Goal: Information Seeking & Learning: Find contact information

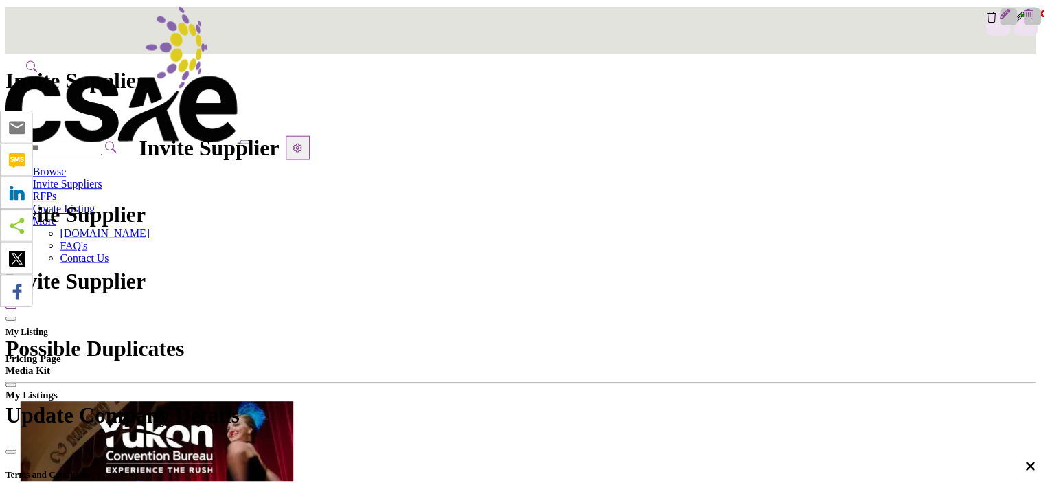
scroll to position [275, 0]
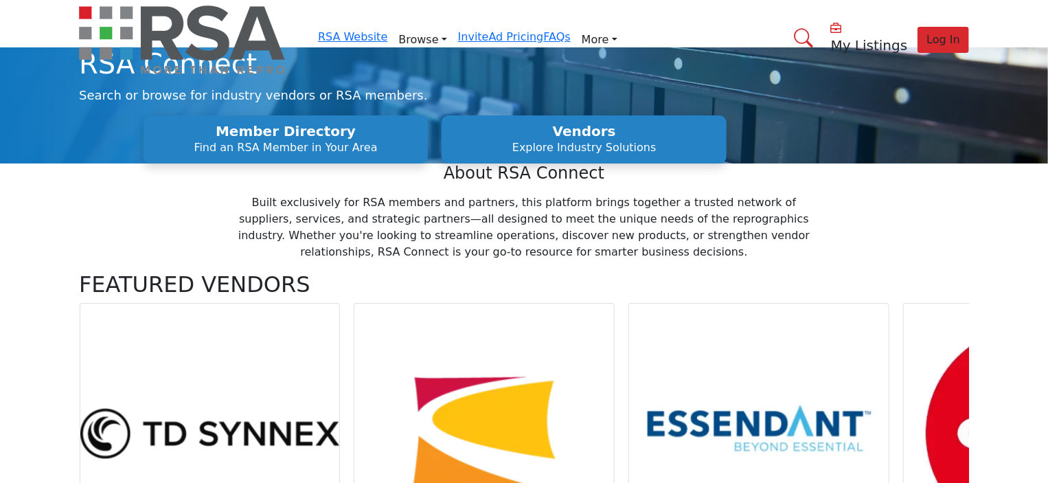
click at [0, 0] on link "Find an RSA Member" at bounding box center [0, 0] width 0 height 0
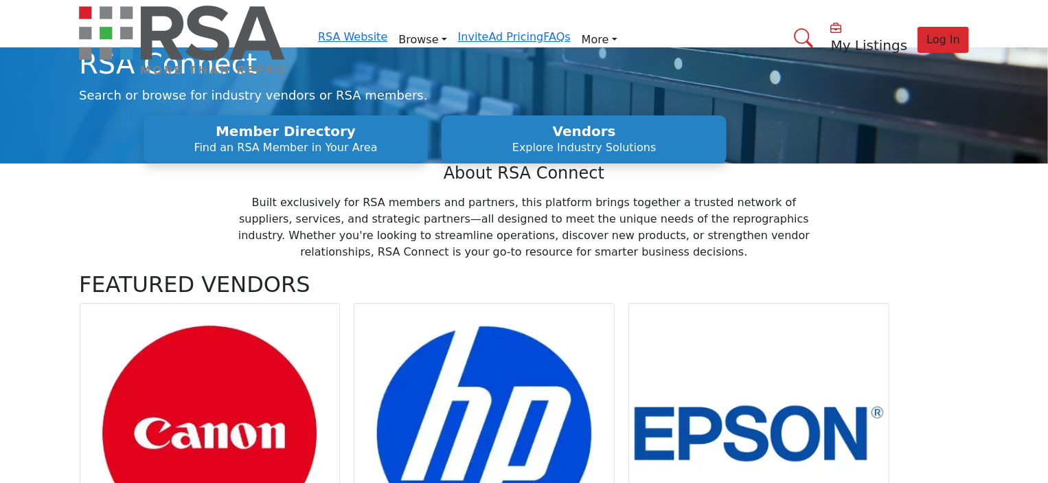
click at [0, 0] on link "Find an RSA Member" at bounding box center [0, 0] width 0 height 0
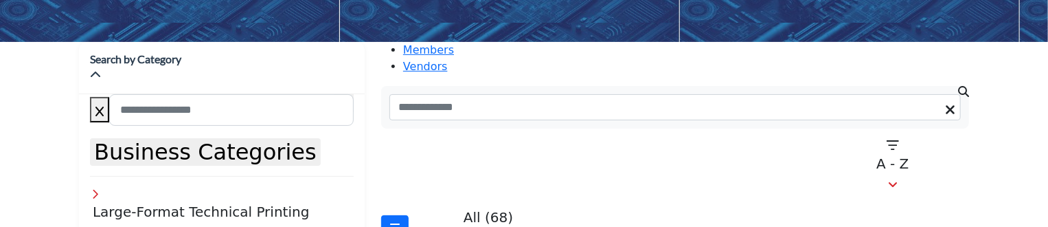
scroll to position [206, 0]
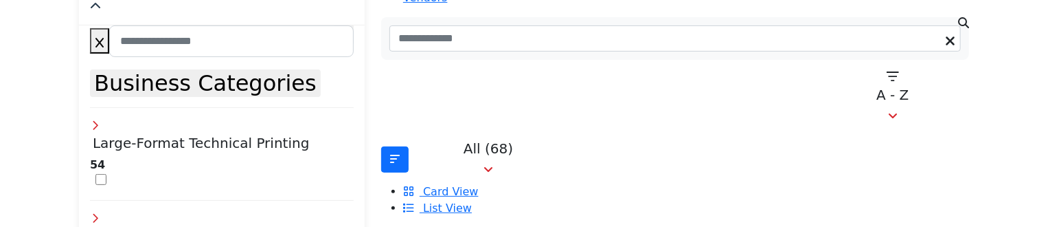
click at [101, 211] on icon at bounding box center [95, 216] width 11 height 11
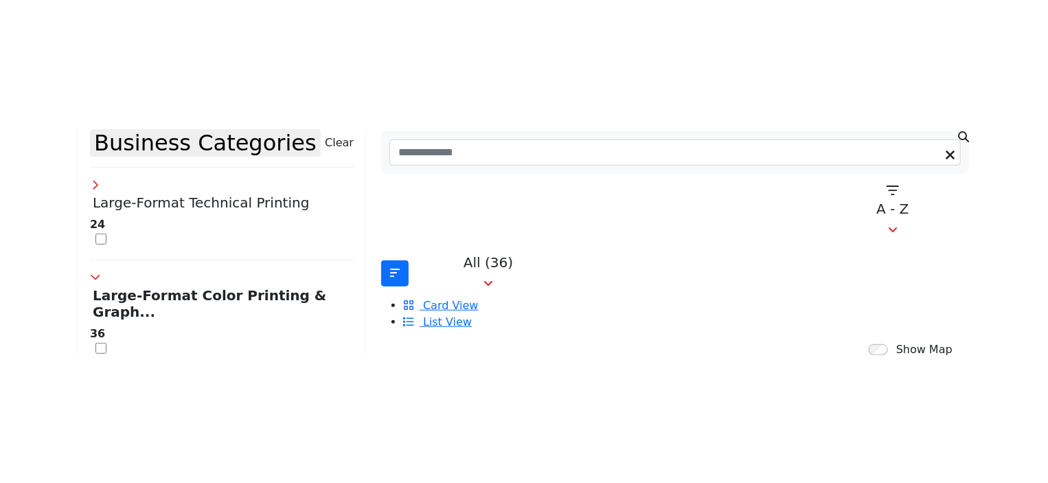
scroll to position [343, 0]
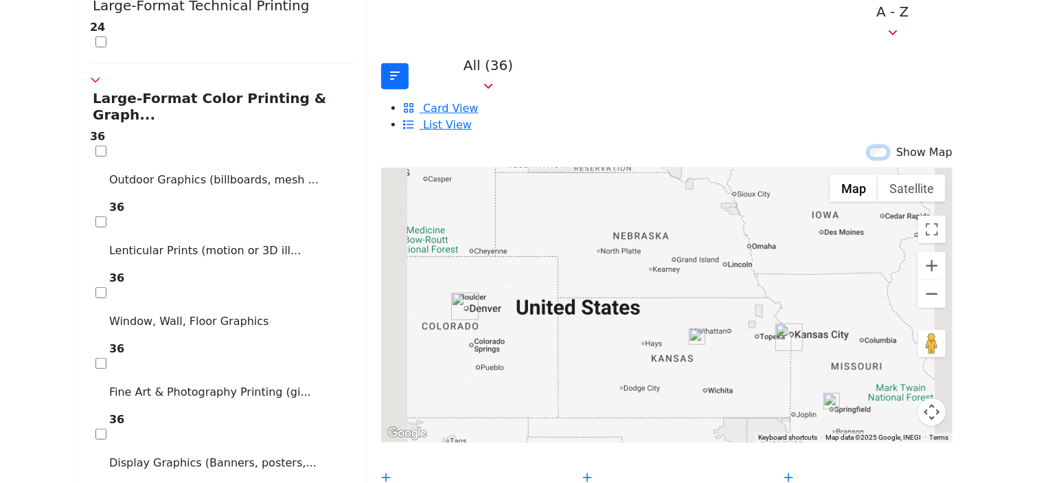
scroll to position [412, 0]
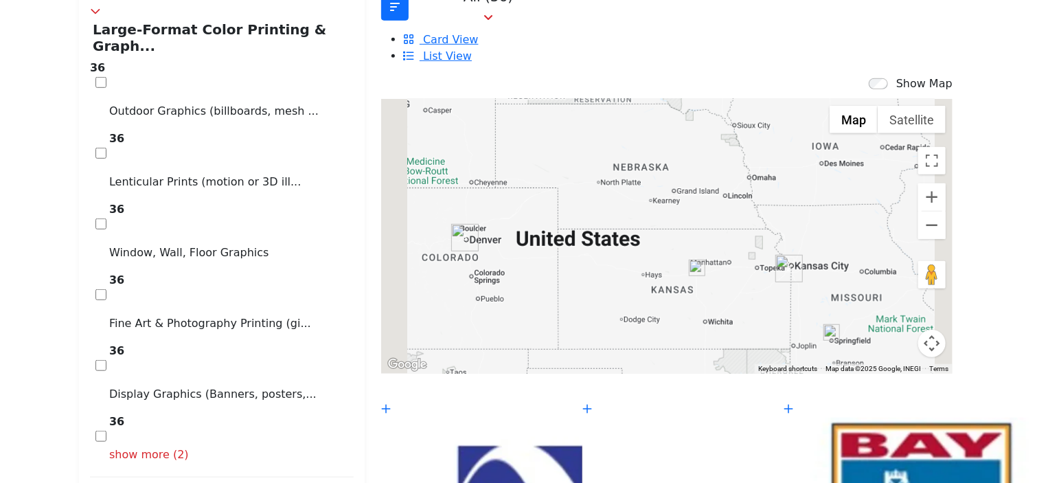
drag, startPoint x: 920, startPoint y: 2, endPoint x: 989, endPoint y: 120, distance: 136.6
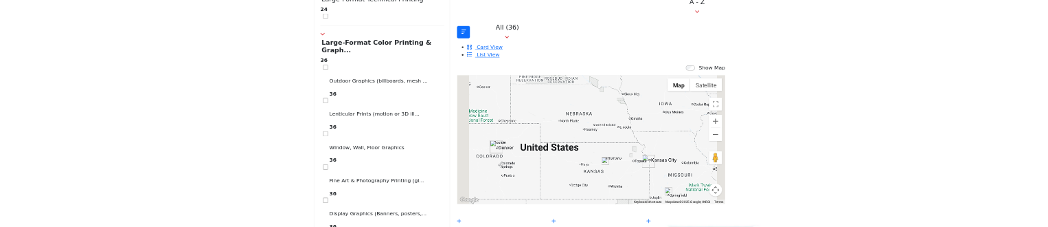
scroll to position [347, 0]
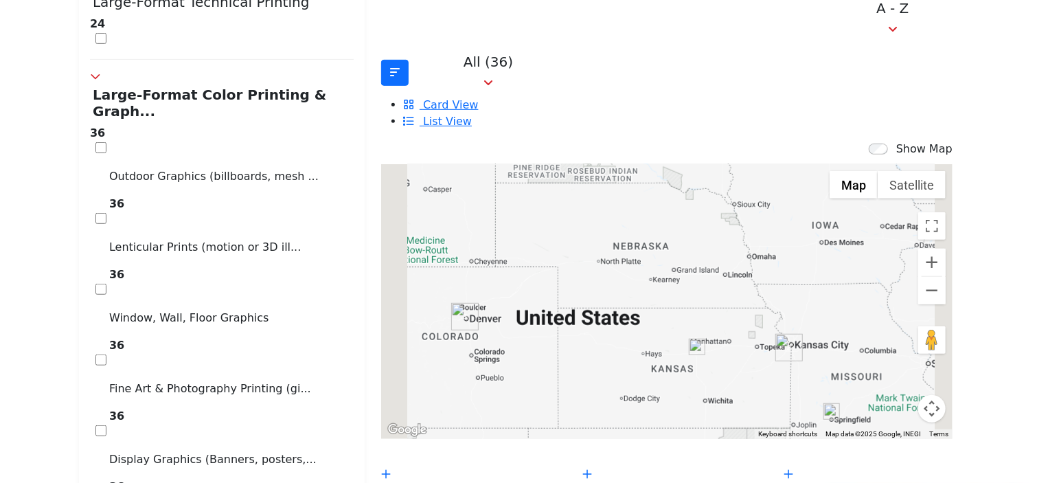
drag, startPoint x: 665, startPoint y: 51, endPoint x: 634, endPoint y: 51, distance: 30.9
click at [634, 51] on div "All (36) All (36)" at bounding box center [675, 89] width 588 height 81
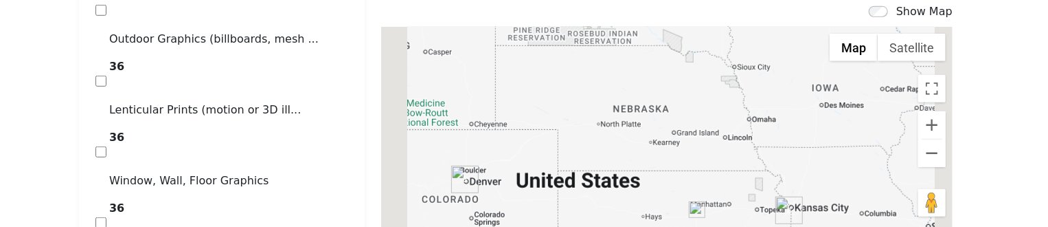
scroll to position [553, 0]
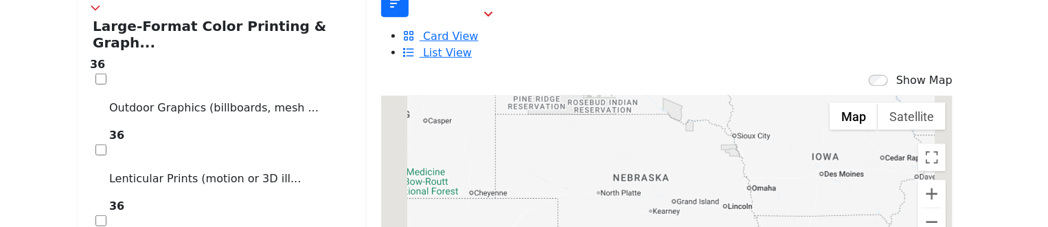
scroll to position [347, 0]
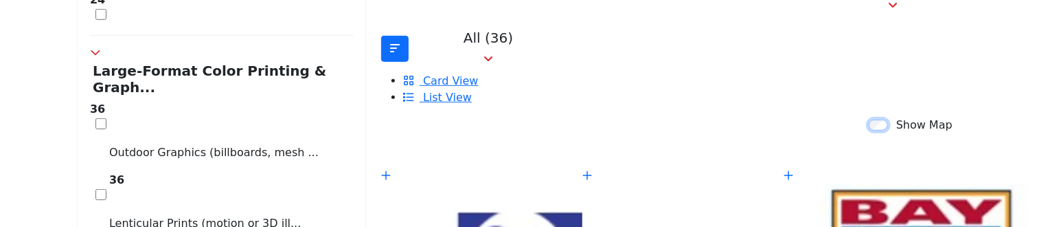
scroll to position [380, 0]
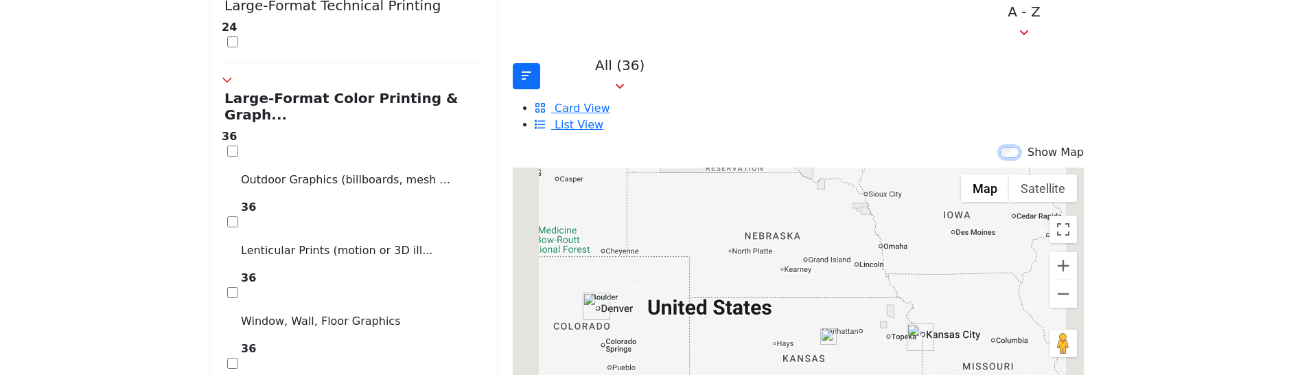
scroll to position [412, 0]
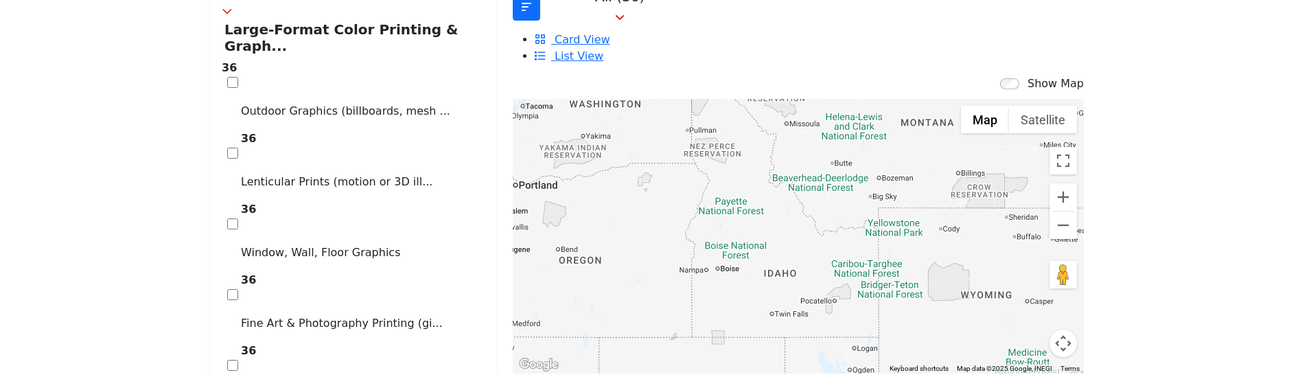
drag, startPoint x: 766, startPoint y: 250, endPoint x: 1236, endPoint y: 439, distance: 506.8
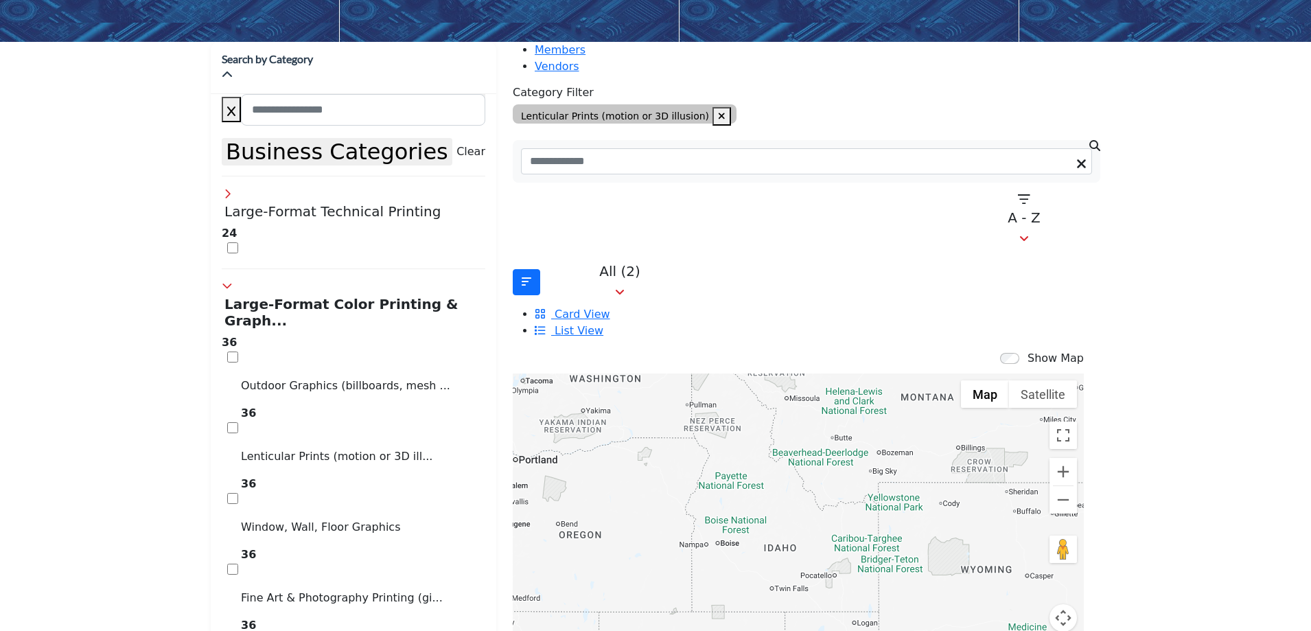
scroll to position [206, 0]
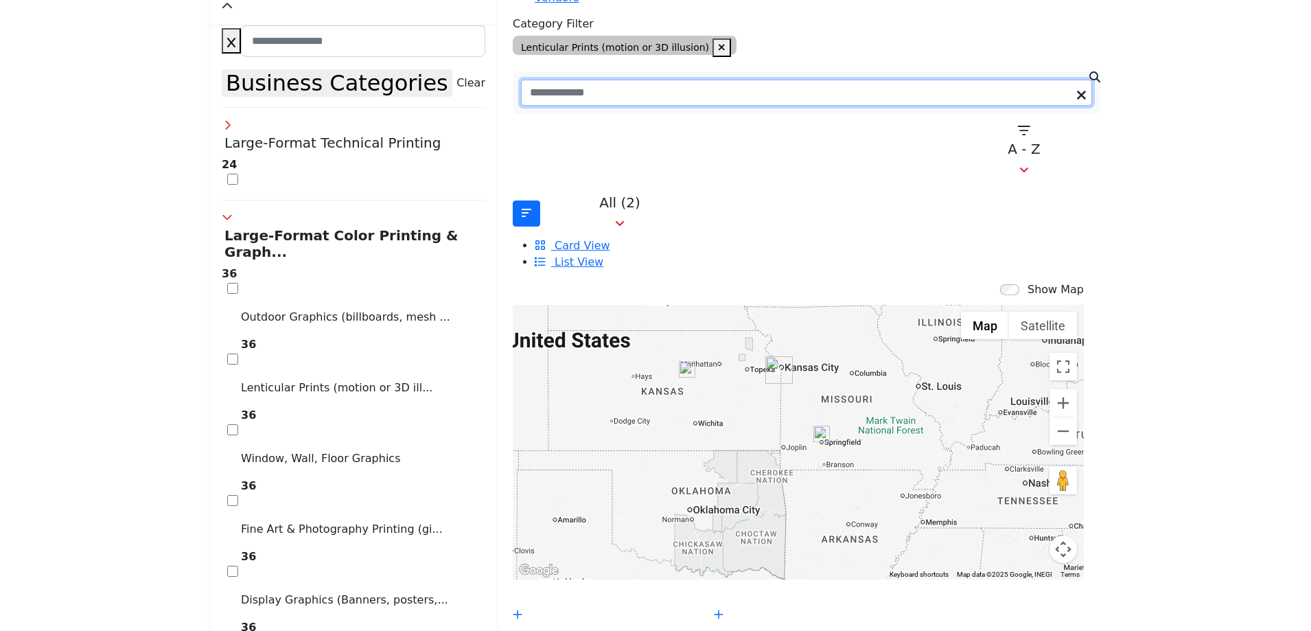
drag, startPoint x: 809, startPoint y: 396, endPoint x: 235, endPoint y: 126, distance: 634.9
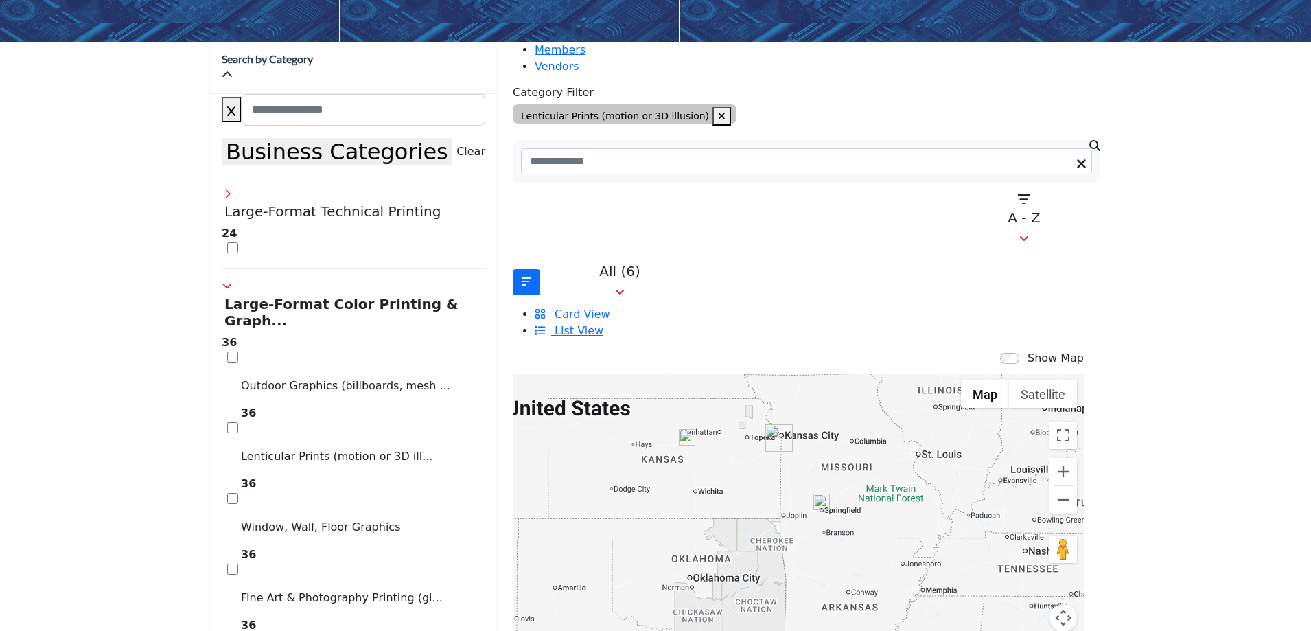
scroll to position [343, 0]
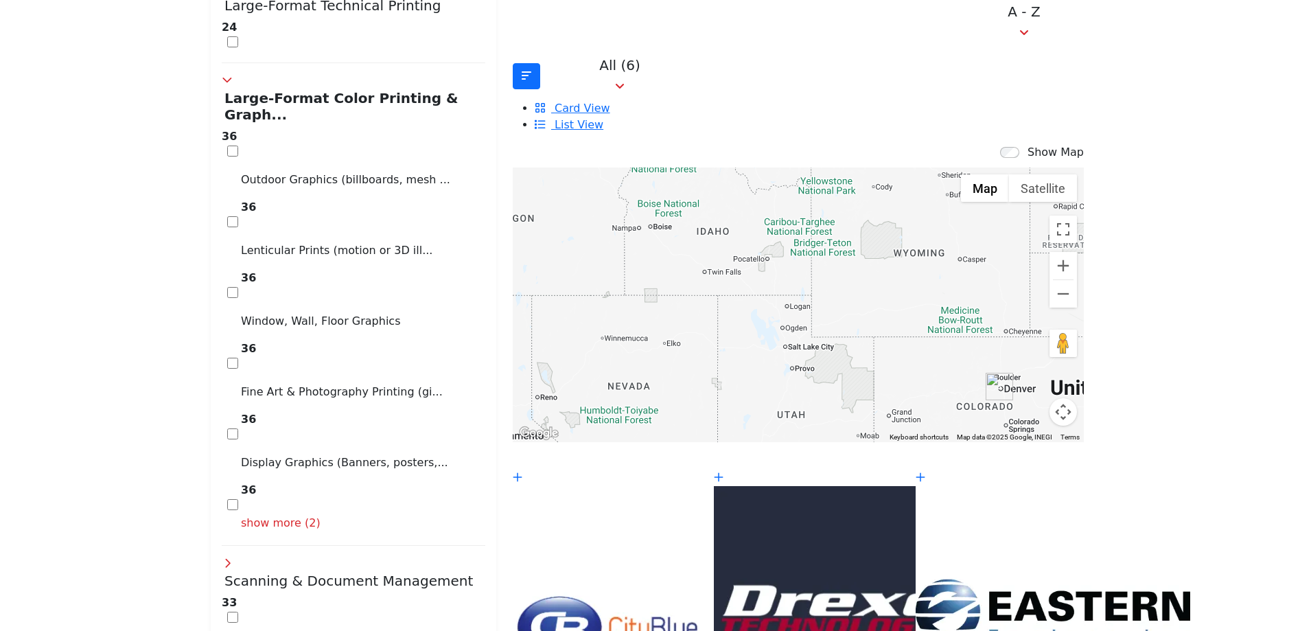
drag, startPoint x: 771, startPoint y: 328, endPoint x: 1315, endPoint y: 510, distance: 574.0
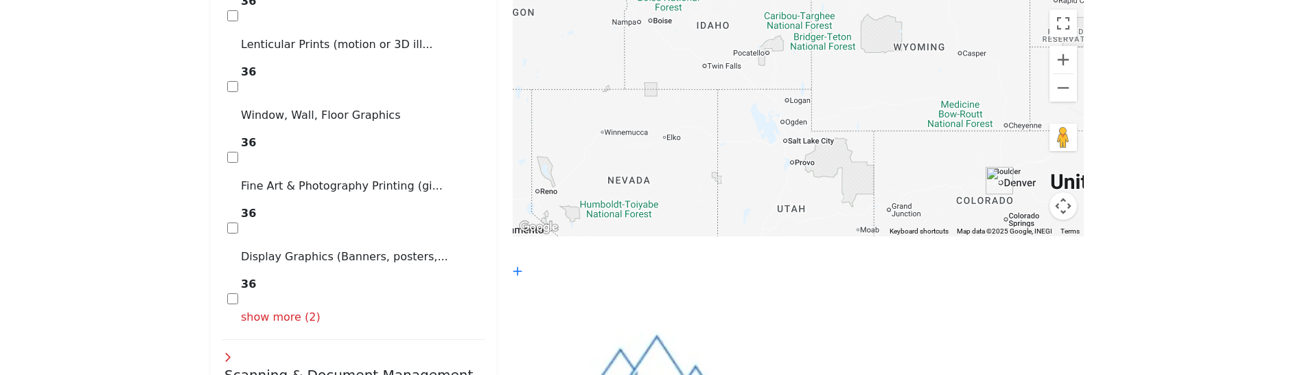
scroll to position [206, 0]
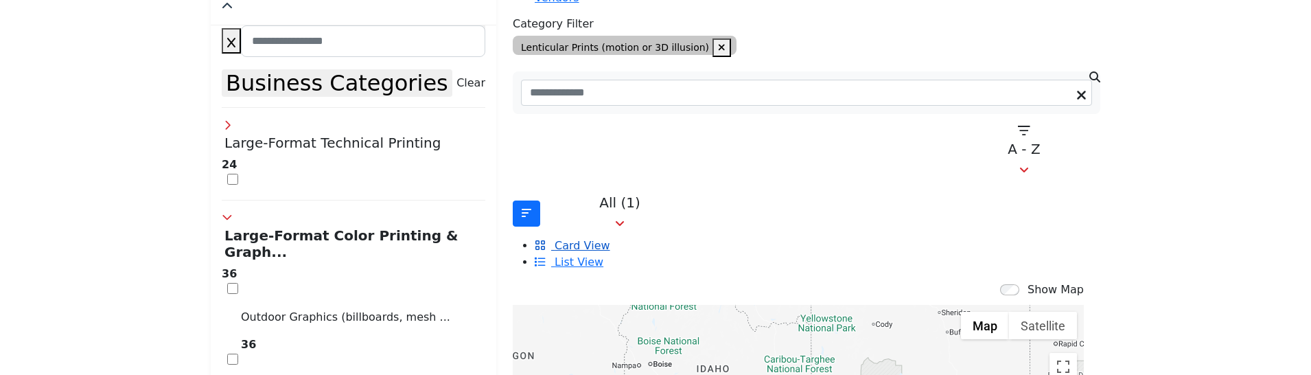
click at [610, 226] on span "Card View" at bounding box center [582, 245] width 55 height 13
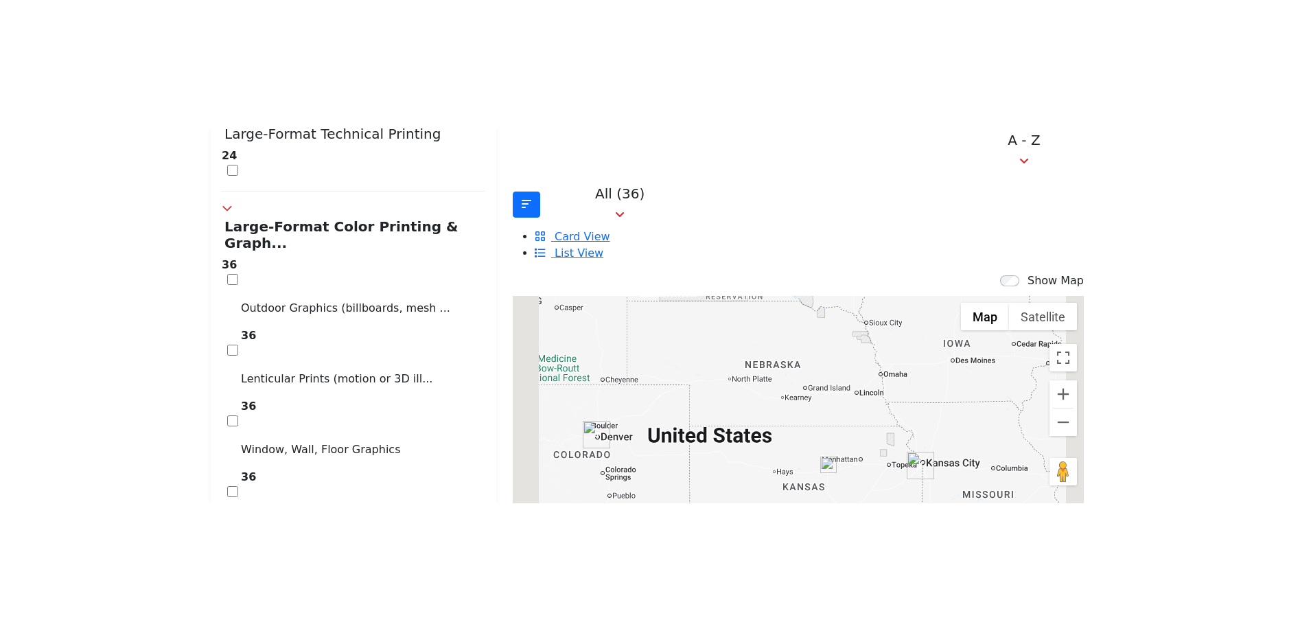
scroll to position [412, 0]
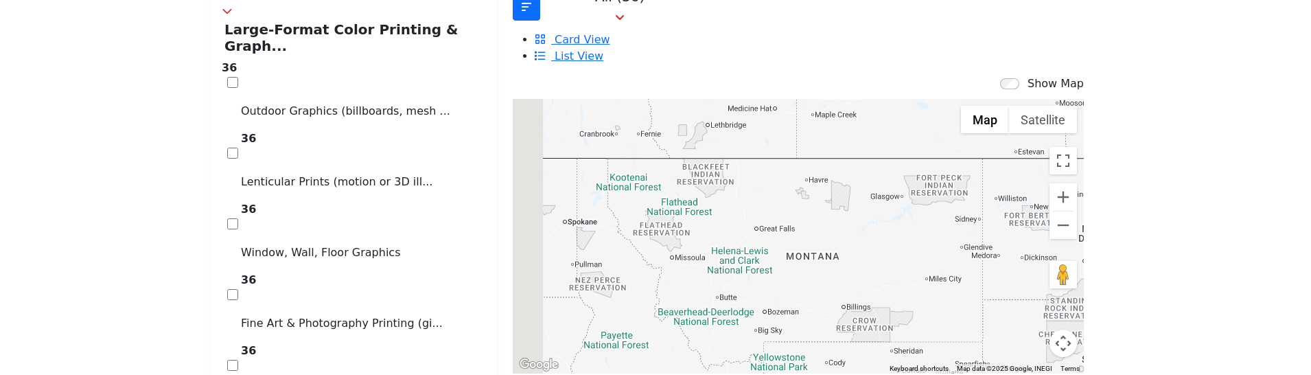
drag, startPoint x: 811, startPoint y: 125, endPoint x: 1166, endPoint y: 452, distance: 483.5
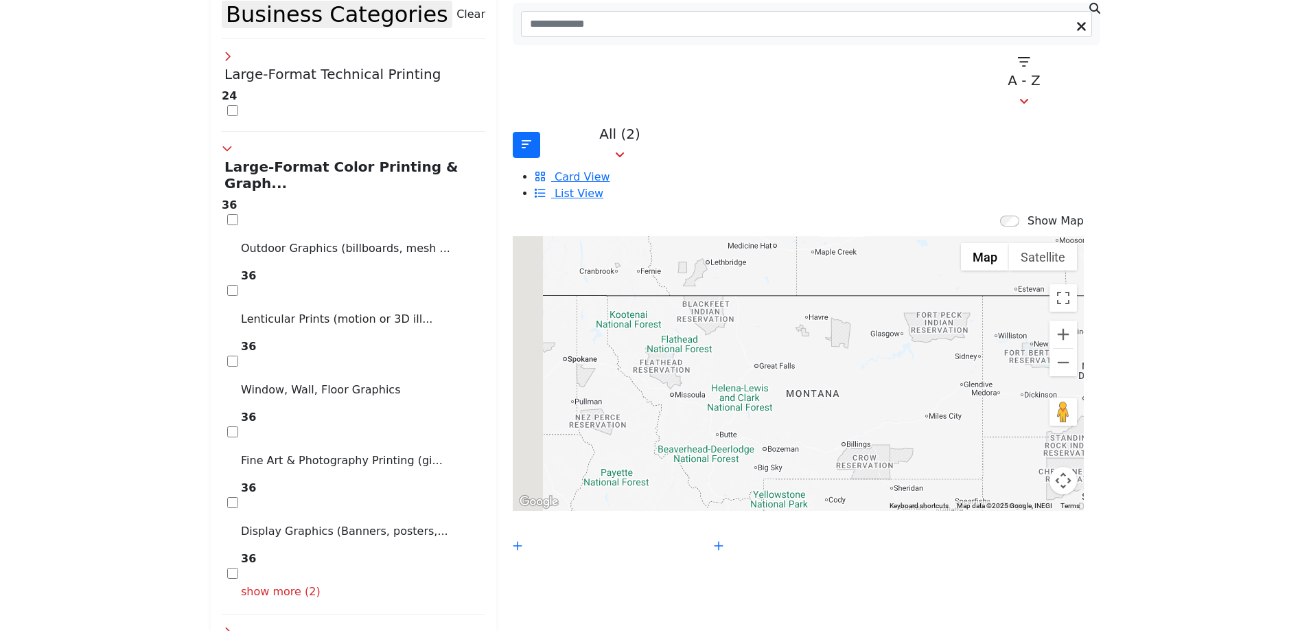
scroll to position [343, 0]
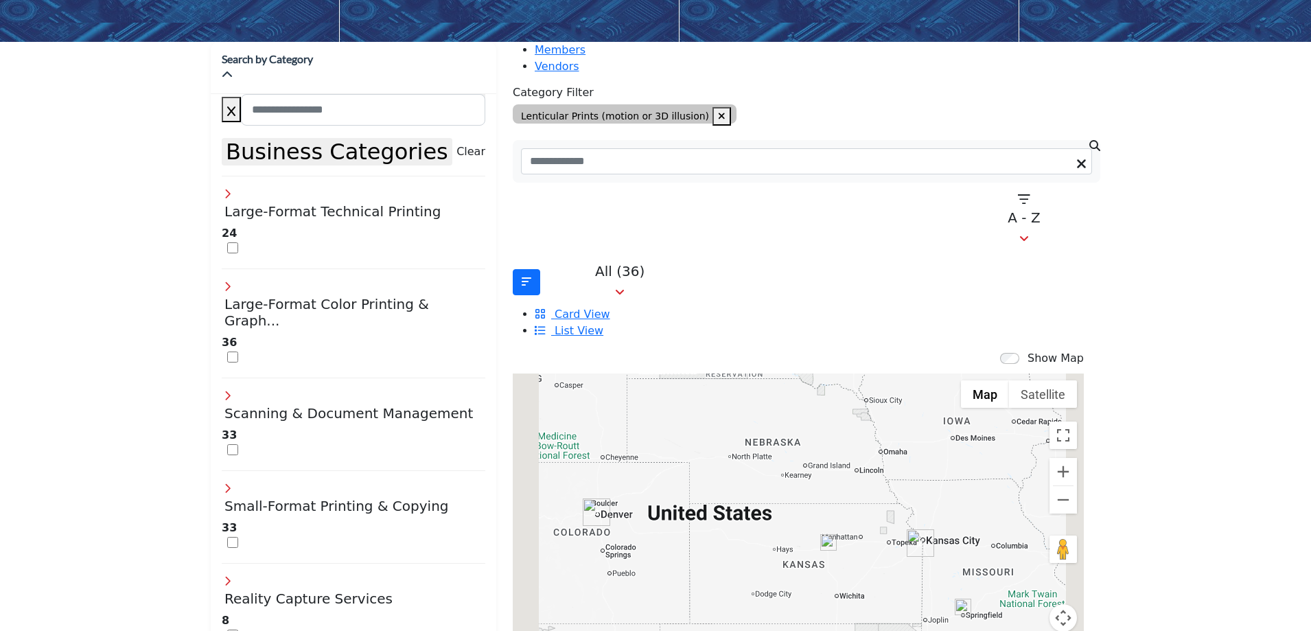
scroll to position [275, 0]
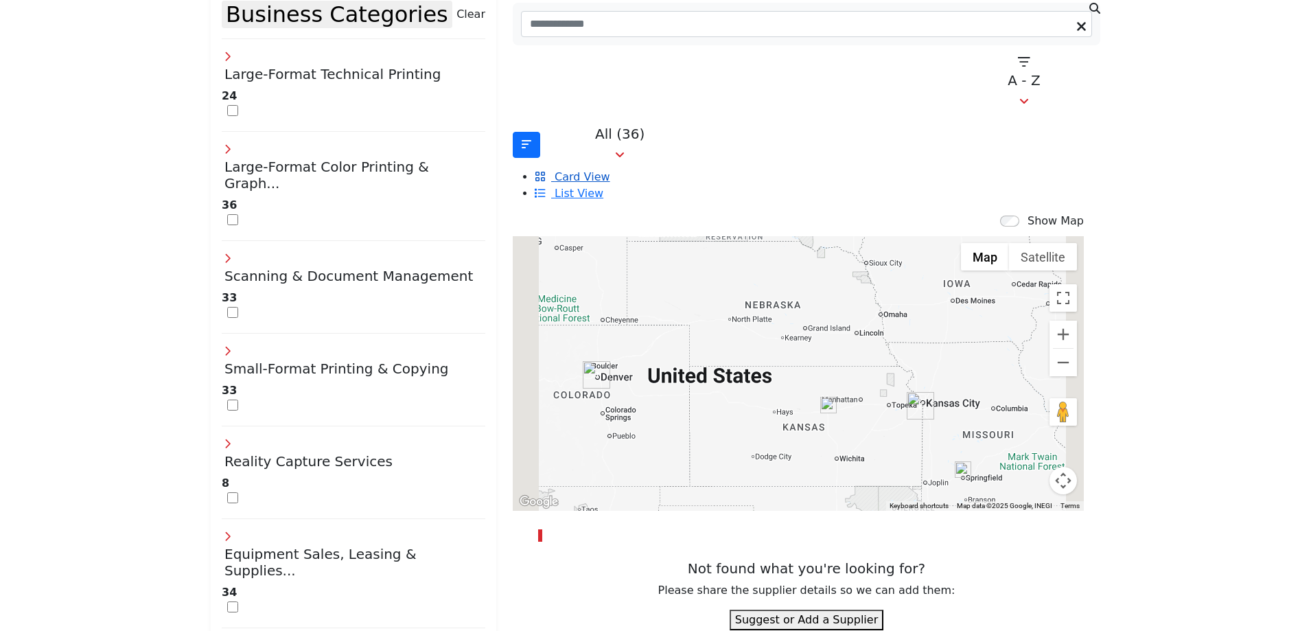
click at [610, 170] on span "Card View" at bounding box center [582, 176] width 55 height 13
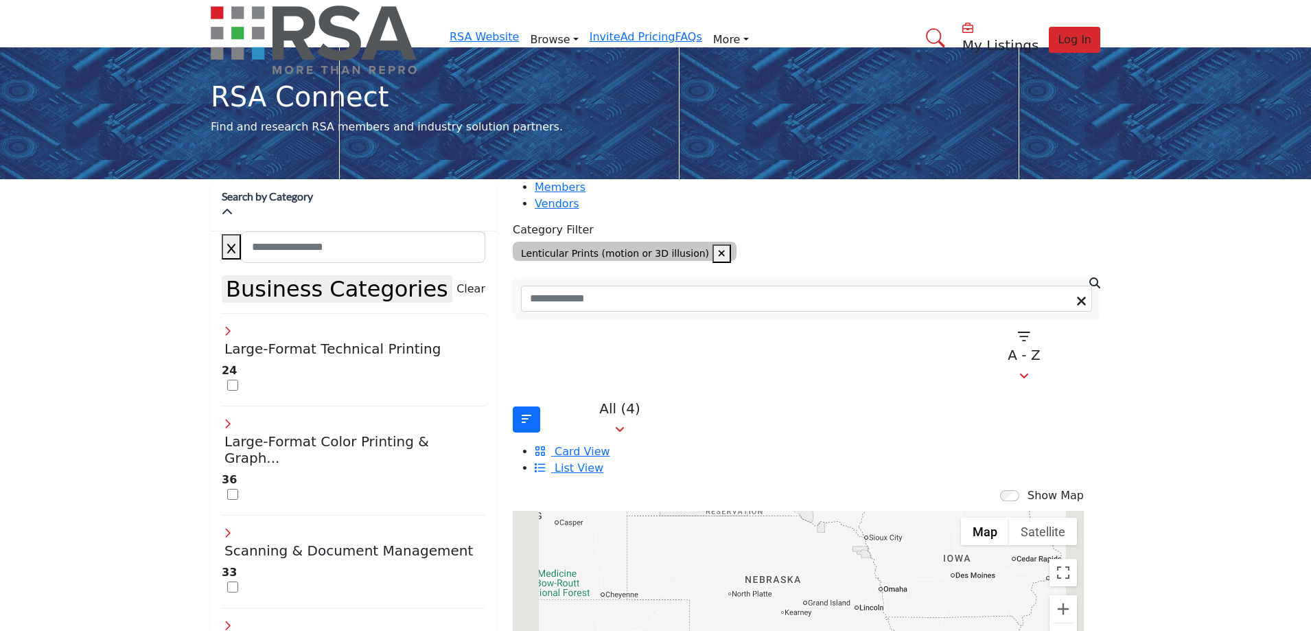
scroll to position [137, 0]
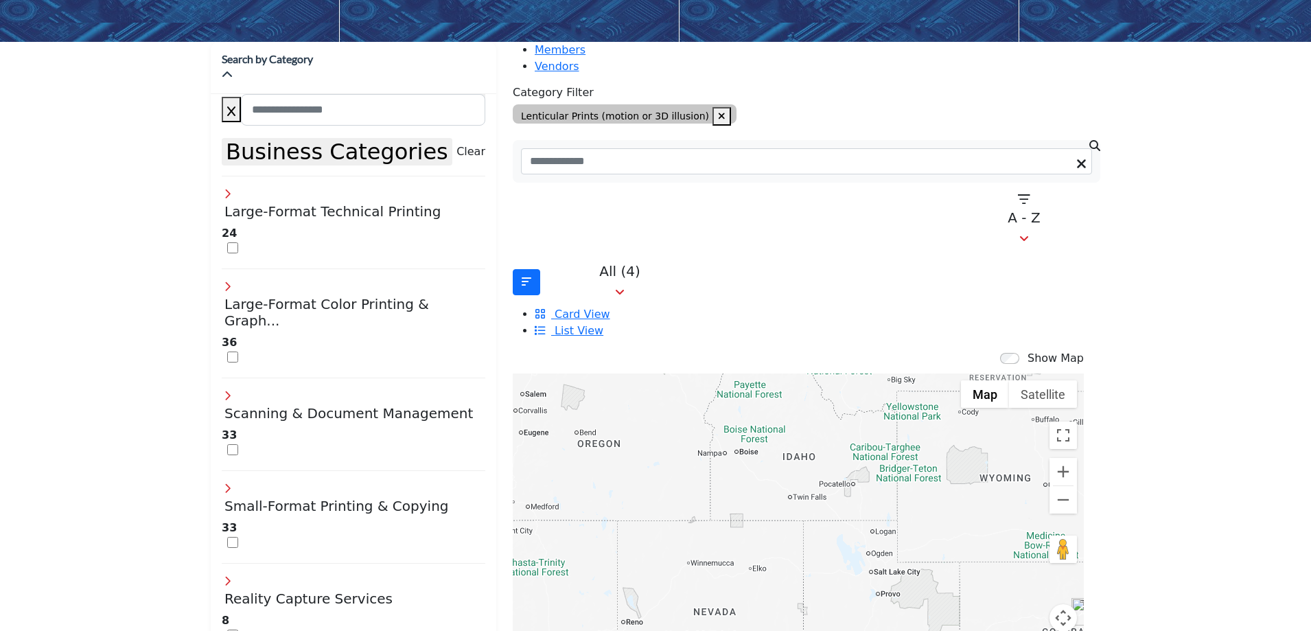
drag, startPoint x: 677, startPoint y: 416, endPoint x: 1171, endPoint y: 516, distance: 504.4
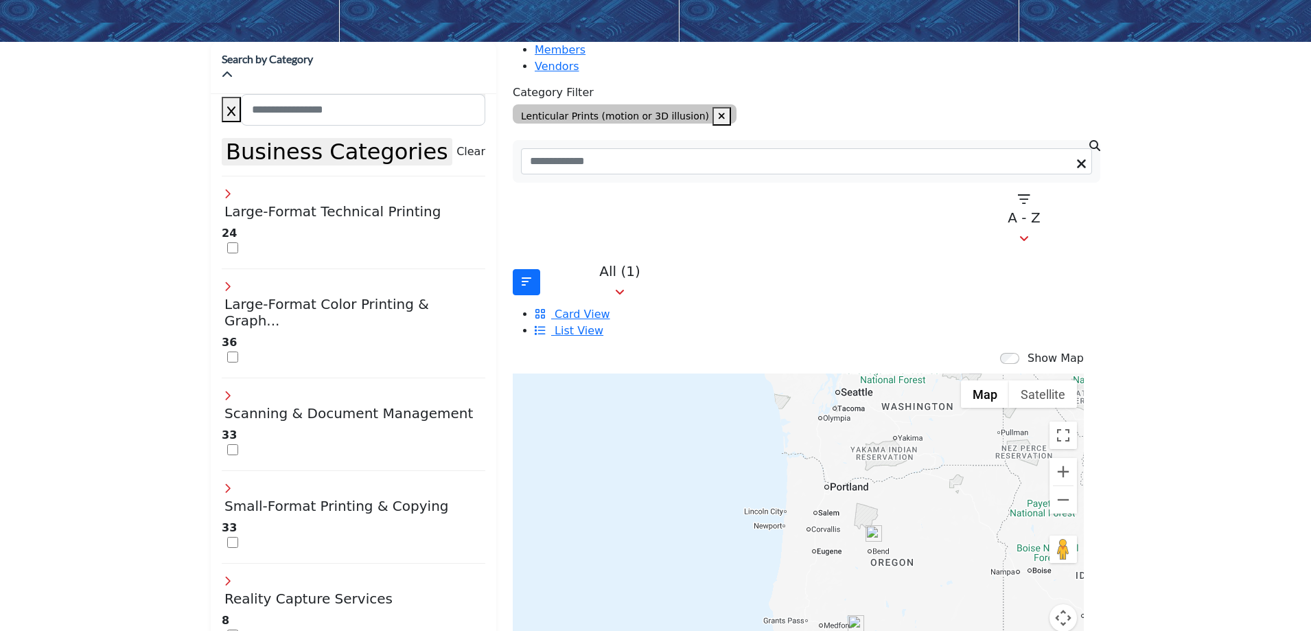
drag, startPoint x: 633, startPoint y: 440, endPoint x: 930, endPoint y: 559, distance: 320.1
click at [930, 559] on div at bounding box center [798, 510] width 571 height 275
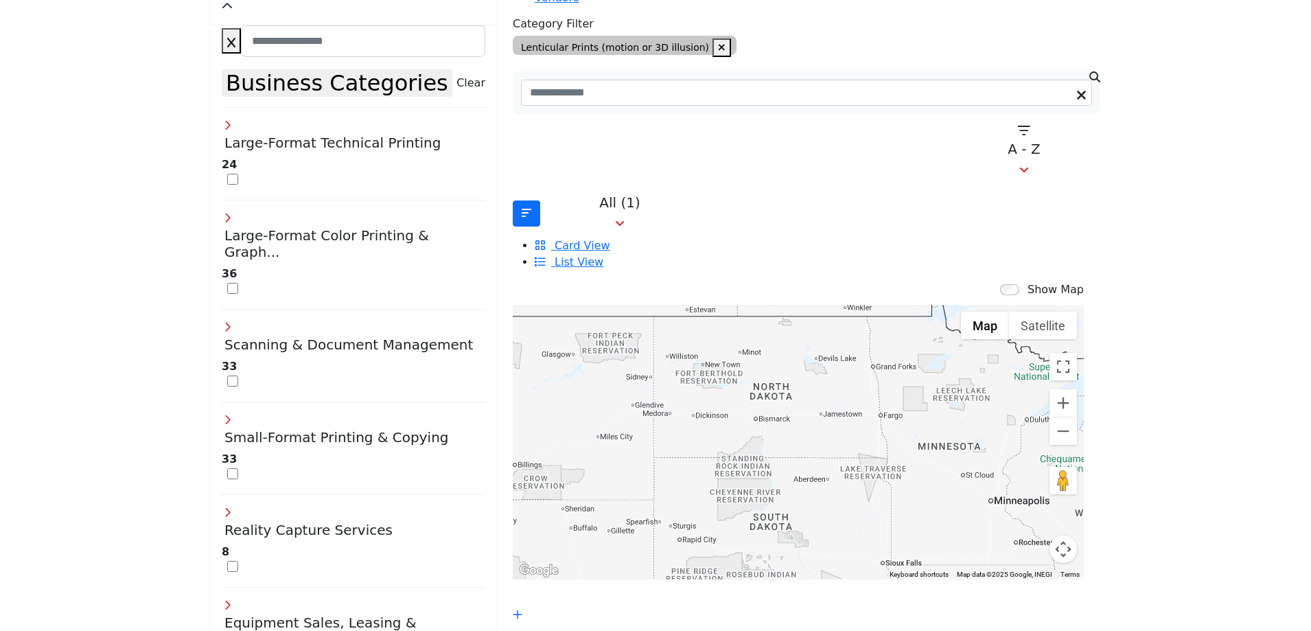
drag, startPoint x: 930, startPoint y: 395, endPoint x: 163, endPoint y: 453, distance: 769.1
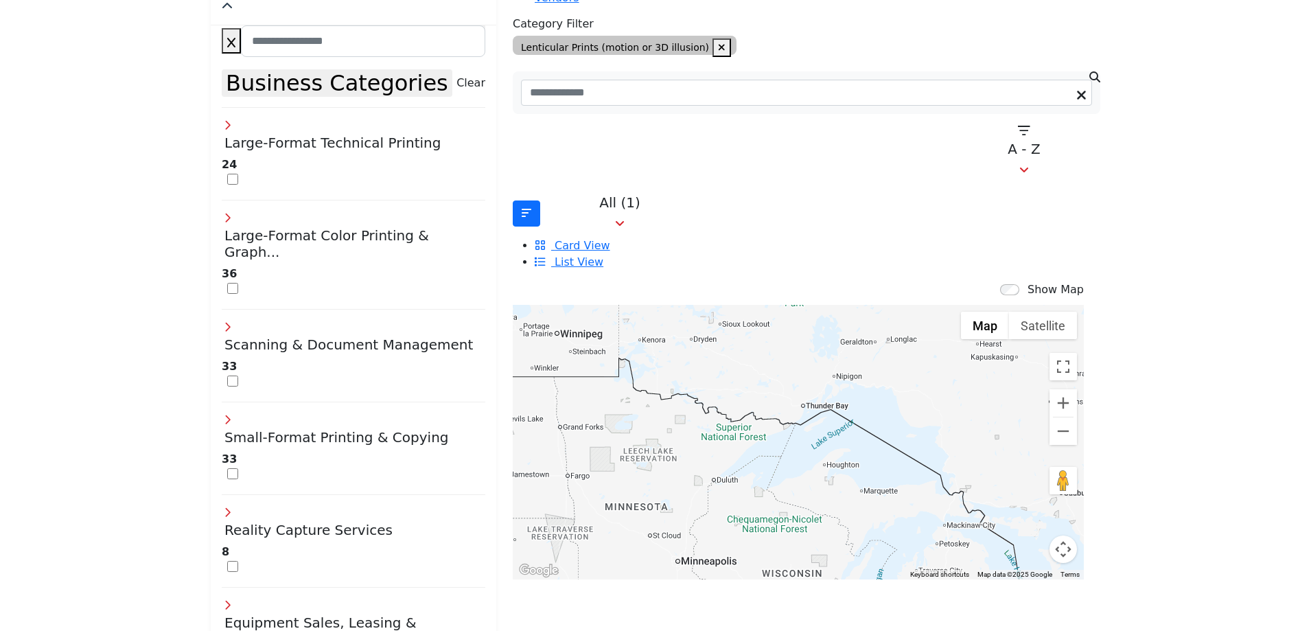
drag, startPoint x: 883, startPoint y: 406, endPoint x: 553, endPoint y: 468, distance: 335.2
click at [553, 468] on div at bounding box center [798, 442] width 571 height 275
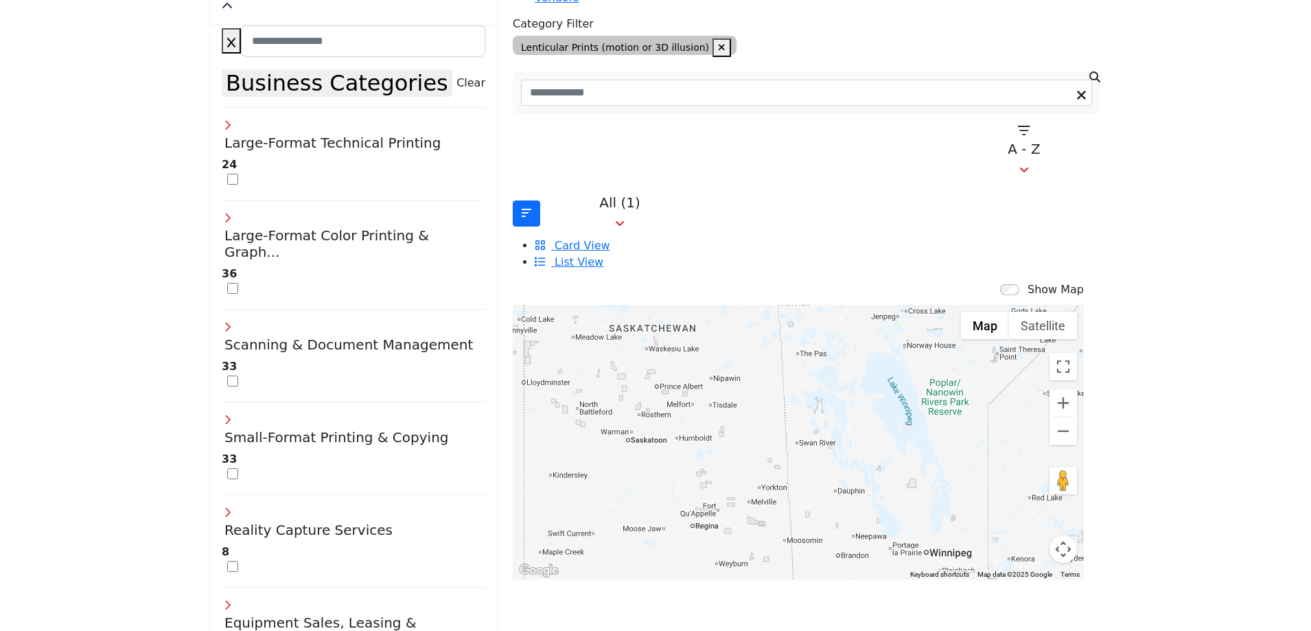
drag, startPoint x: 679, startPoint y: 373, endPoint x: 1059, endPoint y: 597, distance: 440.7
click at [1059, 597] on div "Show Map Map is currently hidden. Toggle the switch above to show the map. ← Mo…" at bounding box center [807, 489] width 588 height 417
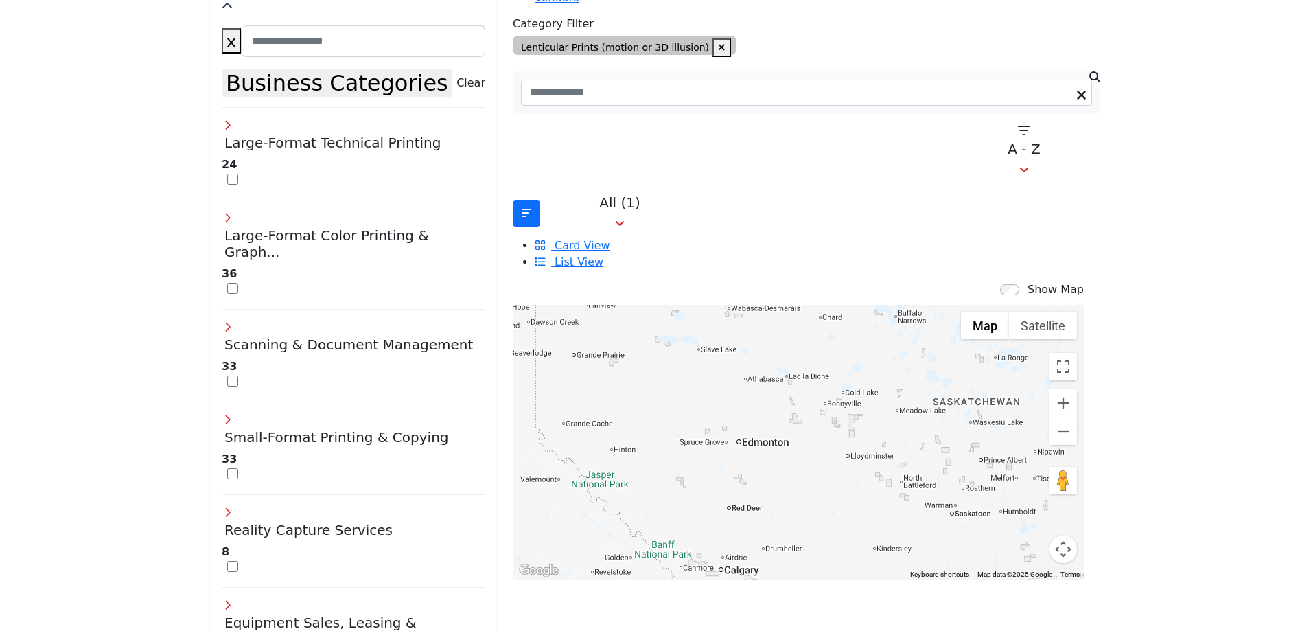
drag, startPoint x: 665, startPoint y: 386, endPoint x: 994, endPoint y: 463, distance: 338.6
click at [994, 463] on div at bounding box center [798, 442] width 571 height 275
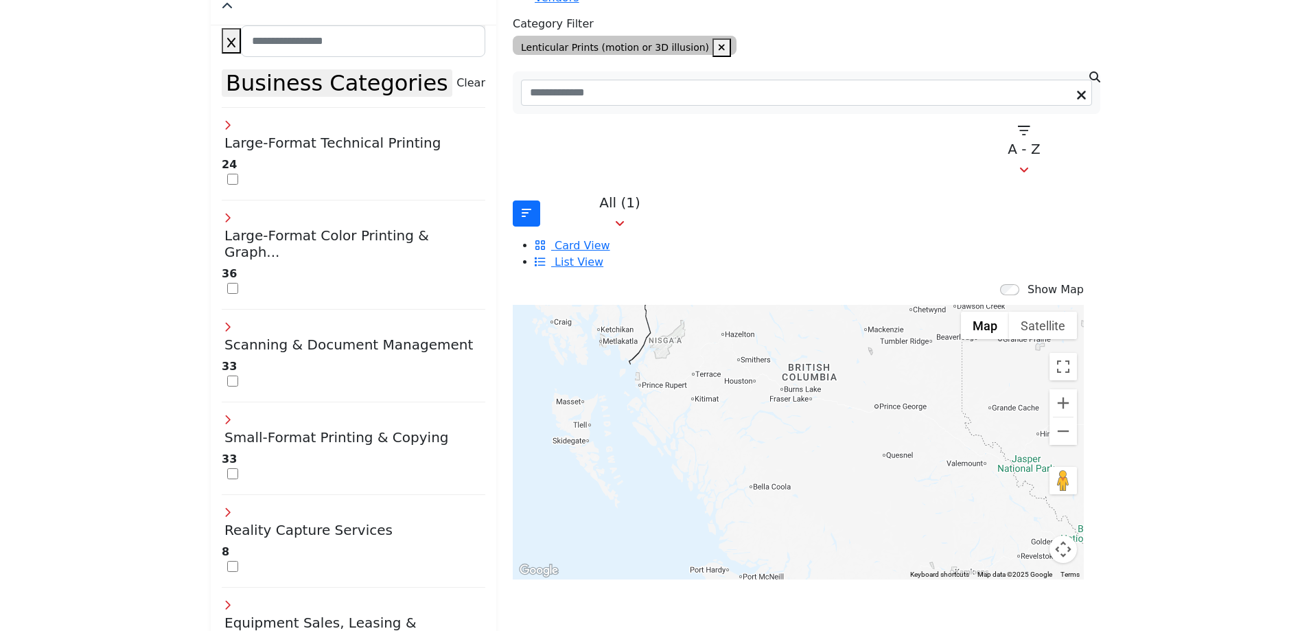
drag, startPoint x: 646, startPoint y: 393, endPoint x: 1077, endPoint y: 377, distance: 431.5
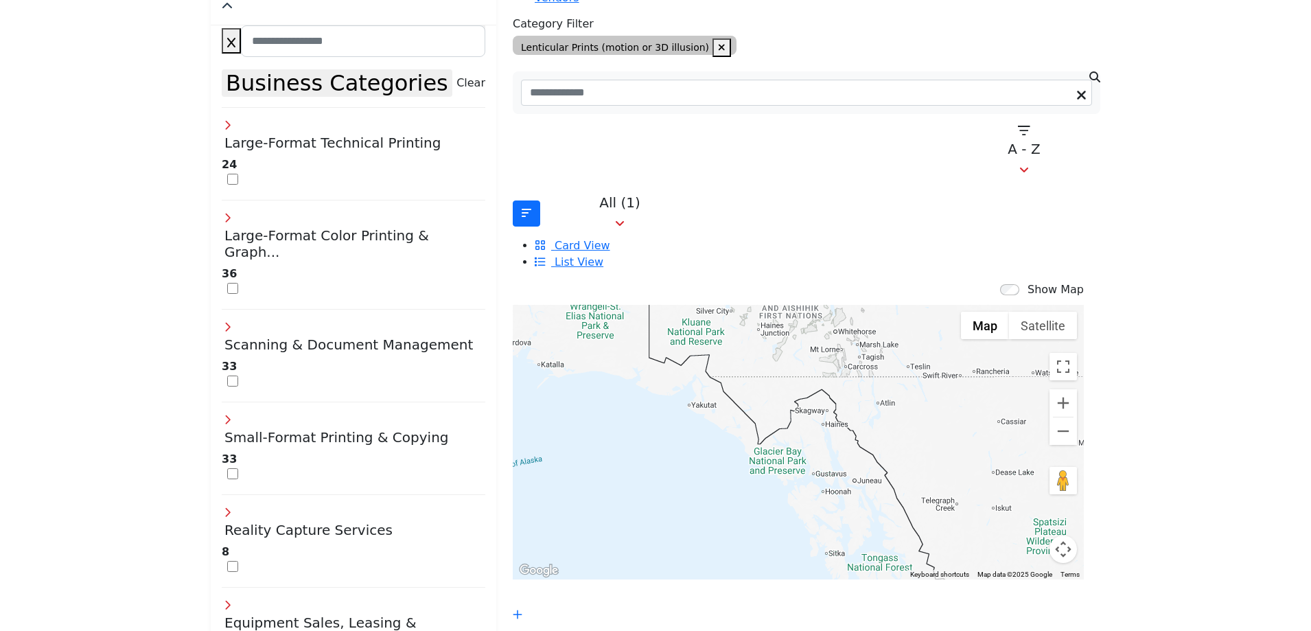
drag, startPoint x: 621, startPoint y: 337, endPoint x: 962, endPoint y: 658, distance: 467.7
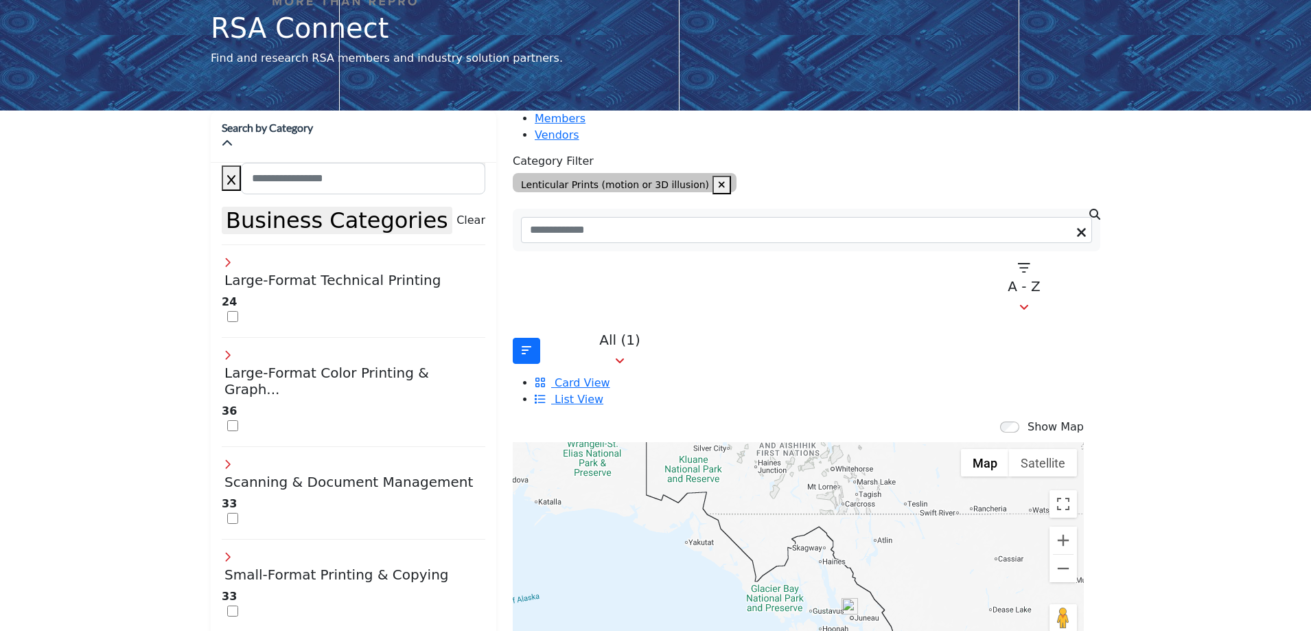
scroll to position [275, 0]
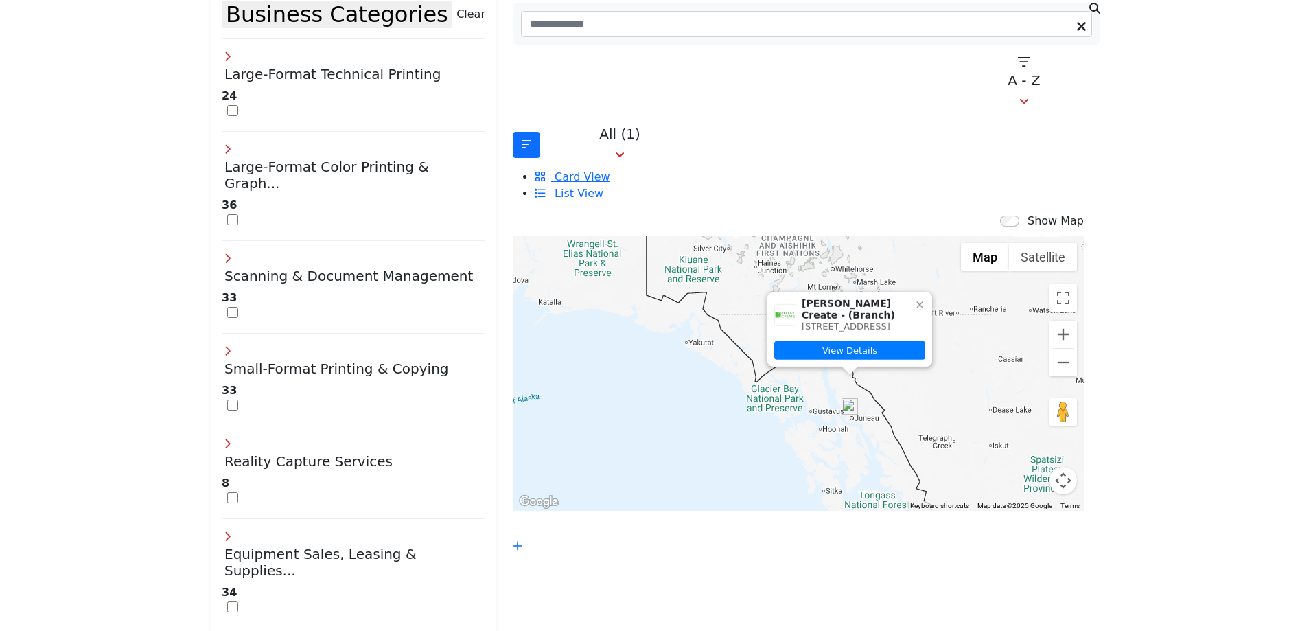
click at [915, 299] on icon at bounding box center [920, 304] width 11 height 11
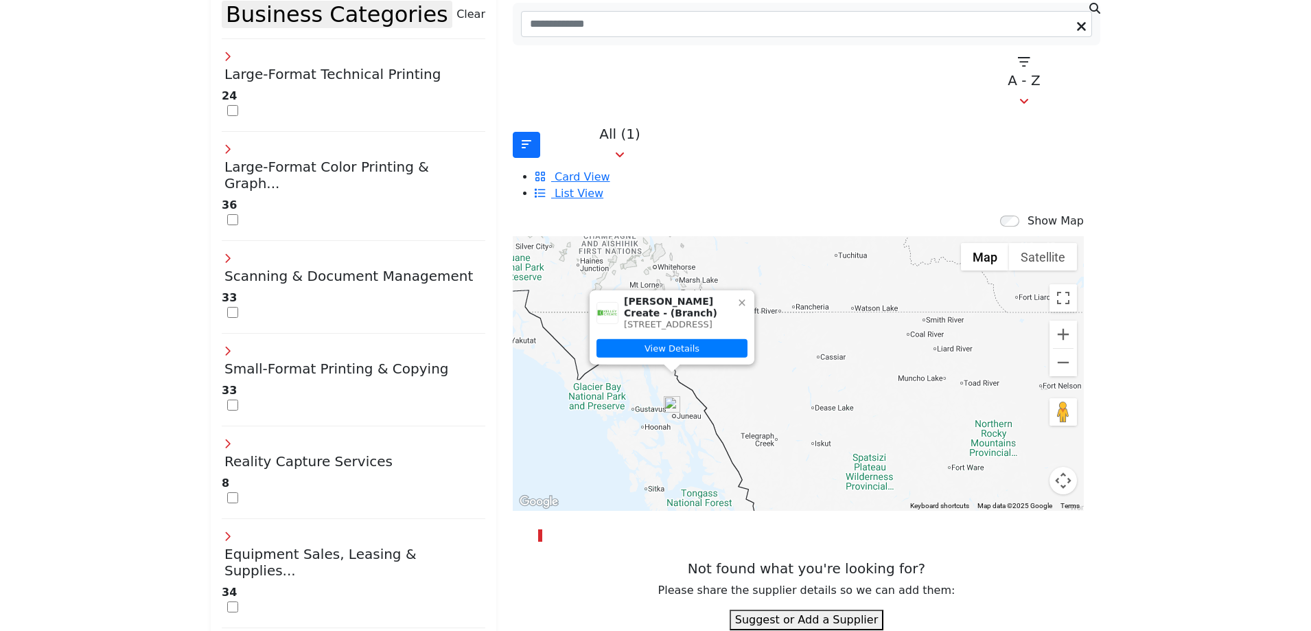
drag, startPoint x: 872, startPoint y: 354, endPoint x: 311, endPoint y: -65, distance: 700.0
click at [737, 299] on icon at bounding box center [742, 304] width 11 height 11
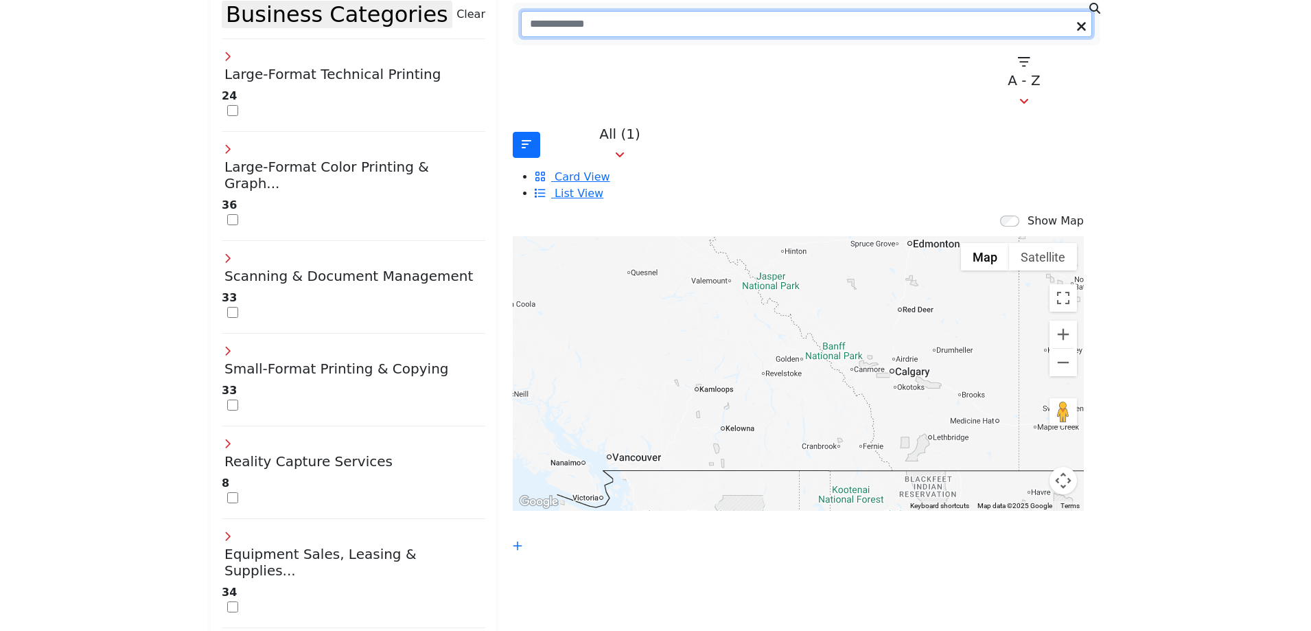
drag, startPoint x: 902, startPoint y: 380, endPoint x: 483, endPoint y: -60, distance: 607.0
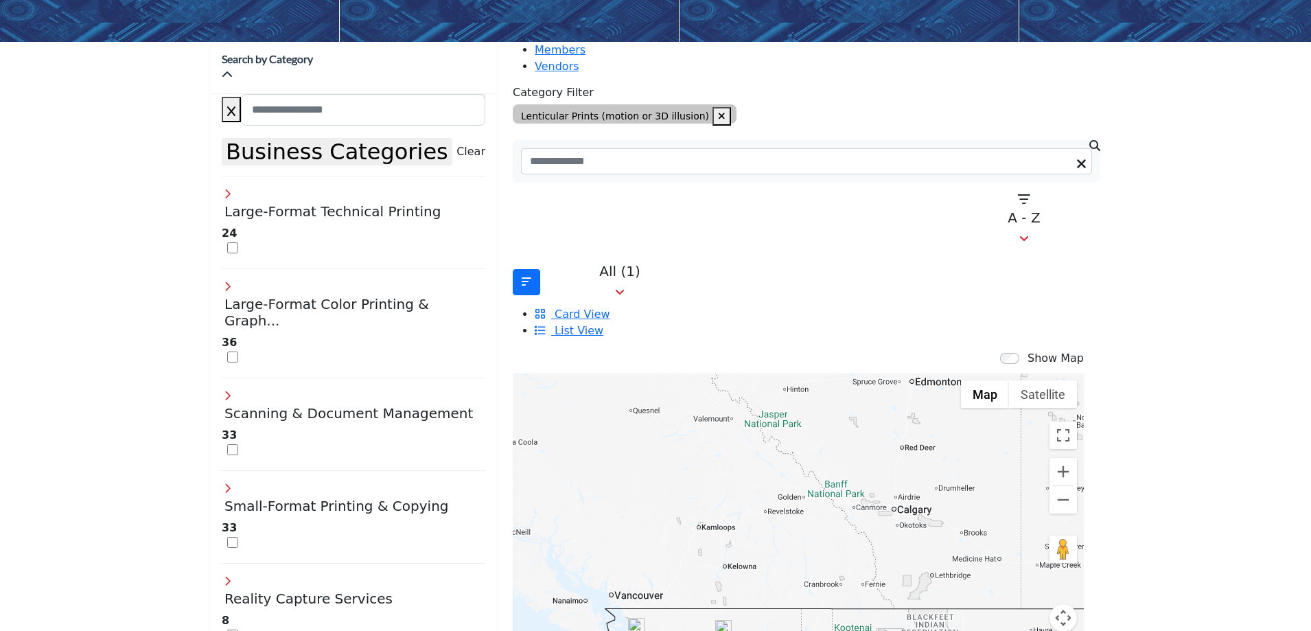
scroll to position [206, 0]
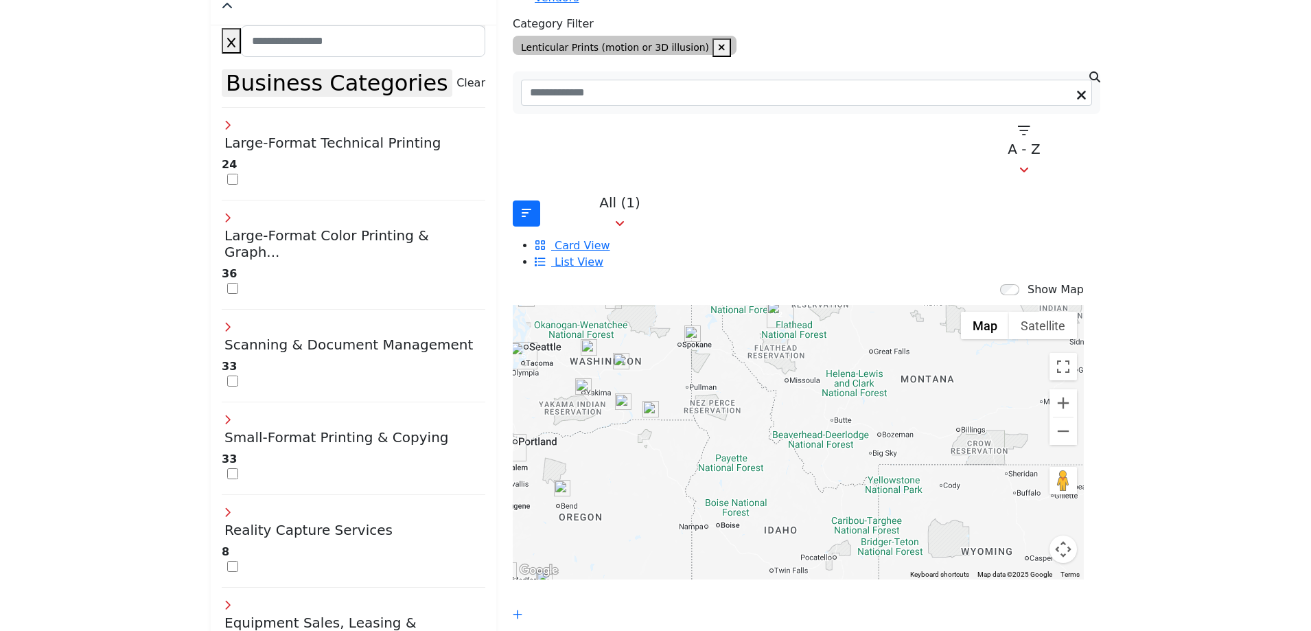
drag, startPoint x: 887, startPoint y: 450, endPoint x: 777, endPoint y: 188, distance: 284.0
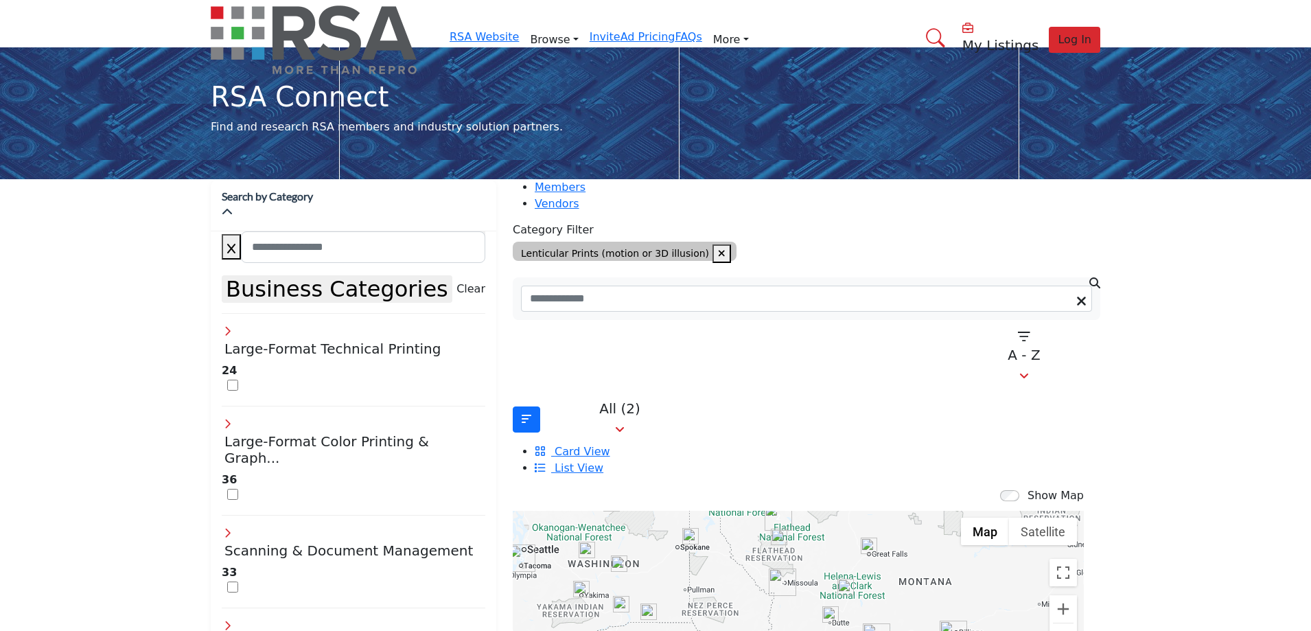
scroll to position [137, 0]
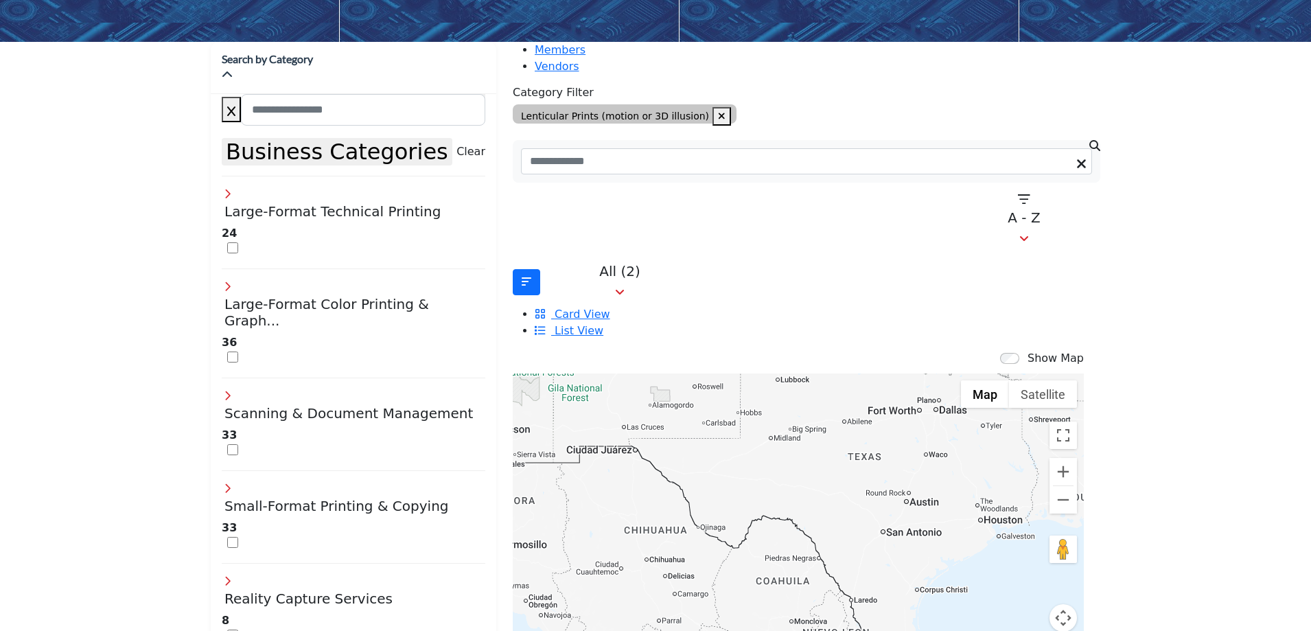
drag, startPoint x: 888, startPoint y: 531, endPoint x: 501, endPoint y: -83, distance: 726.7
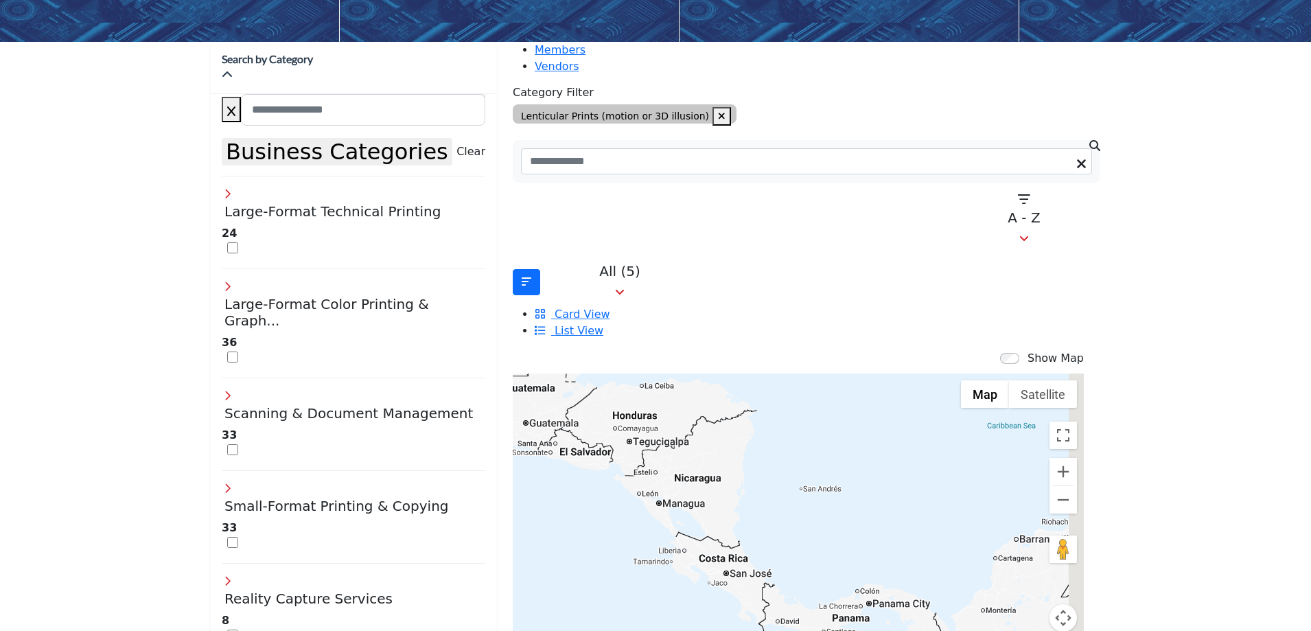
drag, startPoint x: 830, startPoint y: 531, endPoint x: 215, endPoint y: -83, distance: 869.0
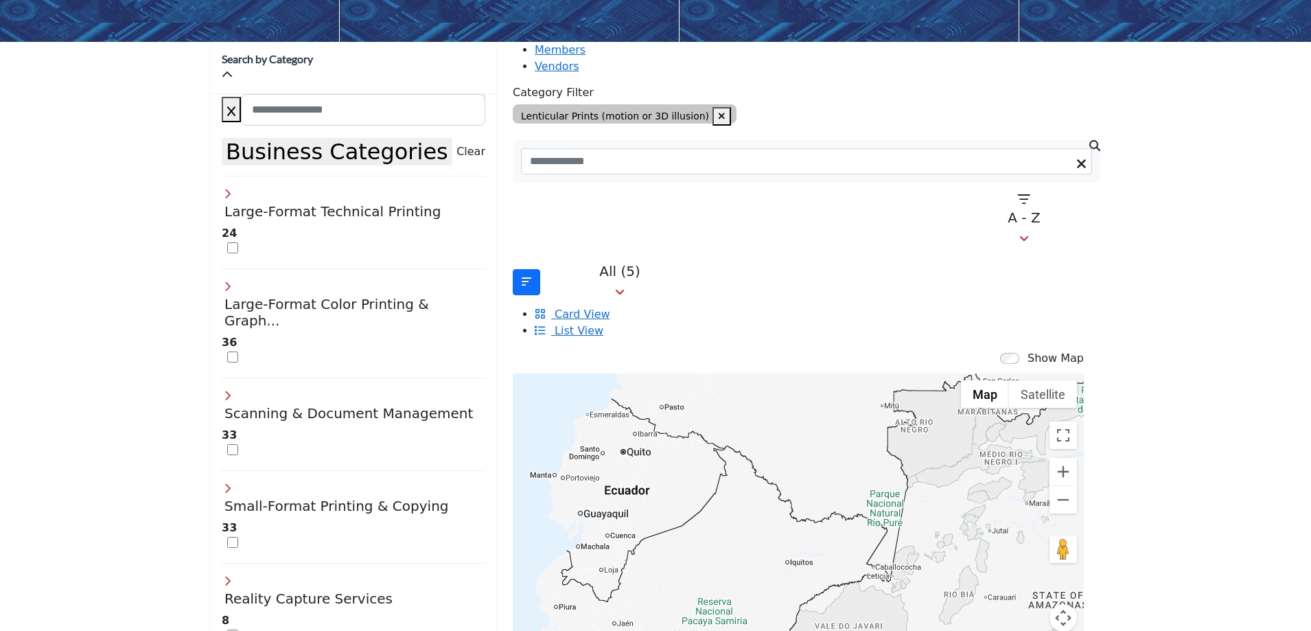
drag, startPoint x: 809, startPoint y: 489, endPoint x: 531, endPoint y: 47, distance: 522.1
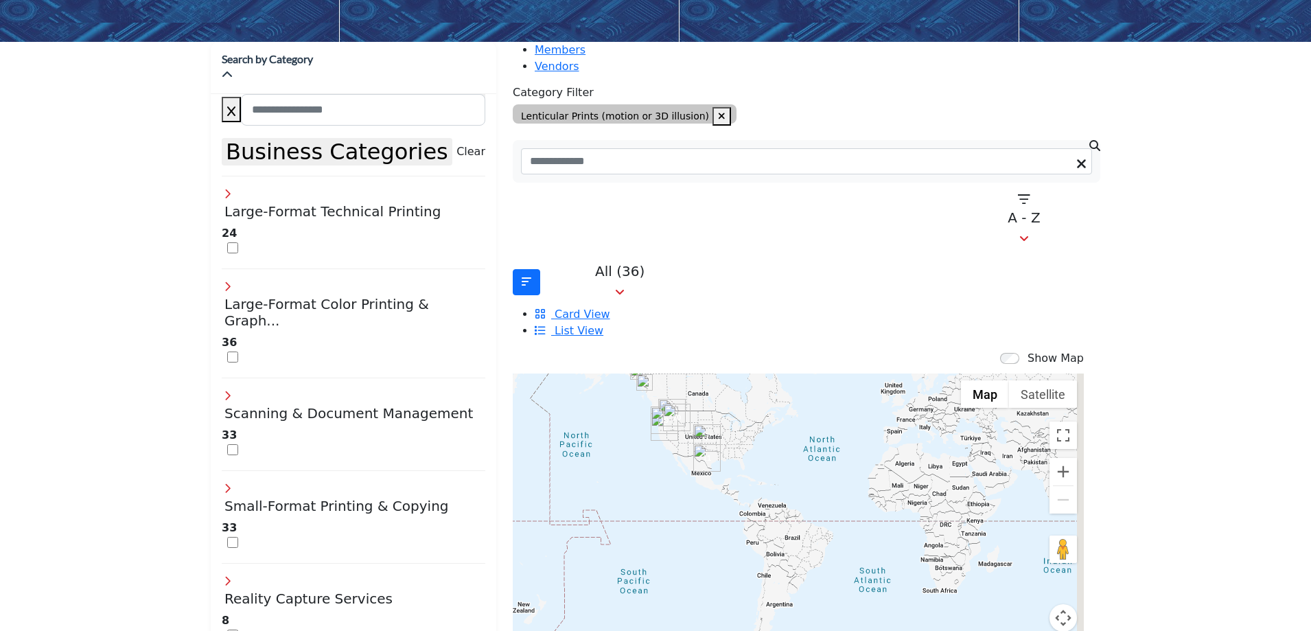
scroll to position [206, 0]
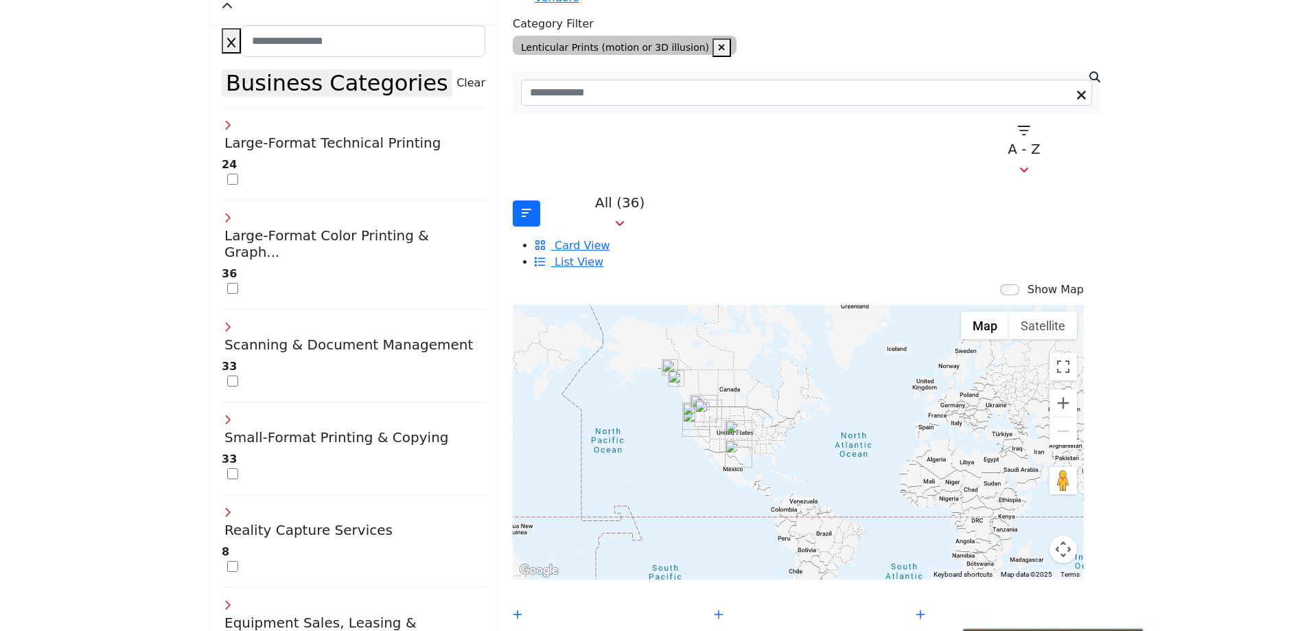
drag, startPoint x: 731, startPoint y: 378, endPoint x: 764, endPoint y: 443, distance: 72.8
click at [764, 443] on div at bounding box center [798, 442] width 571 height 275
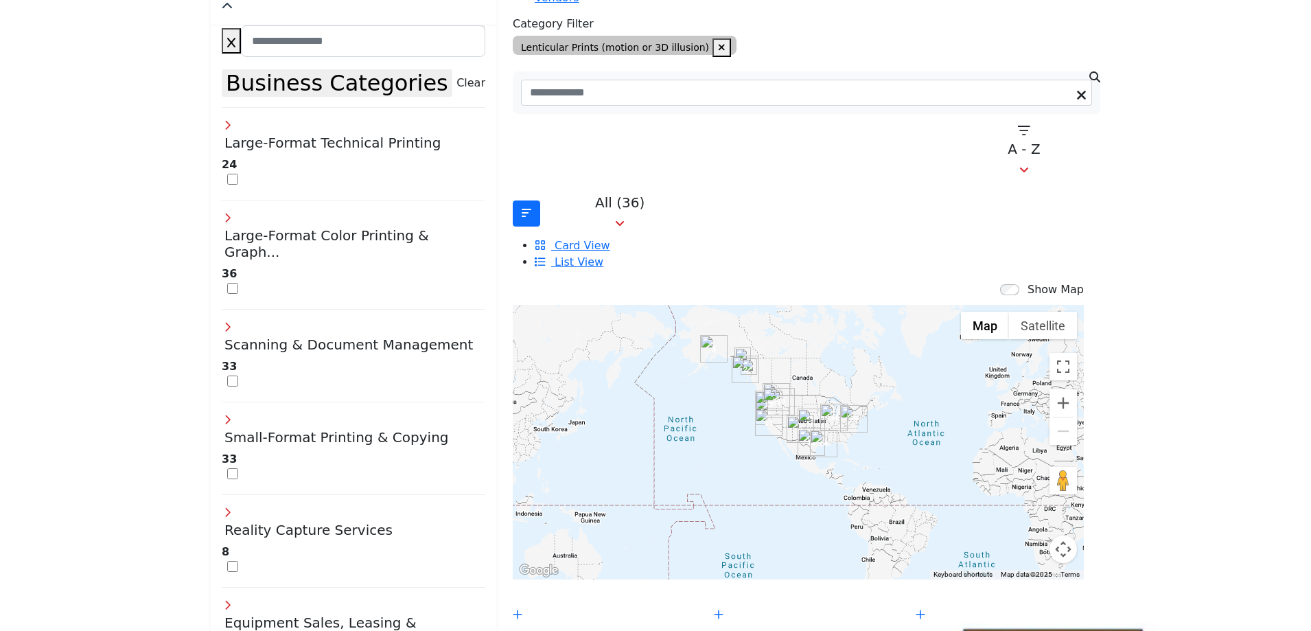
drag, startPoint x: 867, startPoint y: 453, endPoint x: 936, endPoint y: 432, distance: 72.5
click at [936, 432] on div at bounding box center [798, 442] width 571 height 275
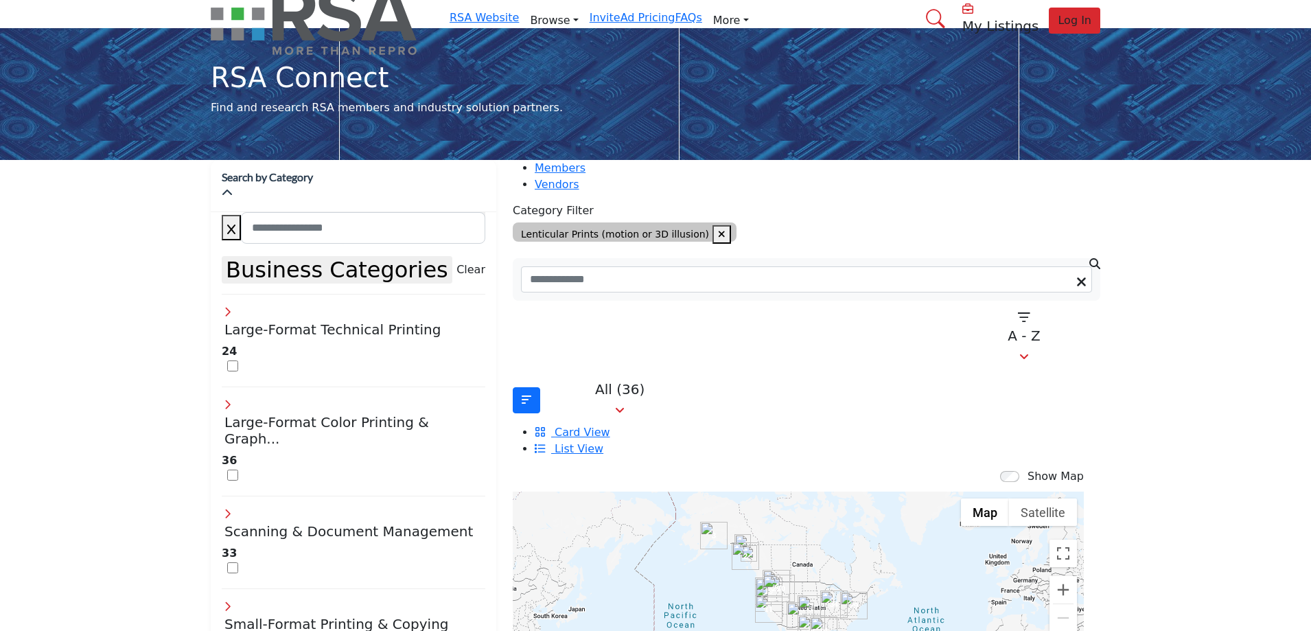
scroll to position [0, 0]
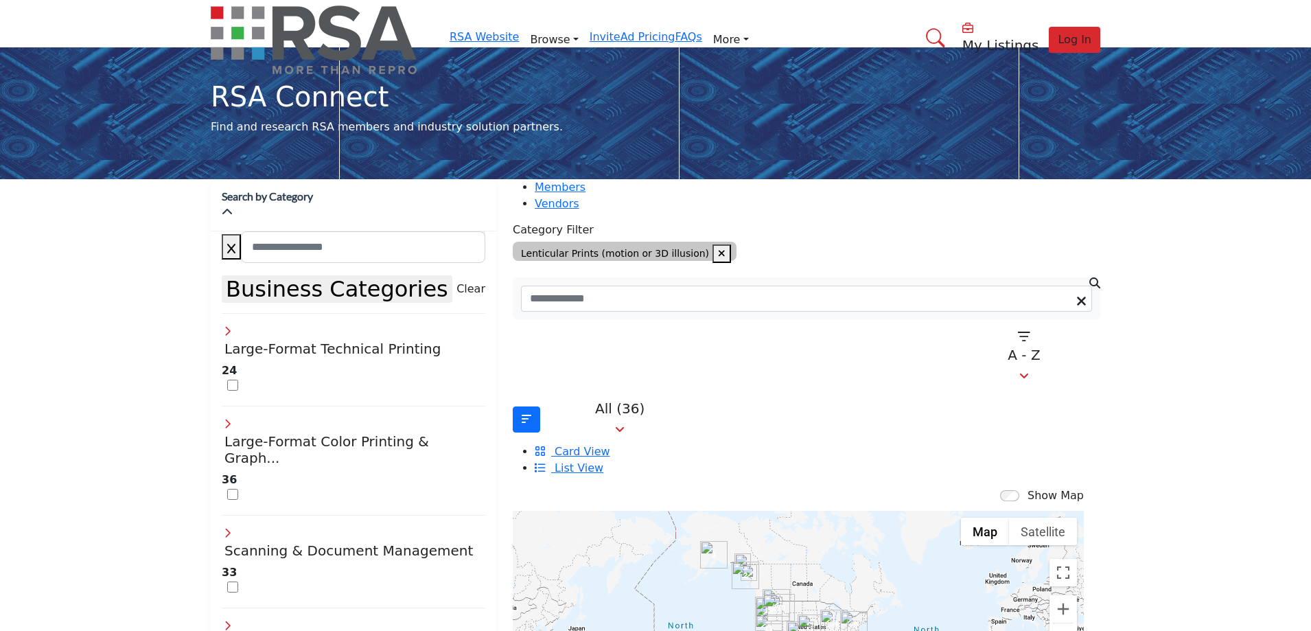
click at [940, 444] on li "Card View" at bounding box center [818, 452] width 566 height 16
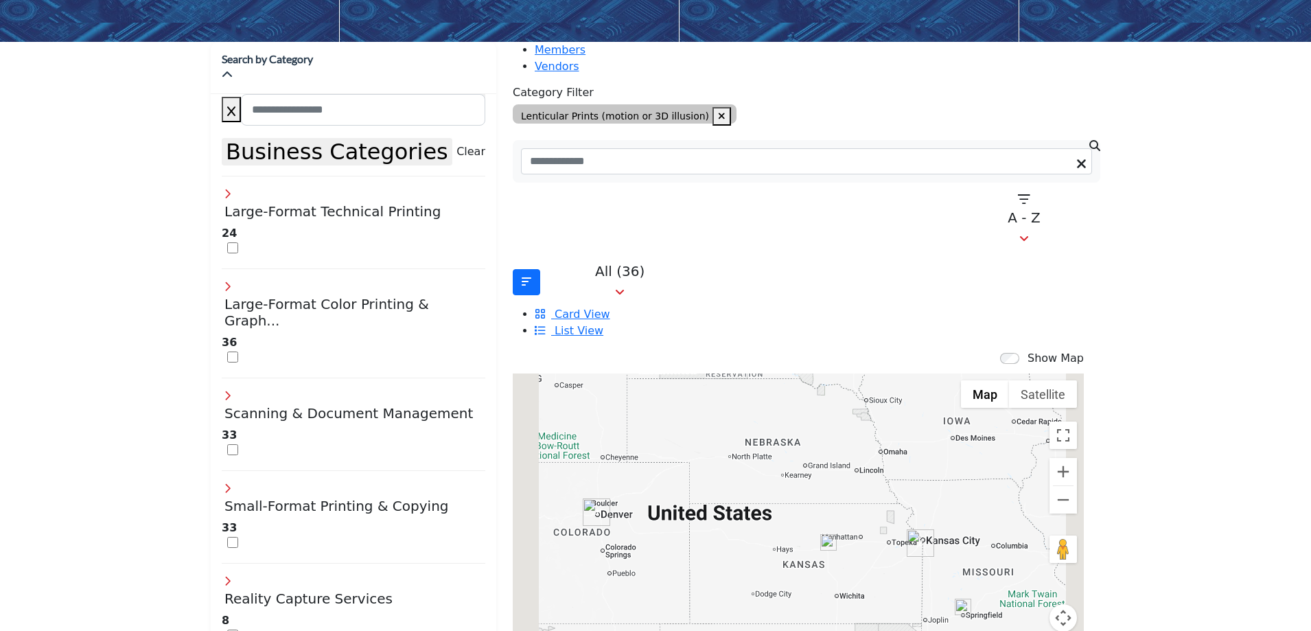
scroll to position [206, 0]
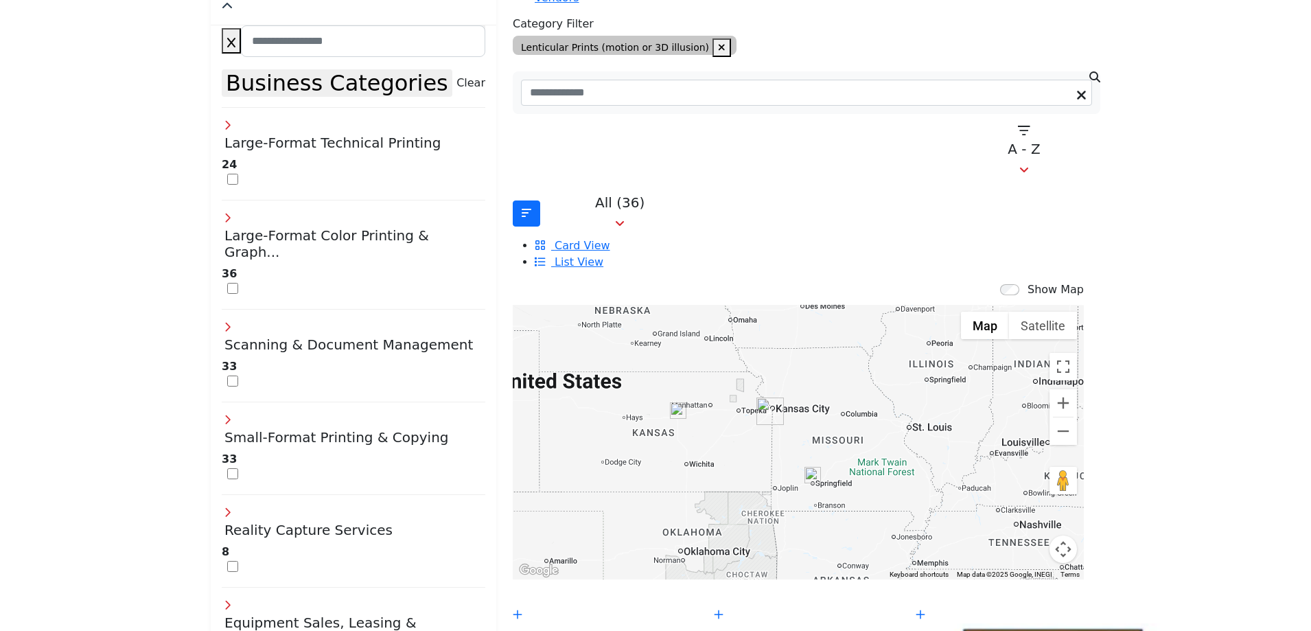
drag, startPoint x: 901, startPoint y: 457, endPoint x: 750, endPoint y: 393, distance: 164.6
click at [750, 393] on div at bounding box center [798, 442] width 571 height 275
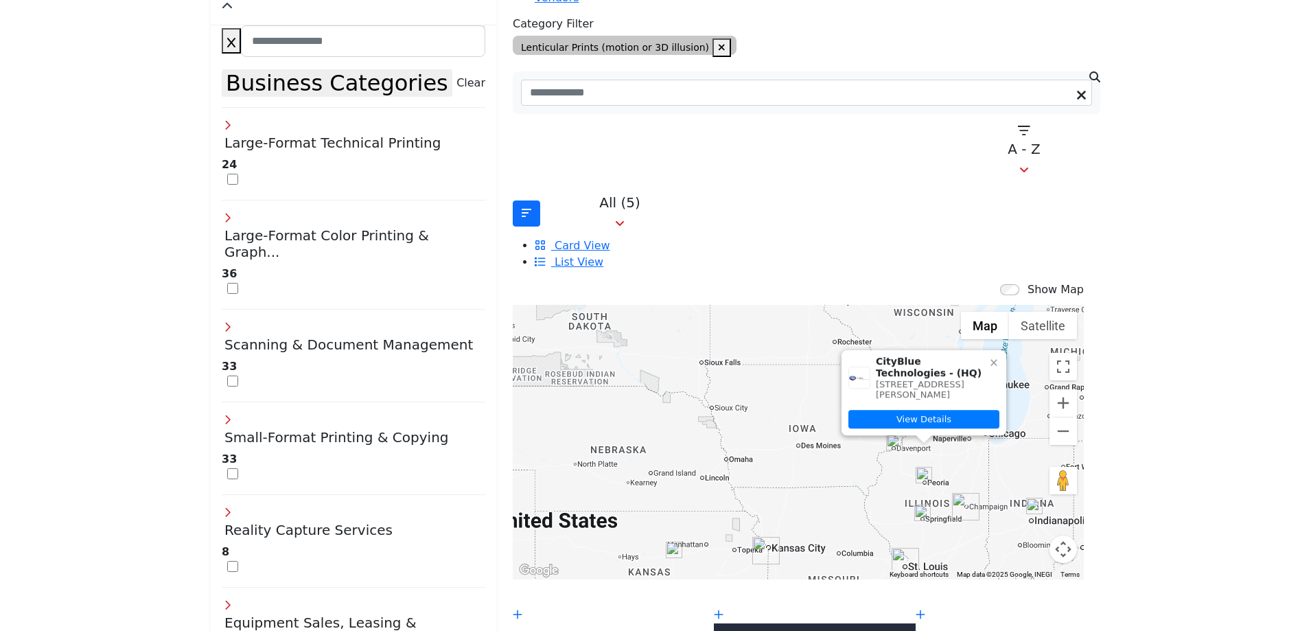
click at [989, 357] on icon at bounding box center [994, 362] width 11 height 11
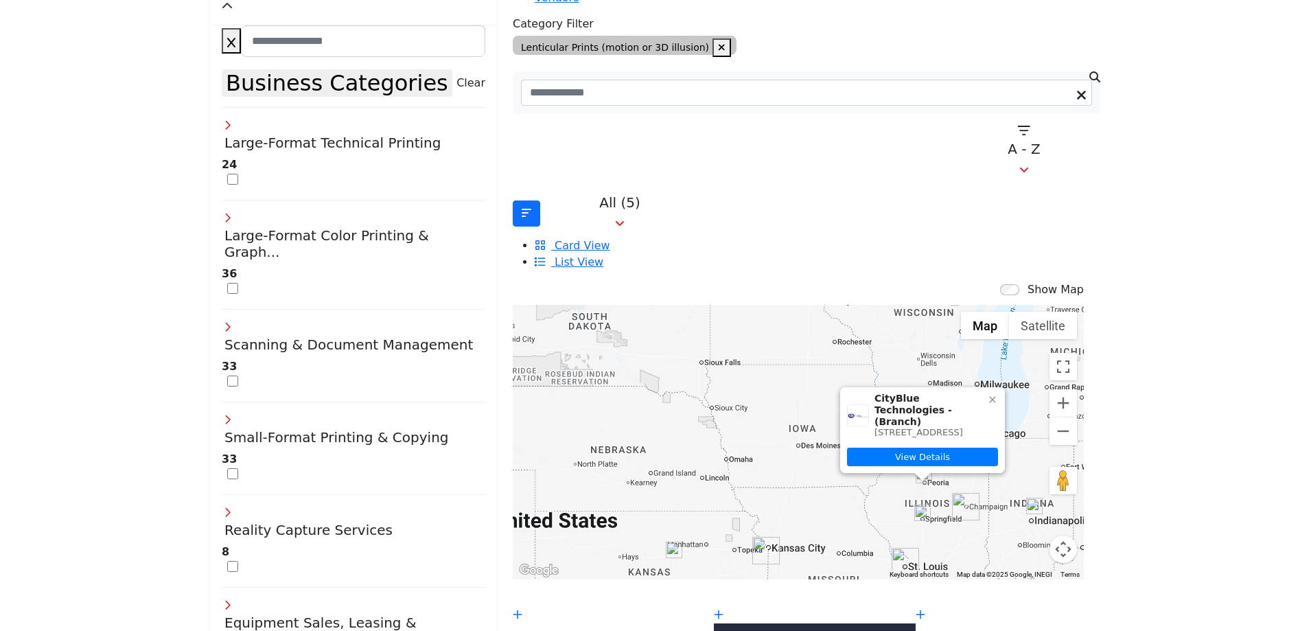
click at [987, 394] on icon at bounding box center [992, 399] width 11 height 11
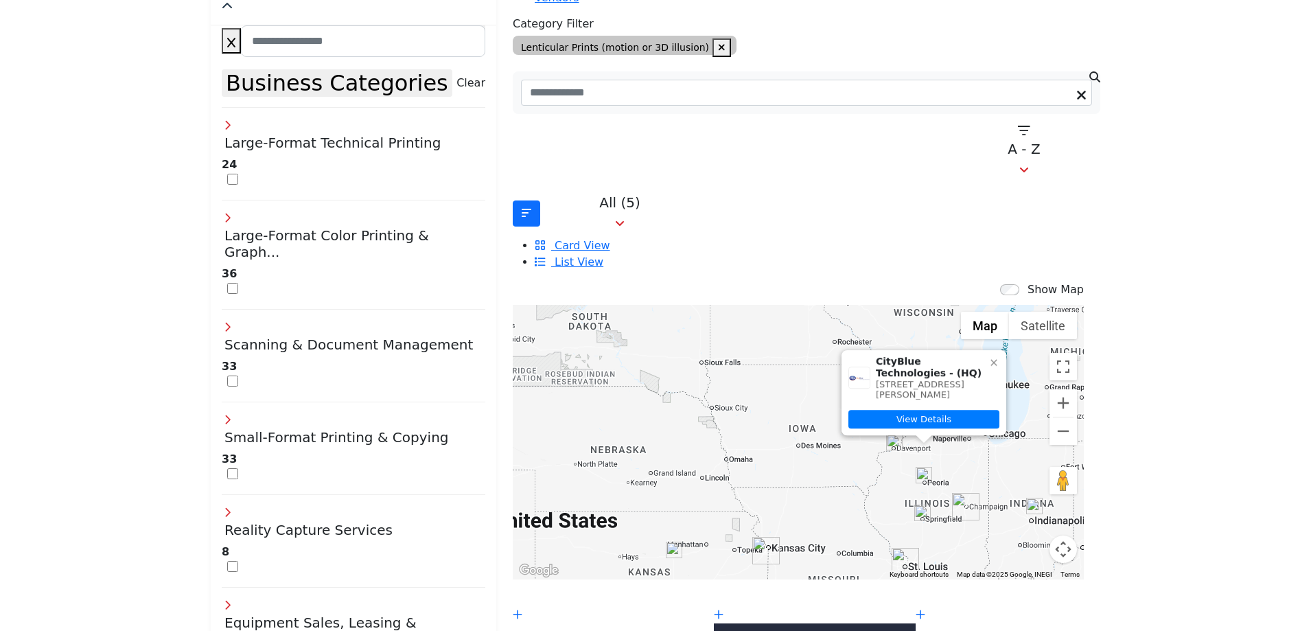
click at [991, 360] on icon at bounding box center [994, 363] width 6 height 6
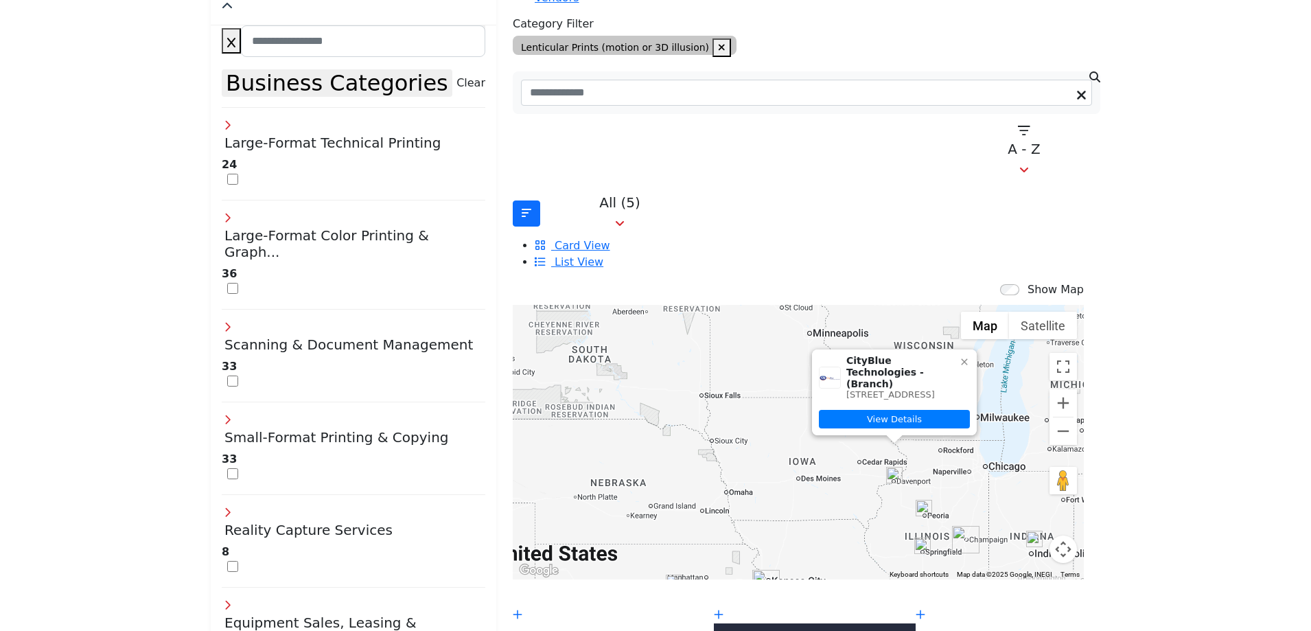
click at [959, 356] on icon at bounding box center [964, 361] width 11 height 11
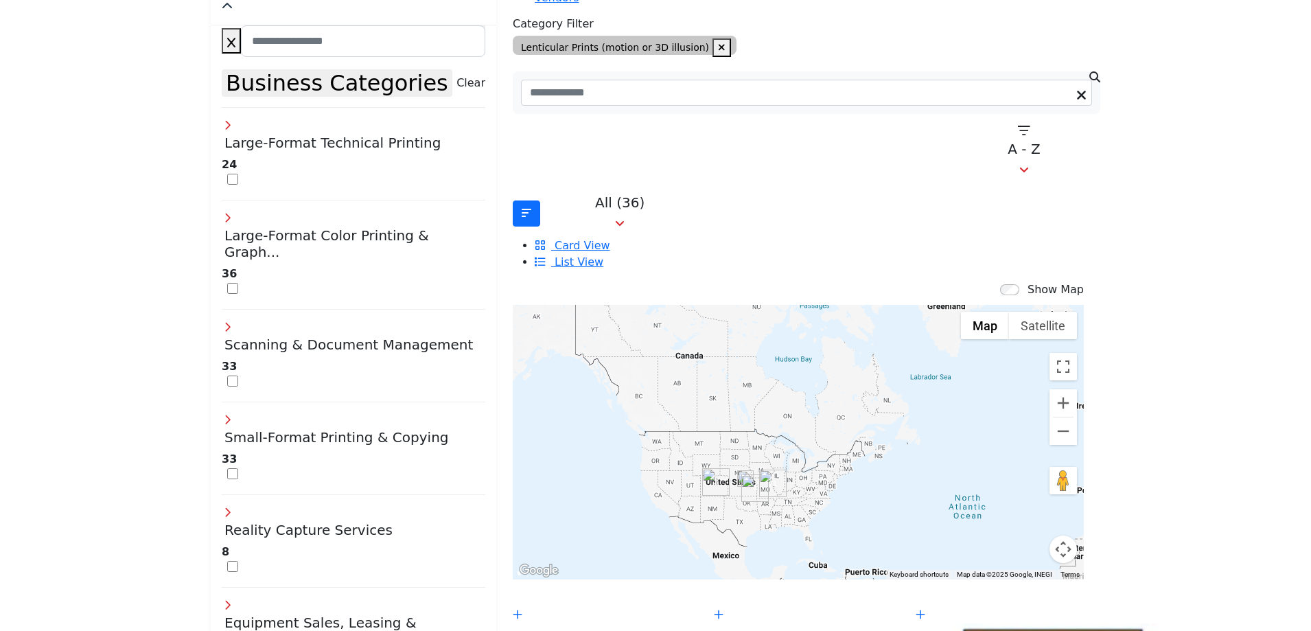
scroll to position [343, 0]
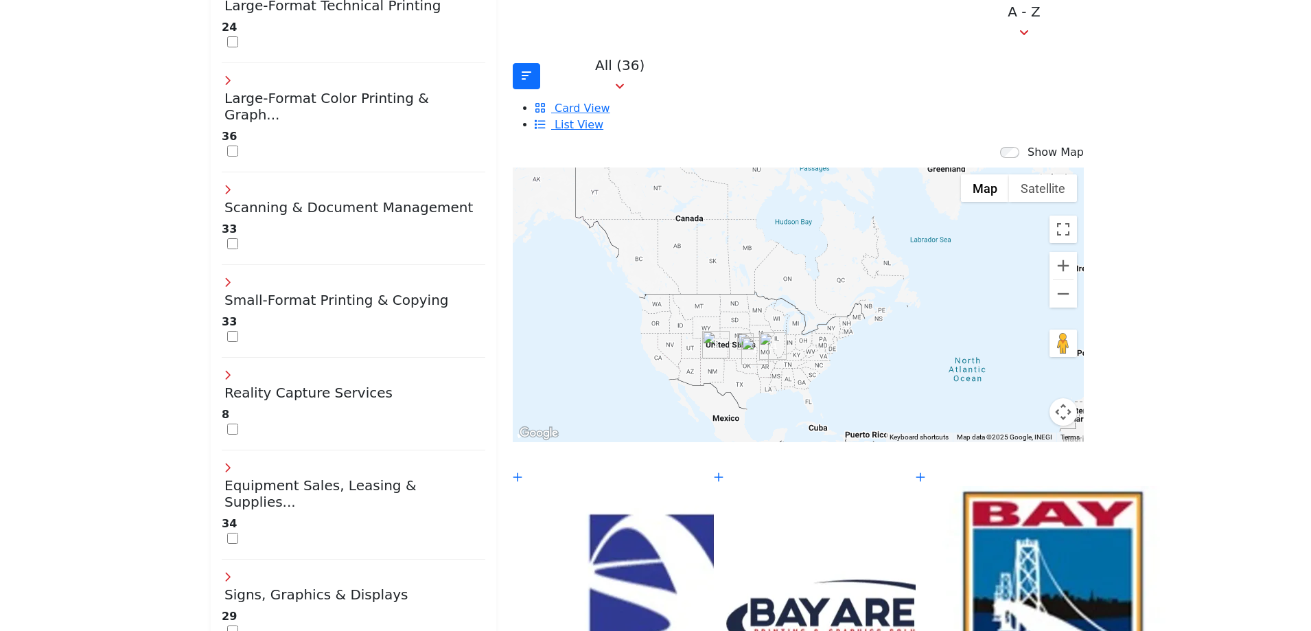
click at [798, 343] on div at bounding box center [798, 305] width 571 height 275
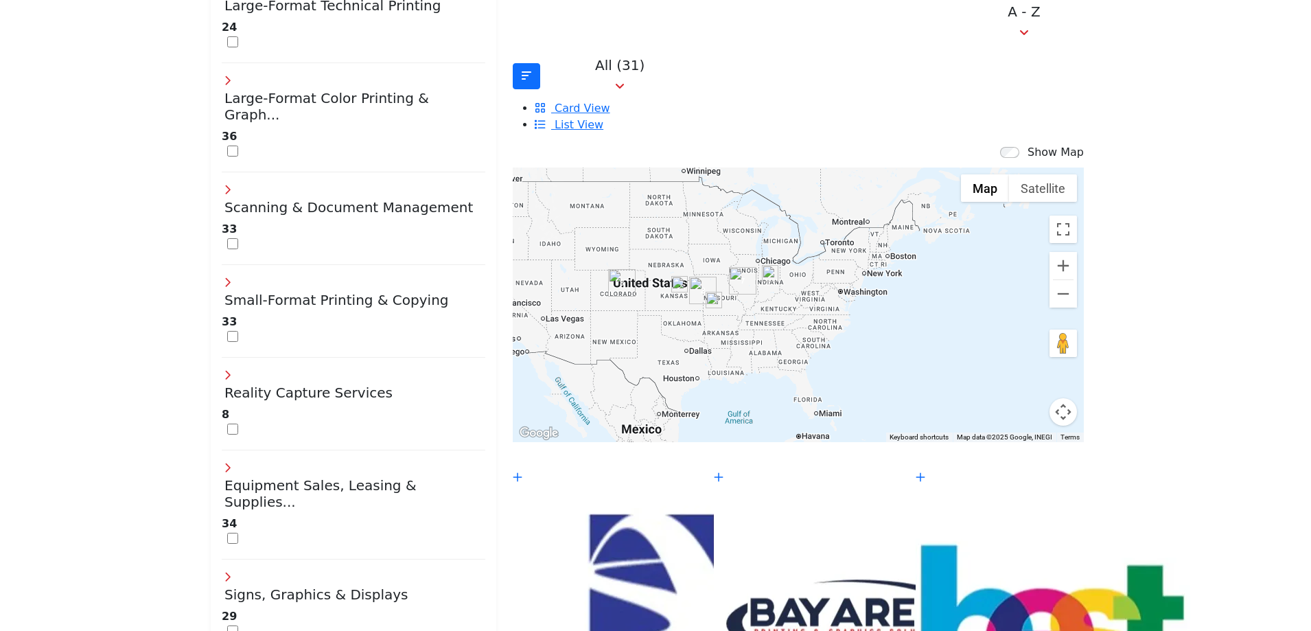
click at [789, 338] on div at bounding box center [798, 305] width 571 height 275
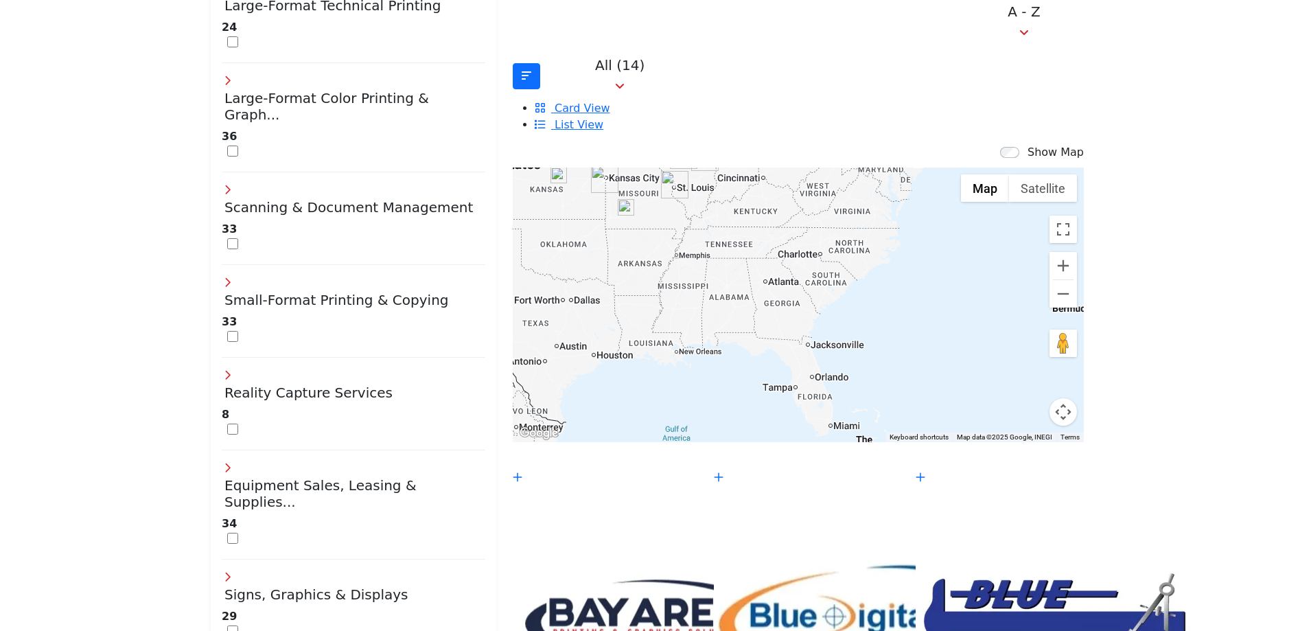
click at [796, 336] on div at bounding box center [798, 305] width 571 height 275
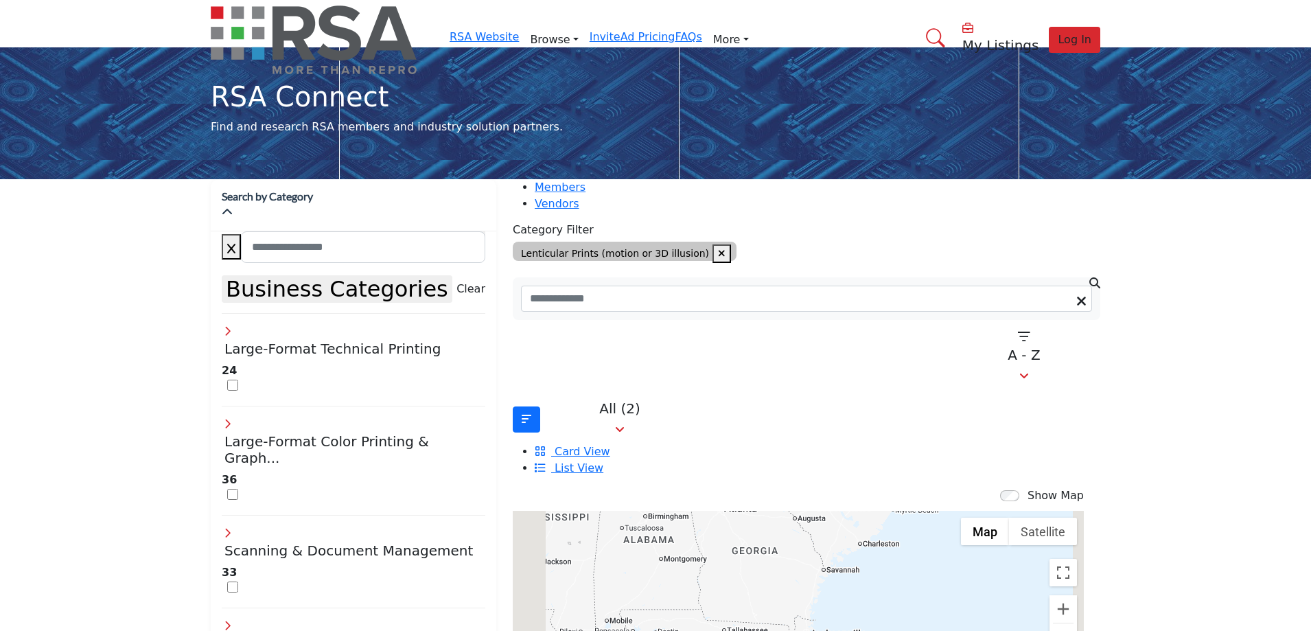
scroll to position [275, 0]
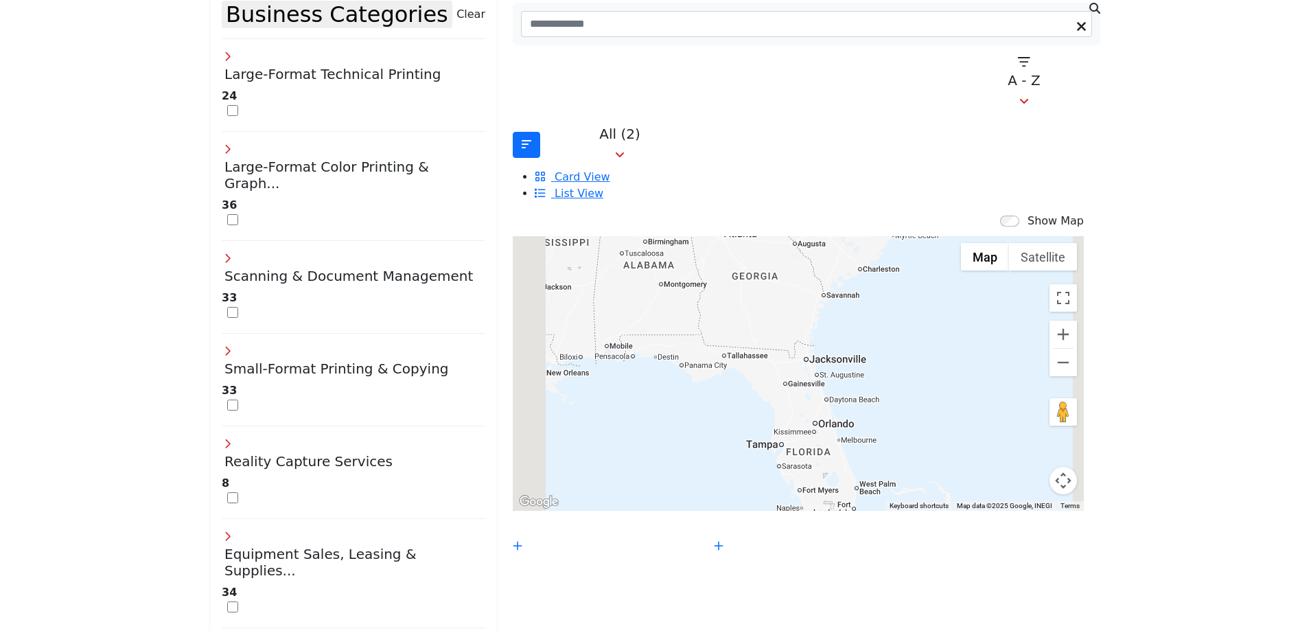
click at [799, 391] on div at bounding box center [798, 373] width 571 height 275
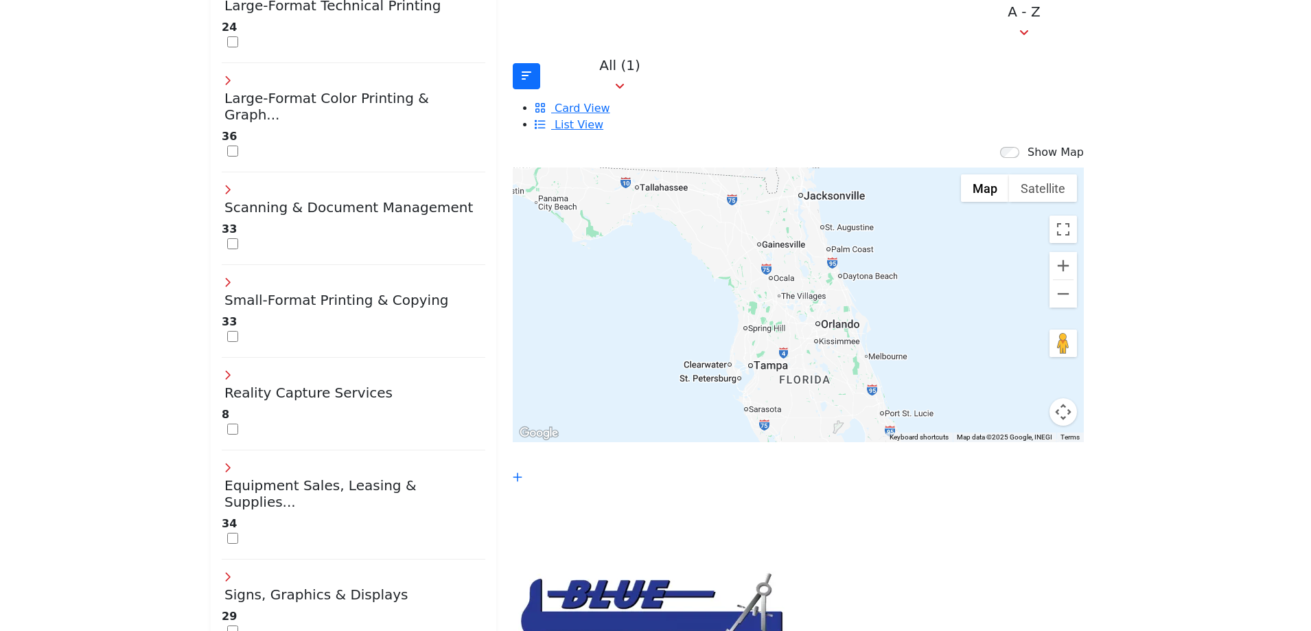
scroll to position [412, 0]
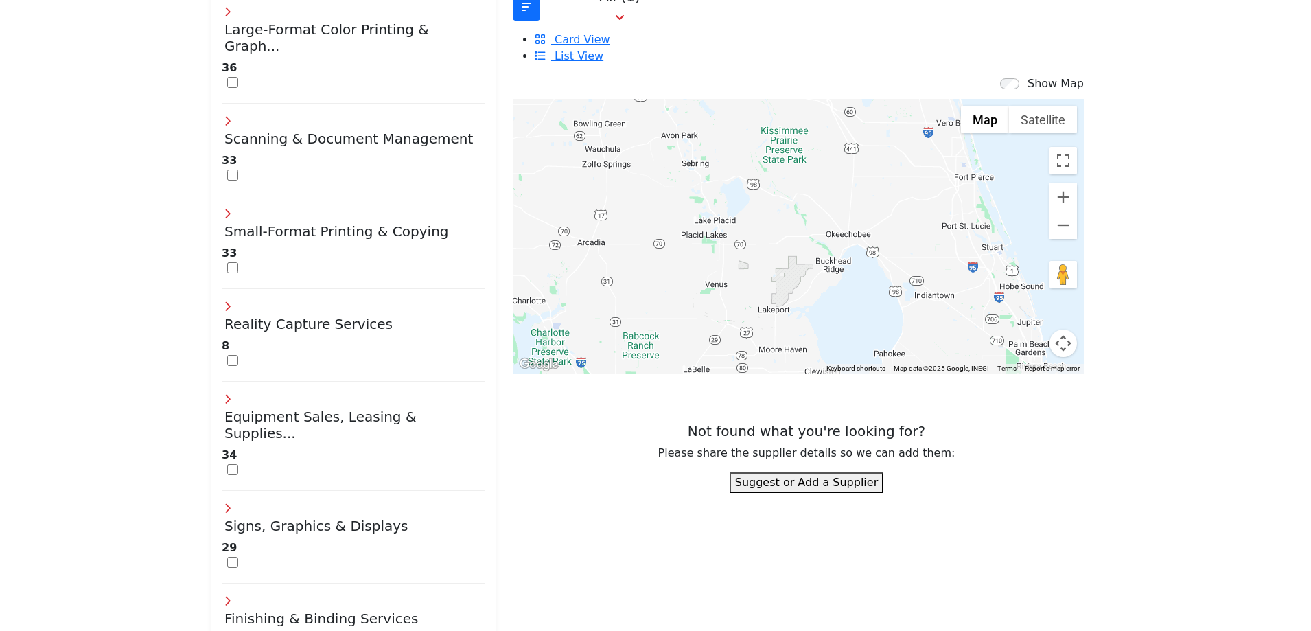
drag, startPoint x: 774, startPoint y: 216, endPoint x: 622, endPoint y: 6, distance: 258.6
click at [622, 76] on div "Show Map Map is currently hidden. Toggle the switch above to show the map. ← Mo…" at bounding box center [799, 225] width 588 height 298
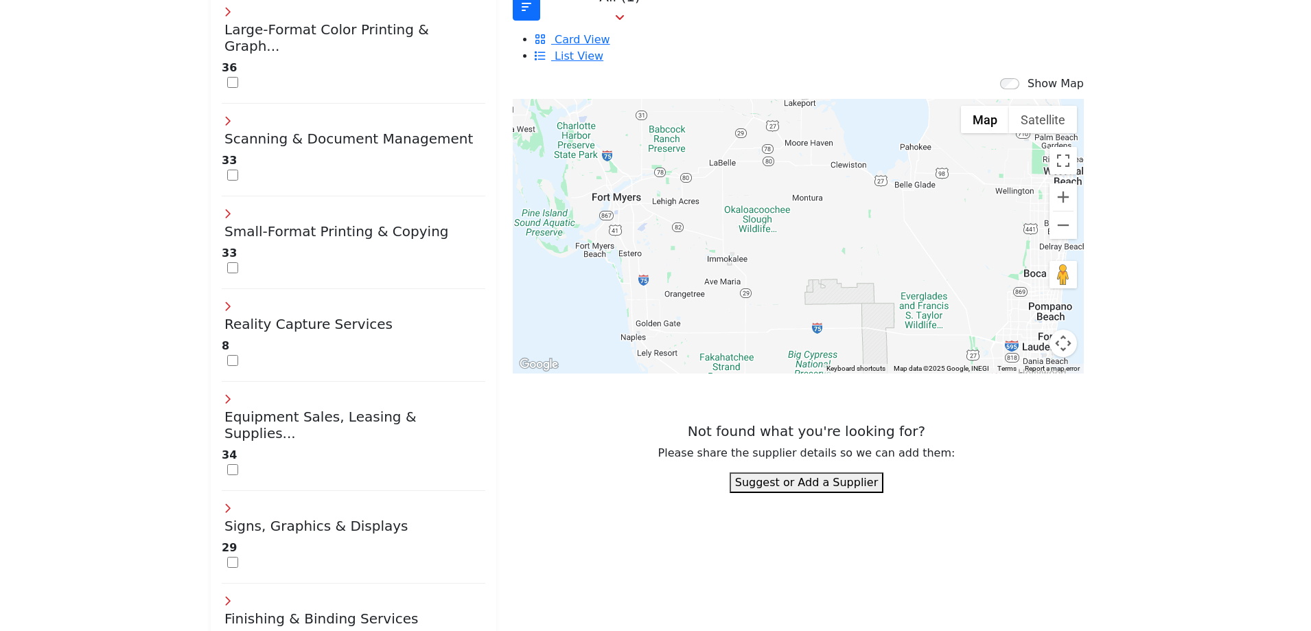
drag, startPoint x: 818, startPoint y: 213, endPoint x: 843, endPoint y: 3, distance: 210.9
click at [843, 76] on div "Show Map Map is currently hidden. Toggle the switch above to show the map. ← Mo…" at bounding box center [799, 225] width 588 height 298
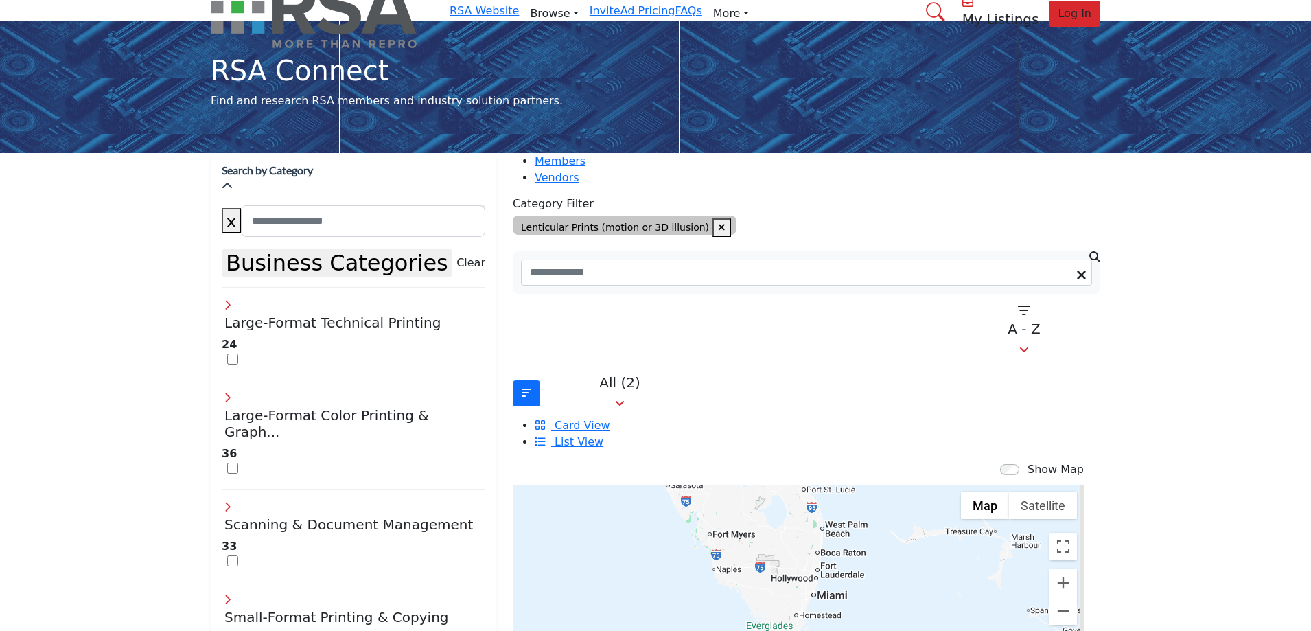
scroll to position [0, 0]
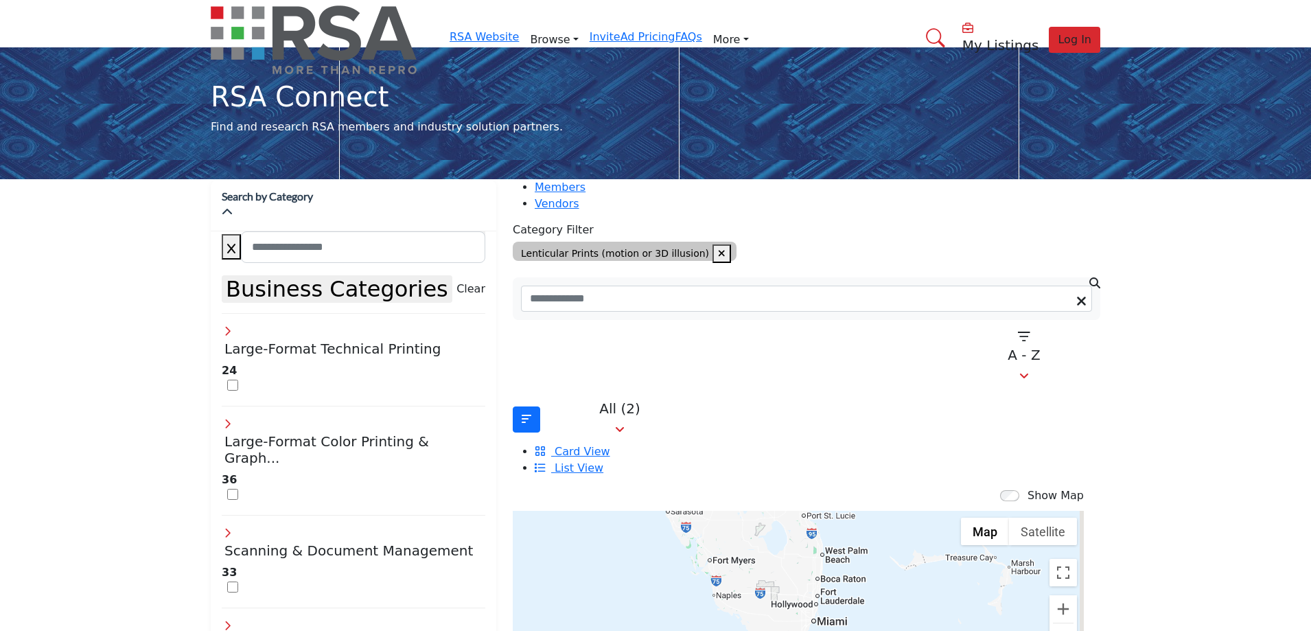
drag, startPoint x: 713, startPoint y: 130, endPoint x: 712, endPoint y: 164, distance: 33.7
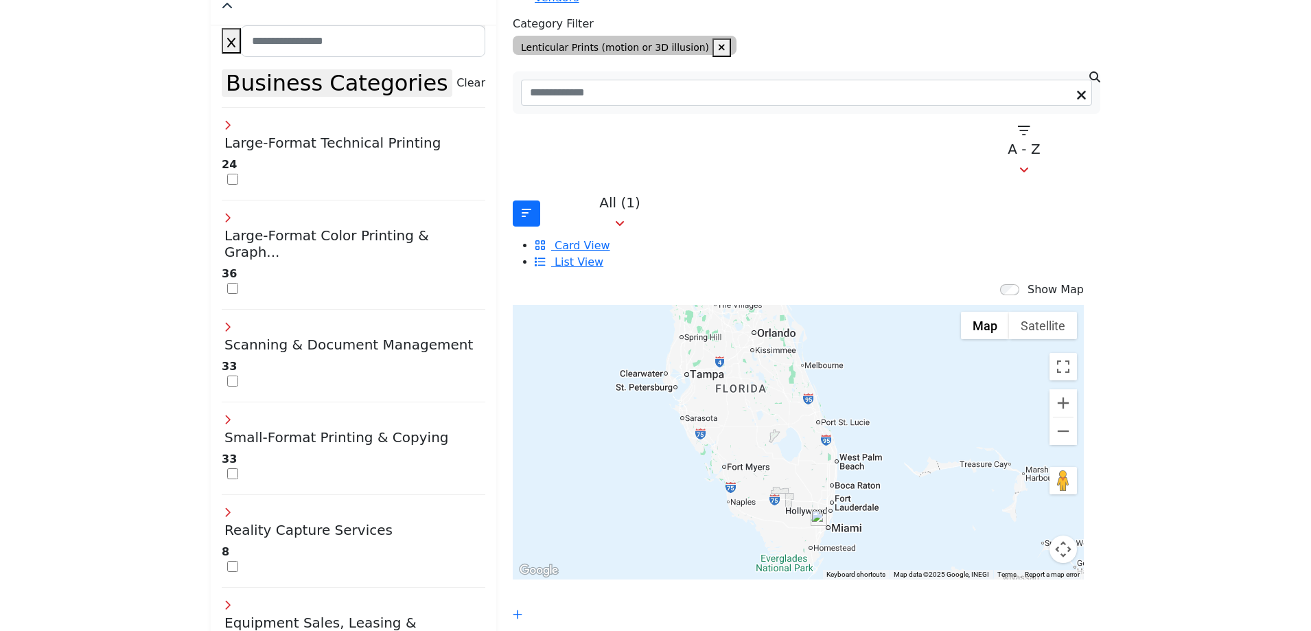
drag, startPoint x: 776, startPoint y: 383, endPoint x: 788, endPoint y: 479, distance: 96.8
click at [788, 479] on div at bounding box center [798, 442] width 571 height 275
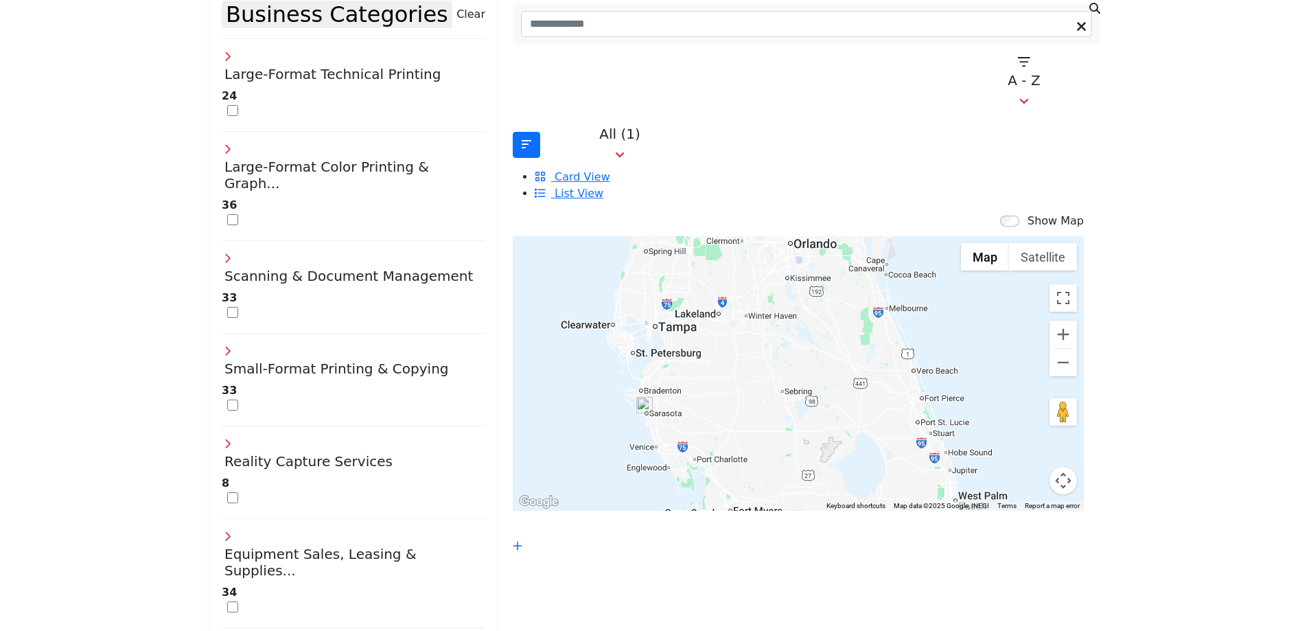
scroll to position [343, 0]
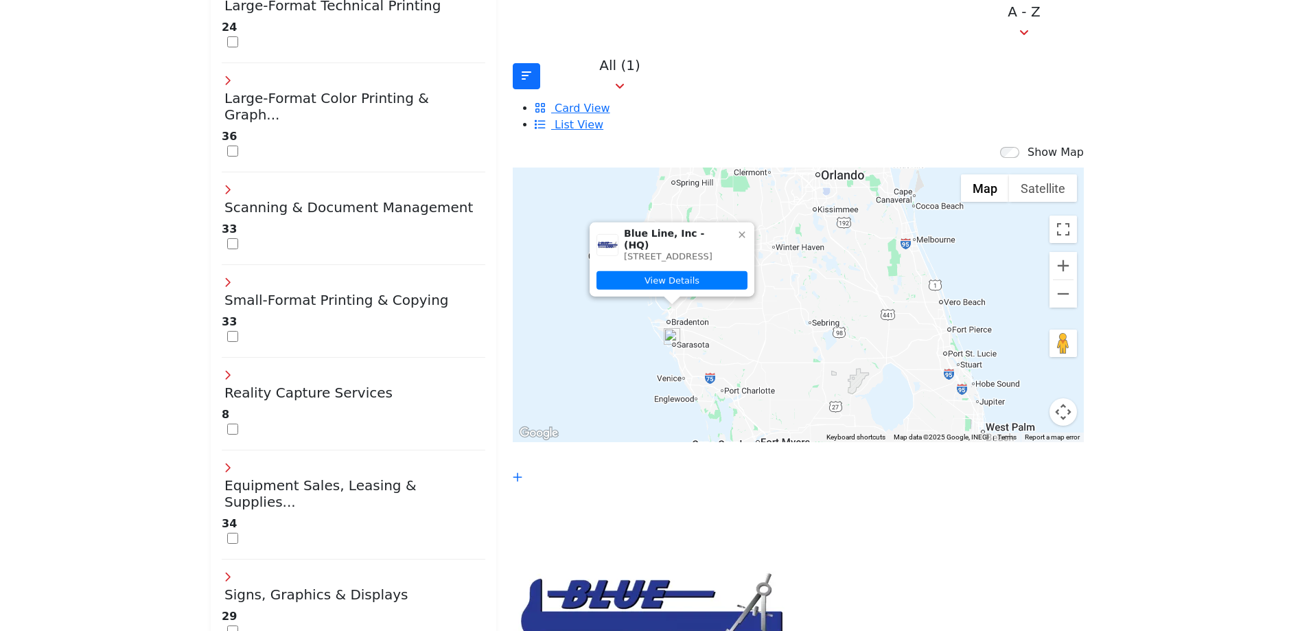
drag, startPoint x: 728, startPoint y: 168, endPoint x: 735, endPoint y: 170, distance: 7.0
click at [739, 231] on icon at bounding box center [742, 234] width 6 height 6
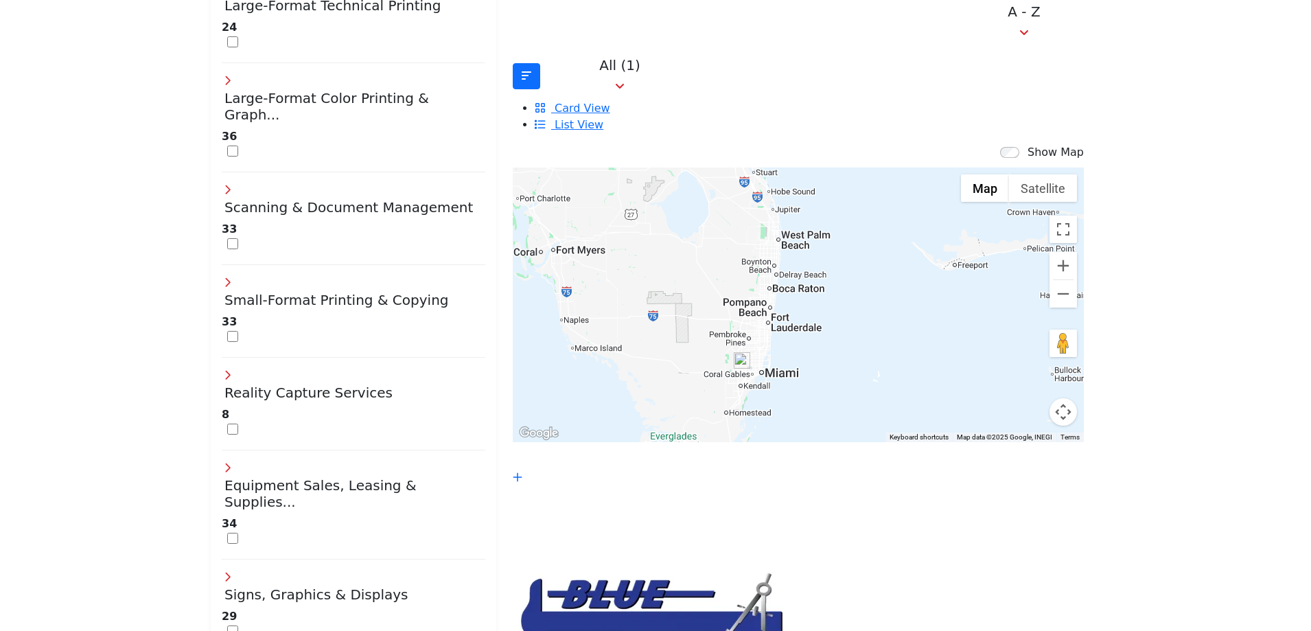
drag, startPoint x: 834, startPoint y: 271, endPoint x: 621, endPoint y: 70, distance: 292.4
click at [621, 144] on div "Show Map Map is currently hidden. Toggle the switch above to show the map. ← Mo…" at bounding box center [799, 293] width 588 height 298
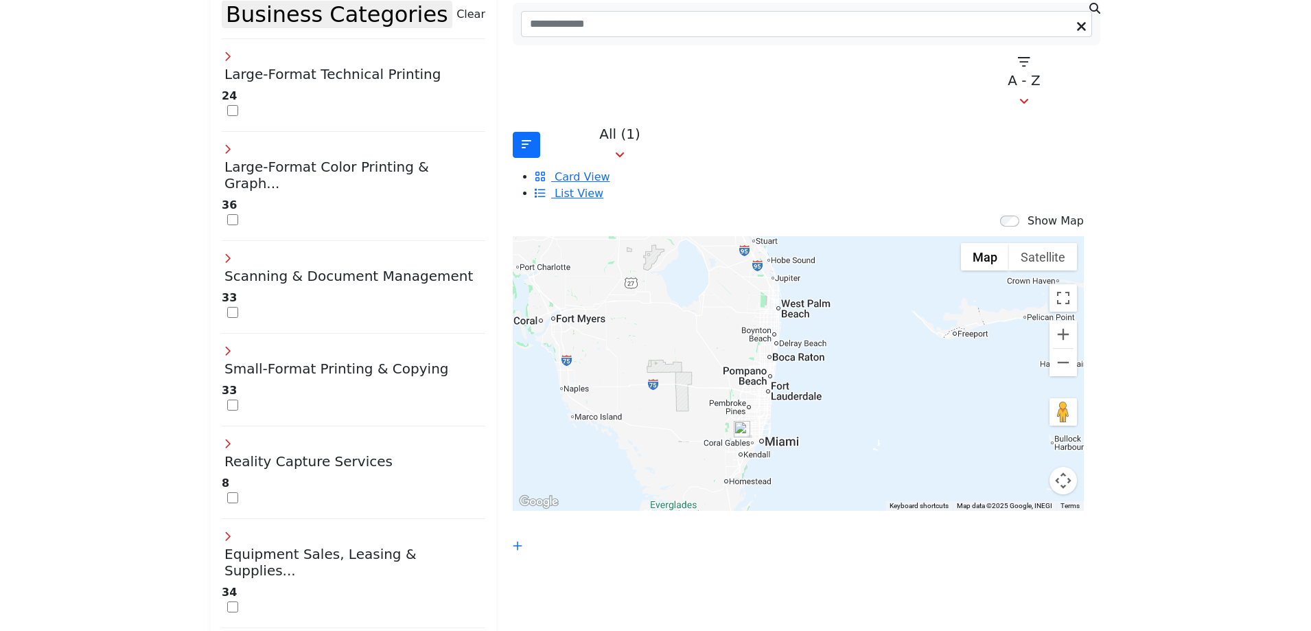
scroll to position [412, 0]
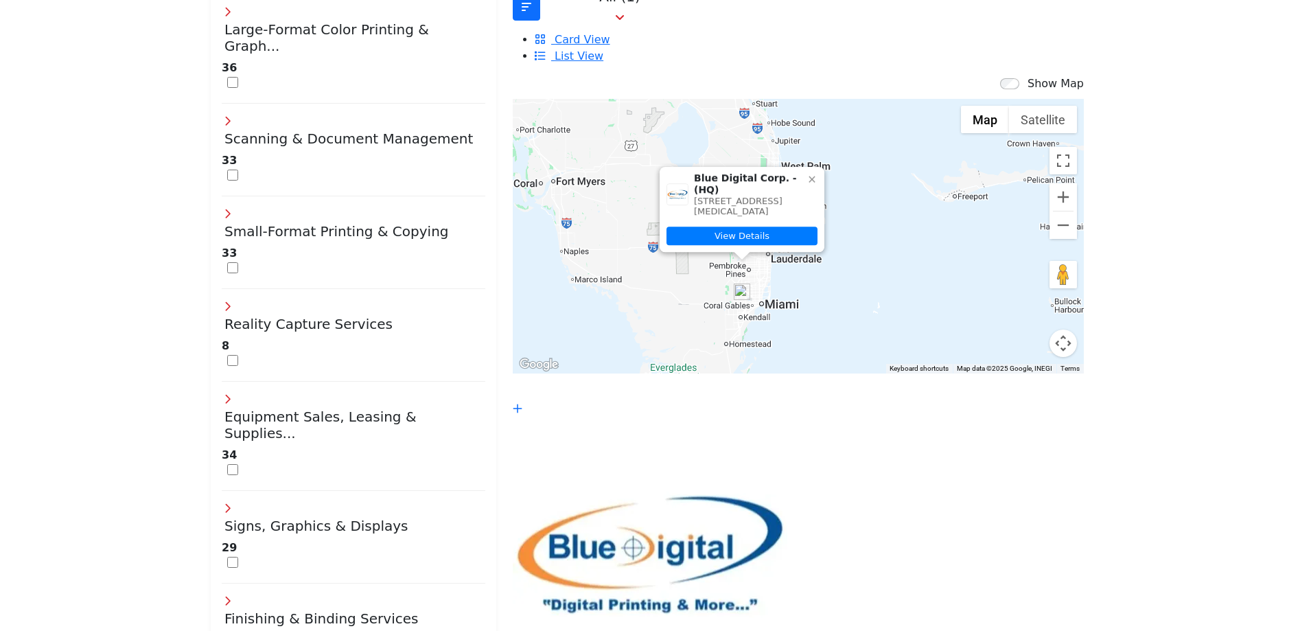
click at [807, 174] on icon at bounding box center [812, 179] width 11 height 11
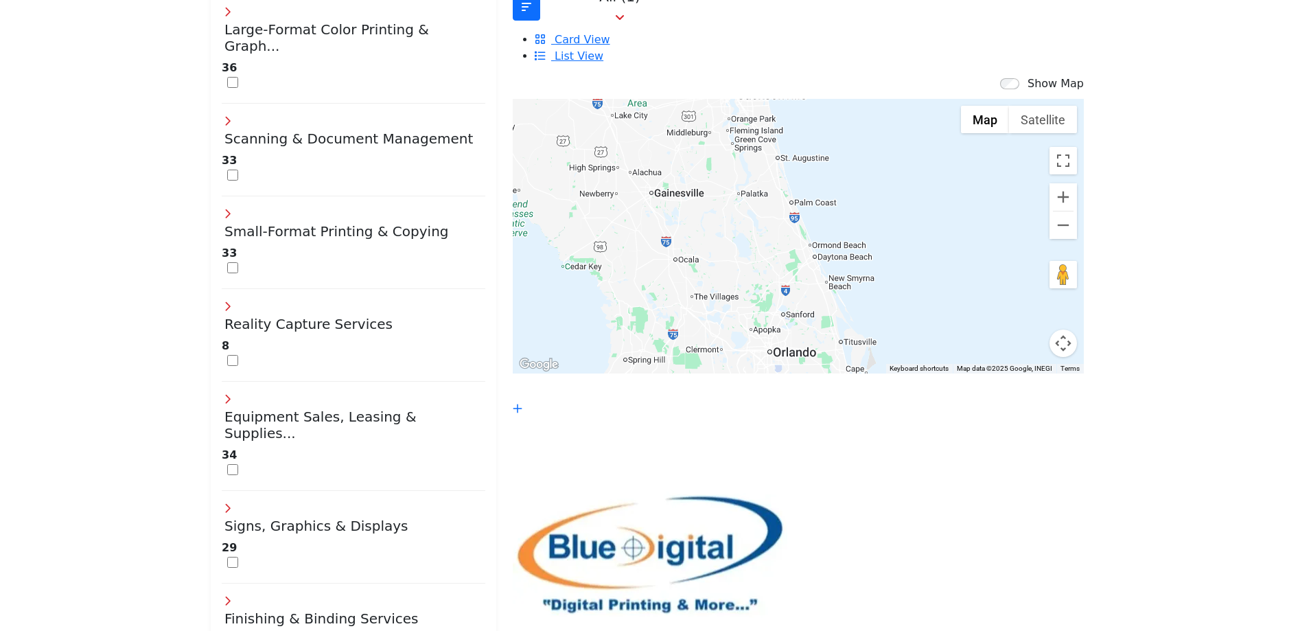
drag, startPoint x: 700, startPoint y: 159, endPoint x: 864, endPoint y: 601, distance: 472.3
click at [864, 601] on div "Show Map Map is currently hidden. Toggle the switch above to show the map. ← Mo…" at bounding box center [807, 476] width 588 height 801
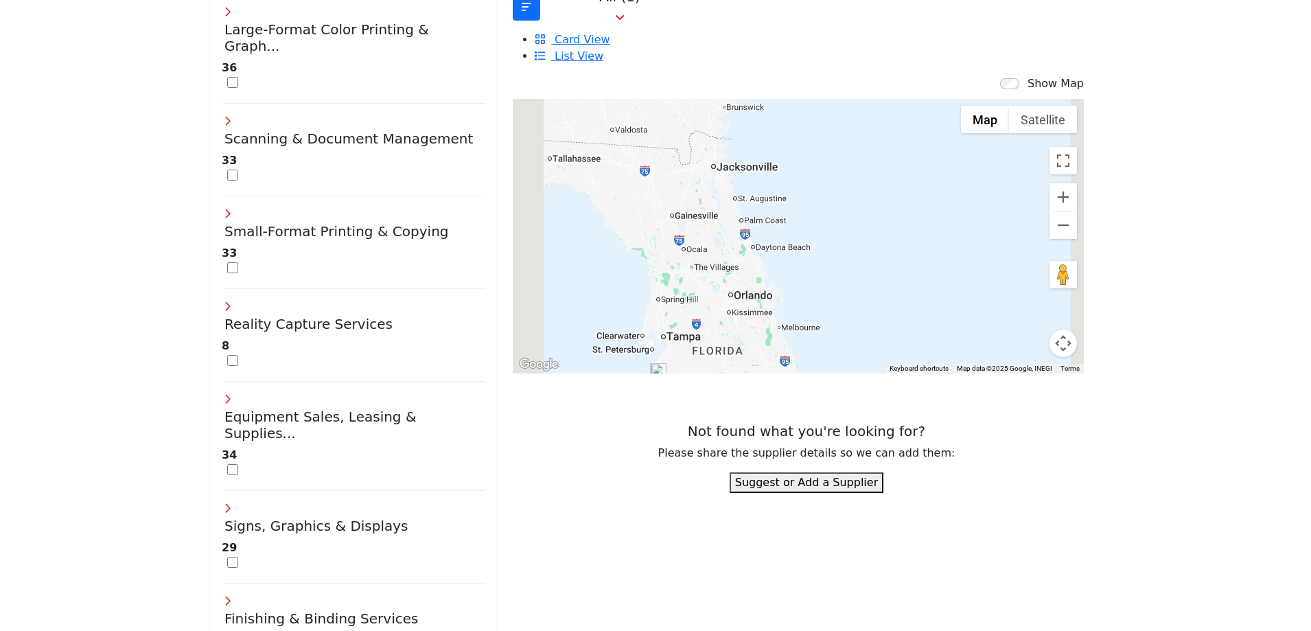
scroll to position [481, 0]
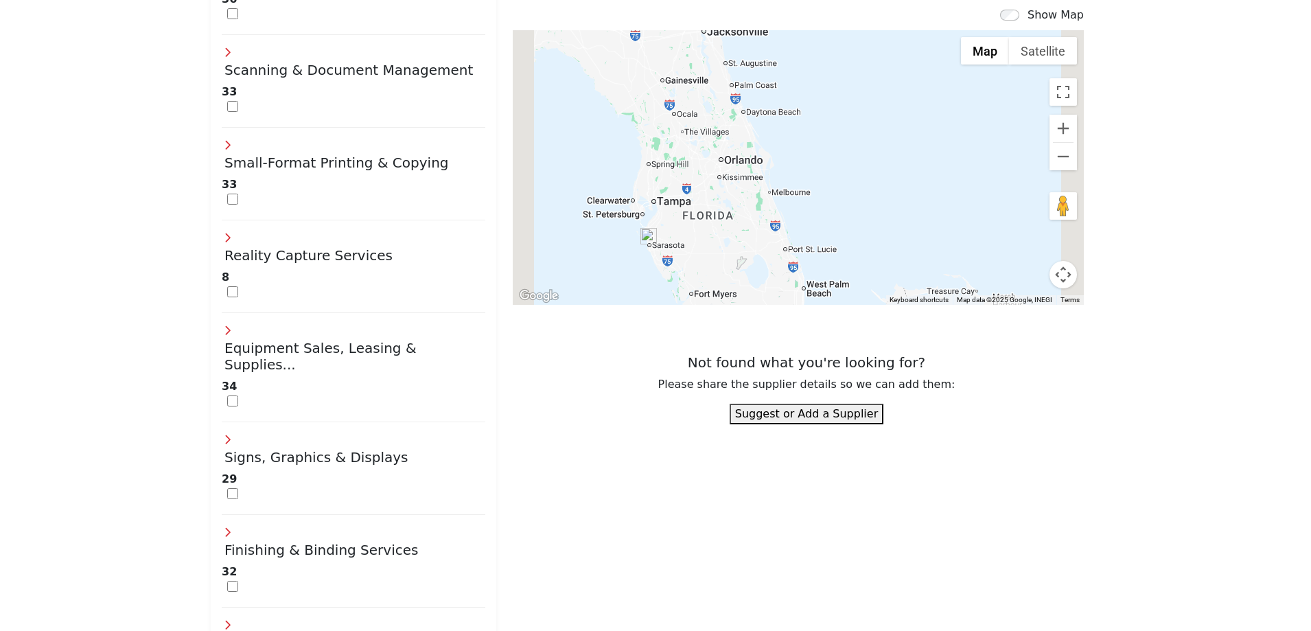
drag, startPoint x: 747, startPoint y: 192, endPoint x: 737, endPoint y: 122, distance: 70.0
click at [737, 122] on div at bounding box center [798, 167] width 571 height 275
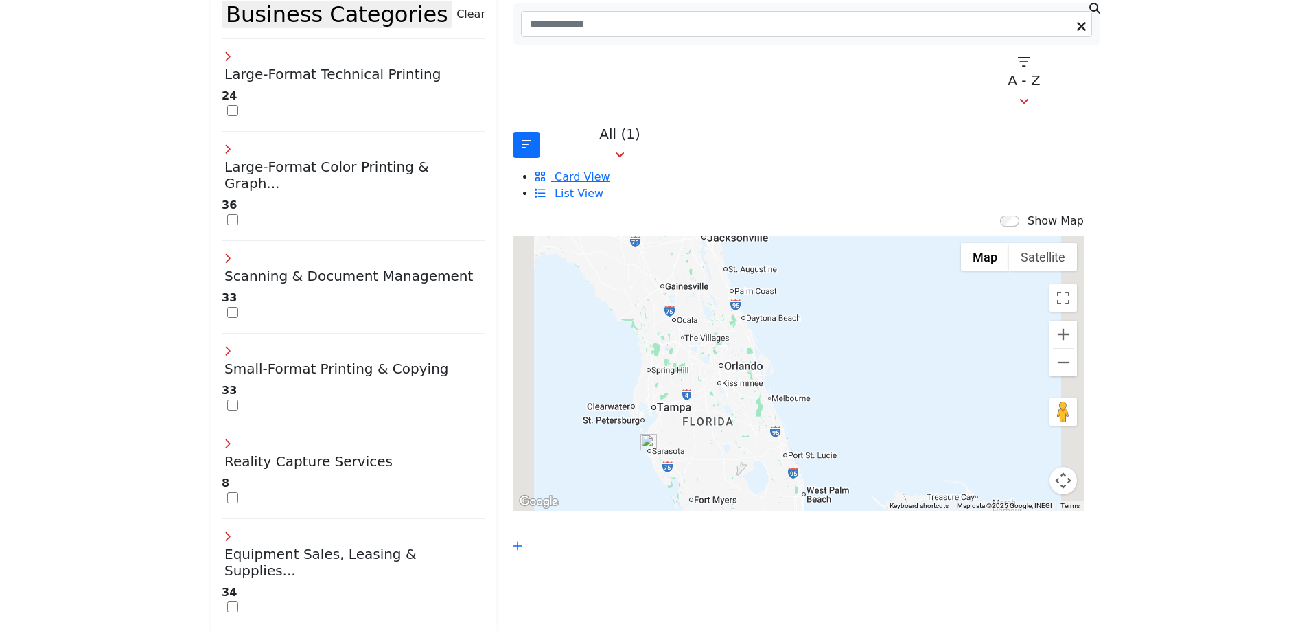
scroll to position [343, 0]
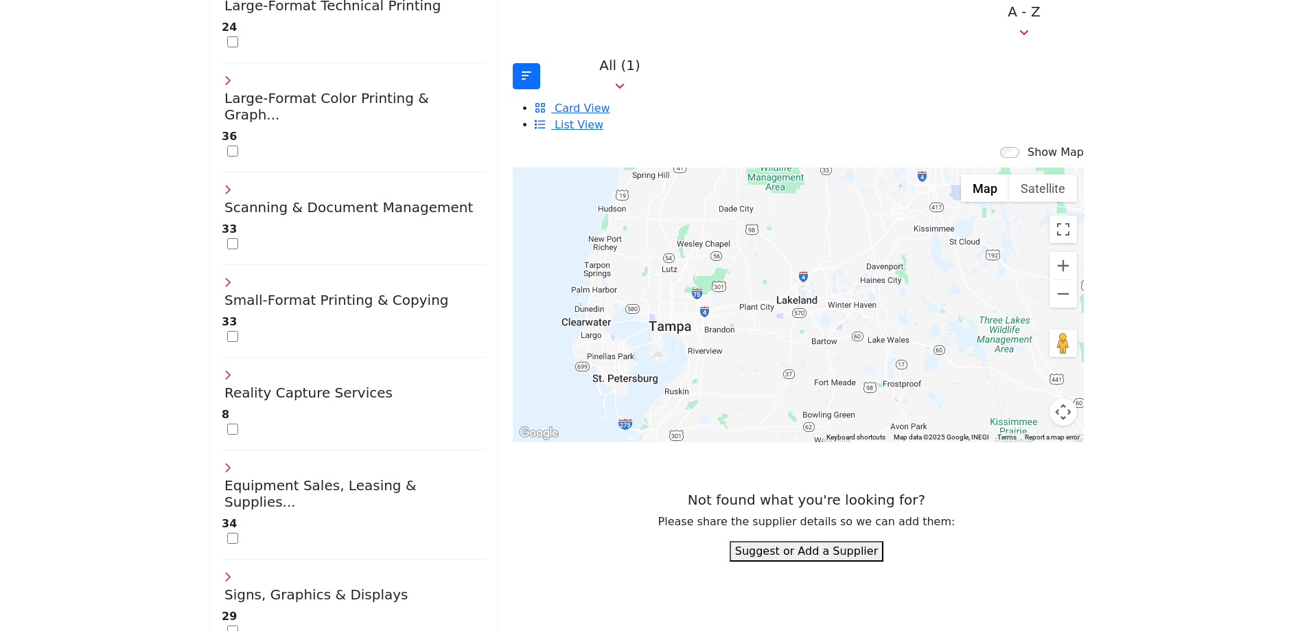
drag, startPoint x: 654, startPoint y: 249, endPoint x: 824, endPoint y: 283, distance: 173.6
click at [824, 283] on div at bounding box center [798, 305] width 571 height 275
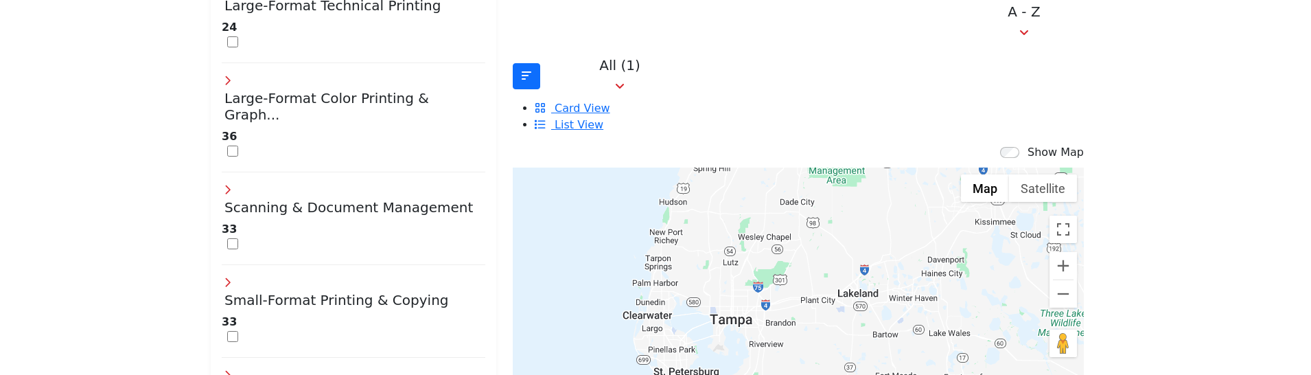
drag, startPoint x: 758, startPoint y: 216, endPoint x: 821, endPoint y: 209, distance: 63.5
click at [821, 209] on div at bounding box center [798, 305] width 571 height 275
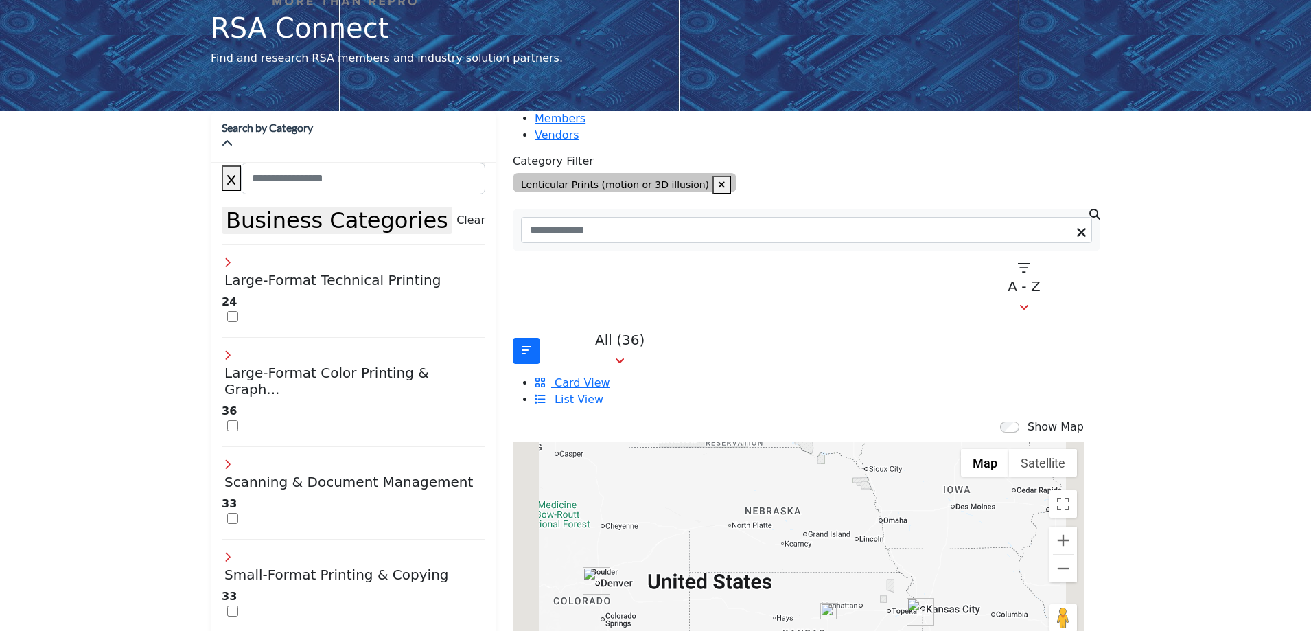
scroll to position [137, 0]
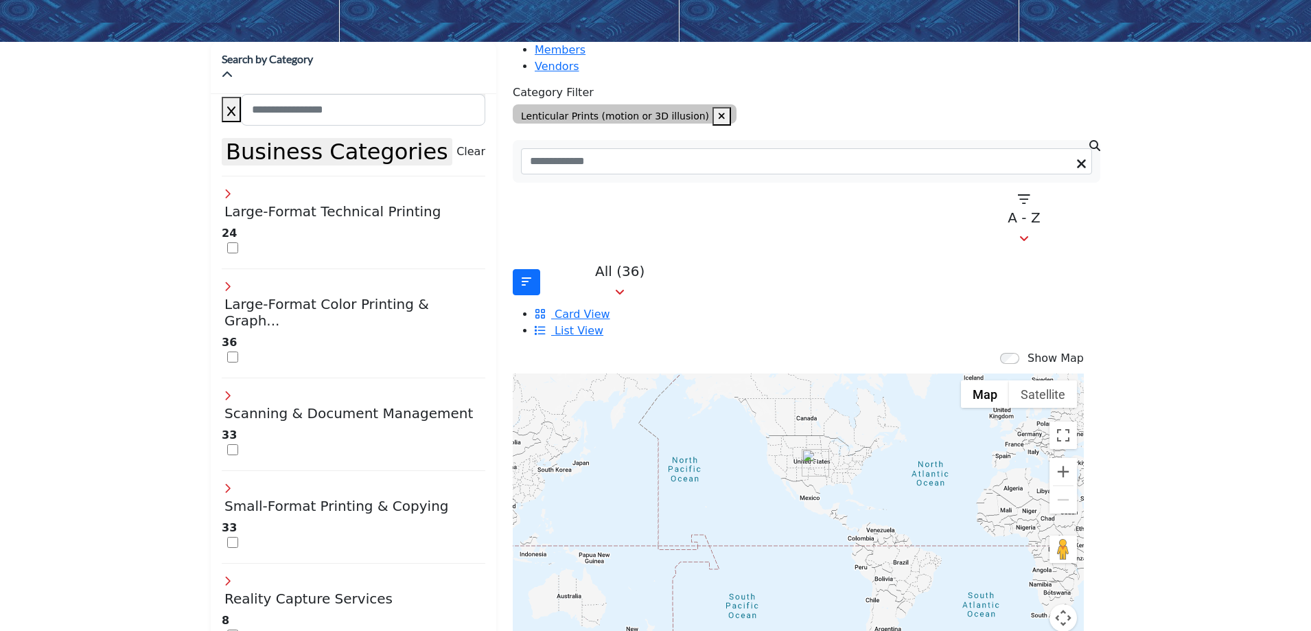
drag, startPoint x: 878, startPoint y: 463, endPoint x: 836, endPoint y: 440, distance: 47.6
click at [836, 440] on div at bounding box center [798, 510] width 571 height 275
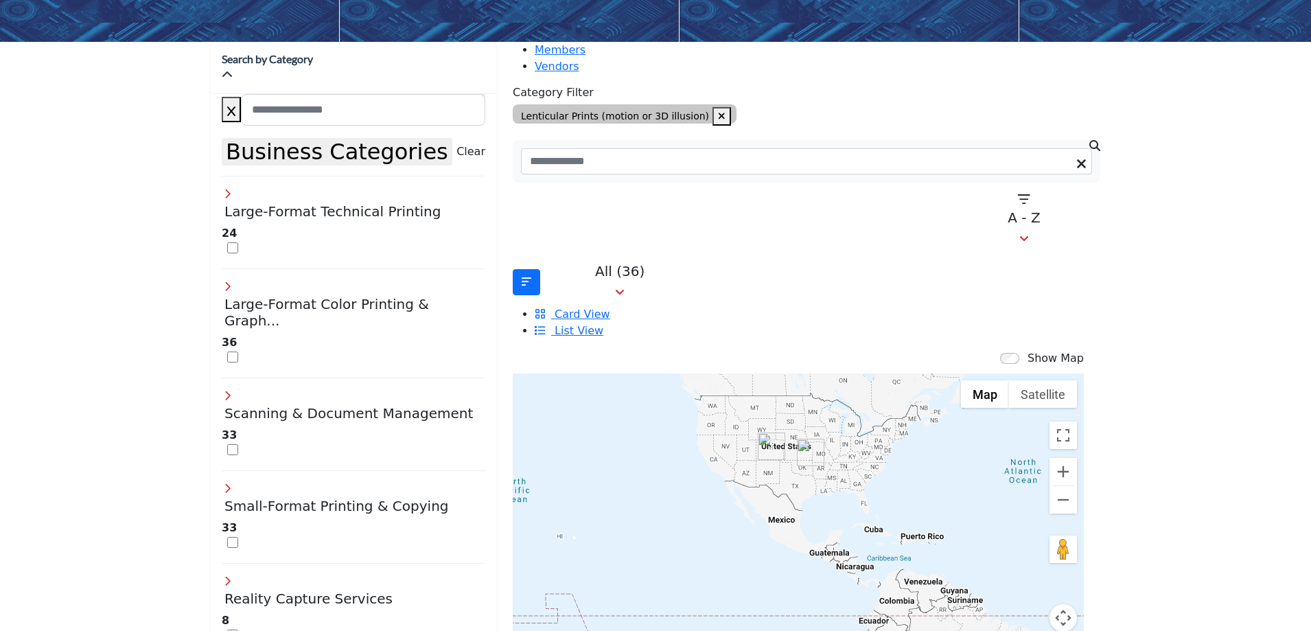
click at [852, 443] on div at bounding box center [798, 510] width 571 height 275
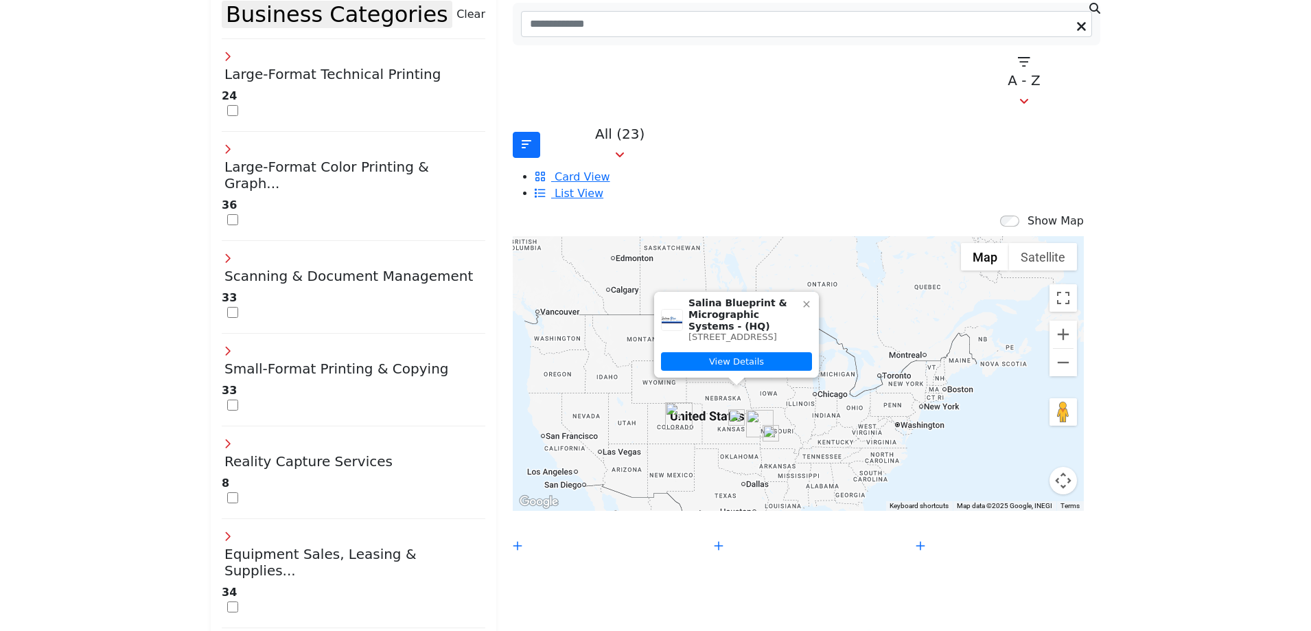
scroll to position [343, 0]
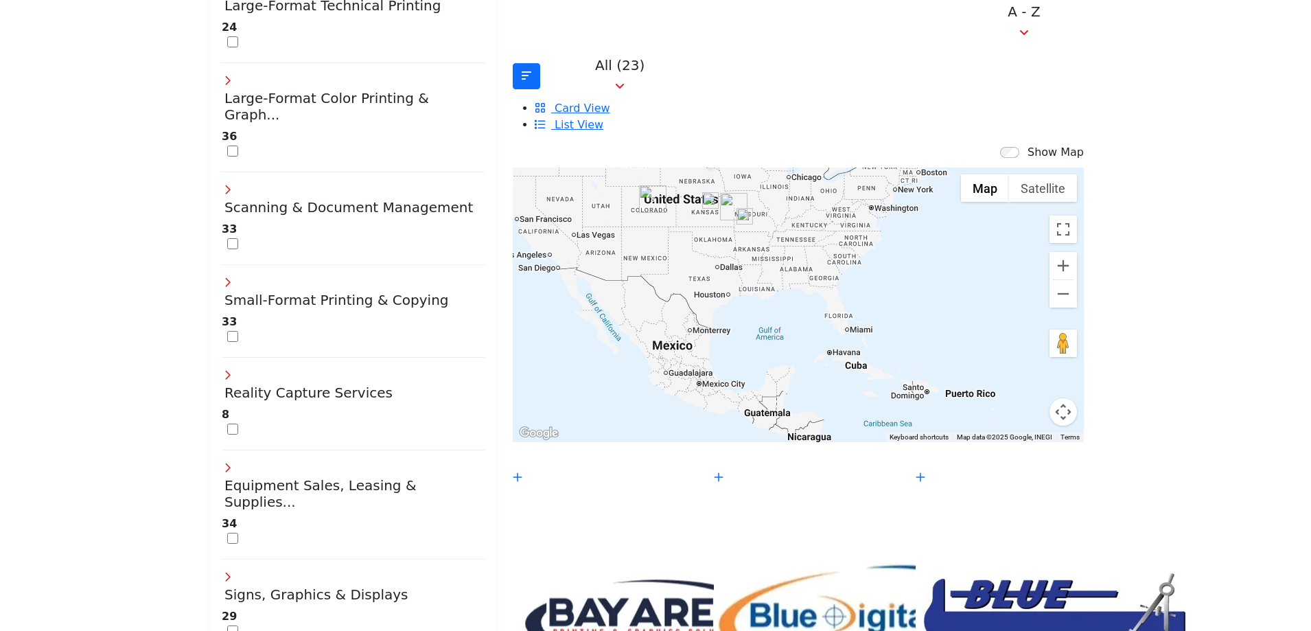
drag, startPoint x: 825, startPoint y: 337, endPoint x: 798, endPoint y: 185, distance: 154.9
click at [798, 185] on div "Salina Blueprint & Micrographic Systems - (HQ) 209 S Santa Fe Ave, Salina, KS 6…" at bounding box center [798, 305] width 571 height 275
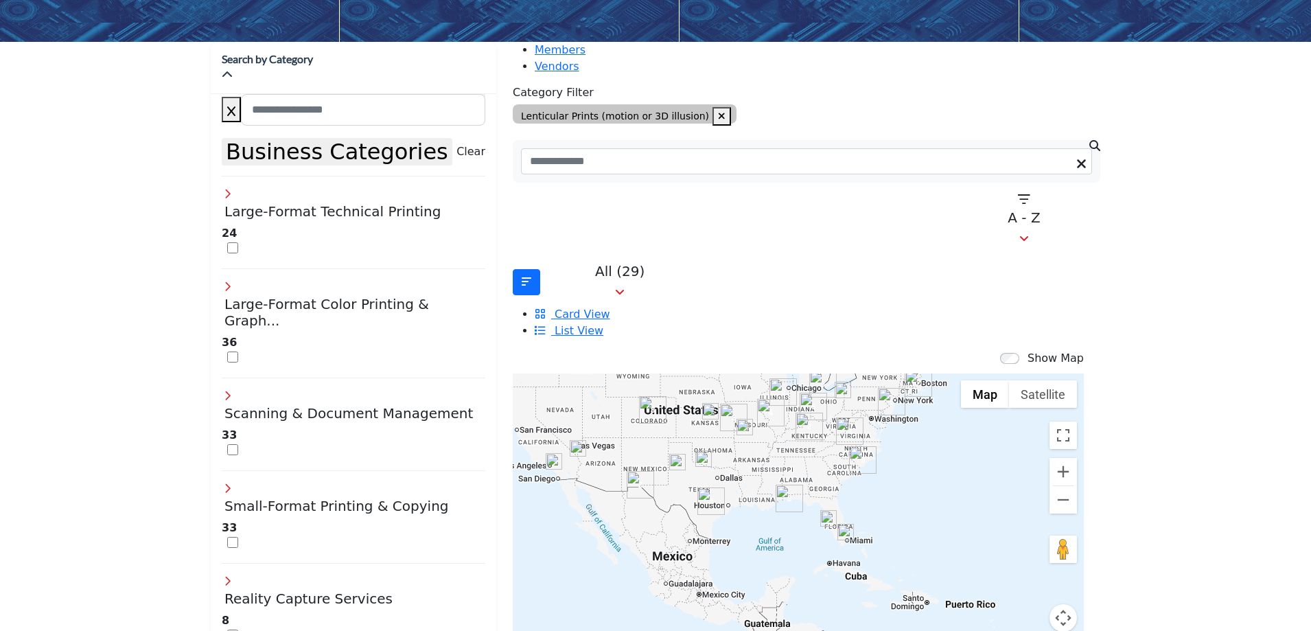
scroll to position [206, 0]
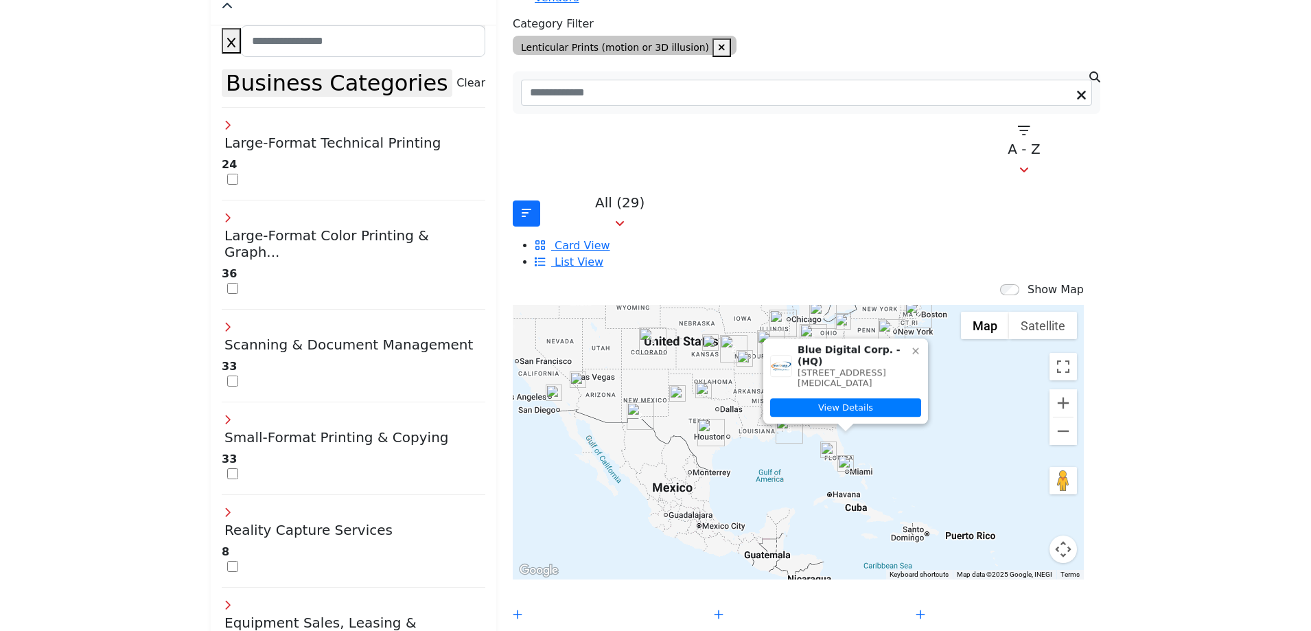
click at [910, 345] on icon at bounding box center [915, 350] width 11 height 11
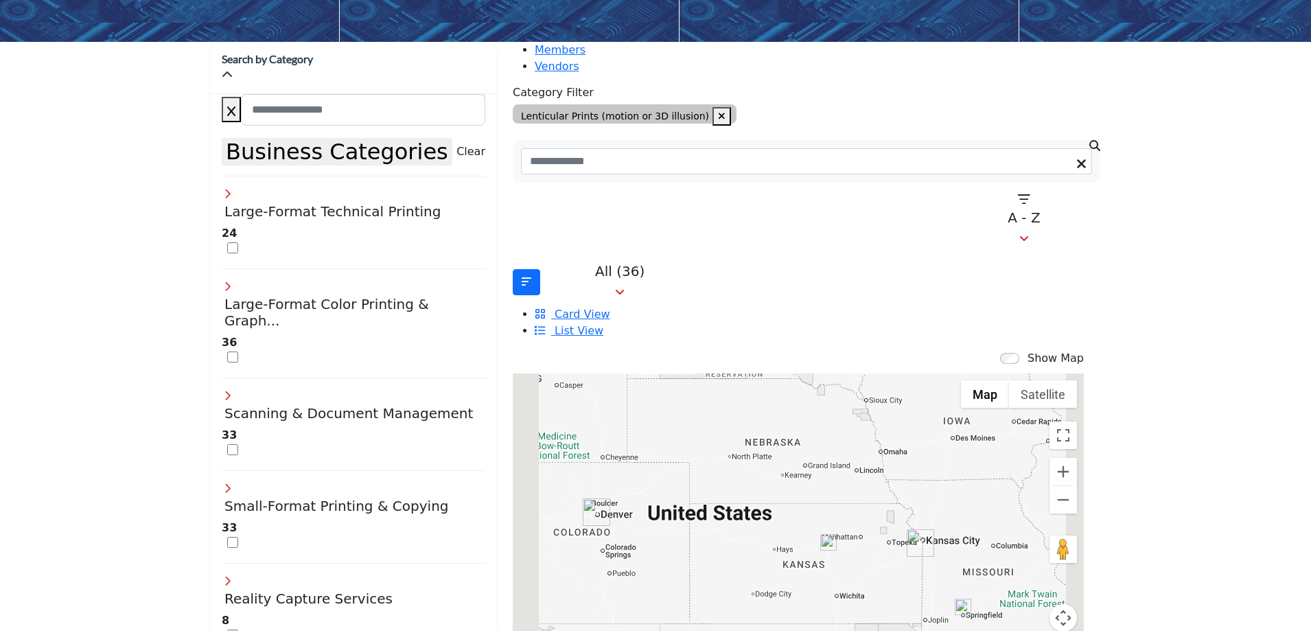
scroll to position [275, 0]
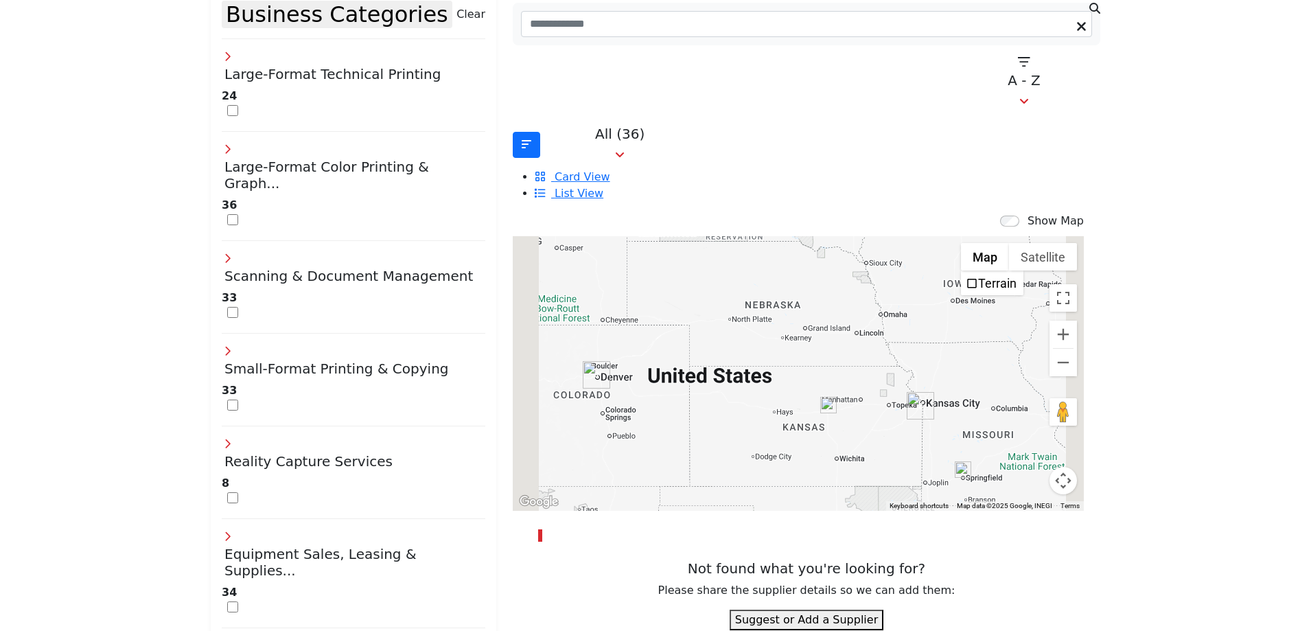
click at [927, 169] on li "Card View" at bounding box center [818, 177] width 566 height 16
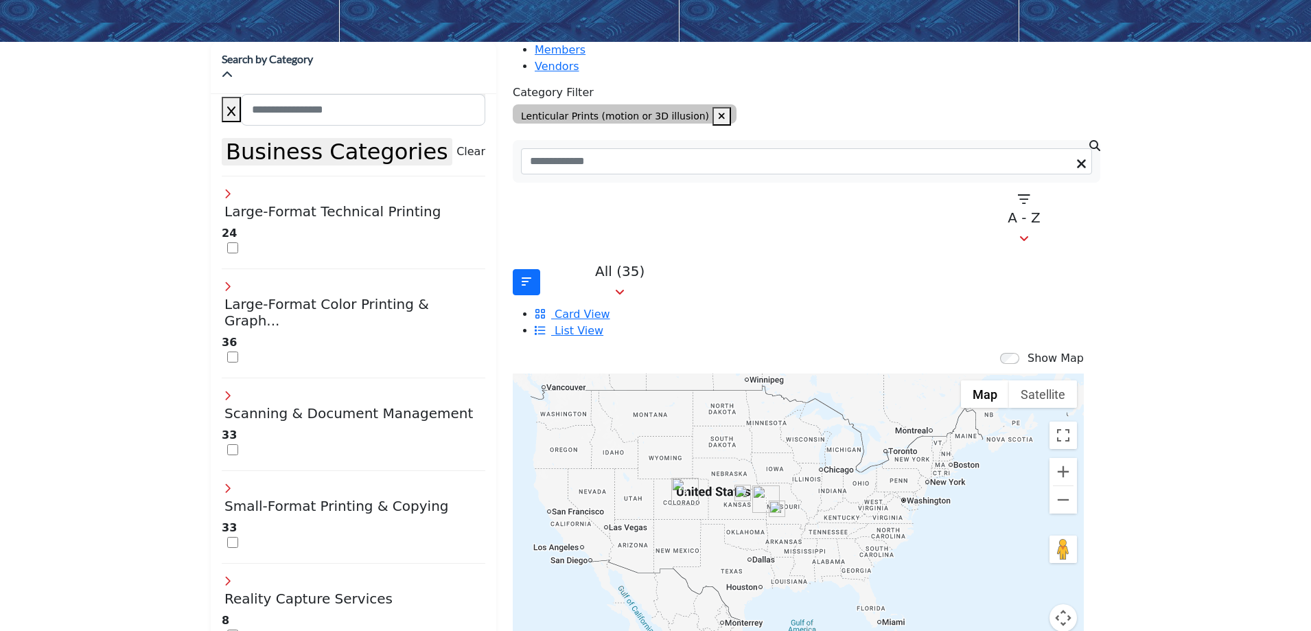
scroll to position [206, 0]
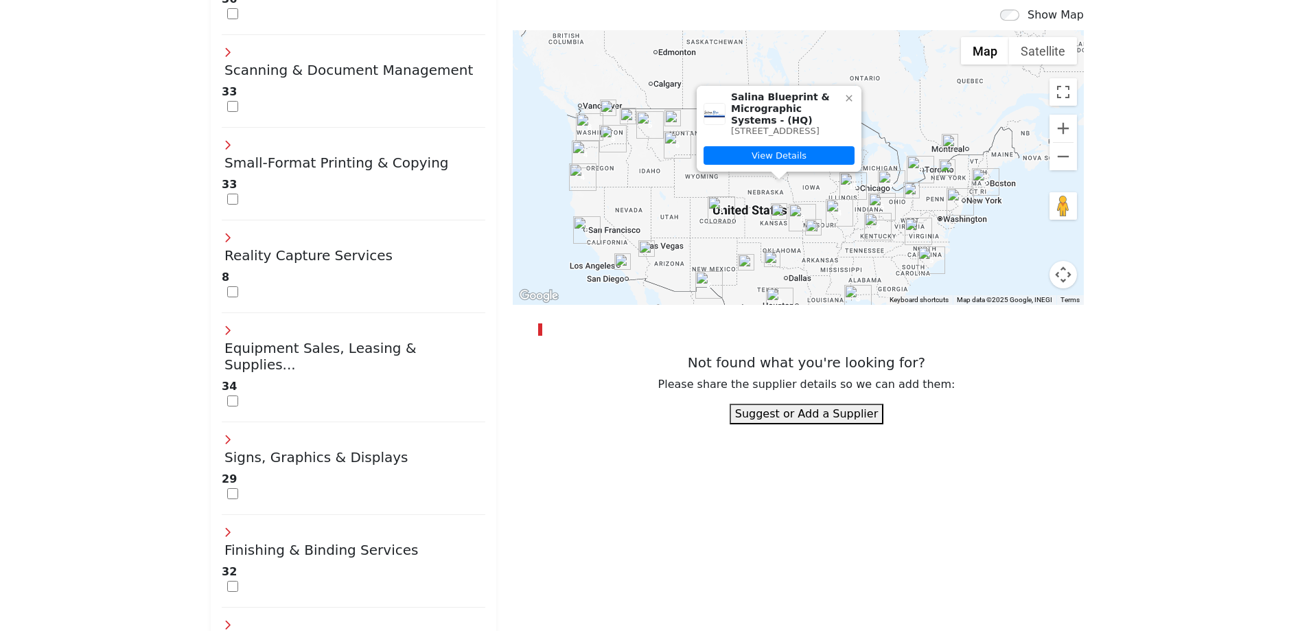
scroll to position [412, 0]
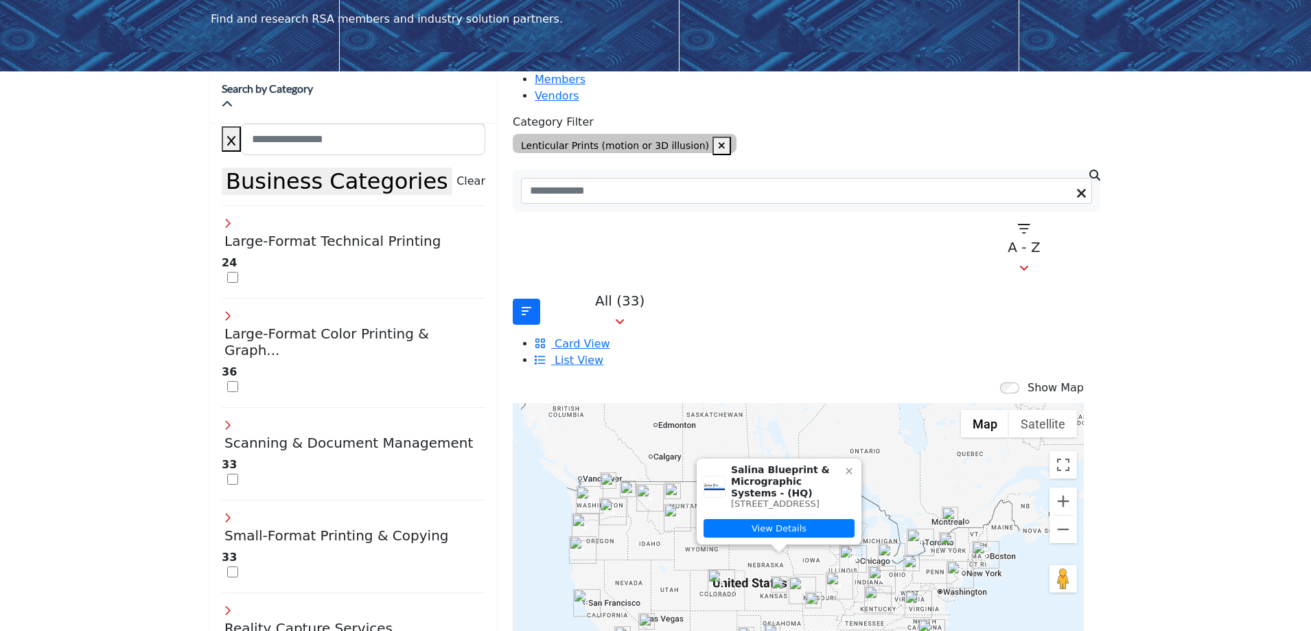
click at [836, 91] on div "Members Vendors Category Filter Lenticular Prints (motion or 3D illusion) Searc…" at bounding box center [807, 219] width 588 height 297
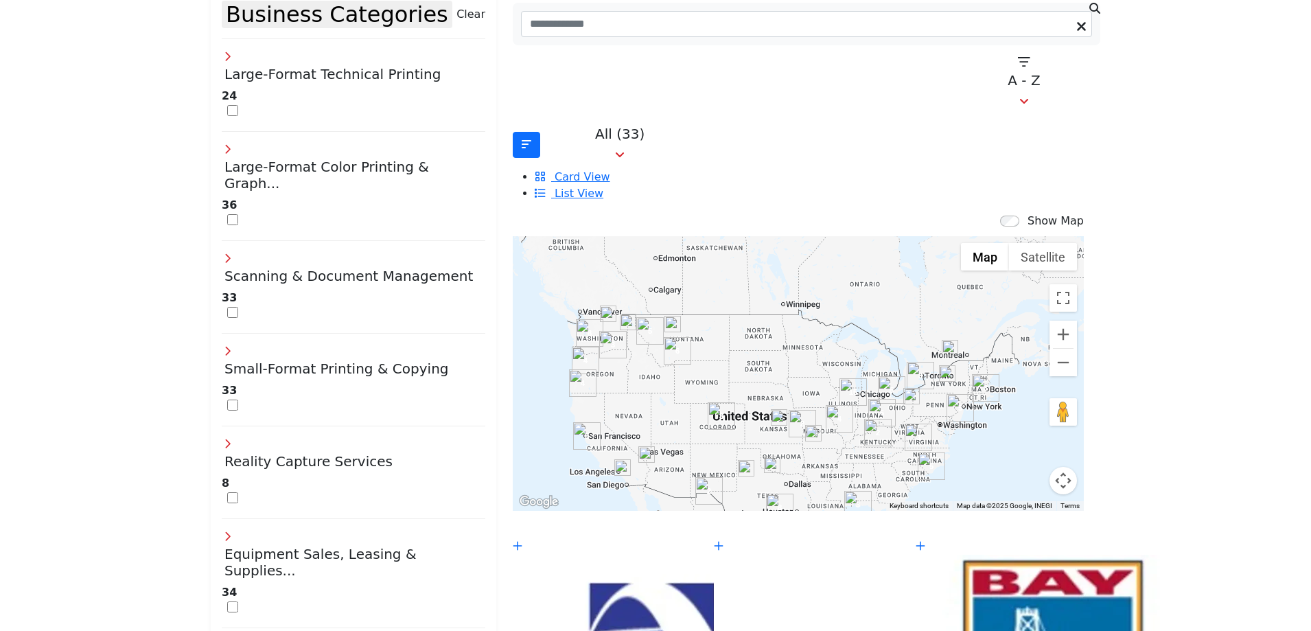
scroll to position [343, 0]
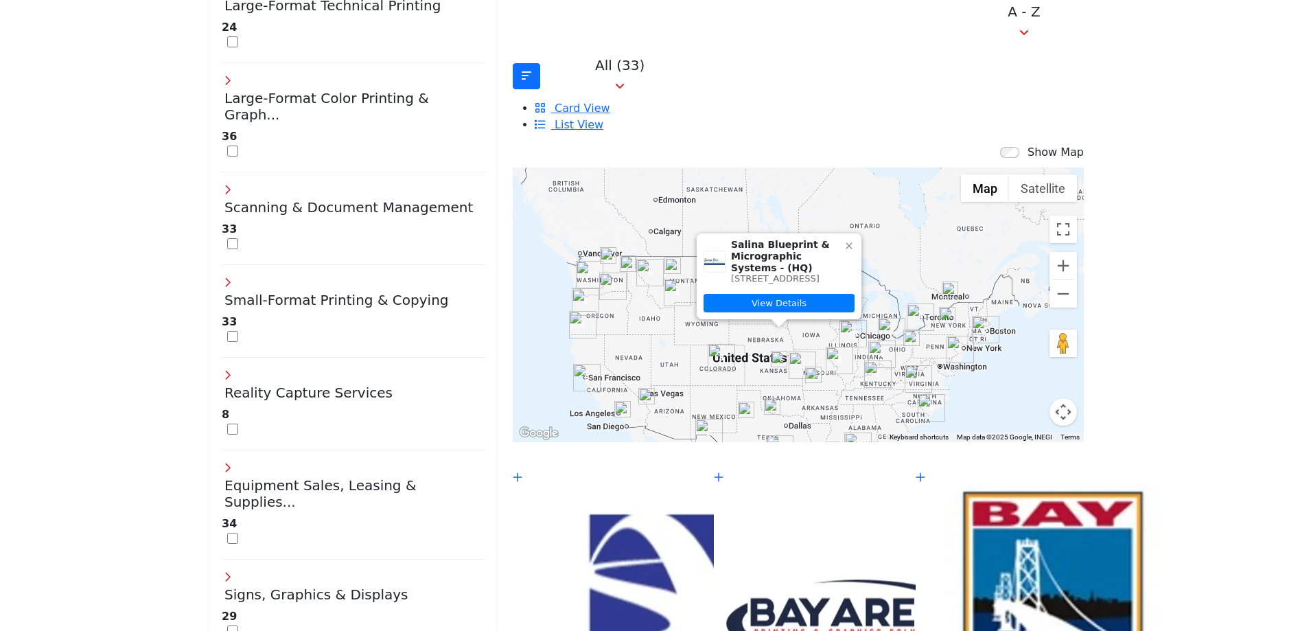
click at [844, 240] on icon at bounding box center [849, 245] width 11 height 11
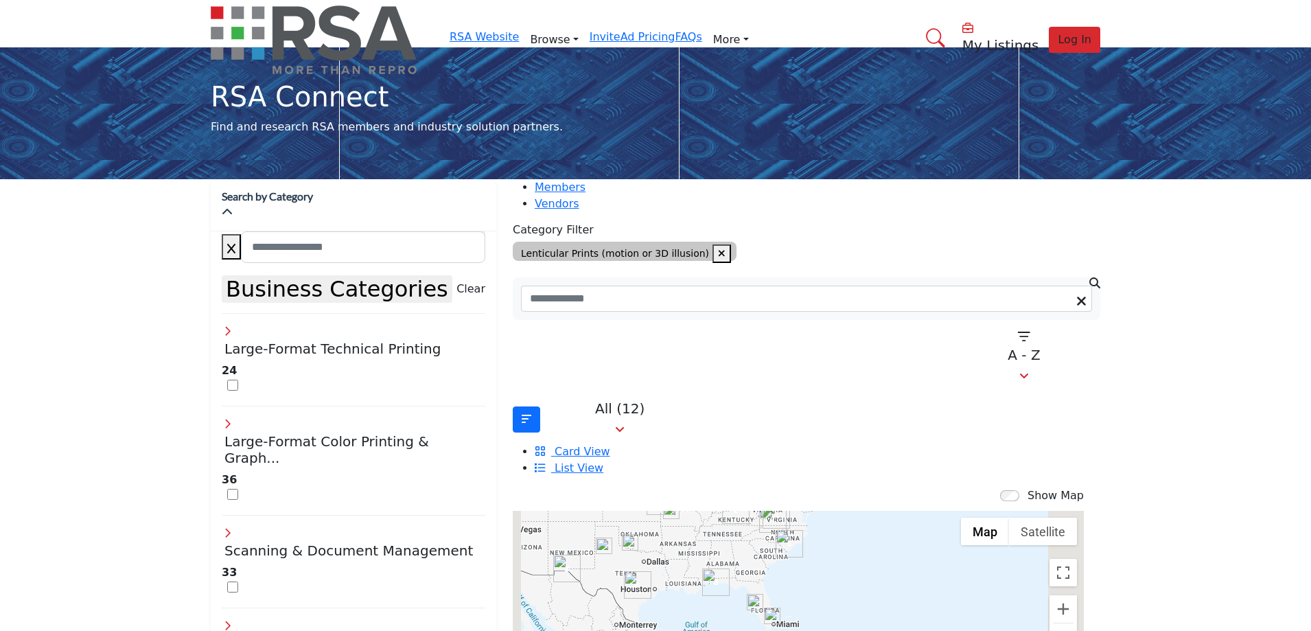
scroll to position [206, 0]
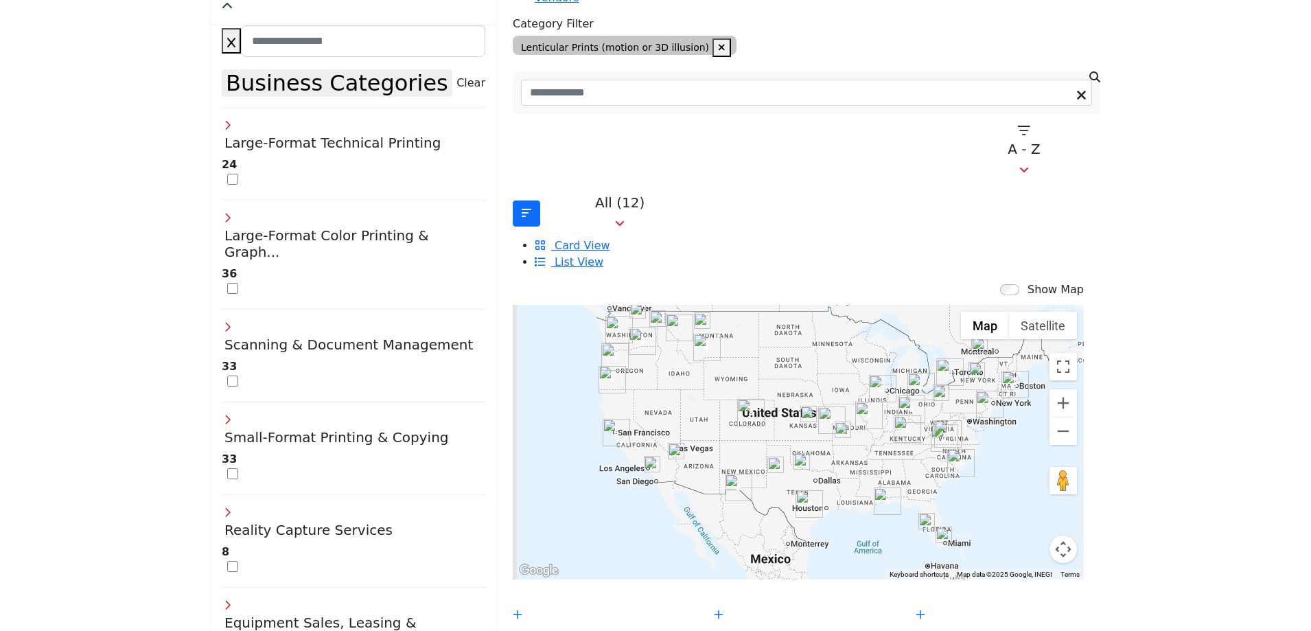
drag, startPoint x: 738, startPoint y: 391, endPoint x: 901, endPoint y: 514, distance: 203.5
click at [901, 514] on div "3 8 2 2 5 2 3 3 3 5 15 8 4 2 3 2 6 5 8 4 4 6 3 5 2 5 5 8 3 3 3 5 15 8 4 2 3 2 6…" at bounding box center [798, 442] width 571 height 275
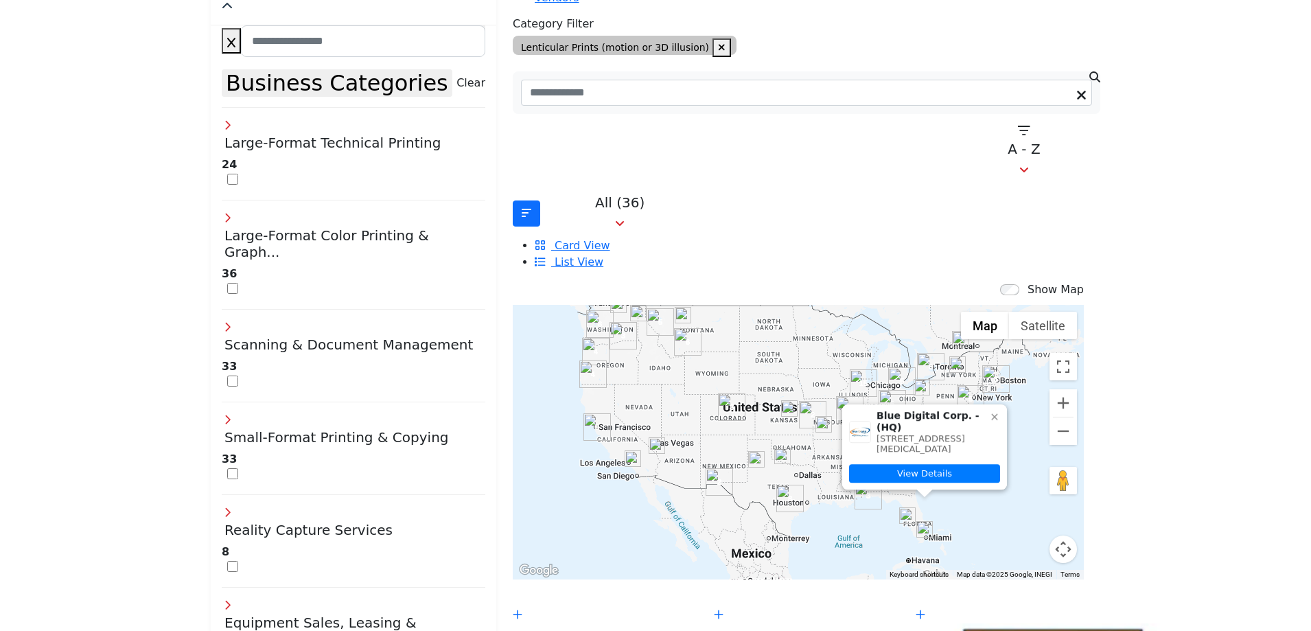
click at [989, 411] on icon at bounding box center [994, 416] width 11 height 11
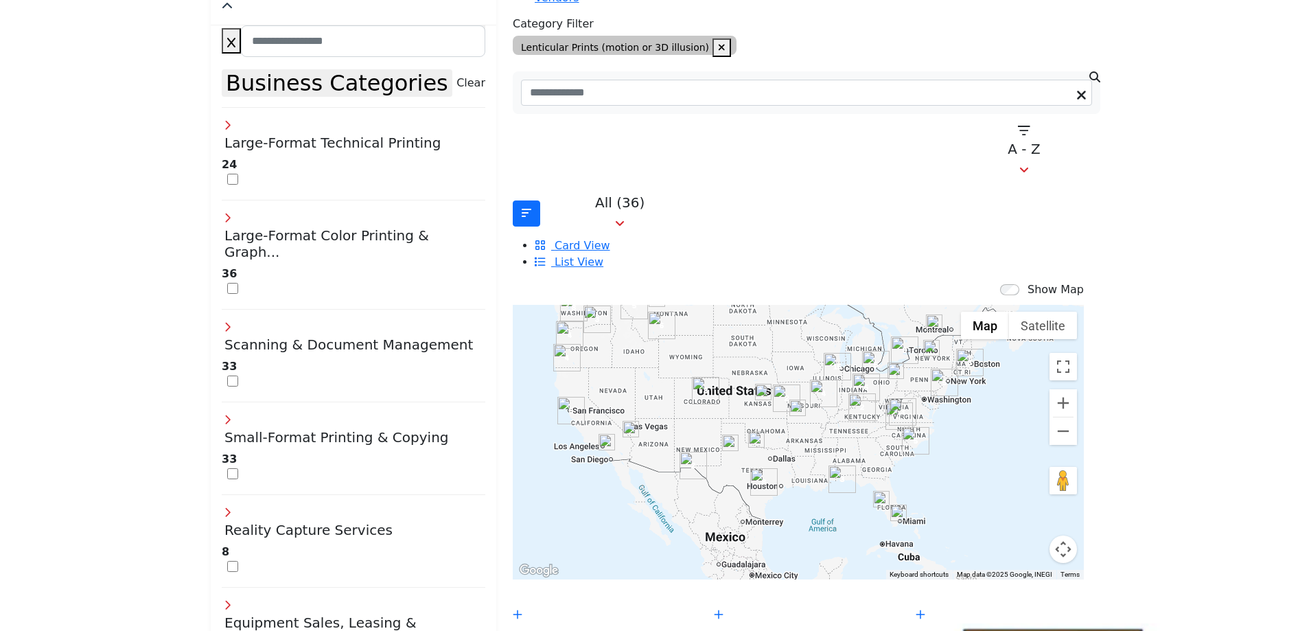
drag, startPoint x: 945, startPoint y: 436, endPoint x: 917, endPoint y: 417, distance: 34.3
click at [917, 417] on div at bounding box center [798, 442] width 571 height 275
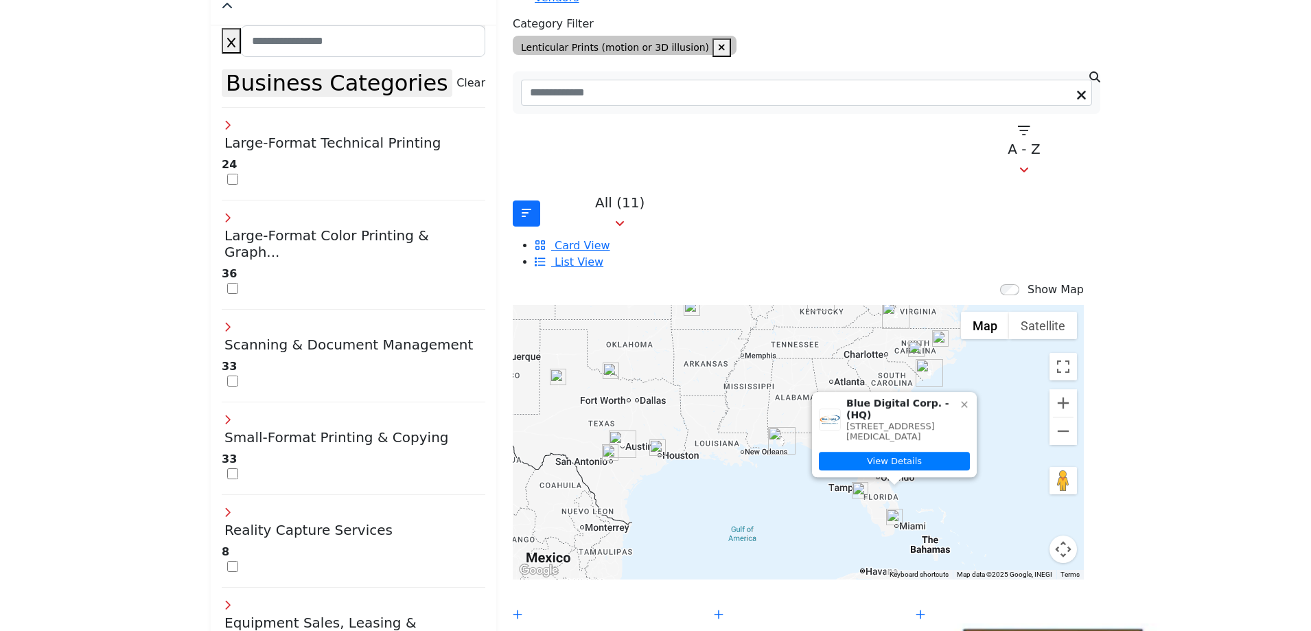
scroll to position [0, 0]
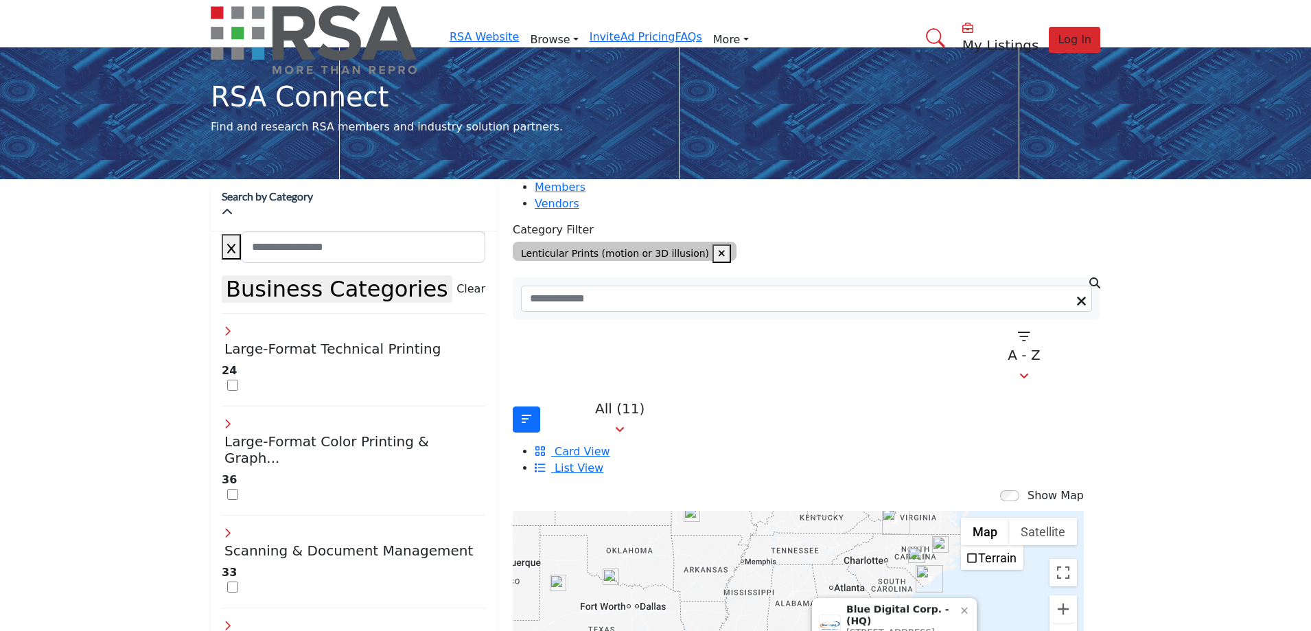
click at [959, 605] on icon at bounding box center [964, 610] width 11 height 11
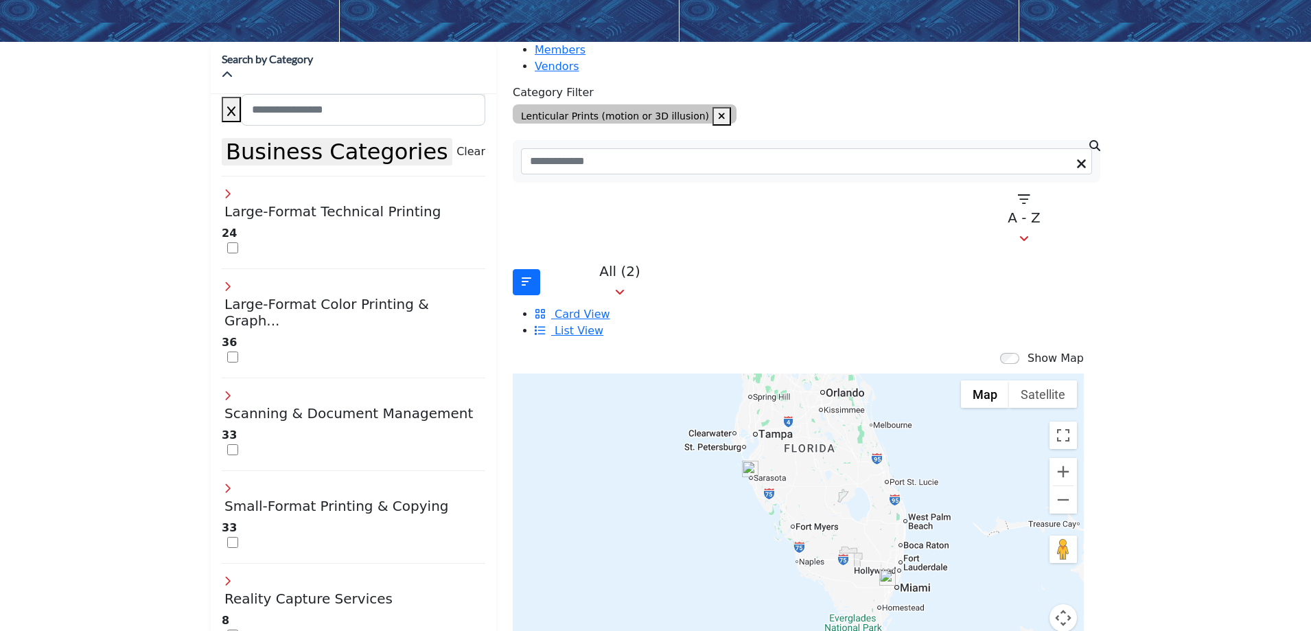
scroll to position [275, 0]
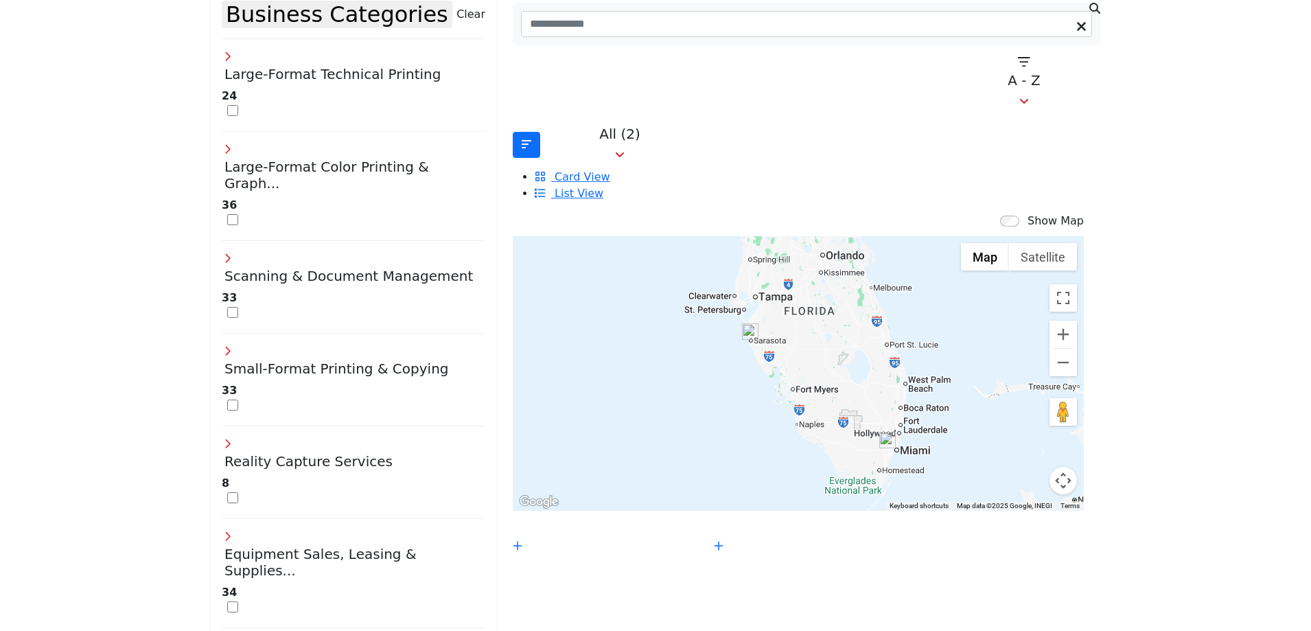
click at [945, 274] on div at bounding box center [798, 373] width 571 height 275
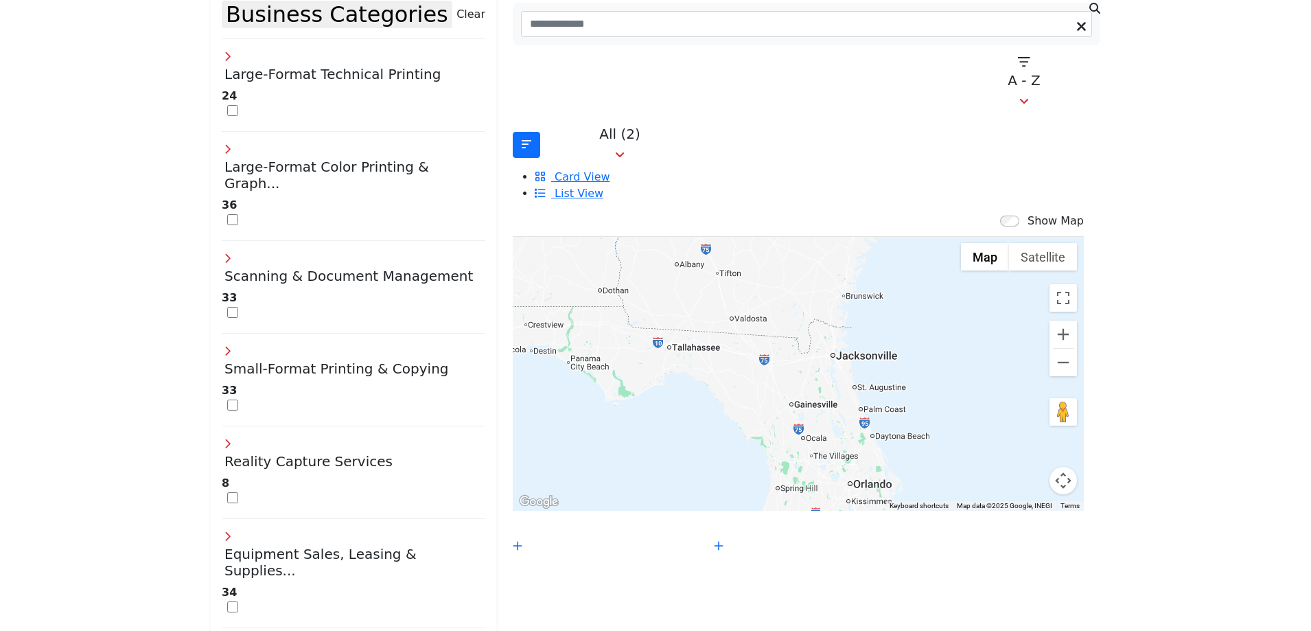
drag, startPoint x: 803, startPoint y: 279, endPoint x: 805, endPoint y: 432, distance: 153.1
click at [831, 512] on div "Show Map Map is currently hidden. Toggle the switch above to show the map. ← Mo…" at bounding box center [807, 613] width 588 height 801
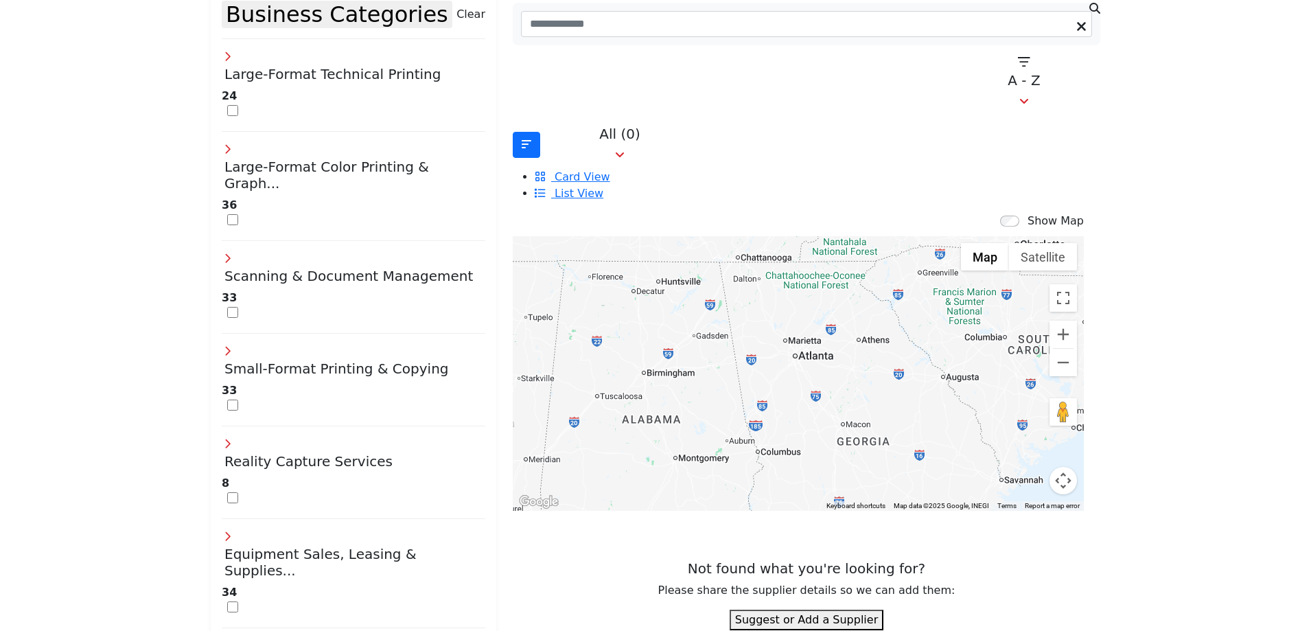
drag, startPoint x: 689, startPoint y: 285, endPoint x: 825, endPoint y: 540, distance: 289.3
click at [825, 540] on div "Show Map Map is currently hidden. Toggle the switch above to show the map. ← Mo…" at bounding box center [807, 421] width 588 height 417
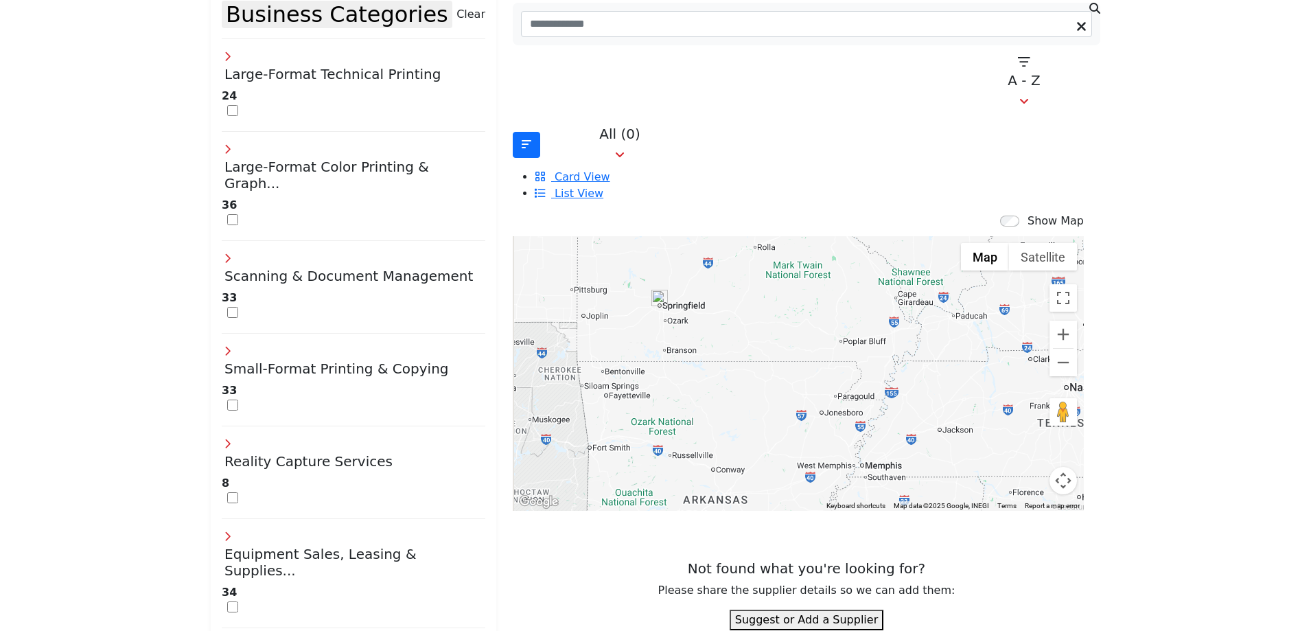
drag, startPoint x: 660, startPoint y: 297, endPoint x: 1089, endPoint y: 512, distance: 480.2
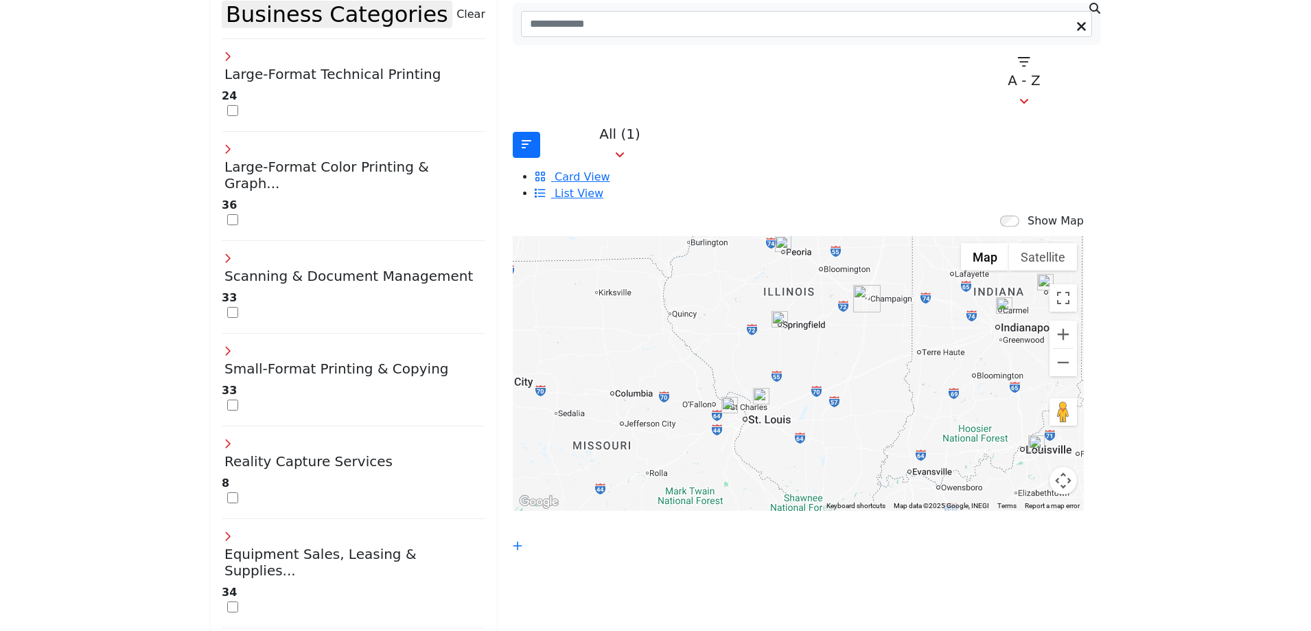
drag, startPoint x: 732, startPoint y: 284, endPoint x: 623, endPoint y: 511, distance: 251.8
click at [623, 511] on div "Show Map Map is currently hidden. Toggle the switch above to show the map. ← Mo…" at bounding box center [807, 613] width 588 height 801
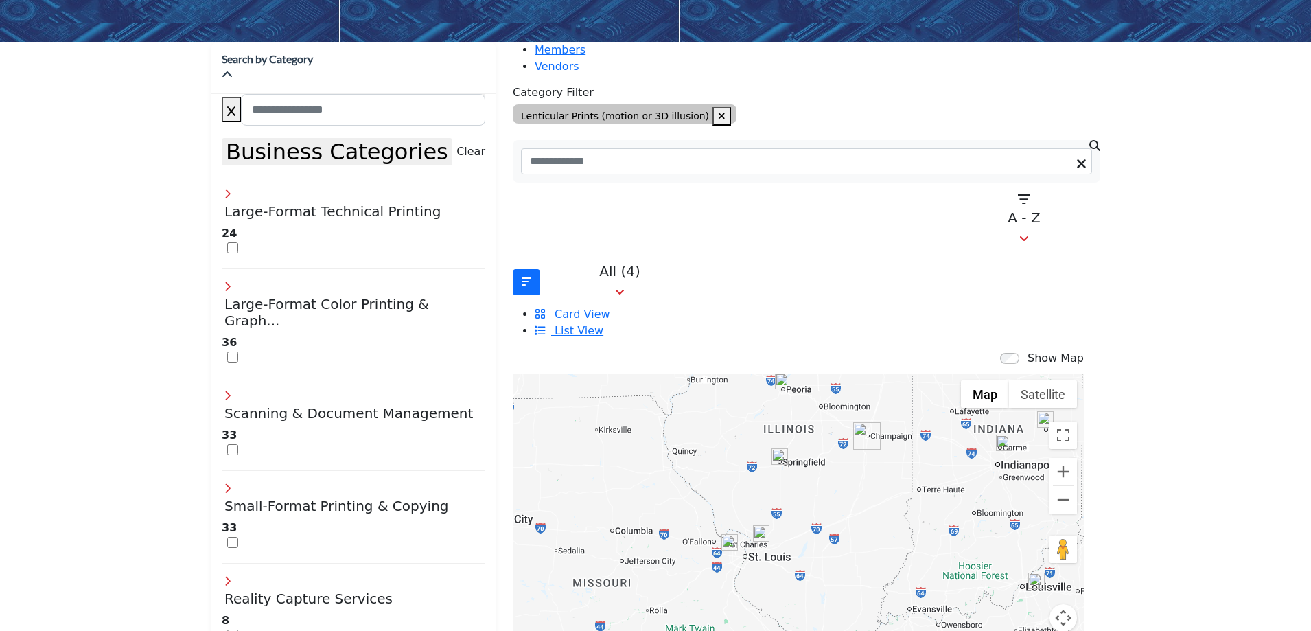
scroll to position [206, 0]
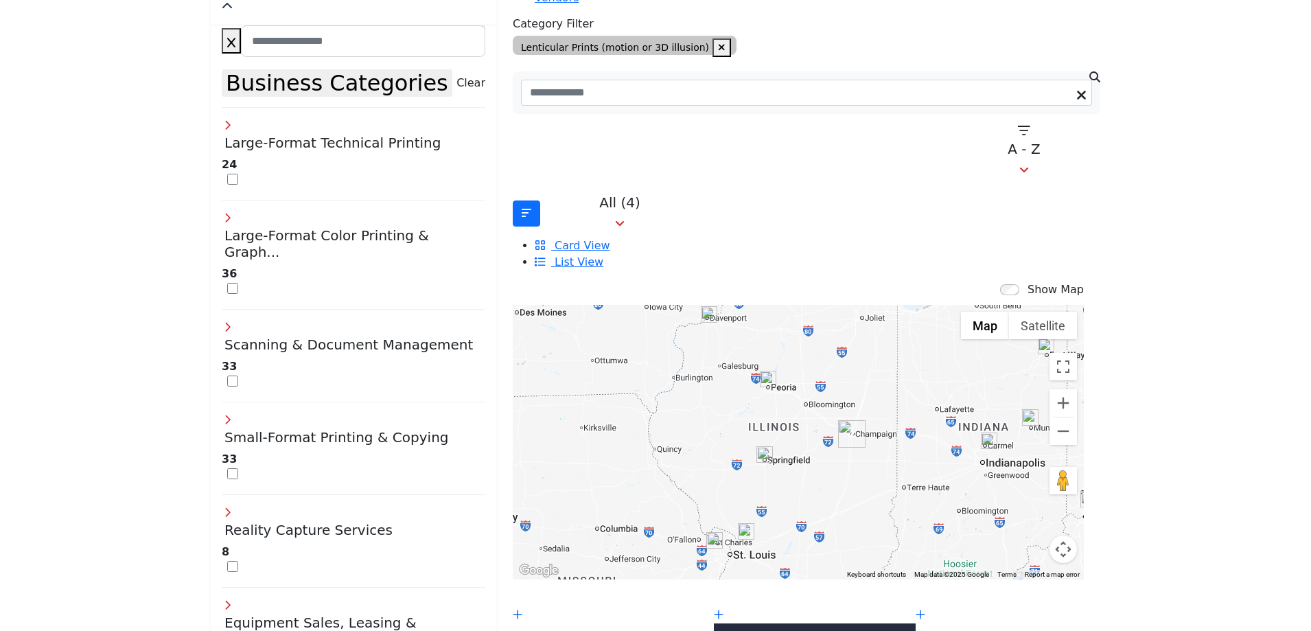
drag, startPoint x: 702, startPoint y: 459, endPoint x: 688, endPoint y: 525, distance: 67.3
click at [688, 525] on div "← Move left → Move right ↑ Move up ↓ Move down + Zoom in - Zoom out Home Jump l…" at bounding box center [799, 442] width 588 height 275
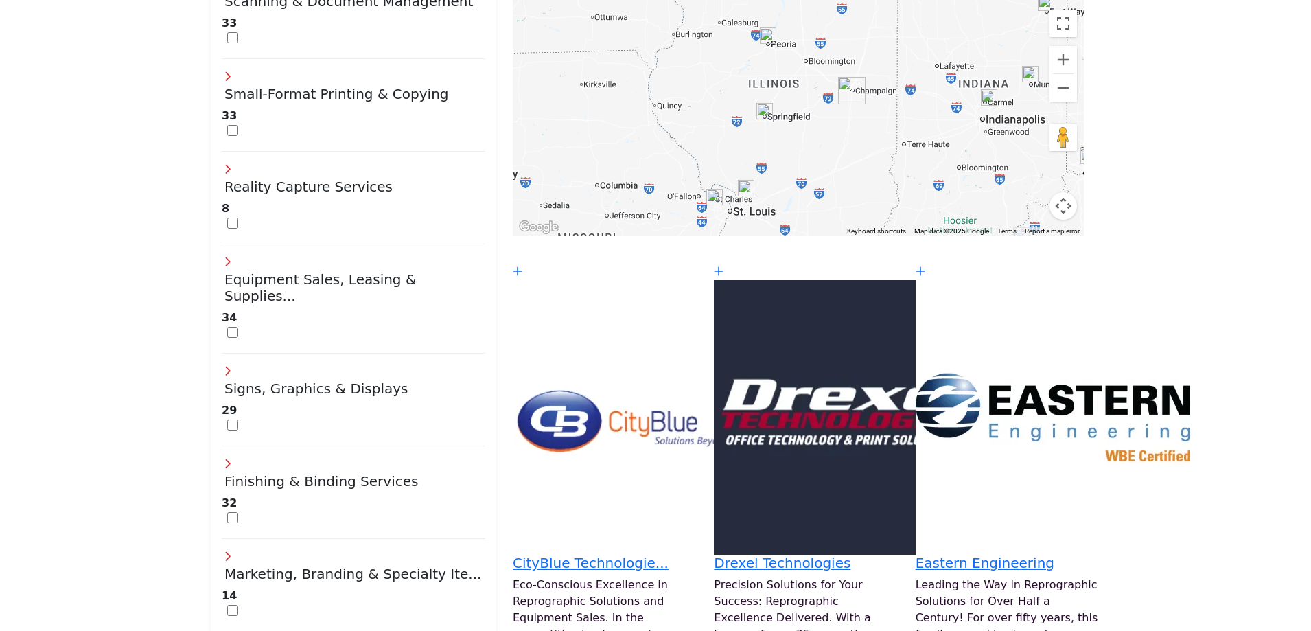
scroll to position [412, 0]
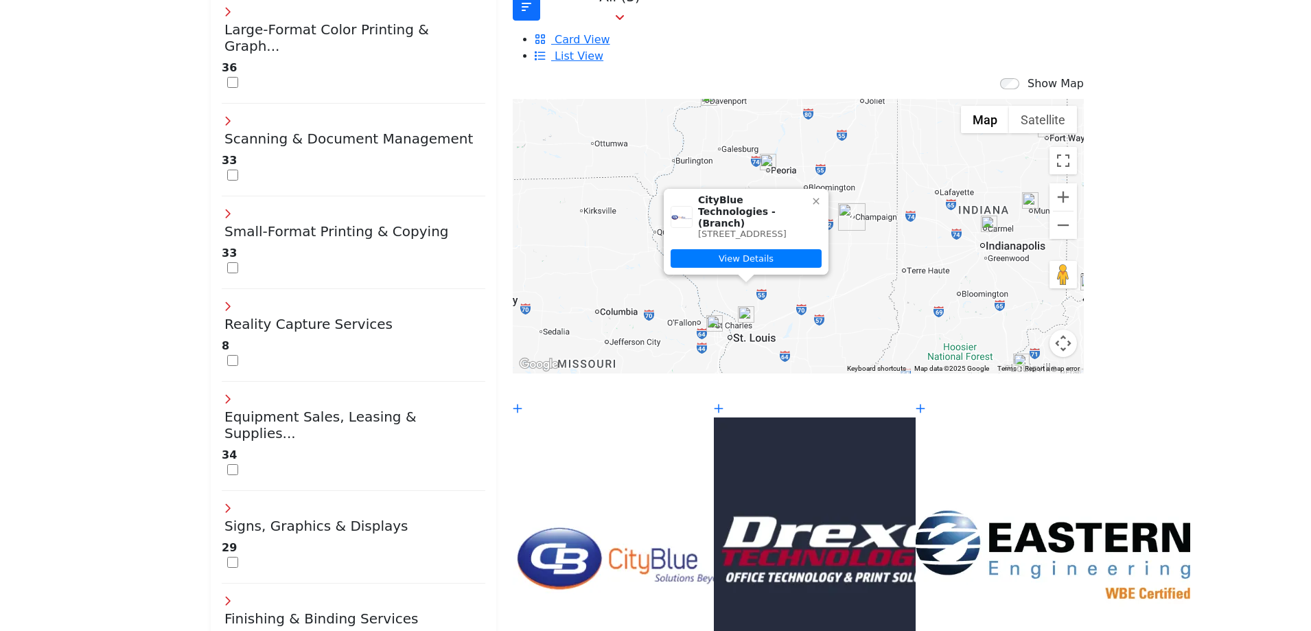
click at [811, 196] on icon at bounding box center [816, 201] width 11 height 11
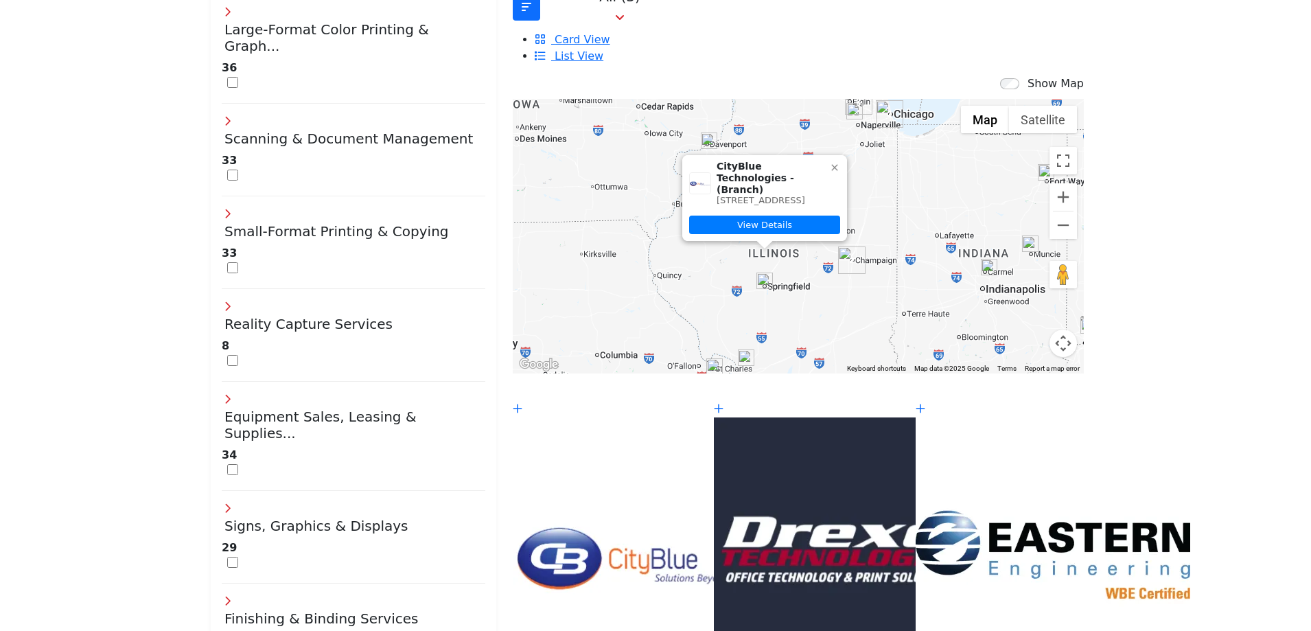
click at [829, 162] on icon at bounding box center [834, 167] width 11 height 11
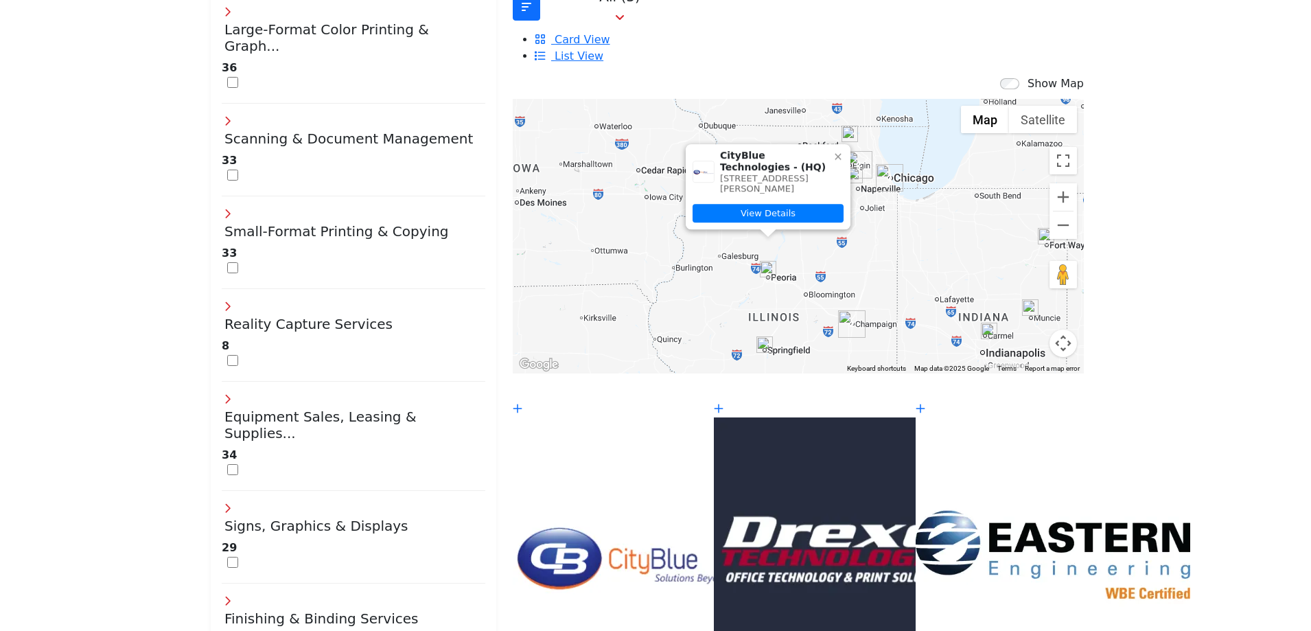
click at [833, 151] on icon at bounding box center [838, 156] width 11 height 11
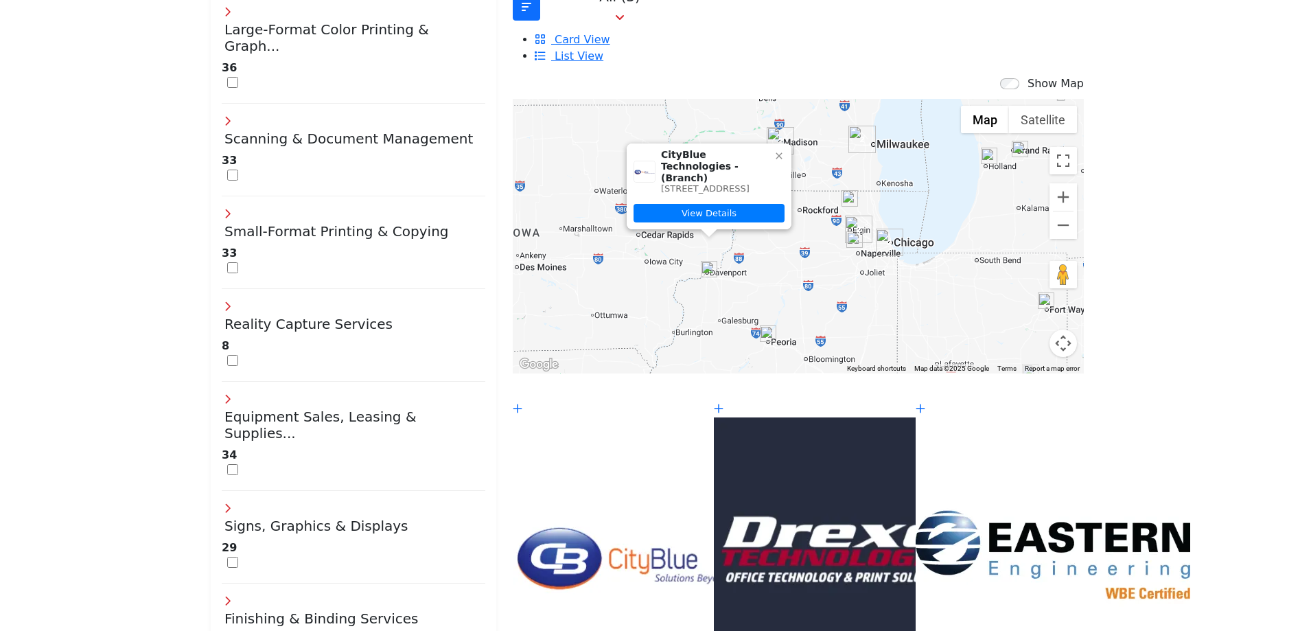
click at [774, 150] on icon at bounding box center [779, 155] width 11 height 11
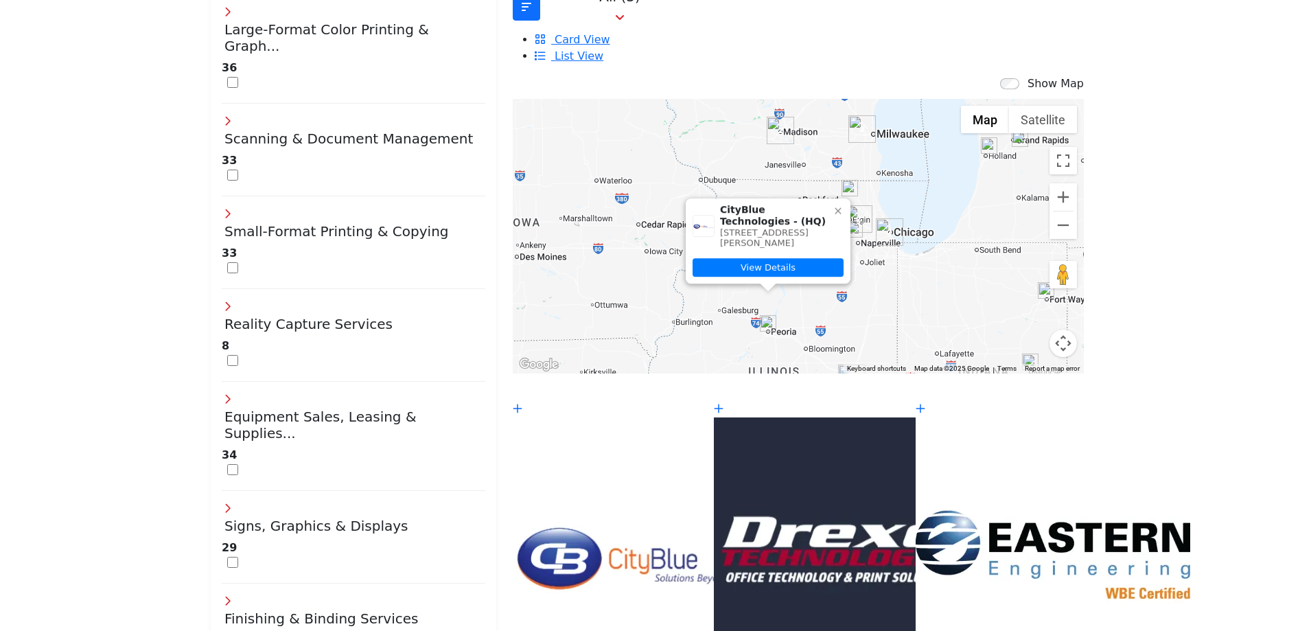
click at [833, 205] on icon at bounding box center [838, 210] width 11 height 11
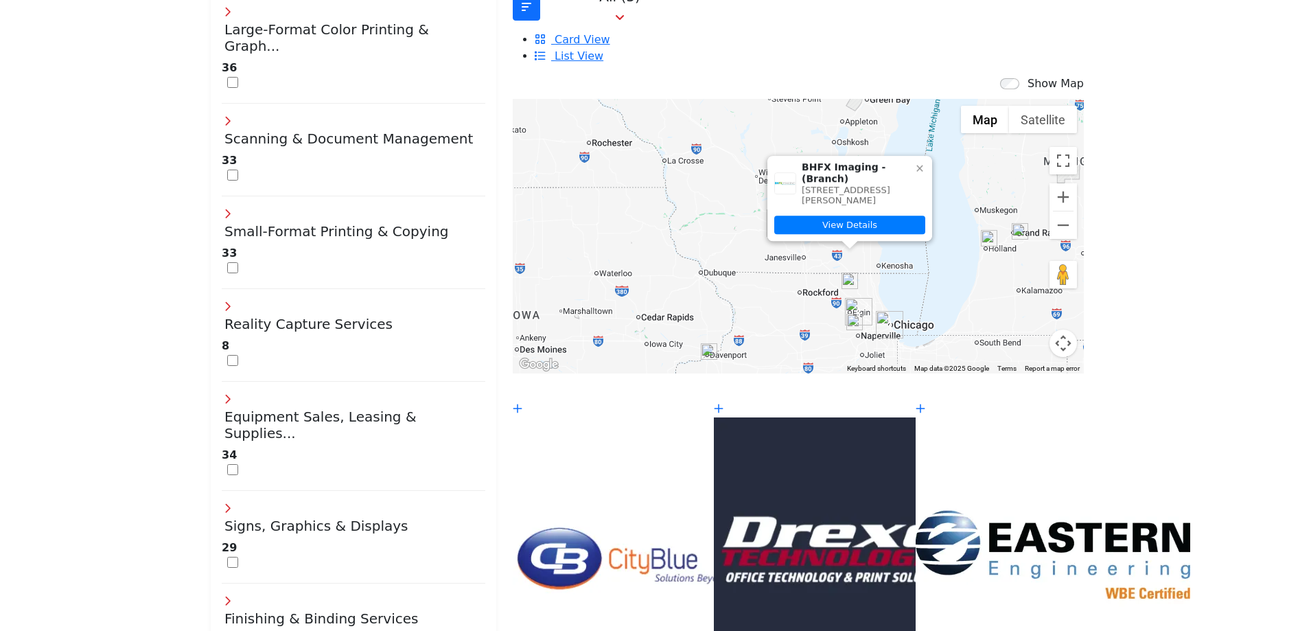
click at [915, 163] on icon at bounding box center [920, 168] width 11 height 11
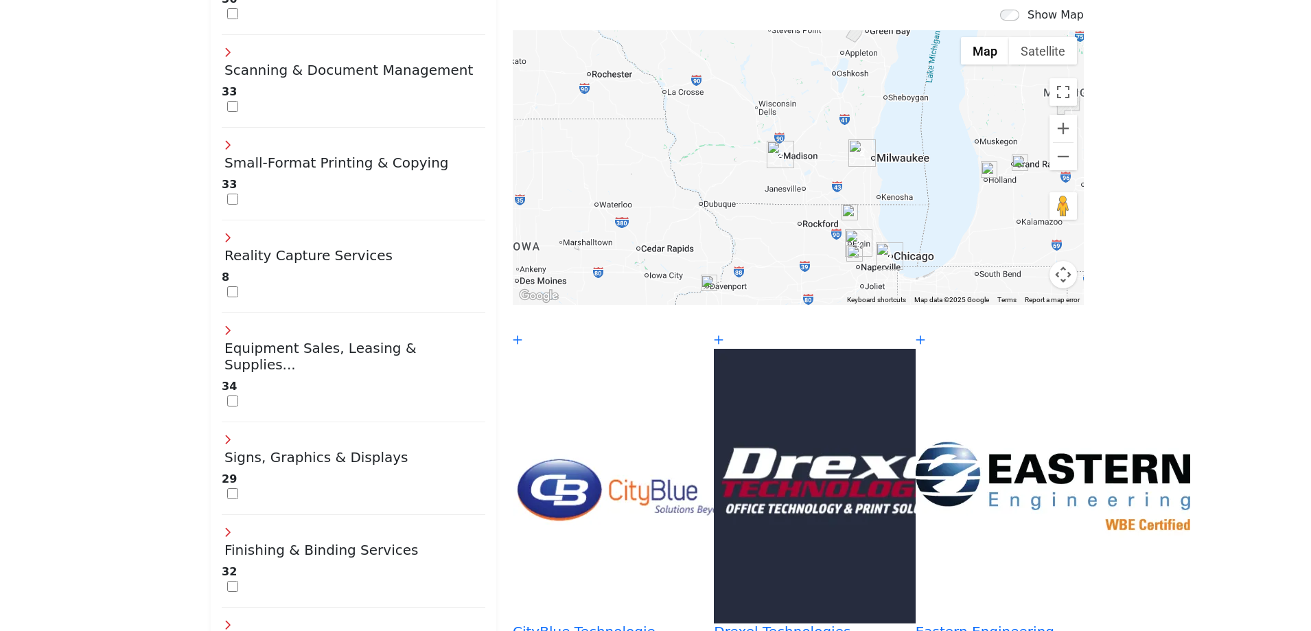
scroll to position [343, 0]
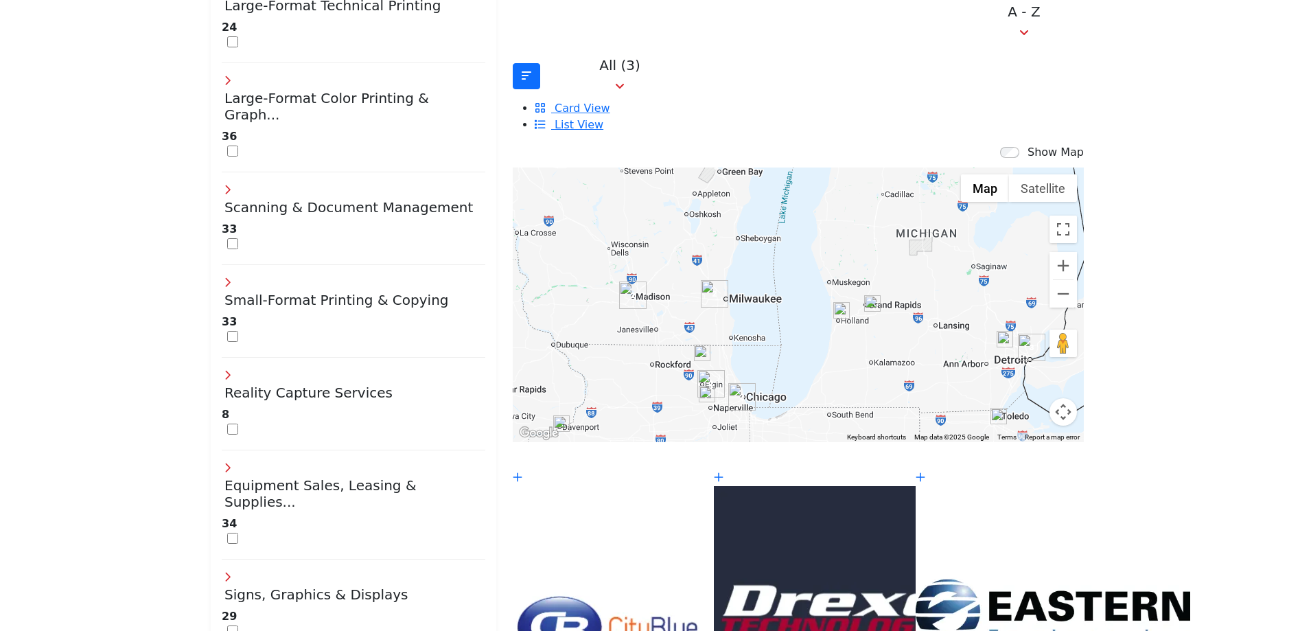
drag, startPoint x: 858, startPoint y: 289, endPoint x: 726, endPoint y: 292, distance: 132.5
click at [726, 292] on div at bounding box center [798, 305] width 571 height 275
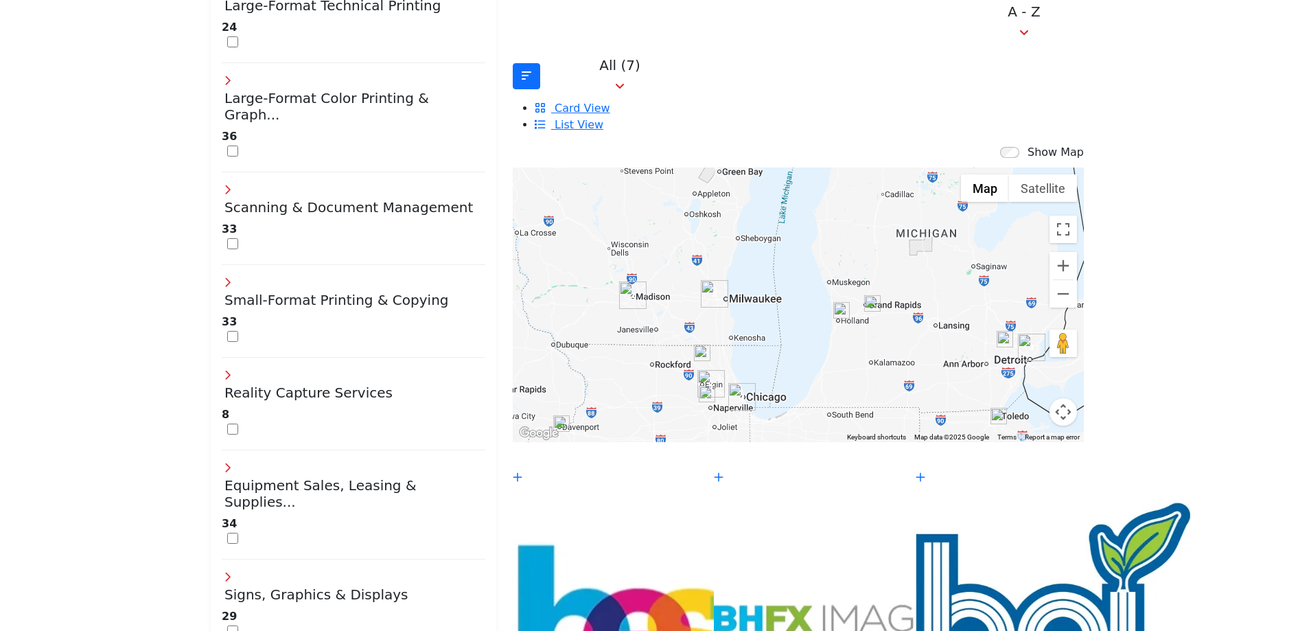
scroll to position [481, 0]
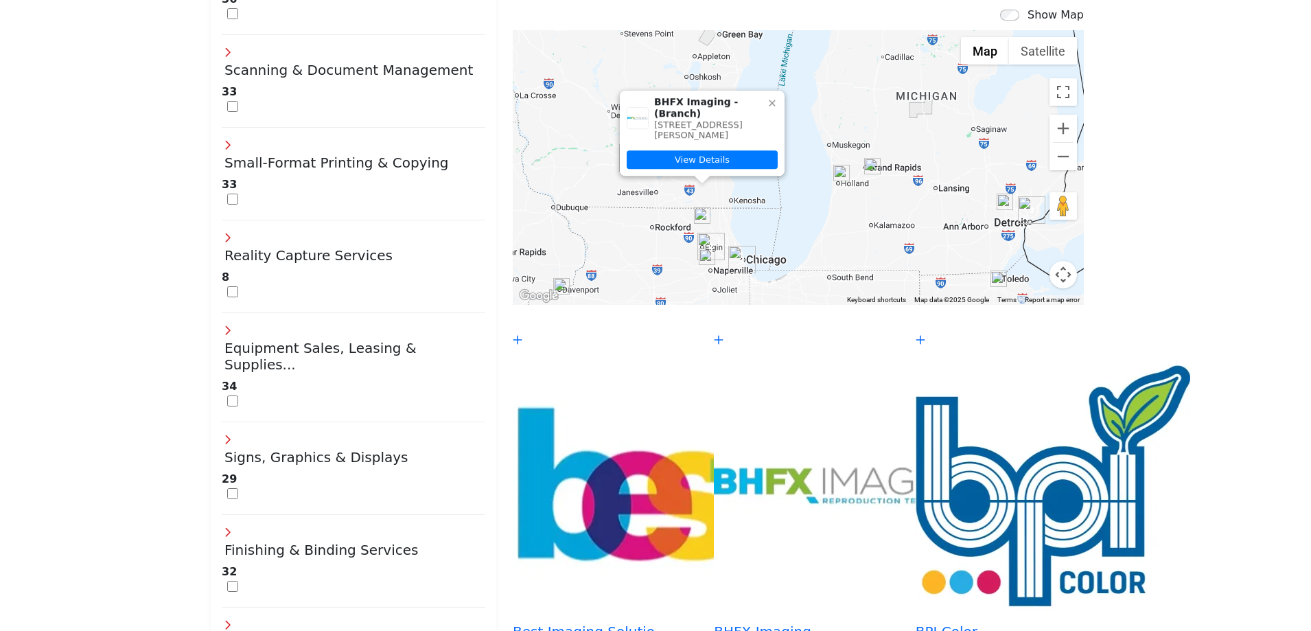
click at [767, 97] on icon at bounding box center [772, 102] width 11 height 11
click at [731, 246] on img "Cluster of 2 locations (1 HQ, 1 Branches)\aClick to view companies" at bounding box center [741, 259] width 27 height 27
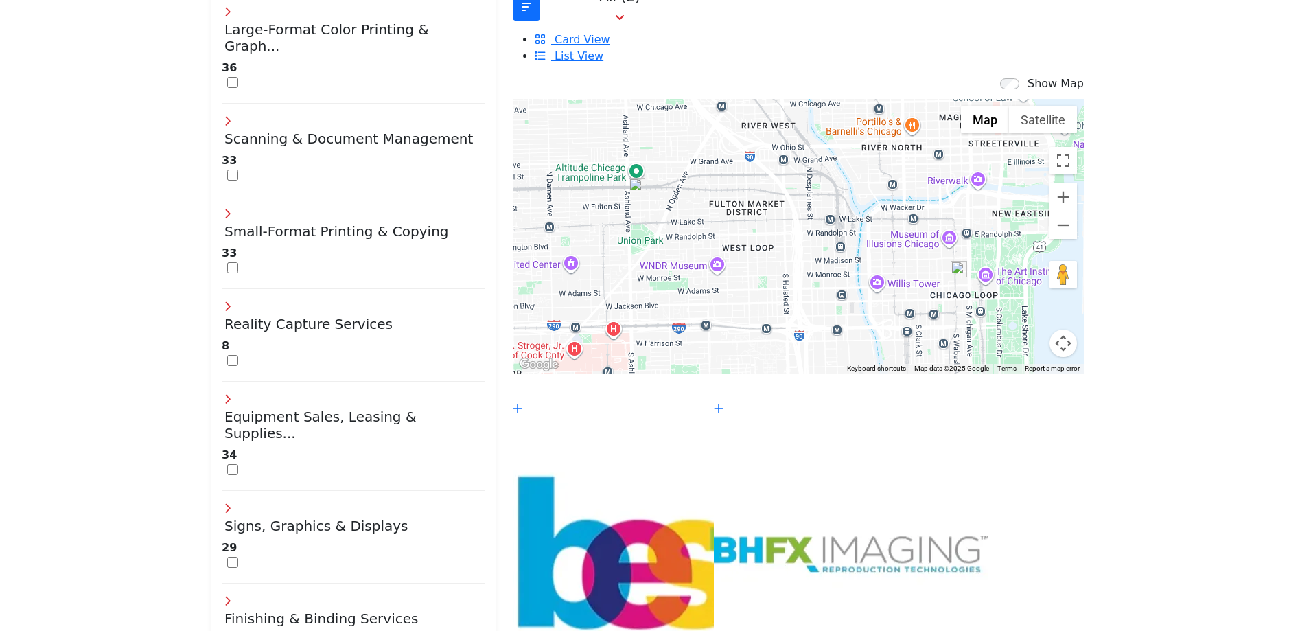
scroll to position [69, 0]
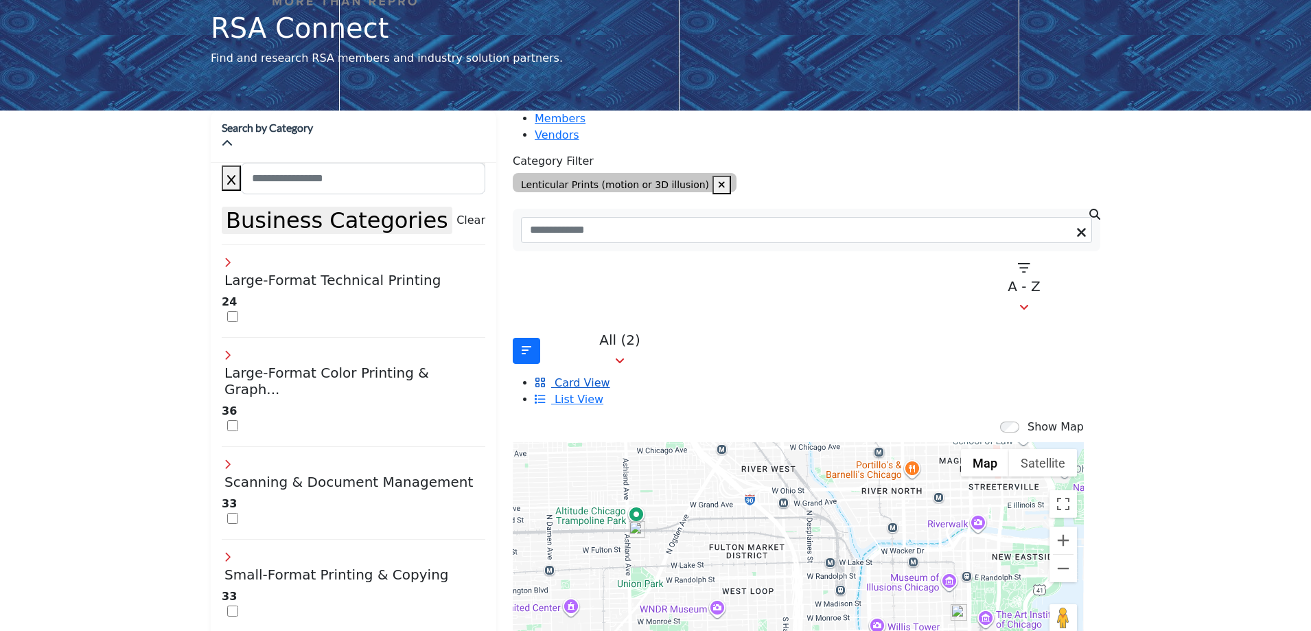
click at [610, 376] on span "Card View" at bounding box center [582, 382] width 55 height 13
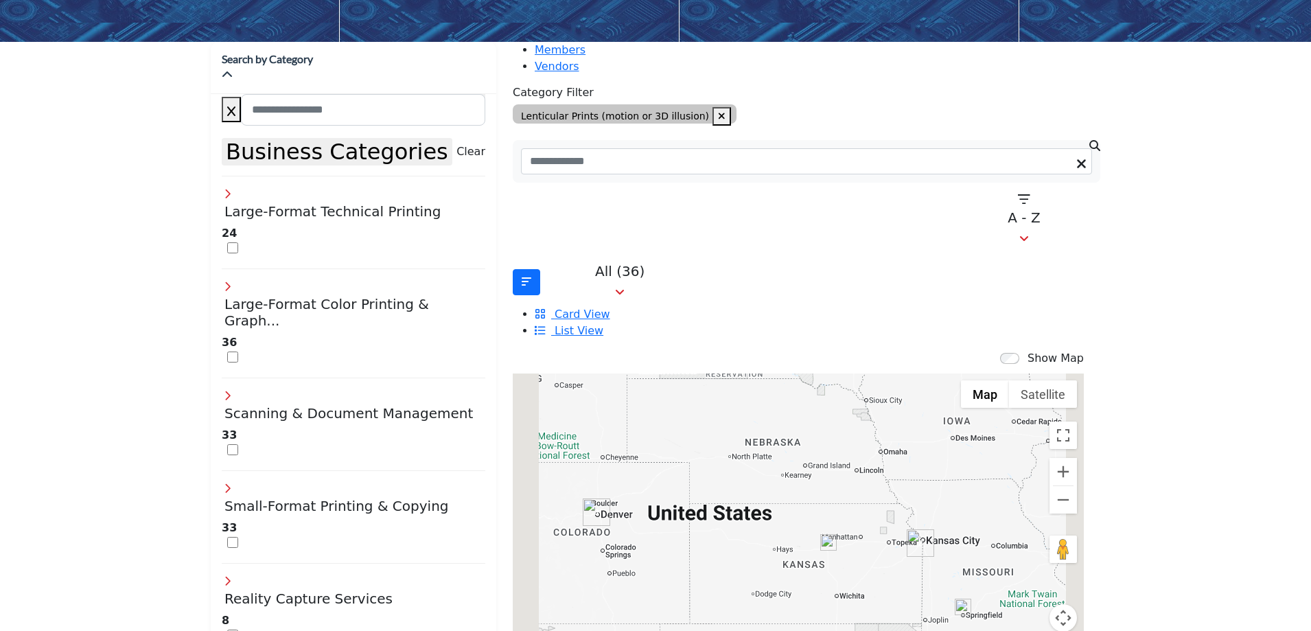
scroll to position [206, 0]
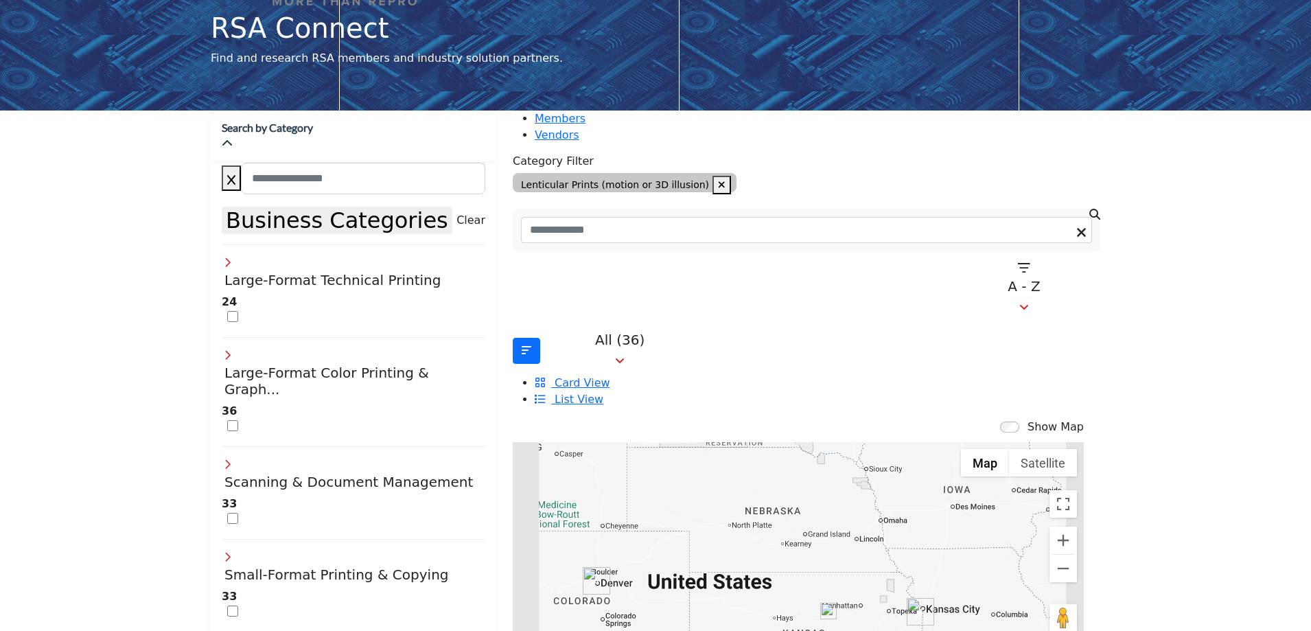
scroll to position [206, 0]
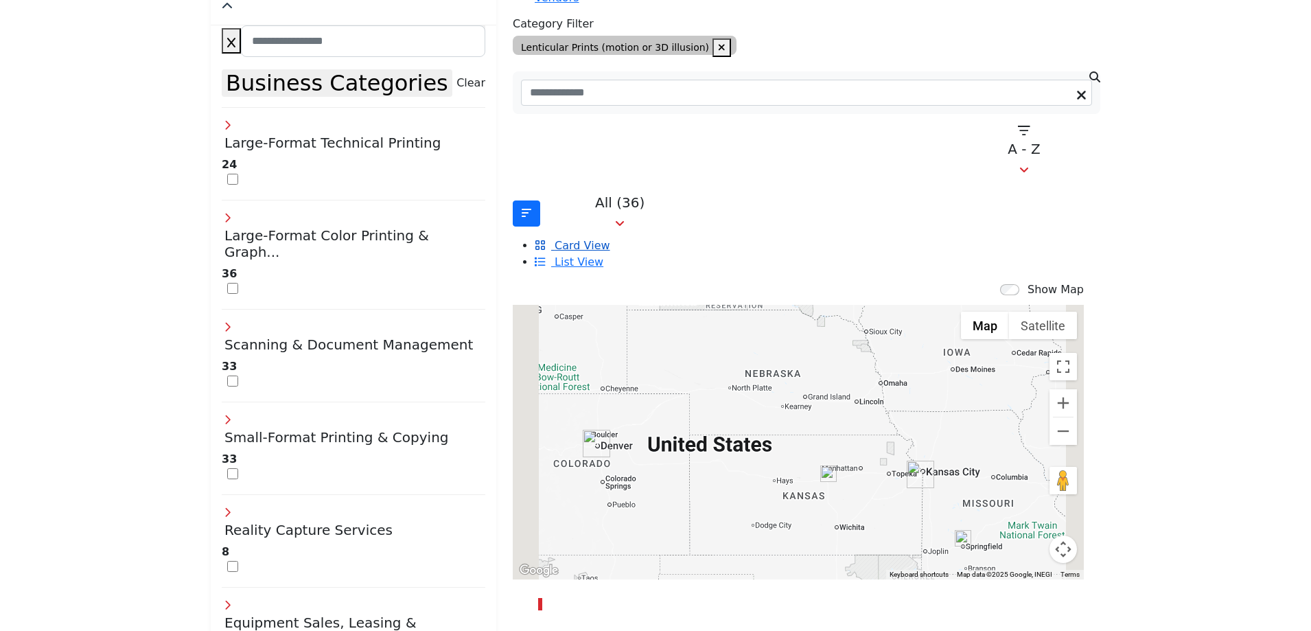
click at [610, 239] on span "Card View" at bounding box center [582, 245] width 55 height 13
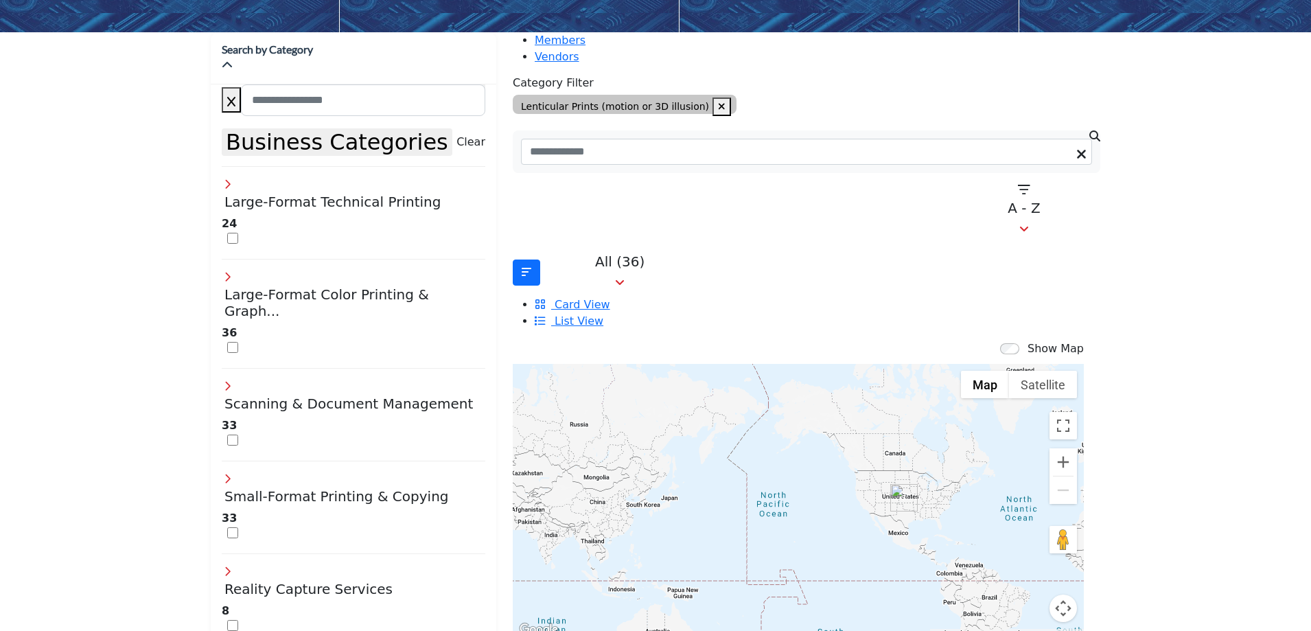
scroll to position [216, 0]
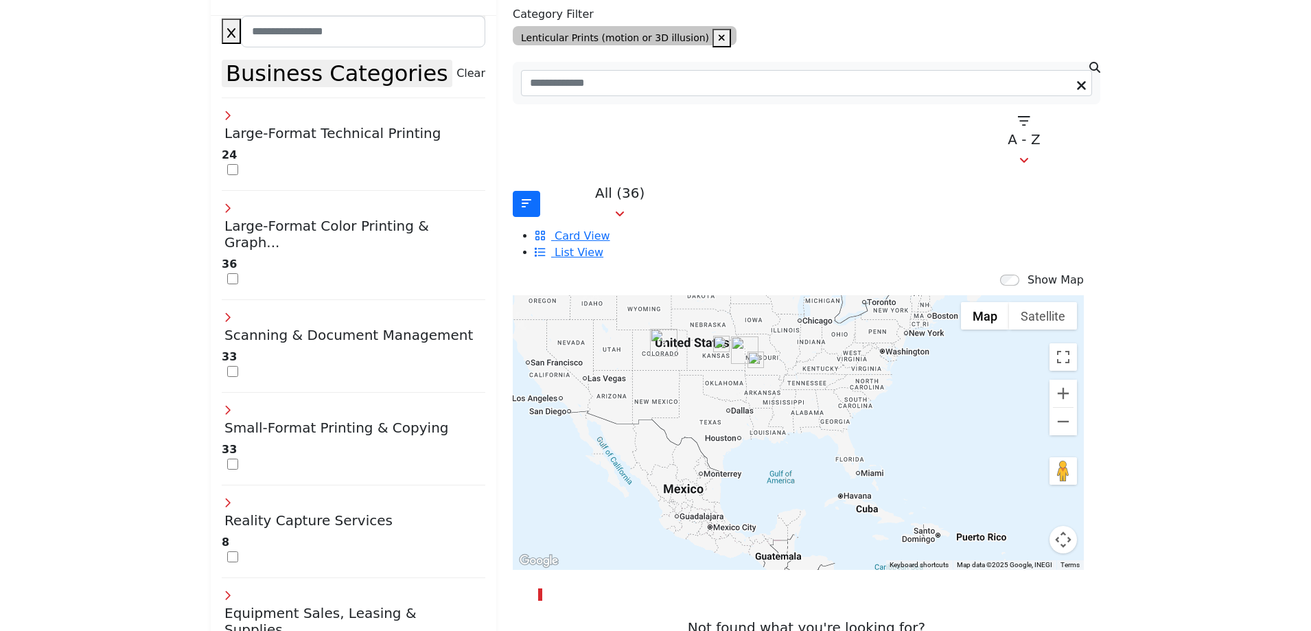
drag, startPoint x: 934, startPoint y: 437, endPoint x: 757, endPoint y: 369, distance: 188.8
click at [757, 369] on div at bounding box center [798, 432] width 571 height 275
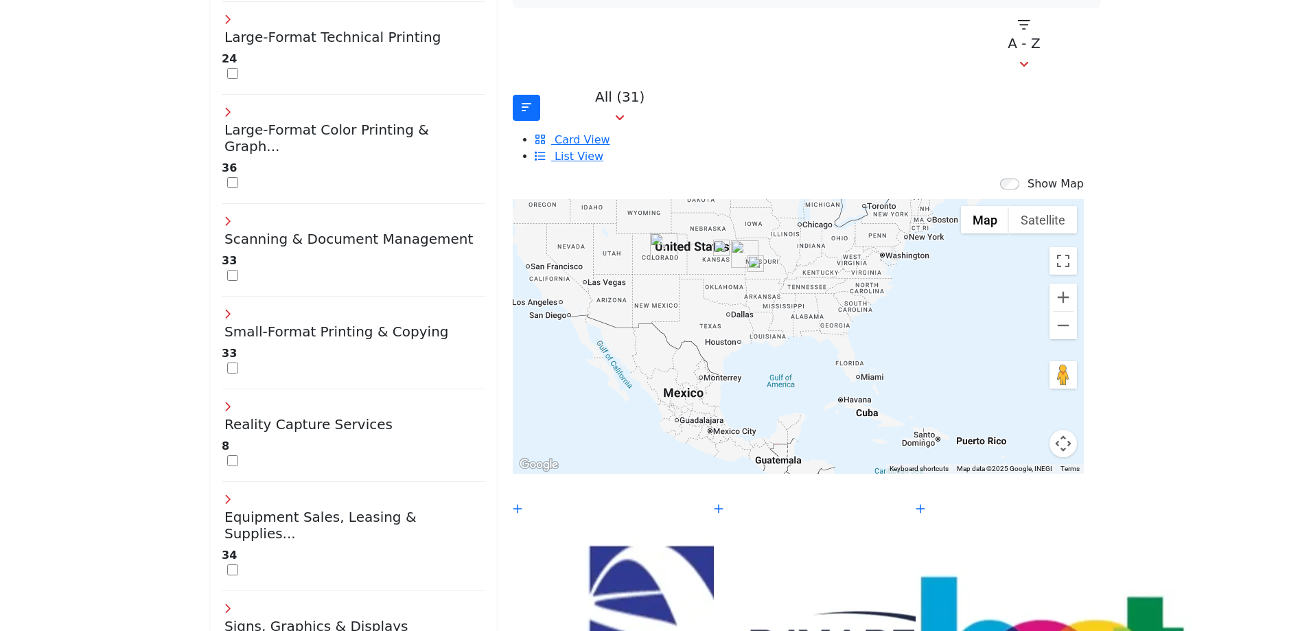
scroll to position [355, 0]
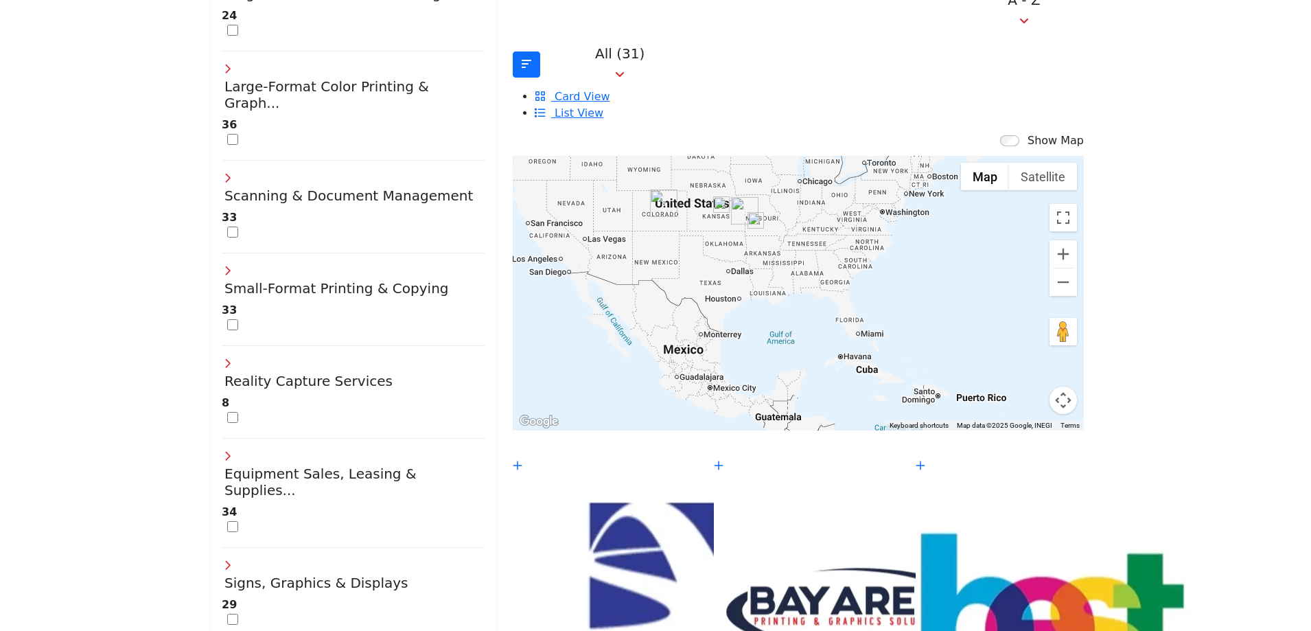
click at [840, 260] on div at bounding box center [798, 293] width 571 height 275
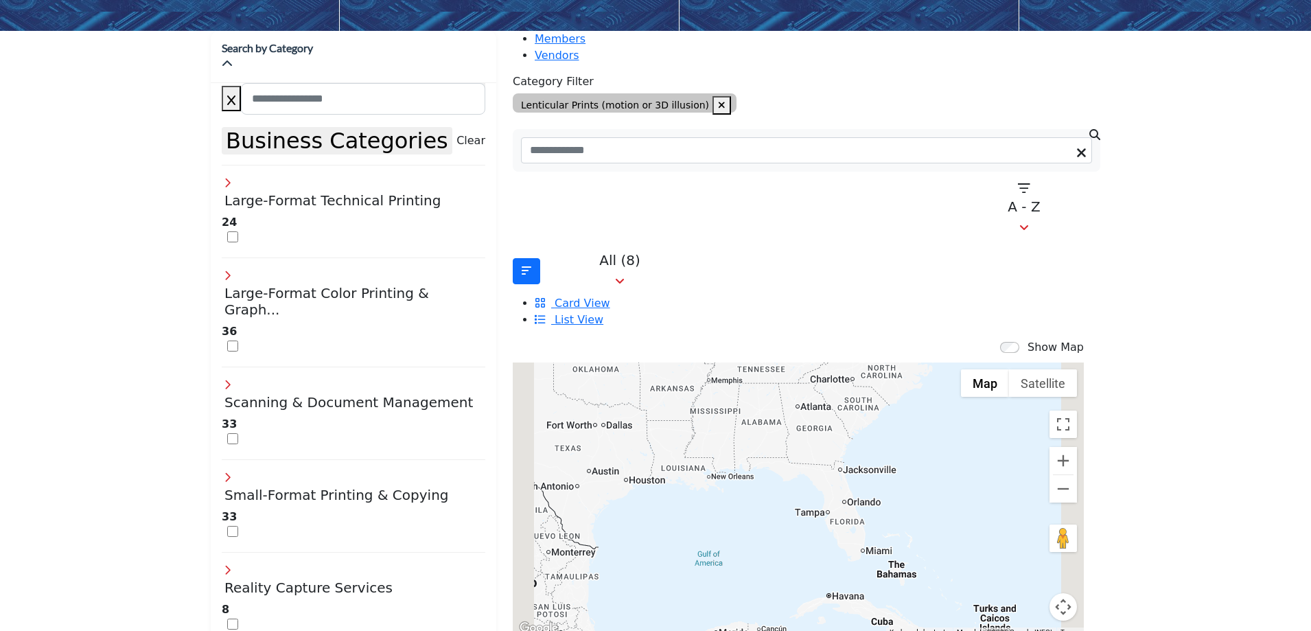
scroll to position [192, 0]
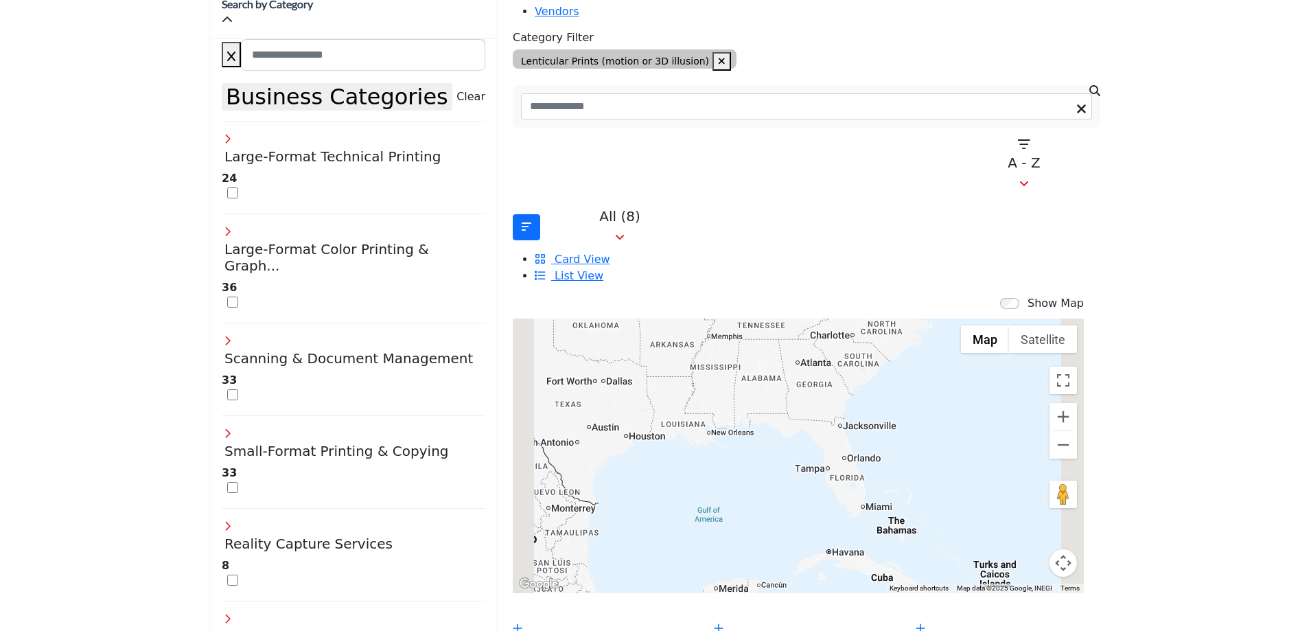
click at [825, 414] on div at bounding box center [798, 456] width 571 height 275
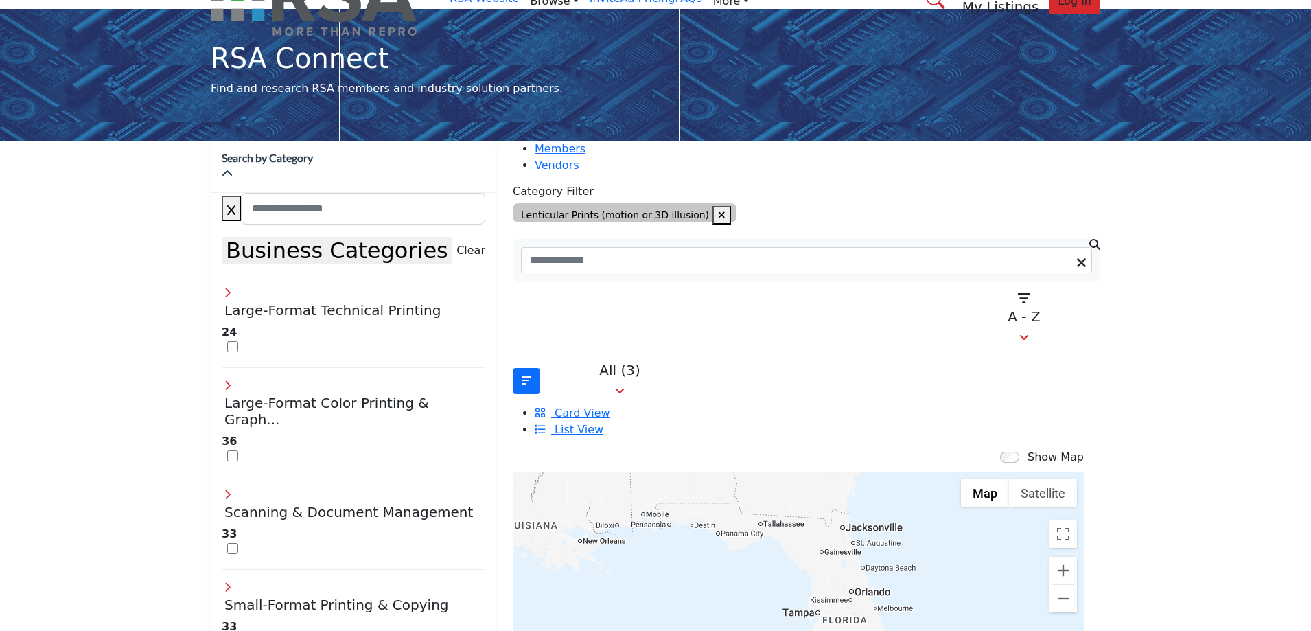
scroll to position [0, 0]
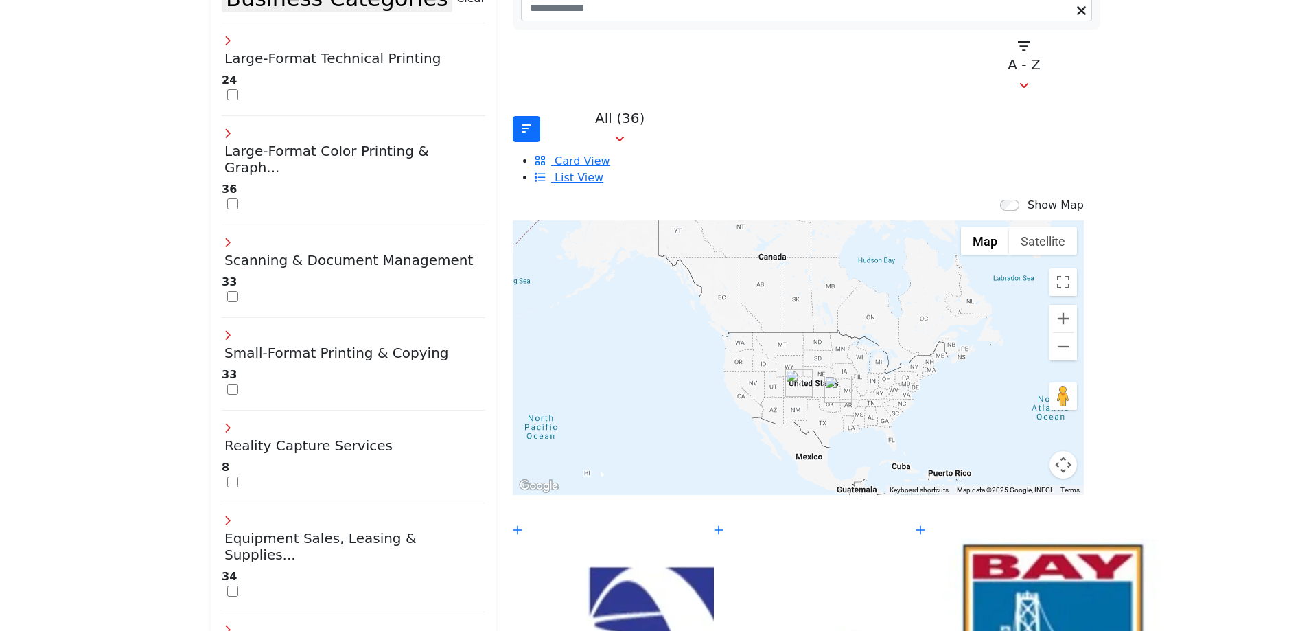
scroll to position [359, 0]
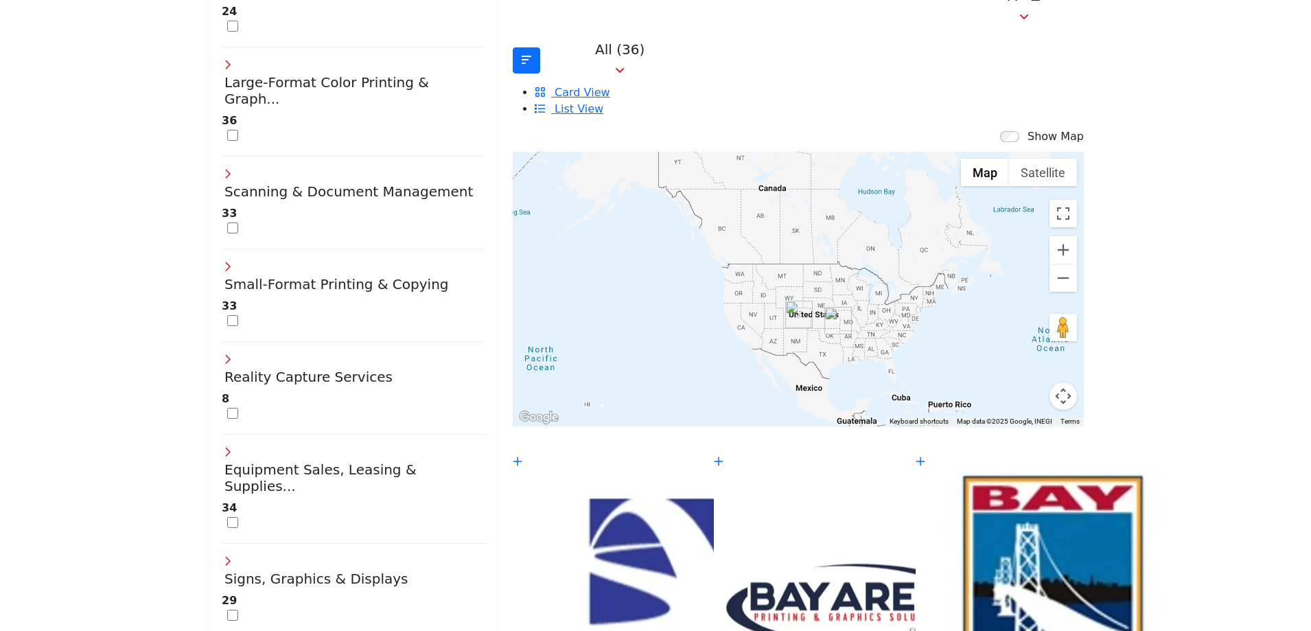
click at [880, 312] on div at bounding box center [798, 289] width 571 height 275
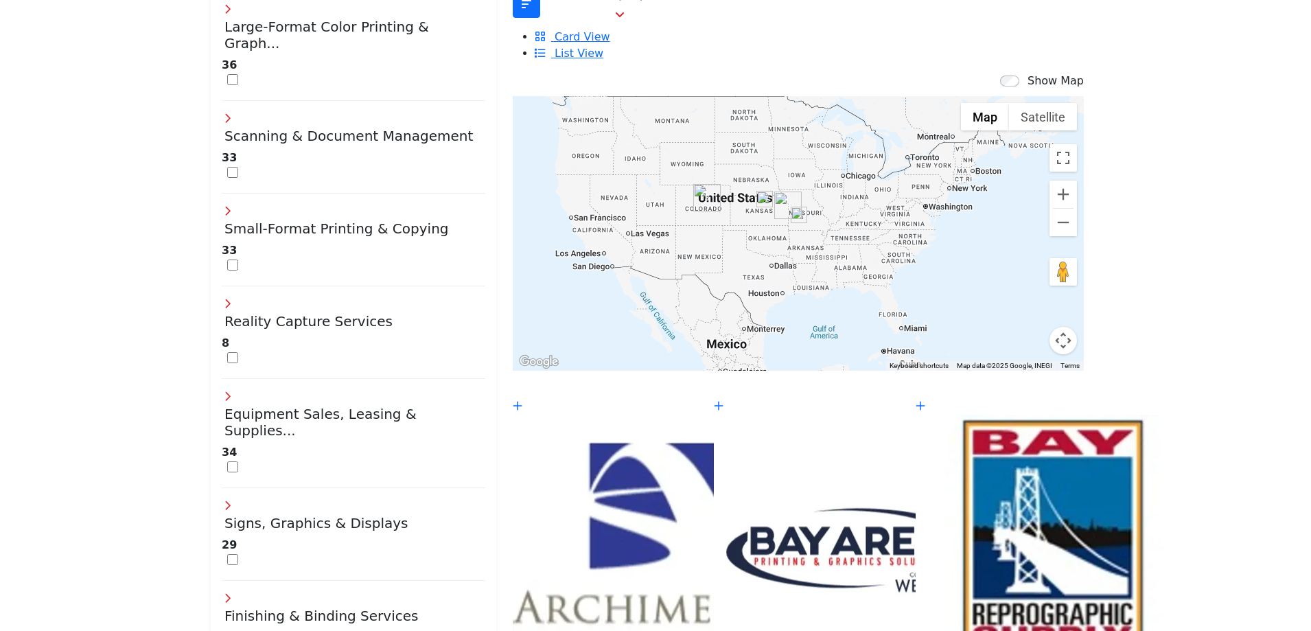
scroll to position [441, 0]
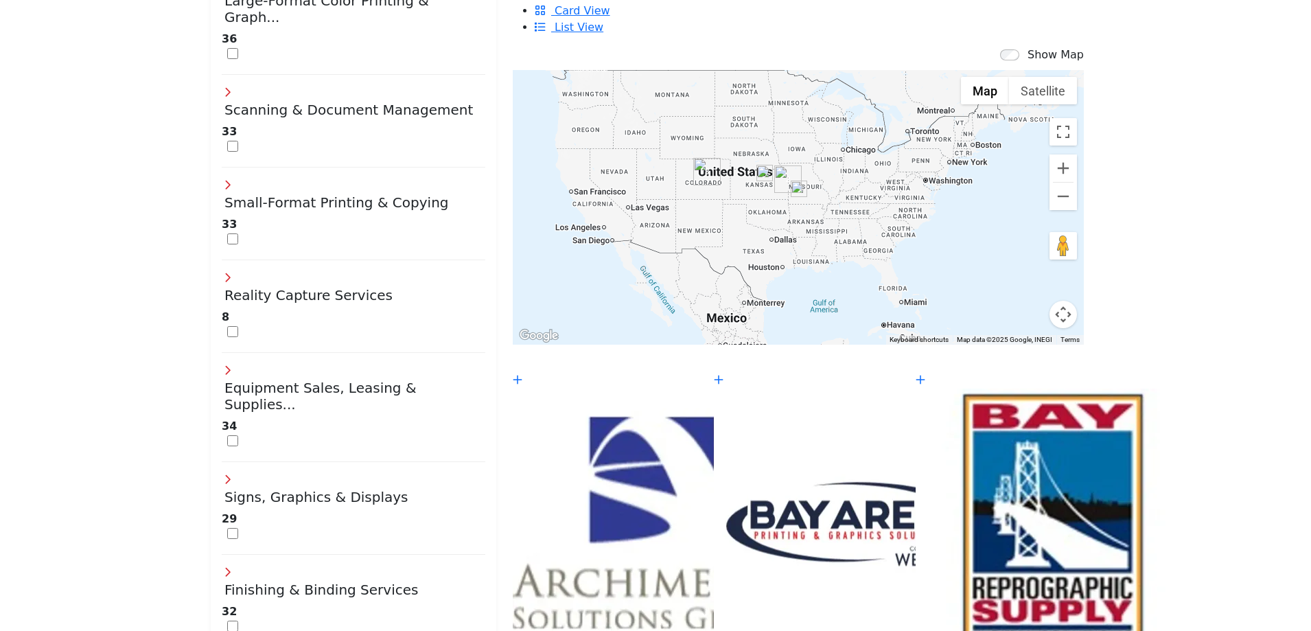
click at [877, 226] on div at bounding box center [798, 207] width 571 height 275
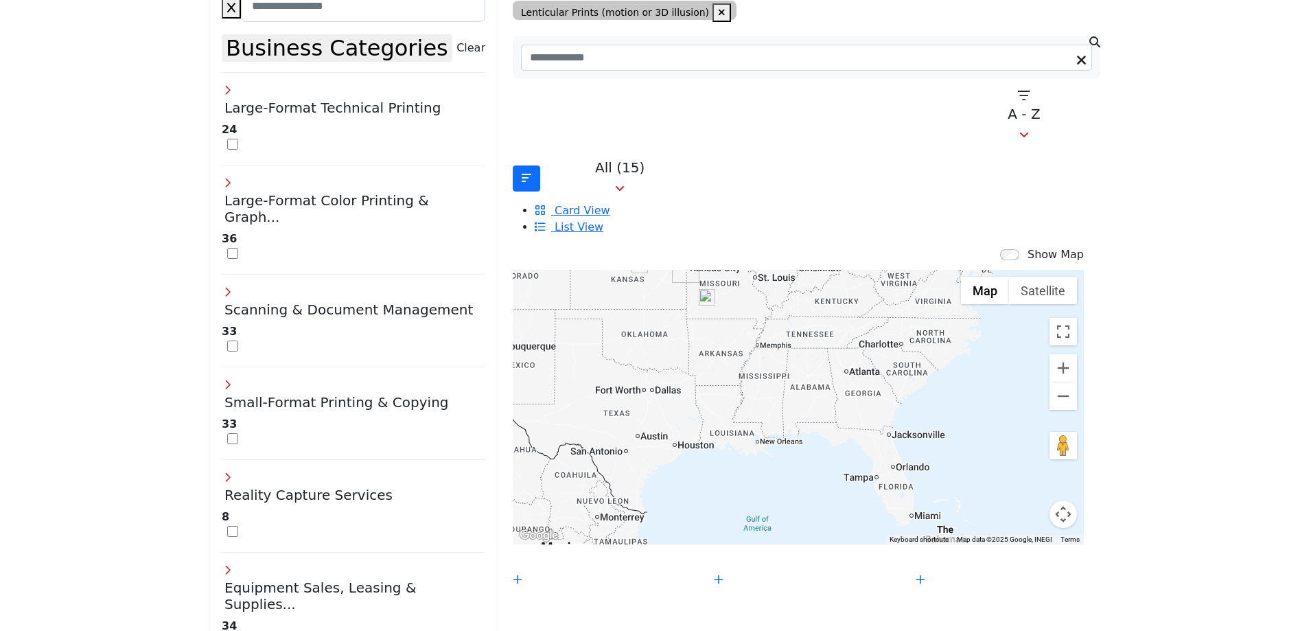
scroll to position [265, 0]
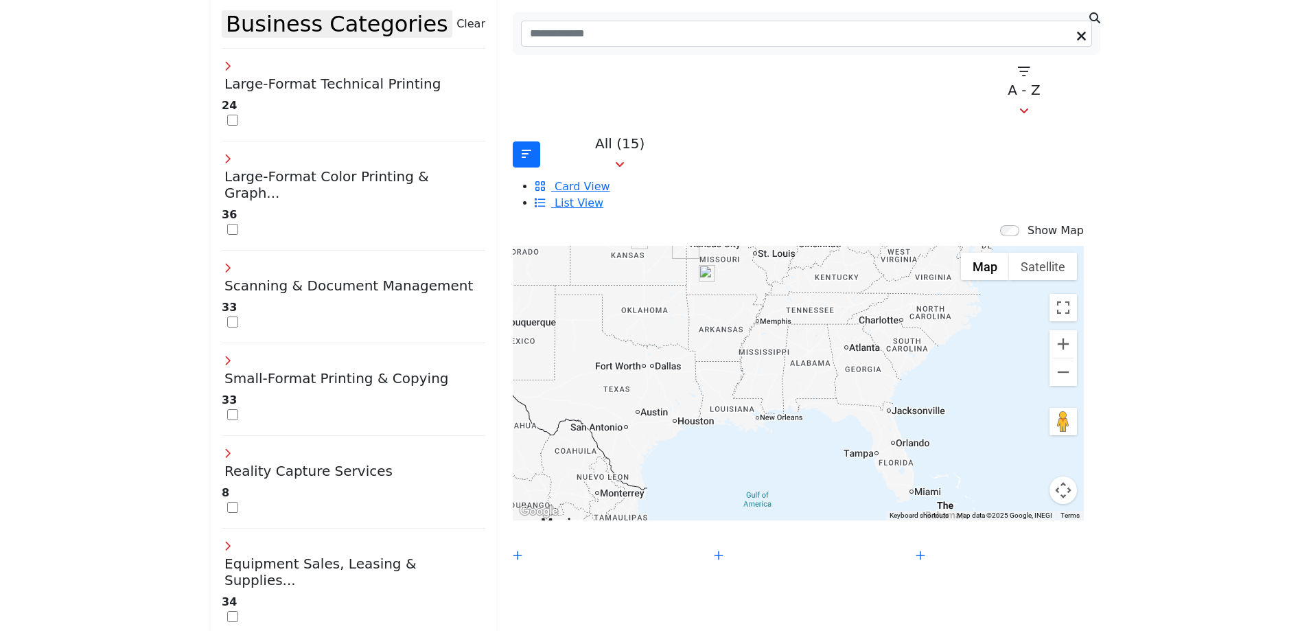
click at [882, 403] on div at bounding box center [798, 383] width 571 height 275
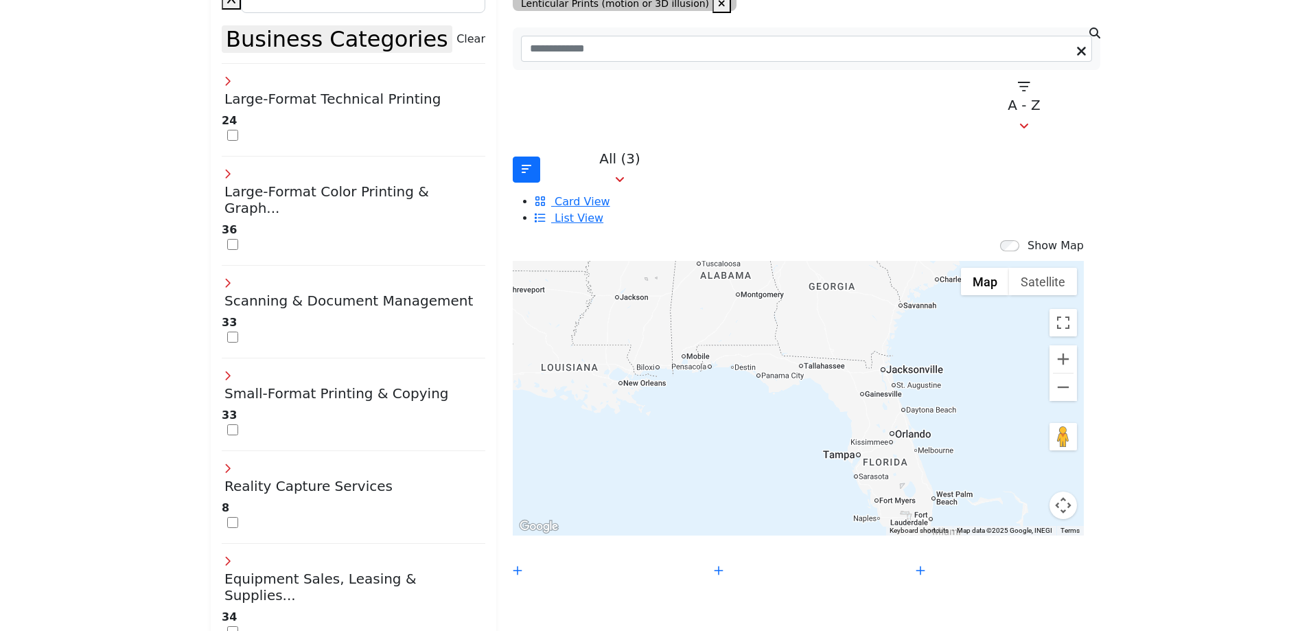
scroll to position [288, 0]
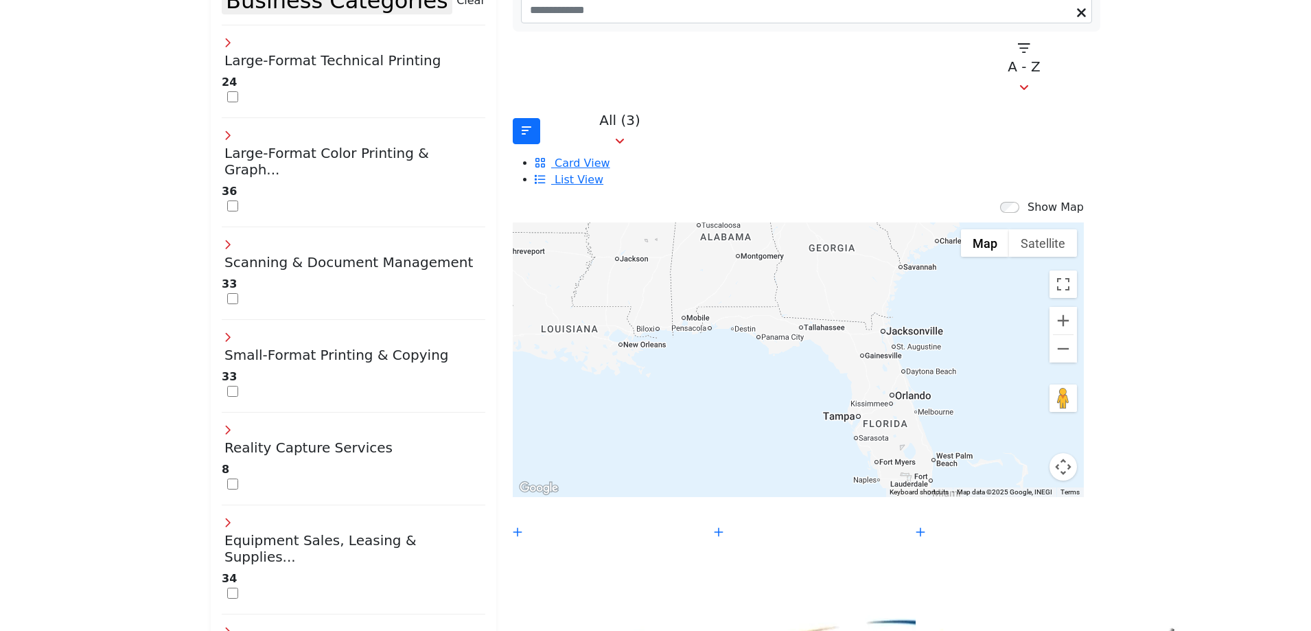
click at [862, 363] on div at bounding box center [798, 359] width 571 height 275
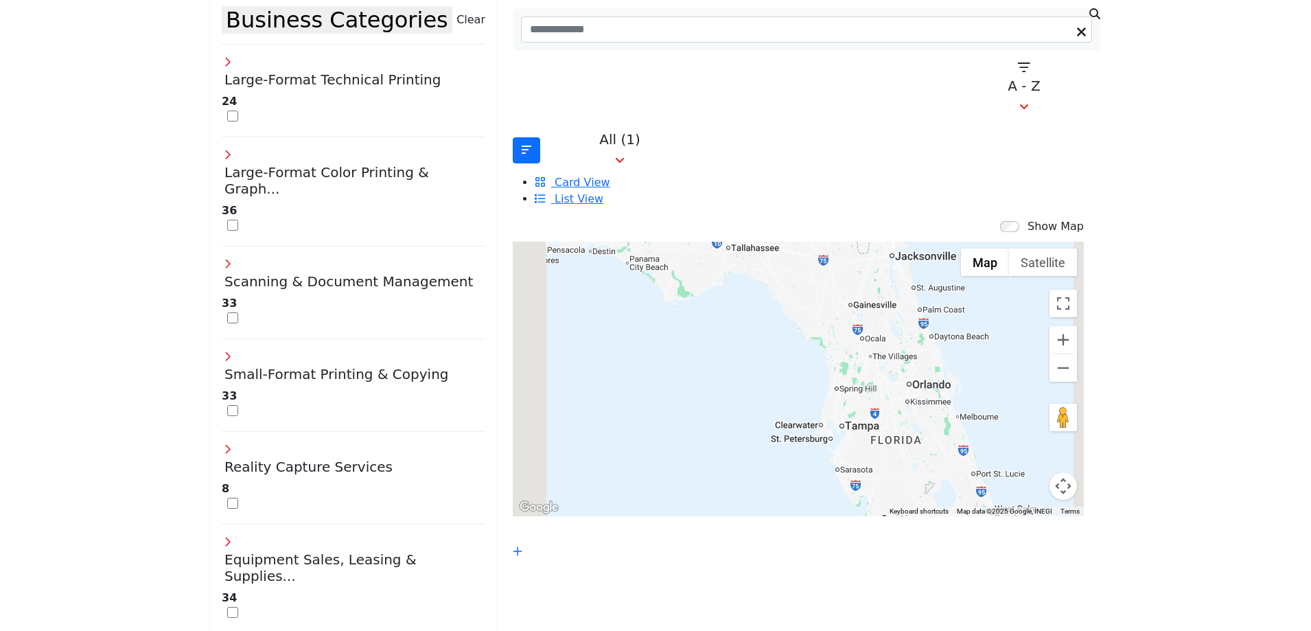
scroll to position [273, 0]
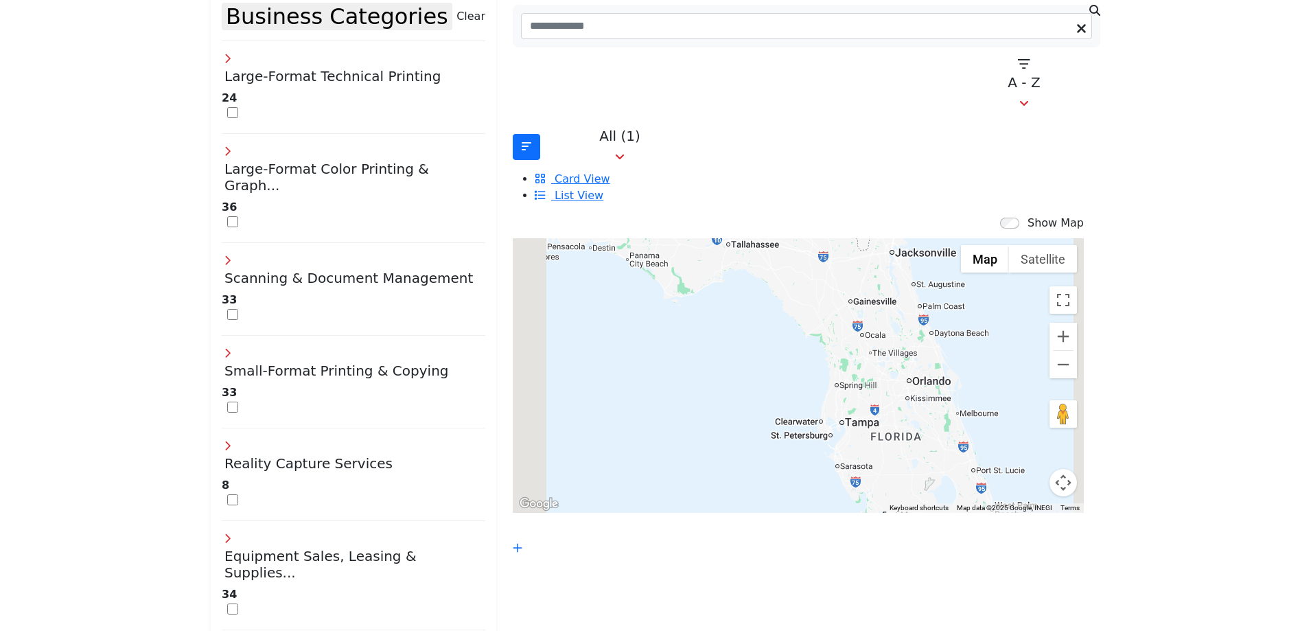
click at [866, 384] on div at bounding box center [798, 375] width 571 height 275
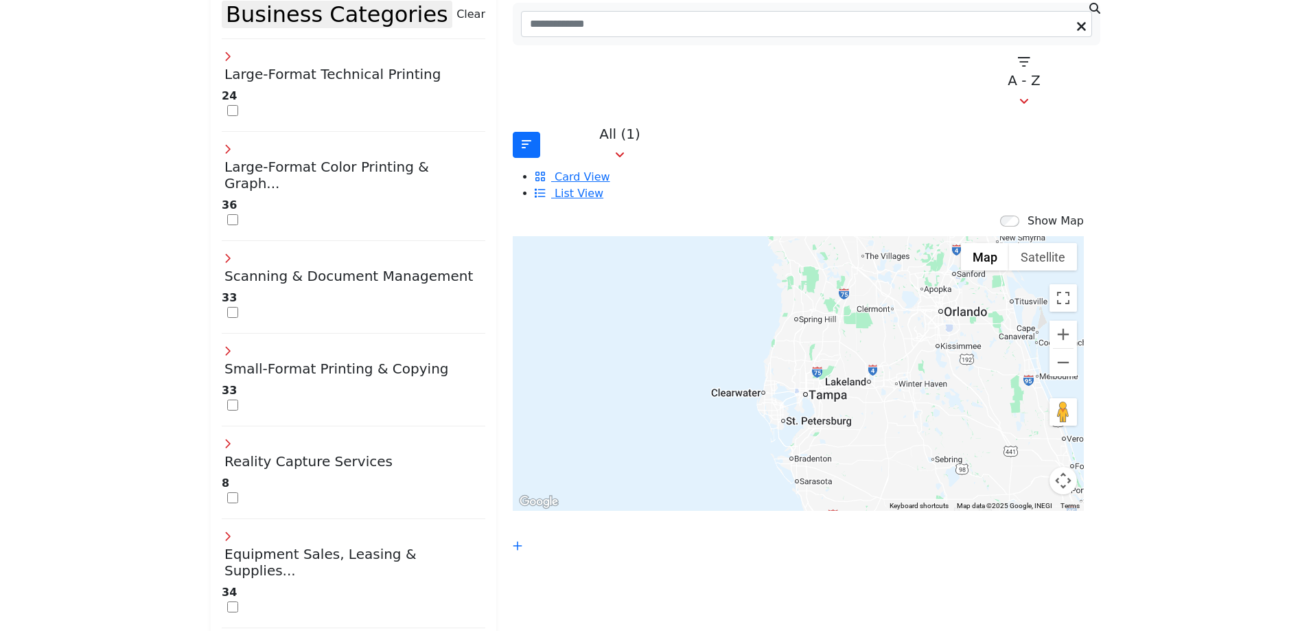
scroll to position [343, 0]
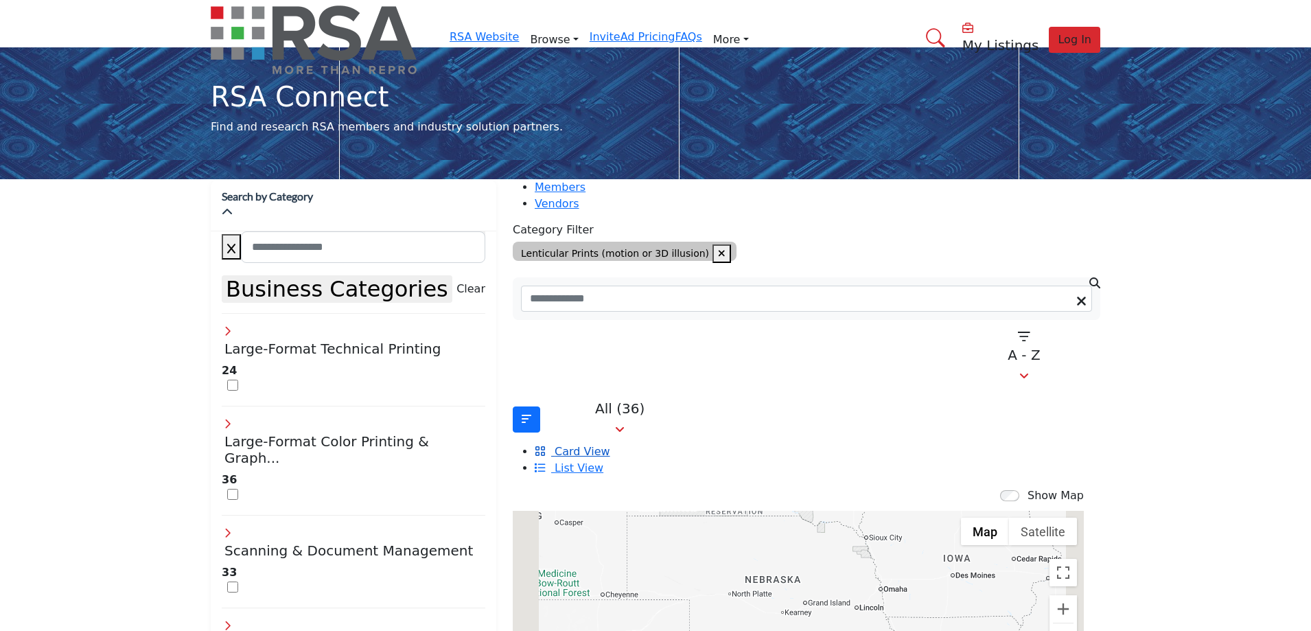
click at [610, 445] on span "Card View" at bounding box center [582, 451] width 55 height 13
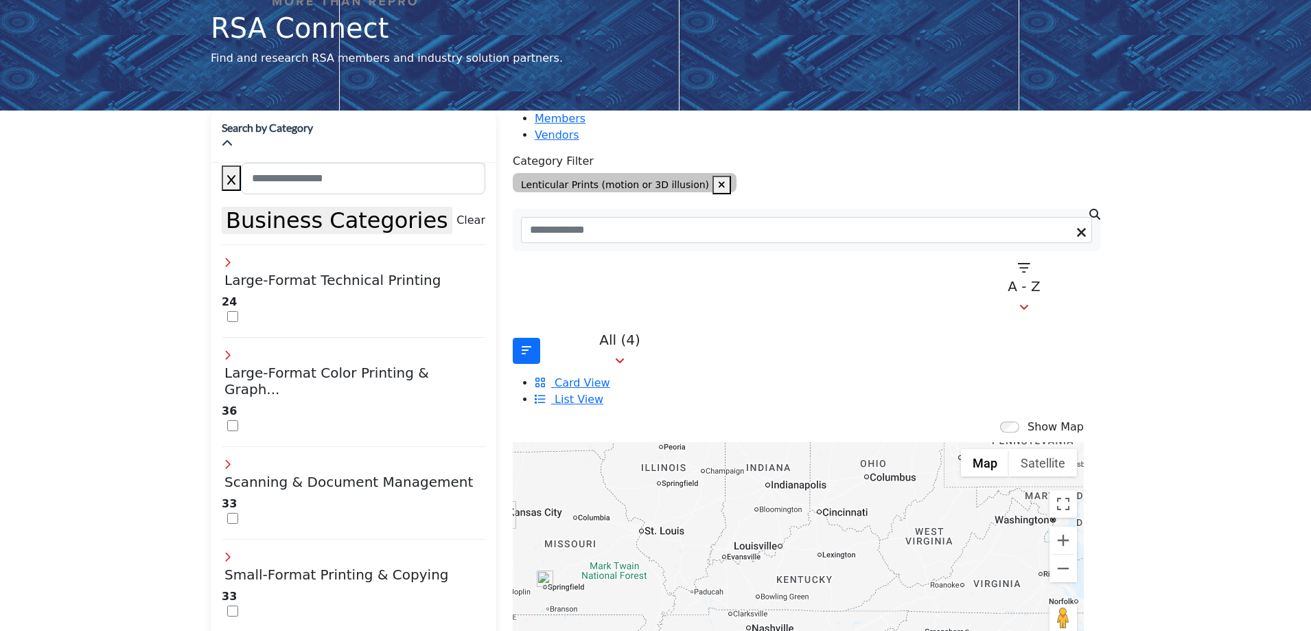
drag, startPoint x: 795, startPoint y: 487, endPoint x: 376, endPoint y: 392, distance: 429.4
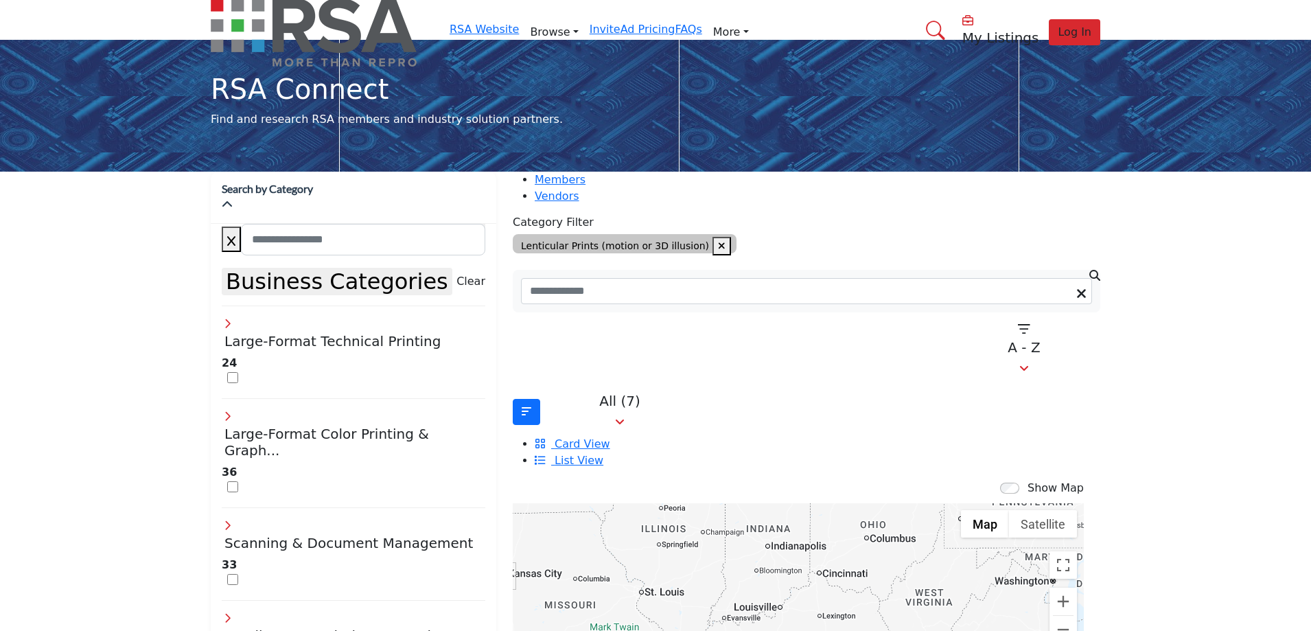
scroll to position [0, 0]
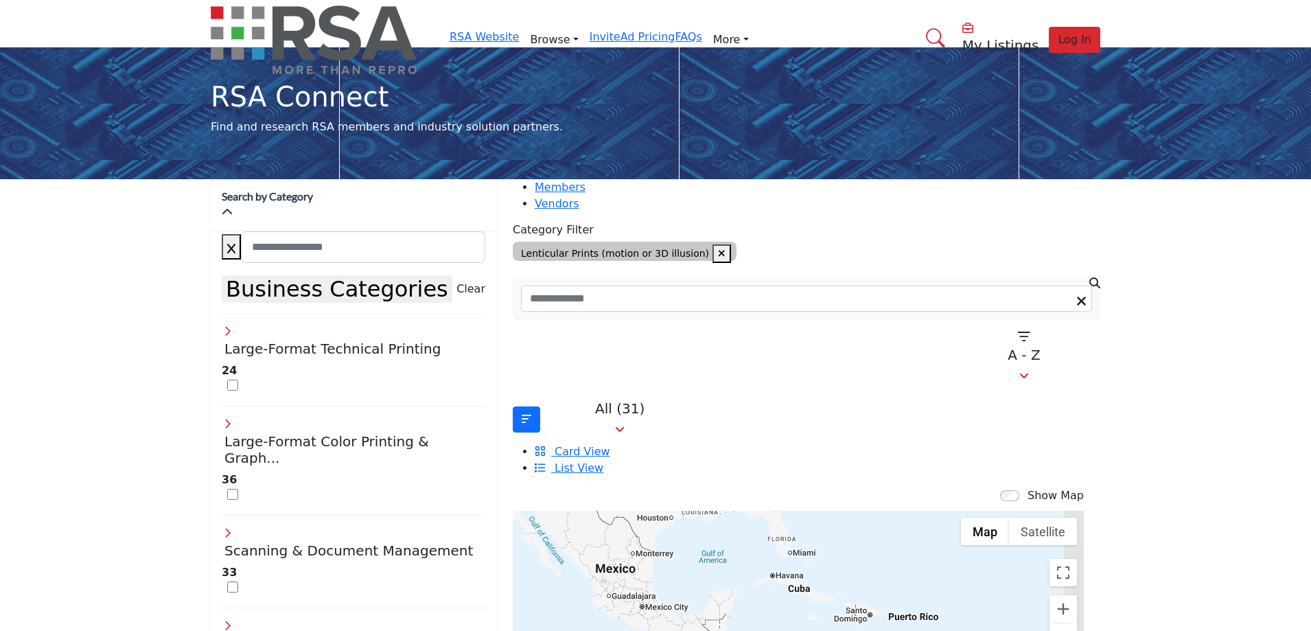
drag, startPoint x: 765, startPoint y: 537, endPoint x: 755, endPoint y: 387, distance: 150.7
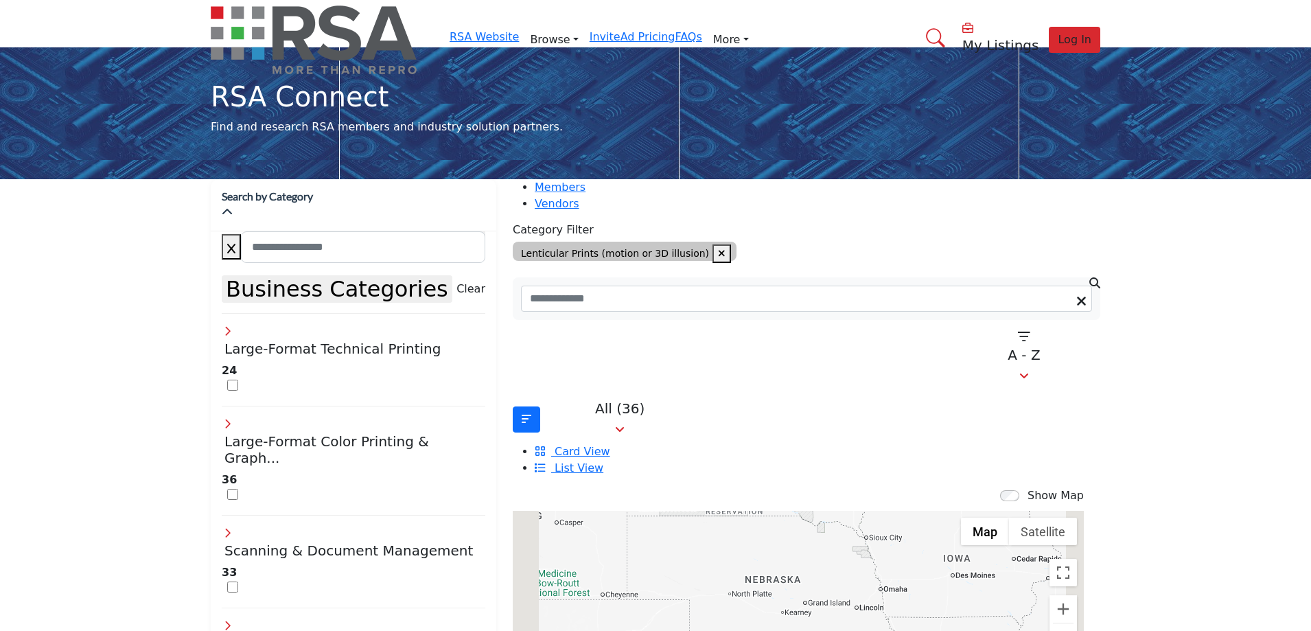
scroll to position [206, 0]
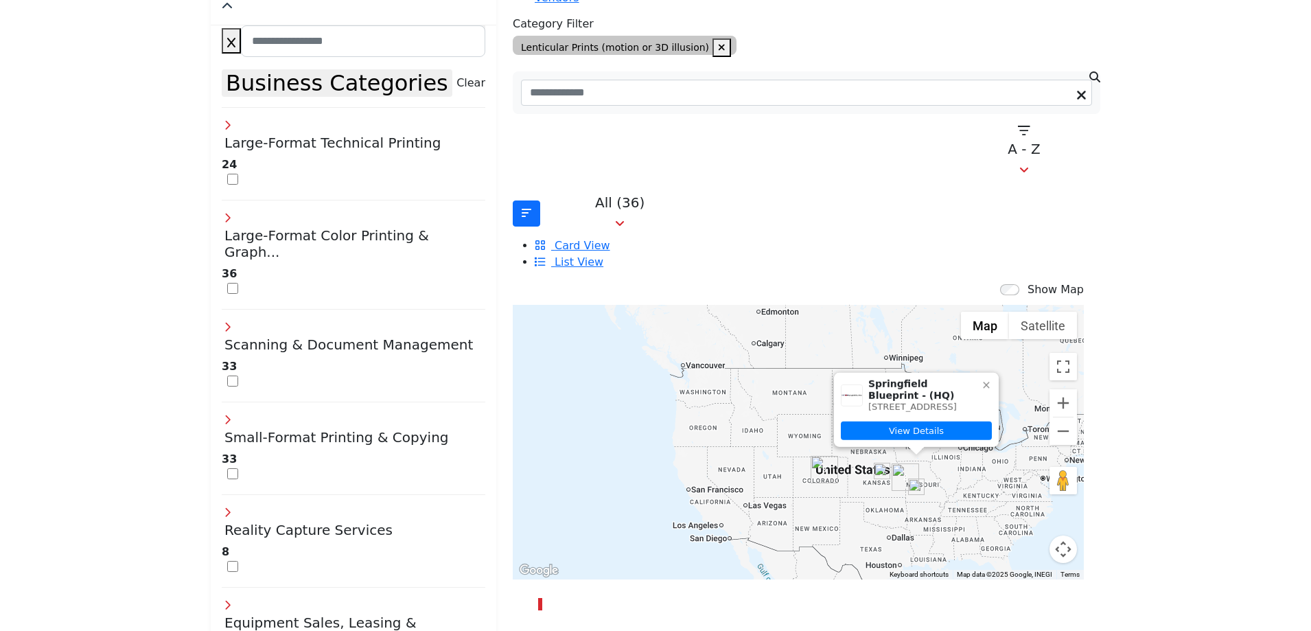
click at [981, 380] on icon at bounding box center [986, 385] width 11 height 11
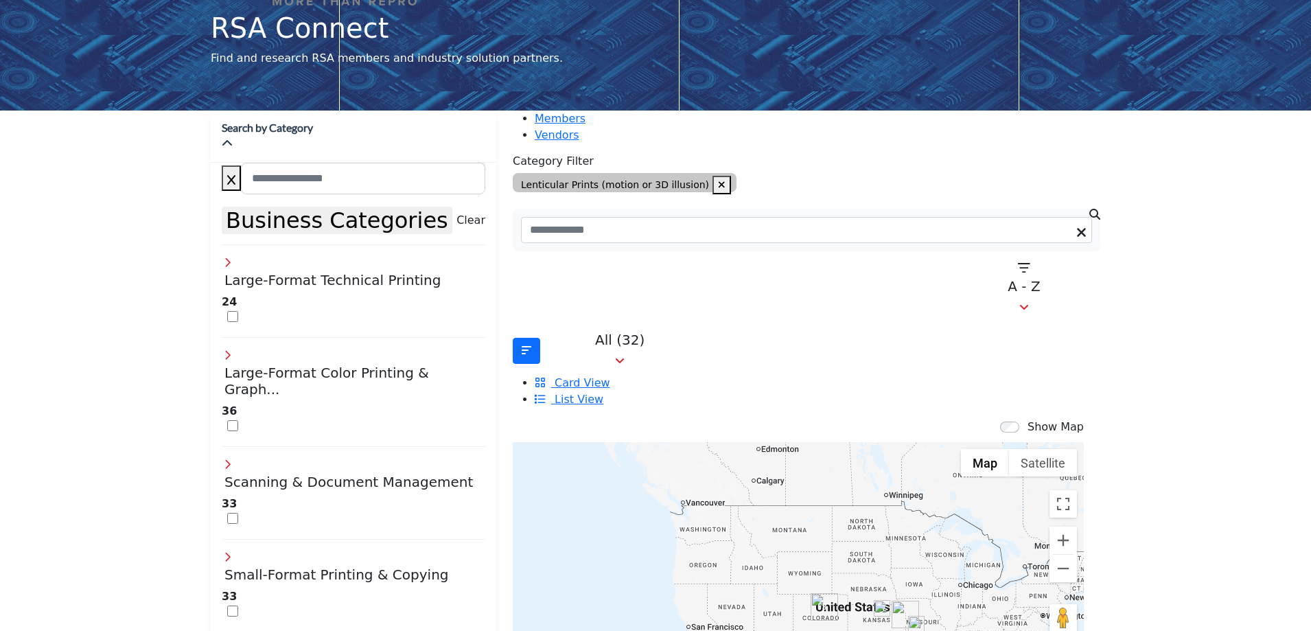
scroll to position [137, 0]
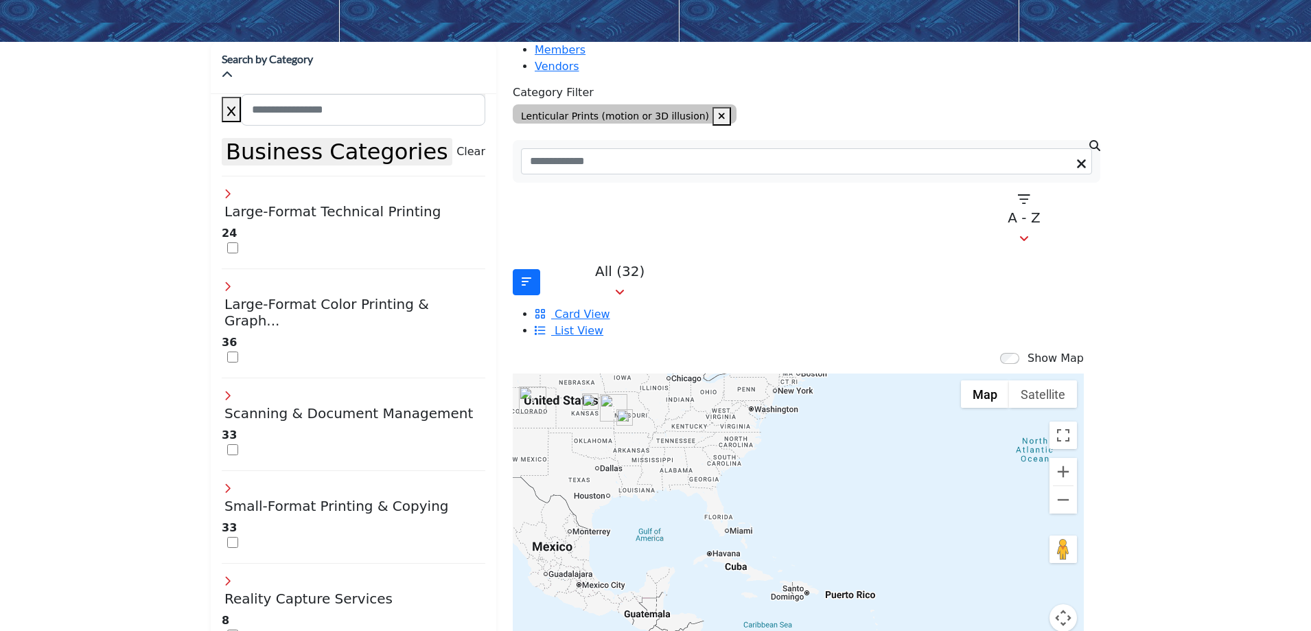
drag, startPoint x: 831, startPoint y: 404, endPoint x: 546, endPoint y: 271, distance: 314.8
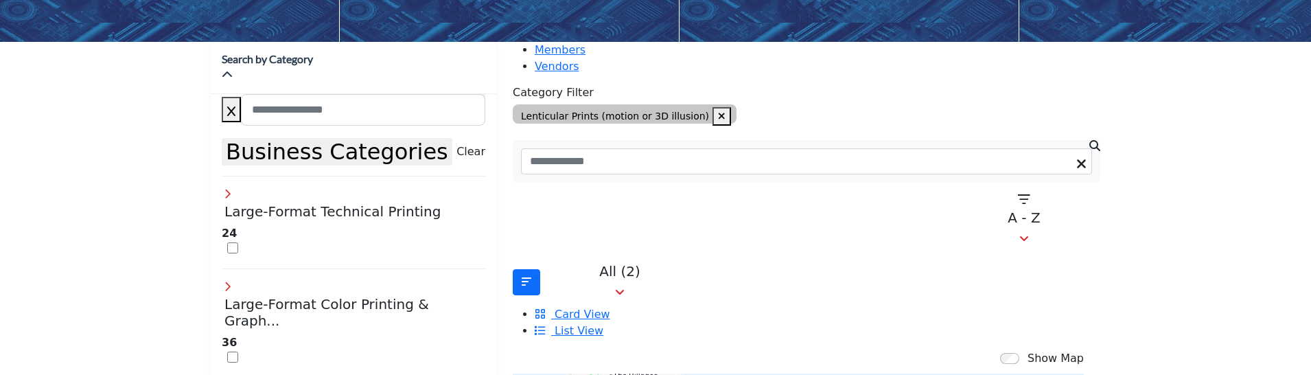
scroll to position [206, 0]
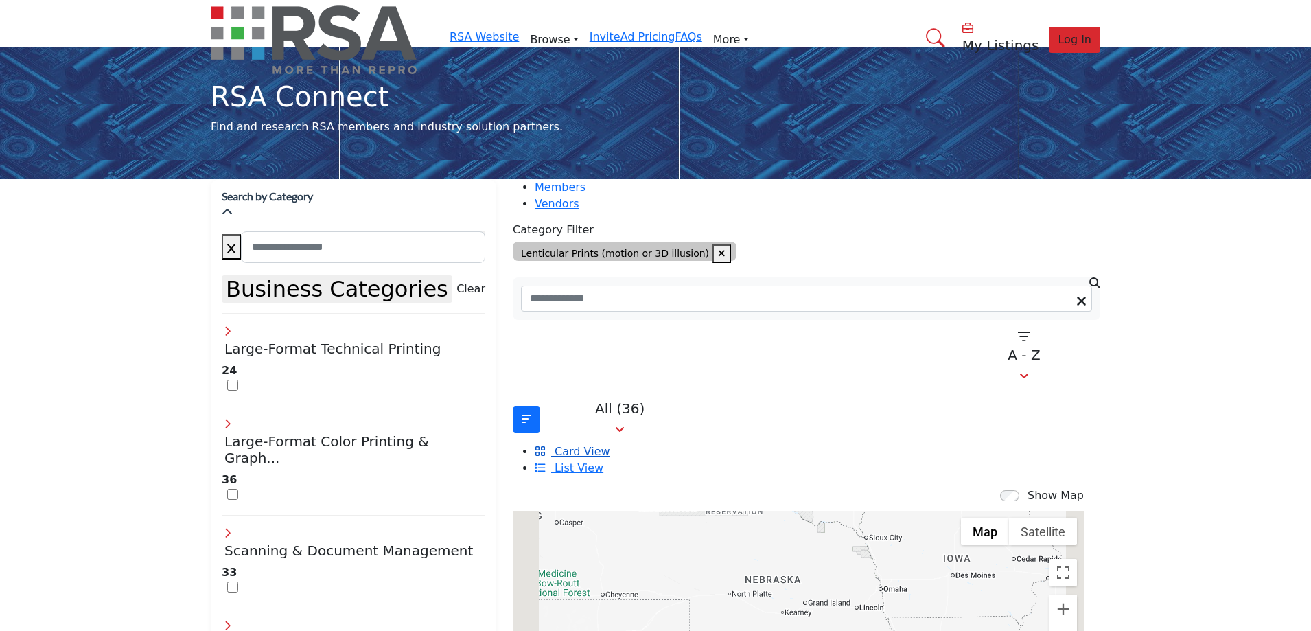
click at [610, 445] on span "Card View" at bounding box center [582, 451] width 55 height 13
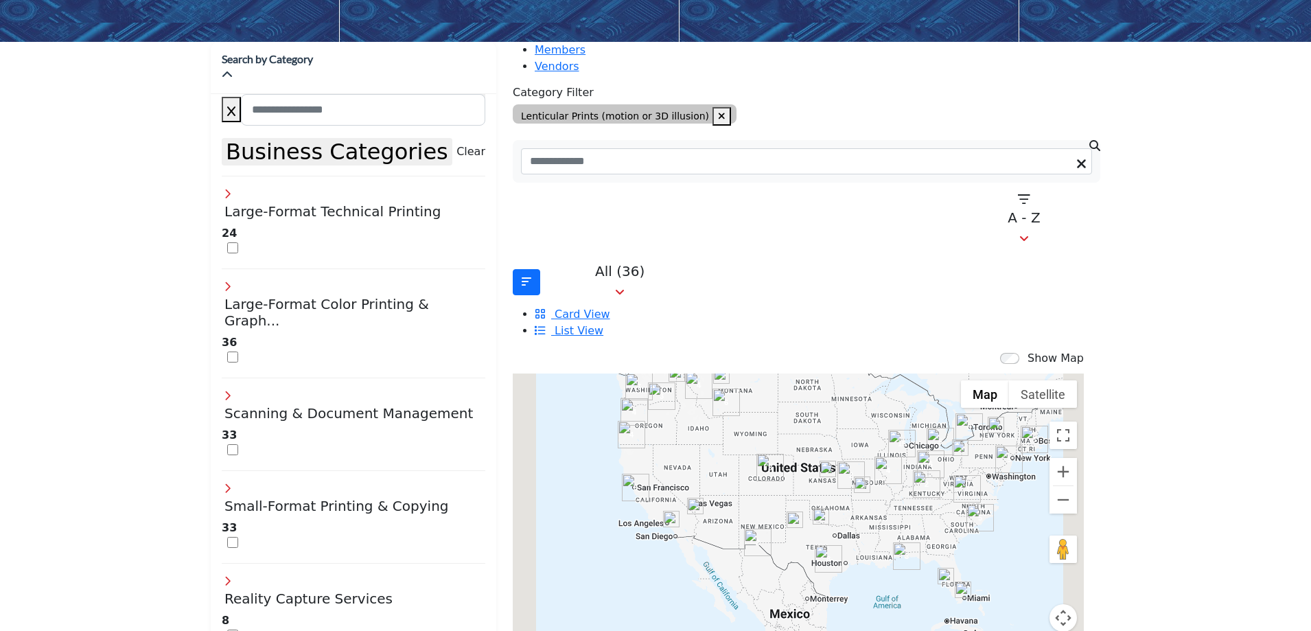
scroll to position [206, 0]
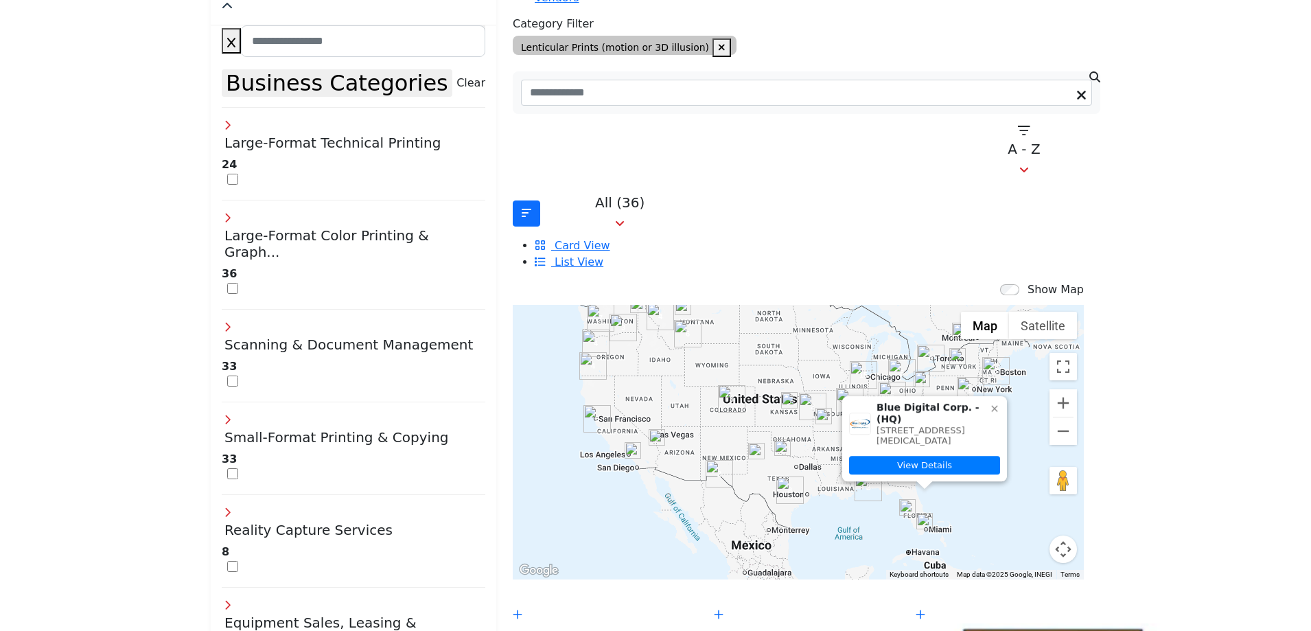
click at [989, 403] on icon at bounding box center [994, 408] width 11 height 11
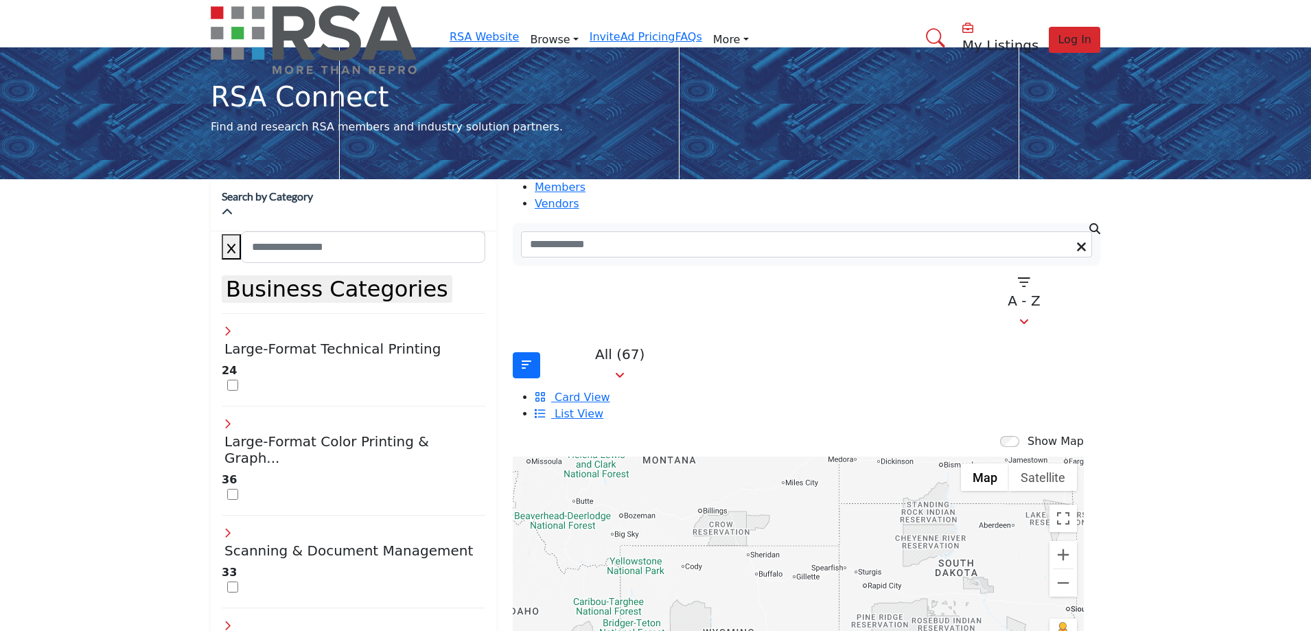
drag, startPoint x: 798, startPoint y: 484, endPoint x: 1011, endPoint y: 658, distance: 275.3
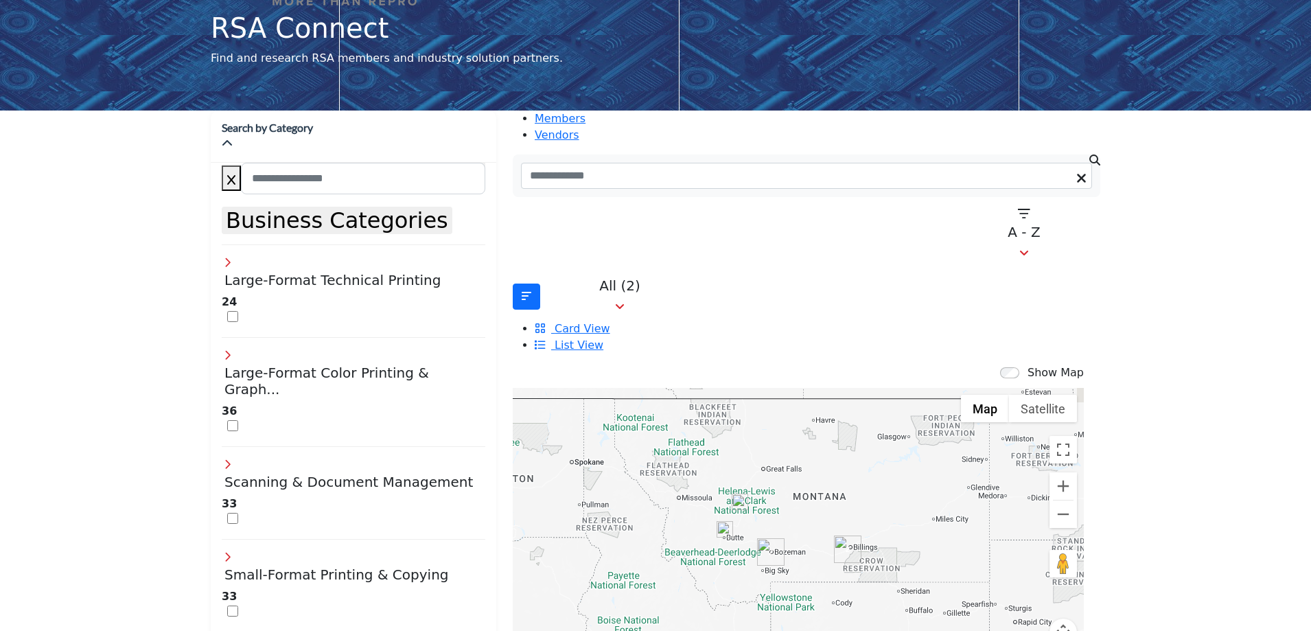
drag, startPoint x: 697, startPoint y: 449, endPoint x: 853, endPoint y: 560, distance: 192.0
click at [853, 560] on div at bounding box center [798, 525] width 571 height 275
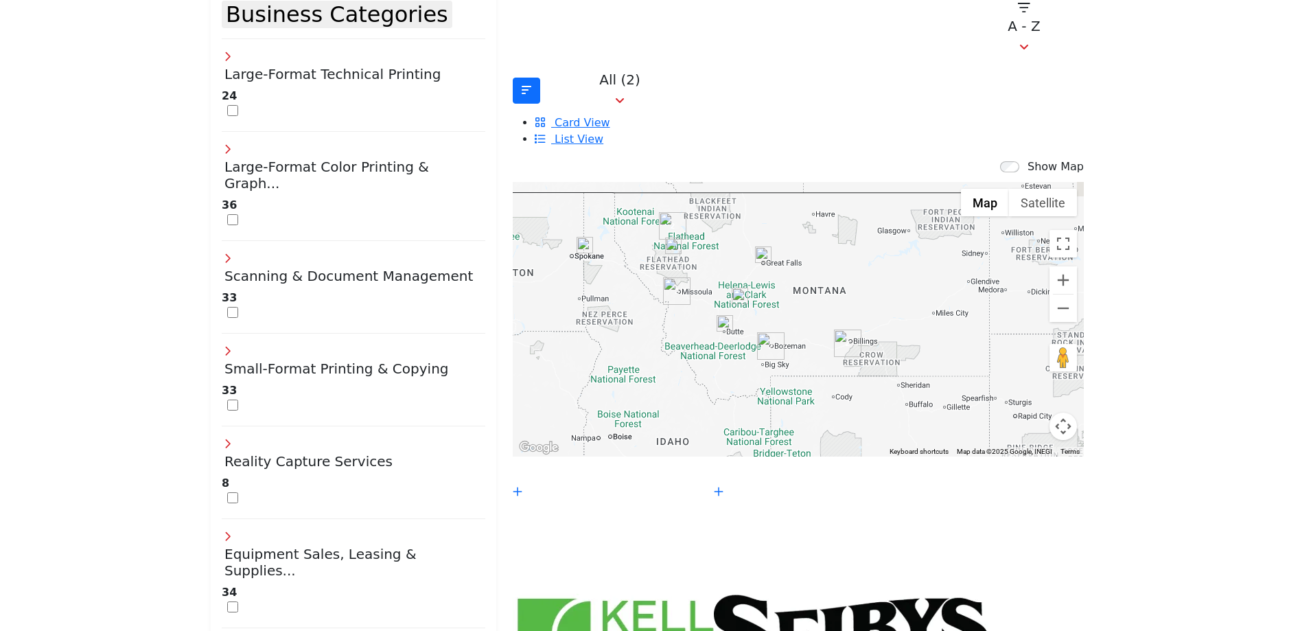
scroll to position [343, 0]
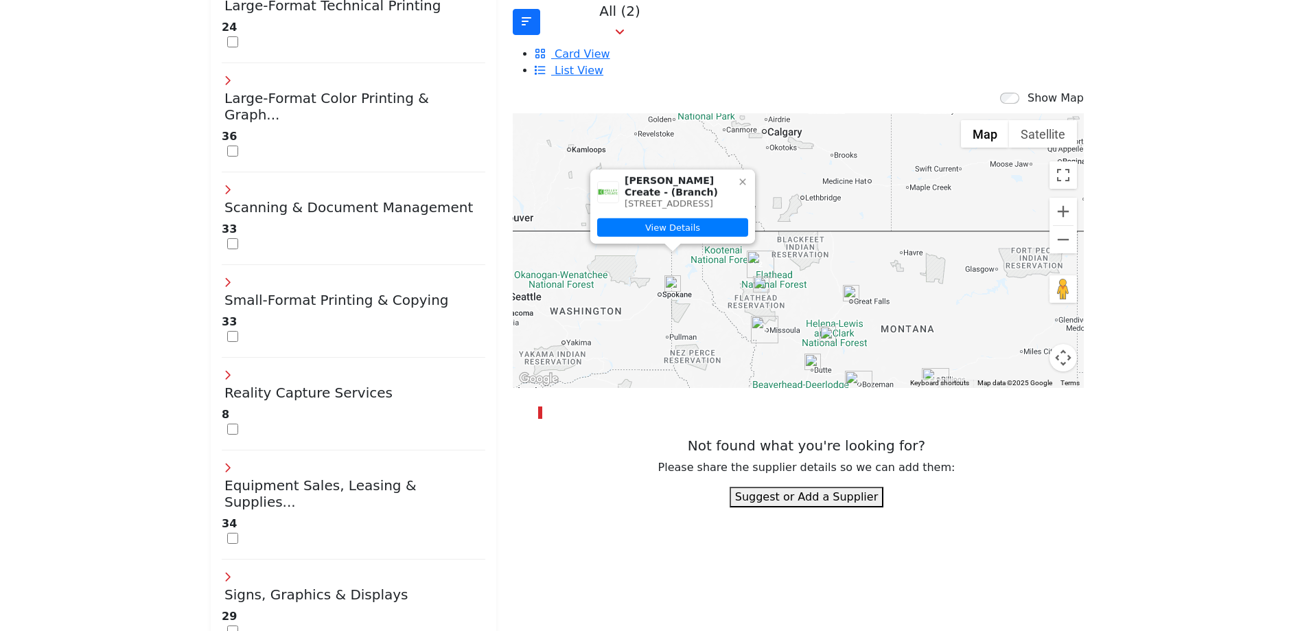
click at [739, 179] on icon at bounding box center [742, 182] width 6 height 6
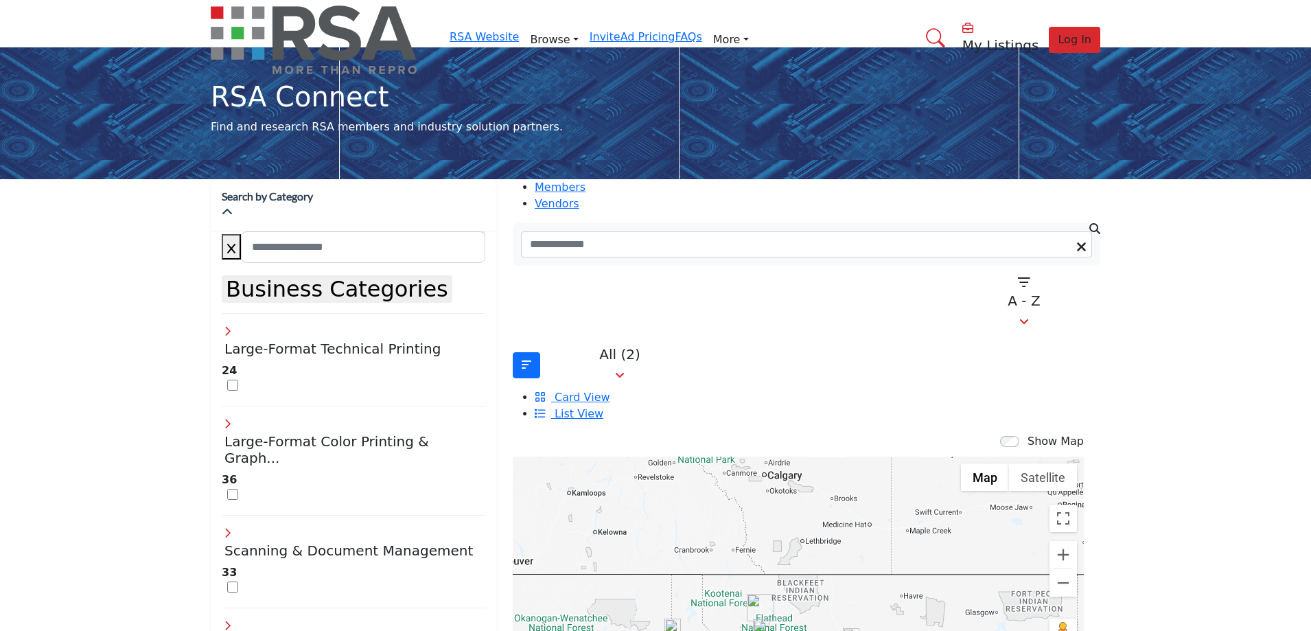
scroll to position [137, 0]
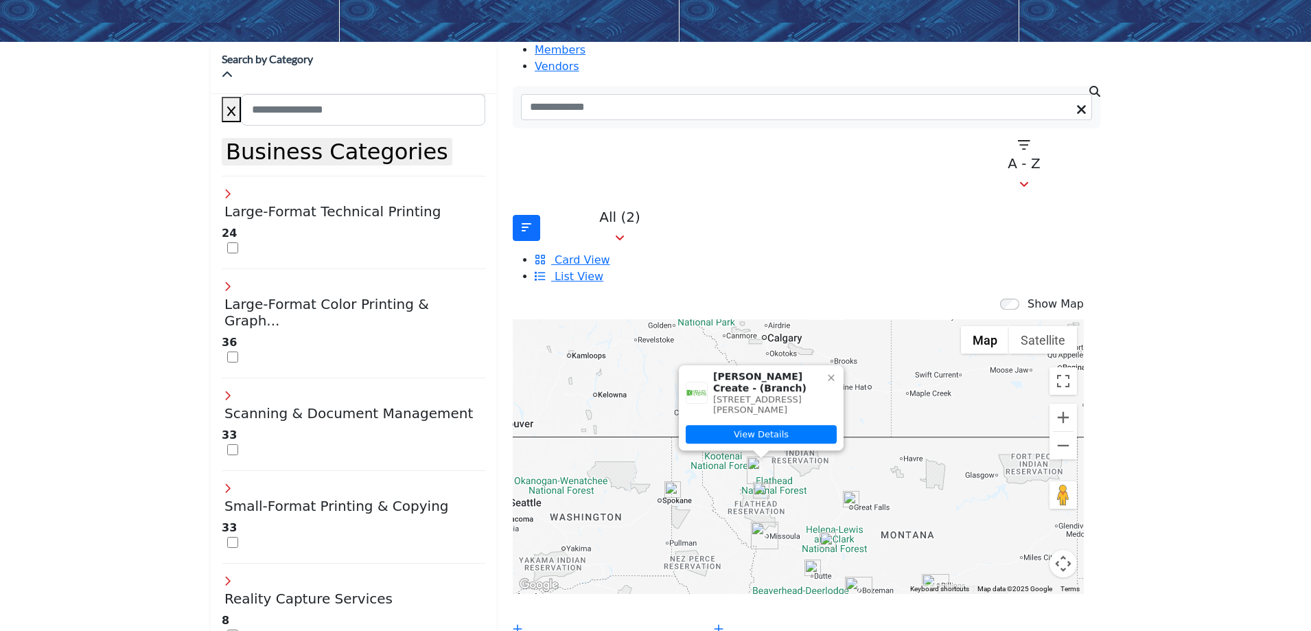
click at [753, 522] on img "Cluster of 2 locations (0 HQ, 2 Branches)\aClick to view companies" at bounding box center [764, 535] width 27 height 27
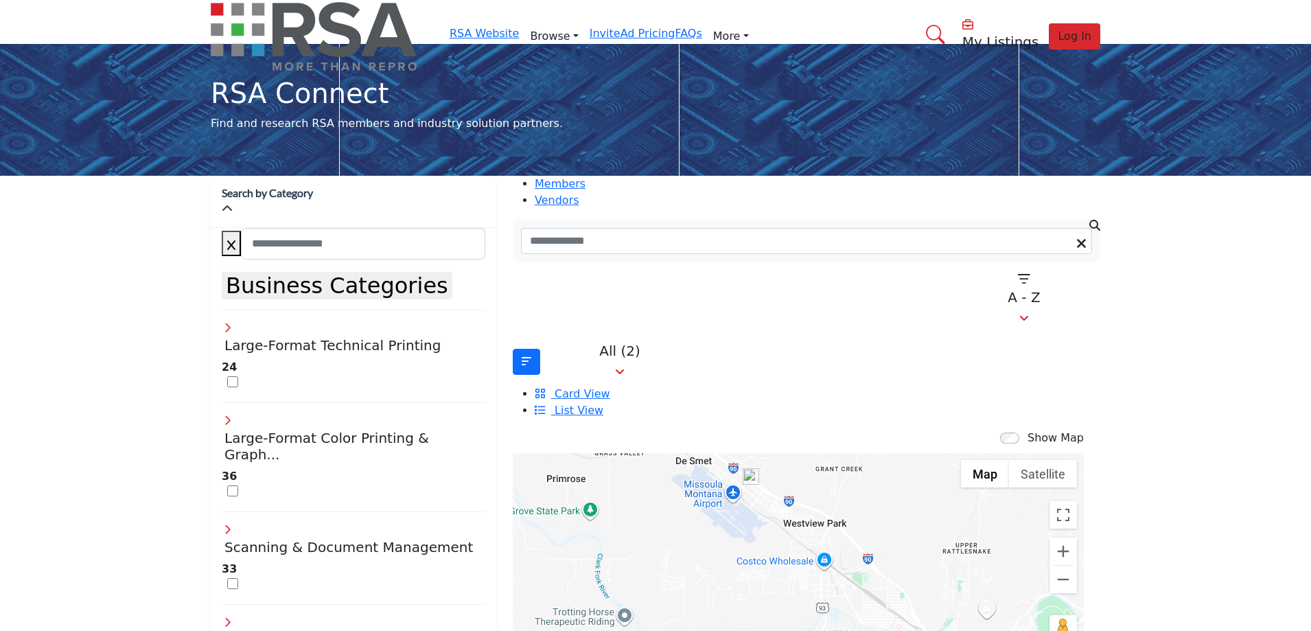
scroll to position [0, 0]
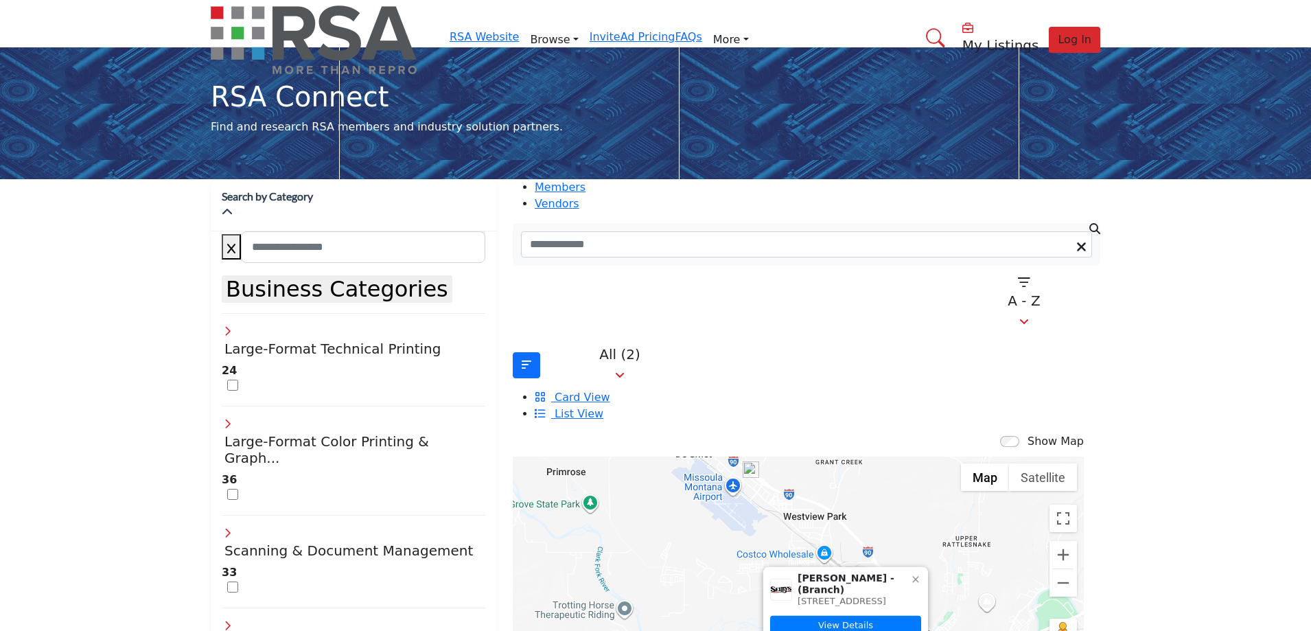
click at [912, 576] on icon at bounding box center [915, 579] width 6 height 6
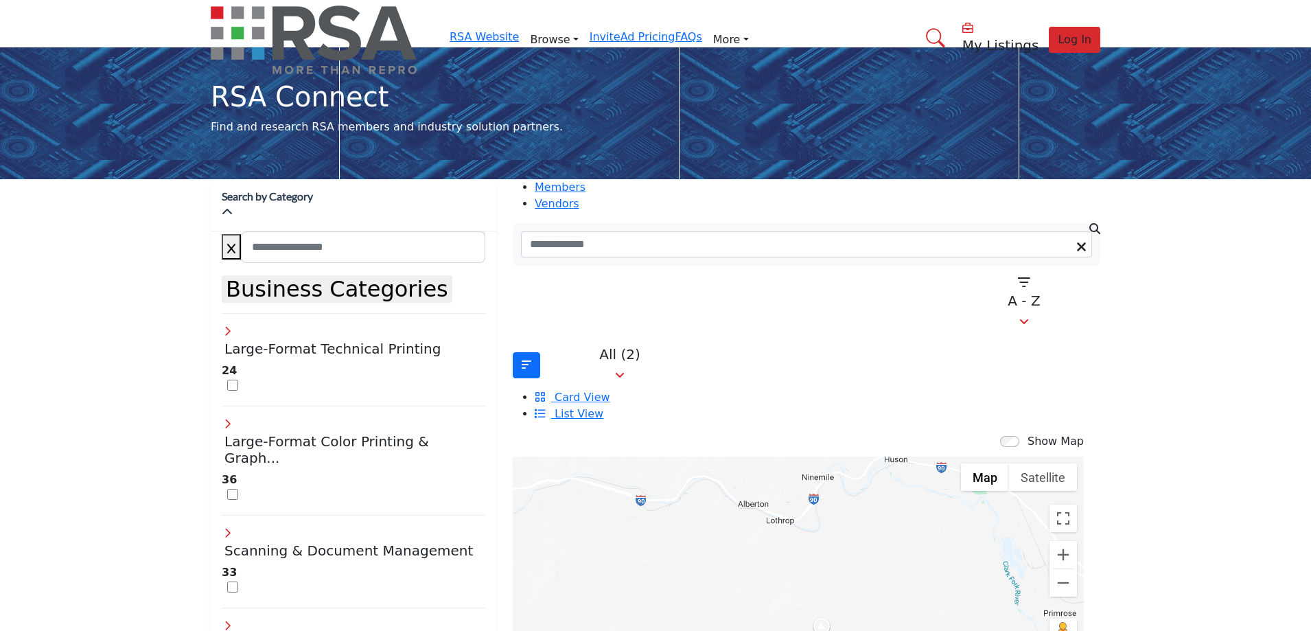
drag, startPoint x: 665, startPoint y: 534, endPoint x: 907, endPoint y: 491, distance: 246.2
click at [1058, 547] on div "Show Map Map is currently hidden. Toggle the switch above to show the map. ← Mo…" at bounding box center [807, 582] width 588 height 298
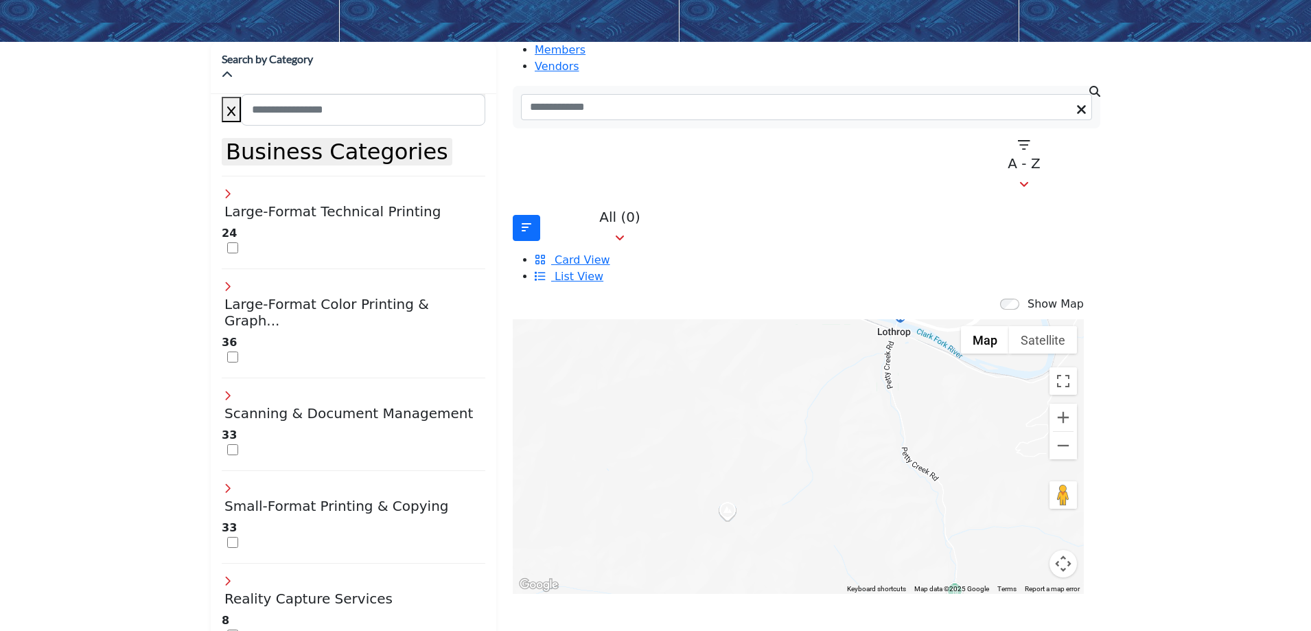
scroll to position [206, 0]
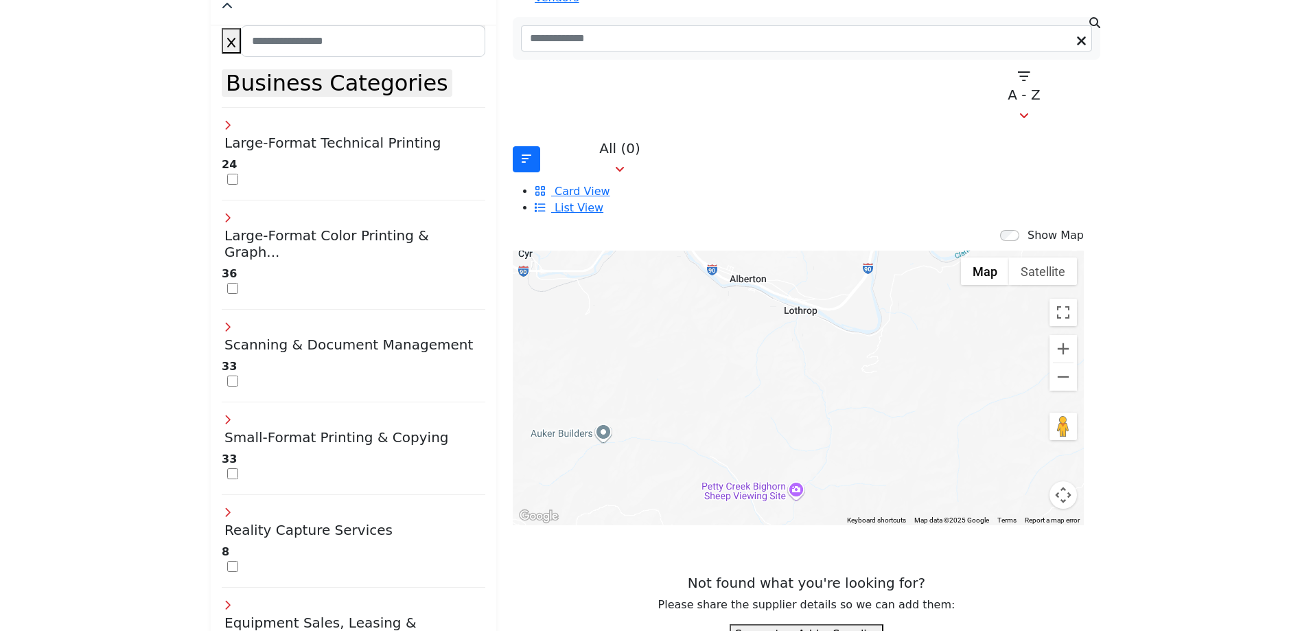
type input "**********"
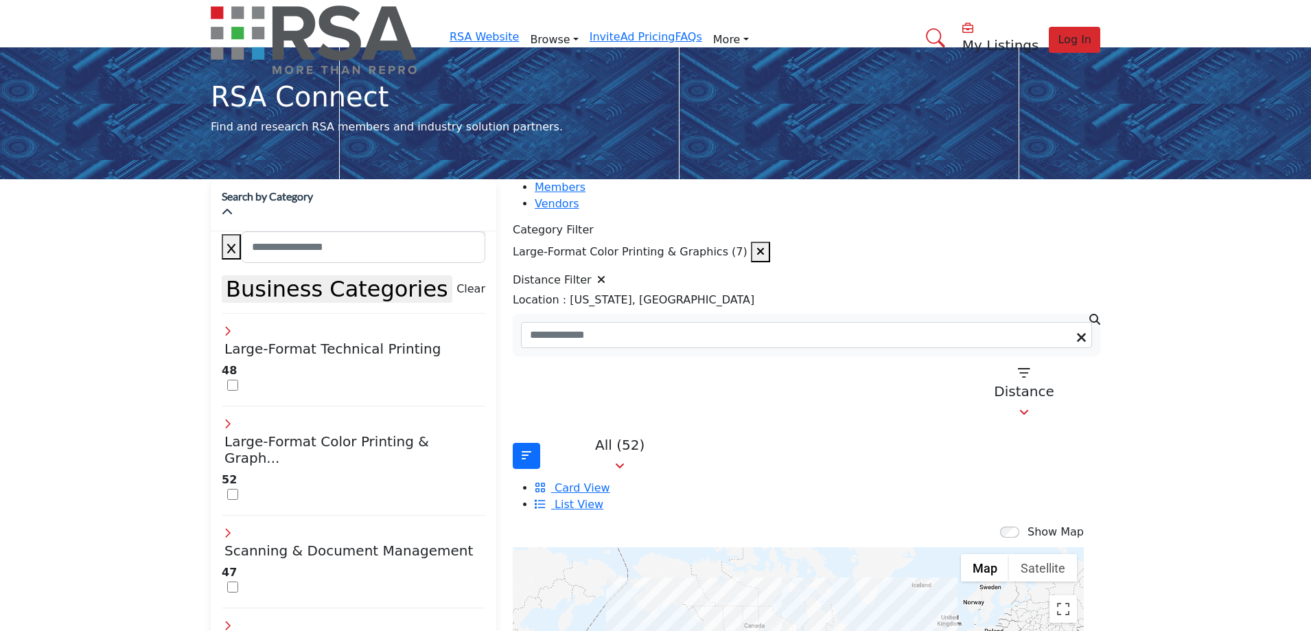
click at [233, 417] on icon at bounding box center [227, 422] width 11 height 11
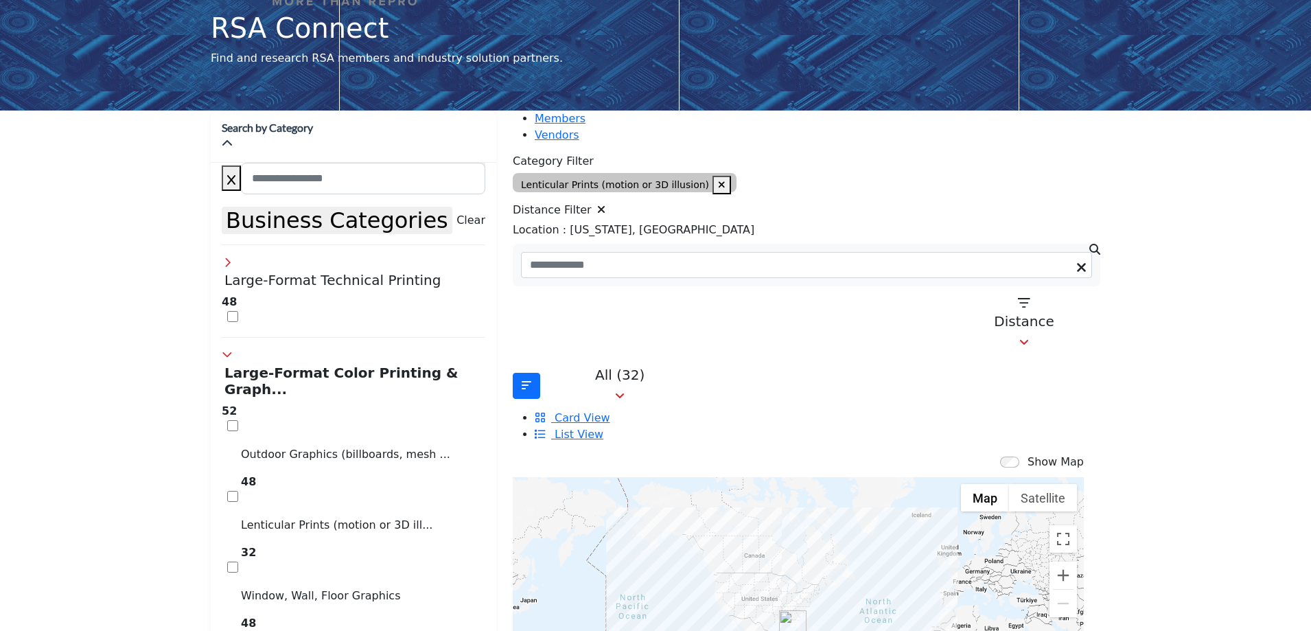
scroll to position [206, 0]
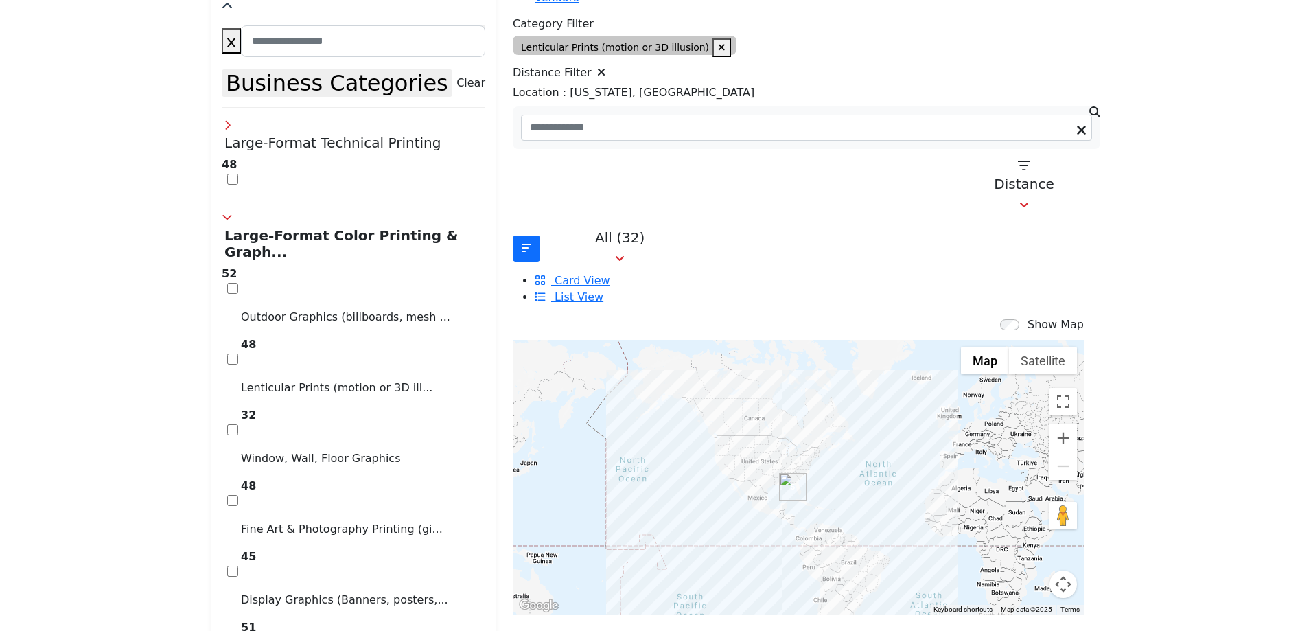
click at [782, 473] on img "Cluster of 5 locations (3 HQ, 2 Branches)\aClick to view companies" at bounding box center [792, 486] width 27 height 27
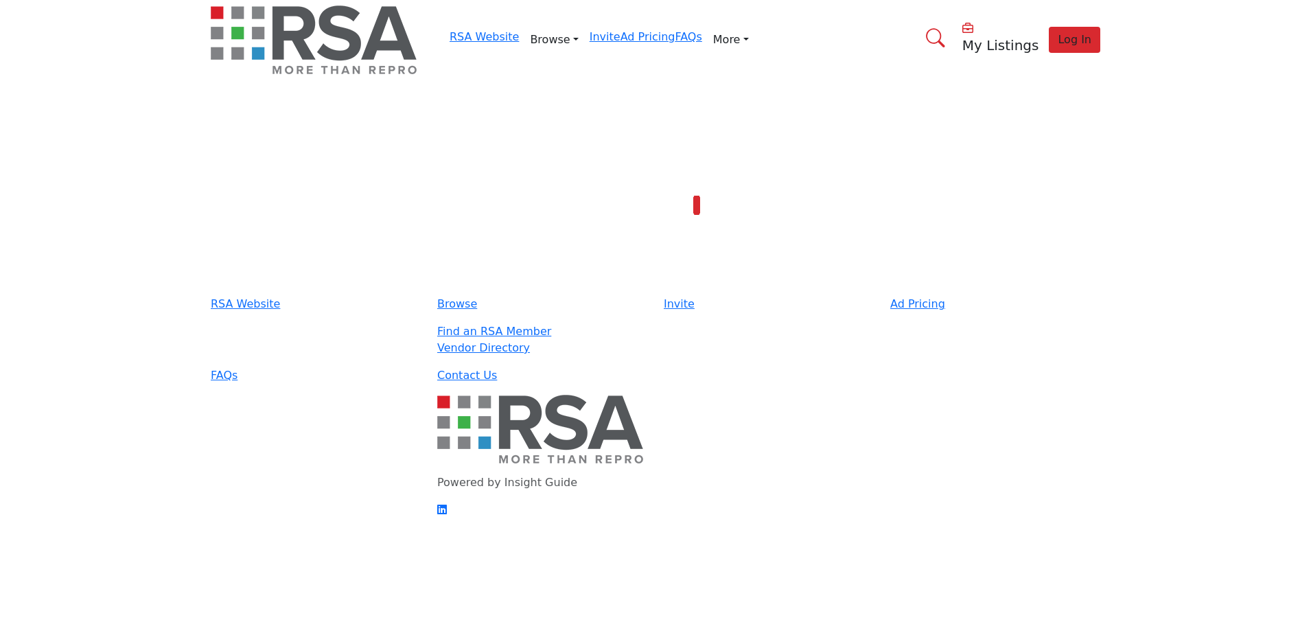
type input "**********"
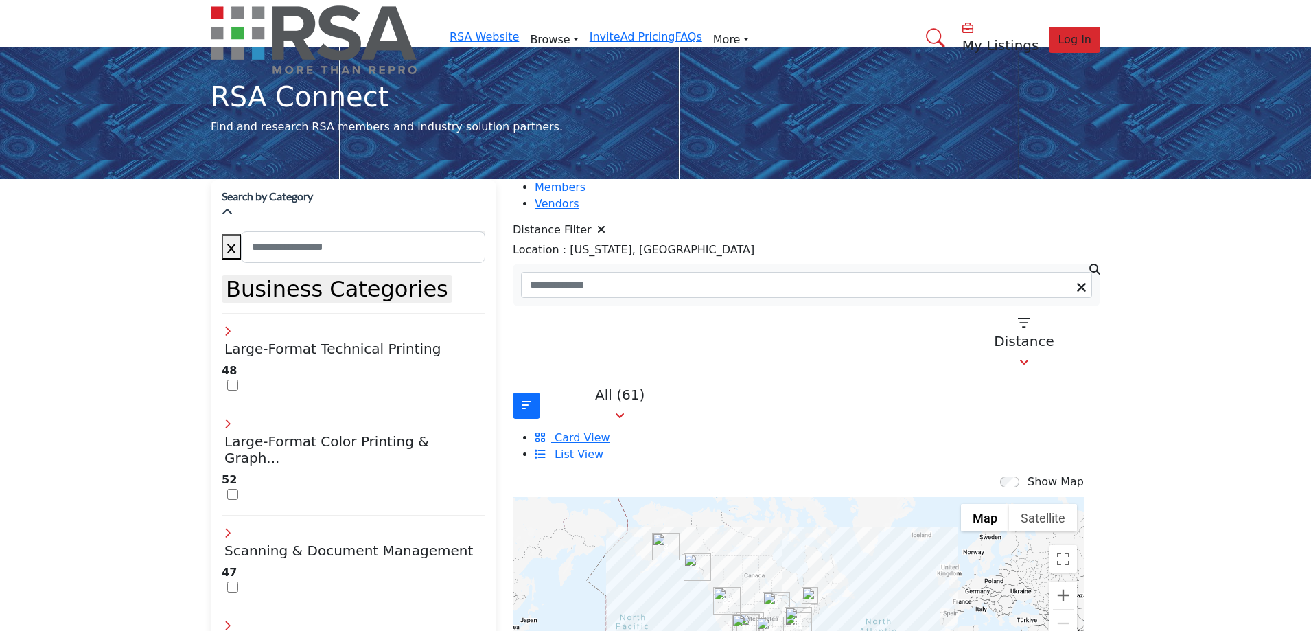
click at [233, 417] on icon at bounding box center [227, 422] width 11 height 11
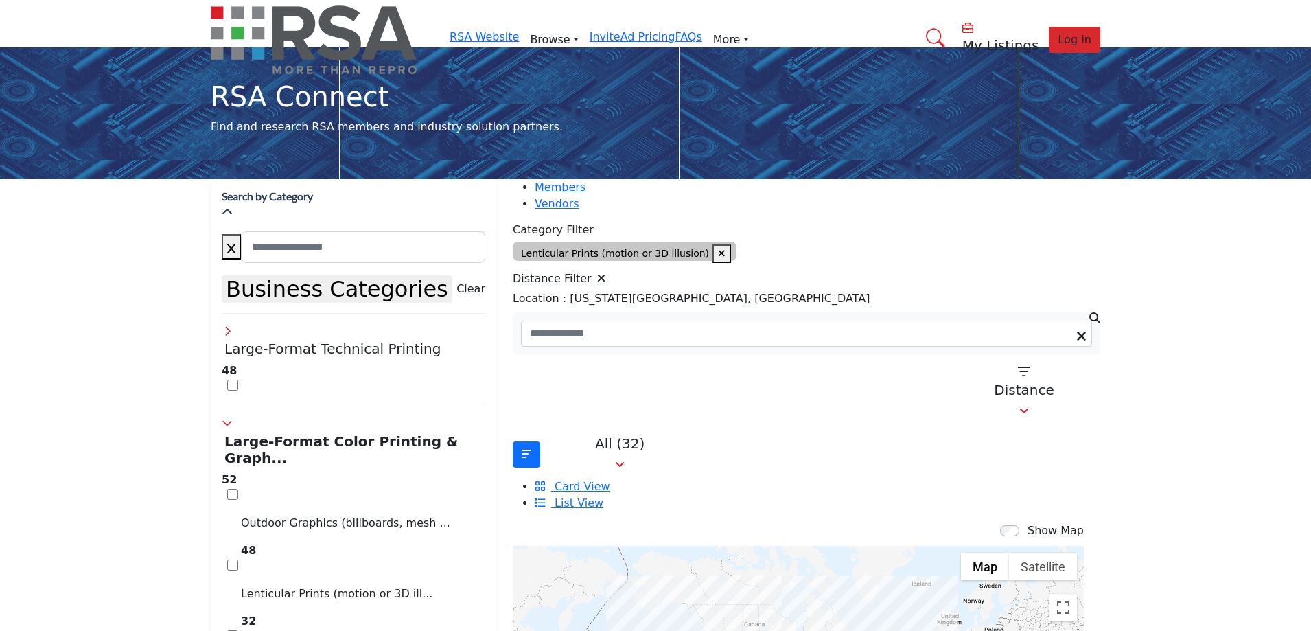
scroll to position [69, 0]
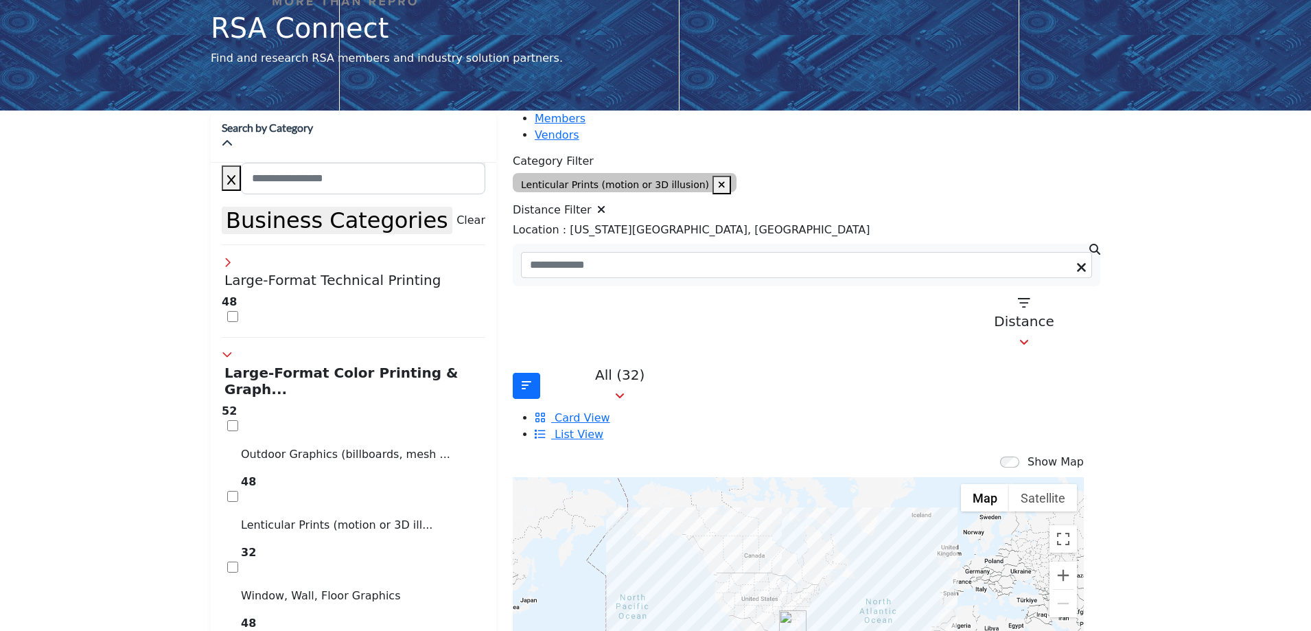
click at [781, 610] on img "Cluster of 5 locations (3 HQ, 2 Branches)\aClick to view companies" at bounding box center [792, 623] width 27 height 27
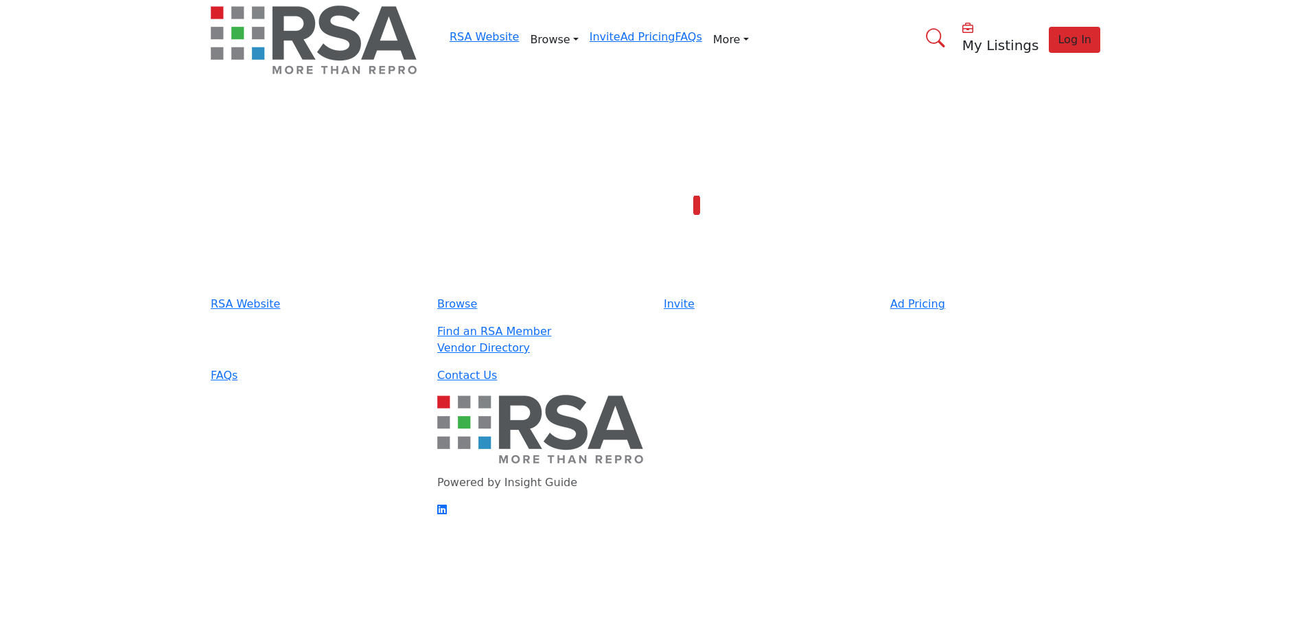
type input "**********"
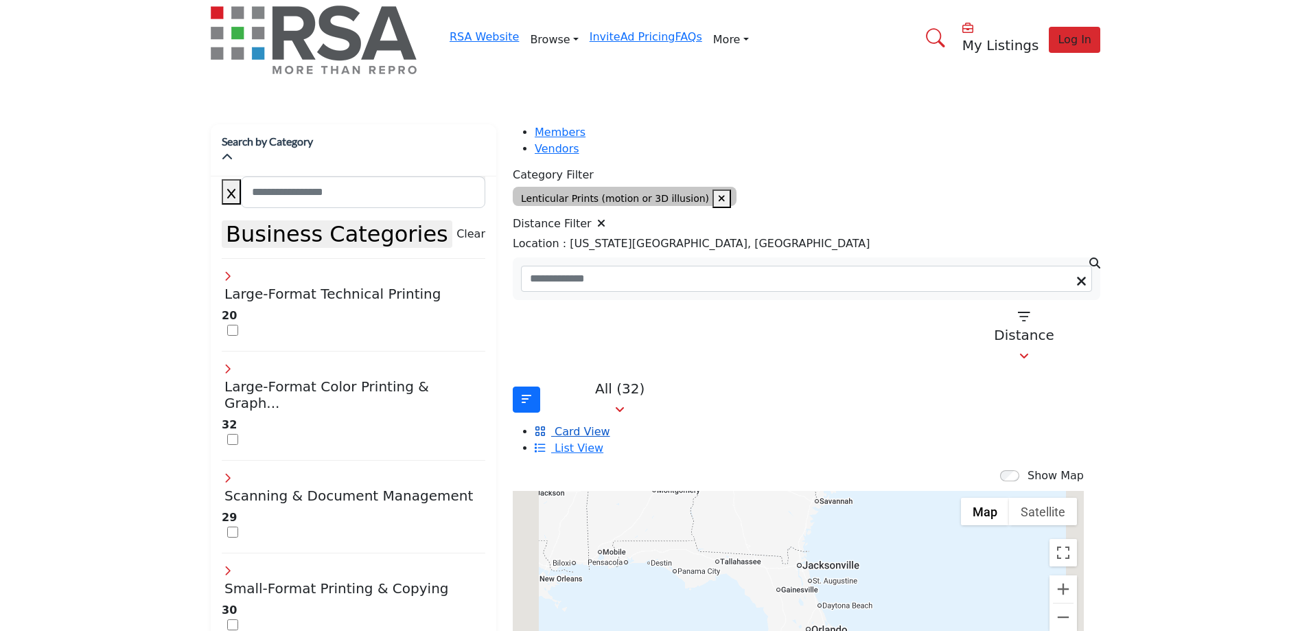
click at [610, 433] on span "Card View" at bounding box center [582, 431] width 55 height 13
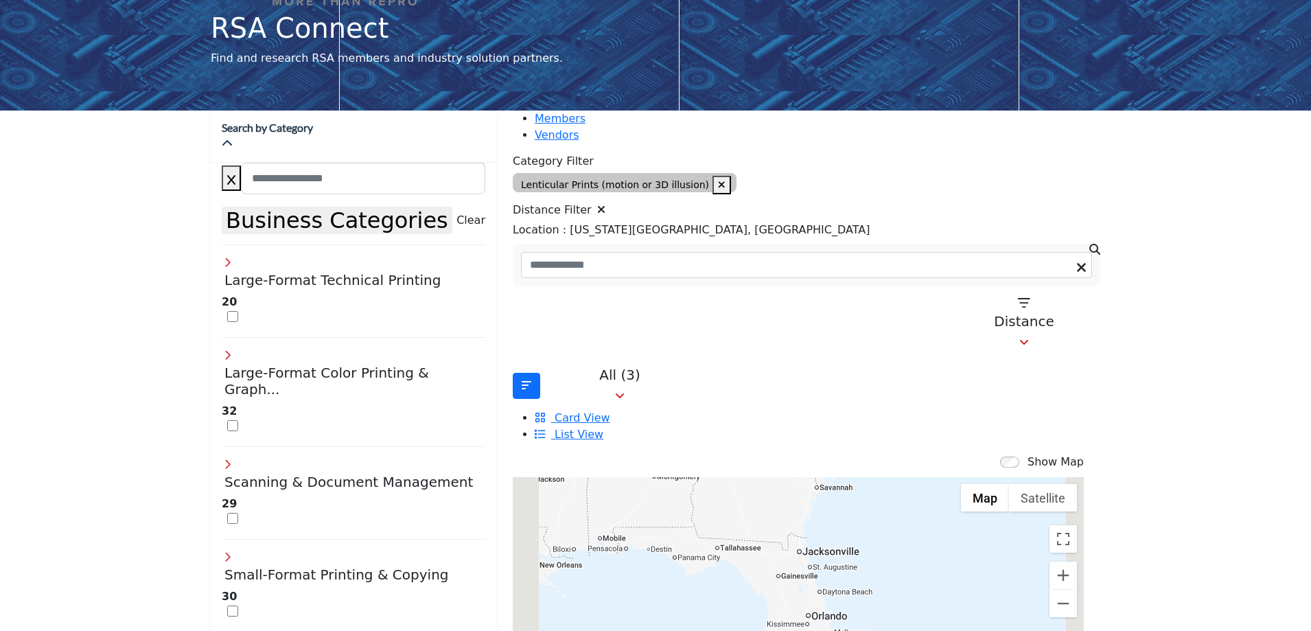
scroll to position [137, 0]
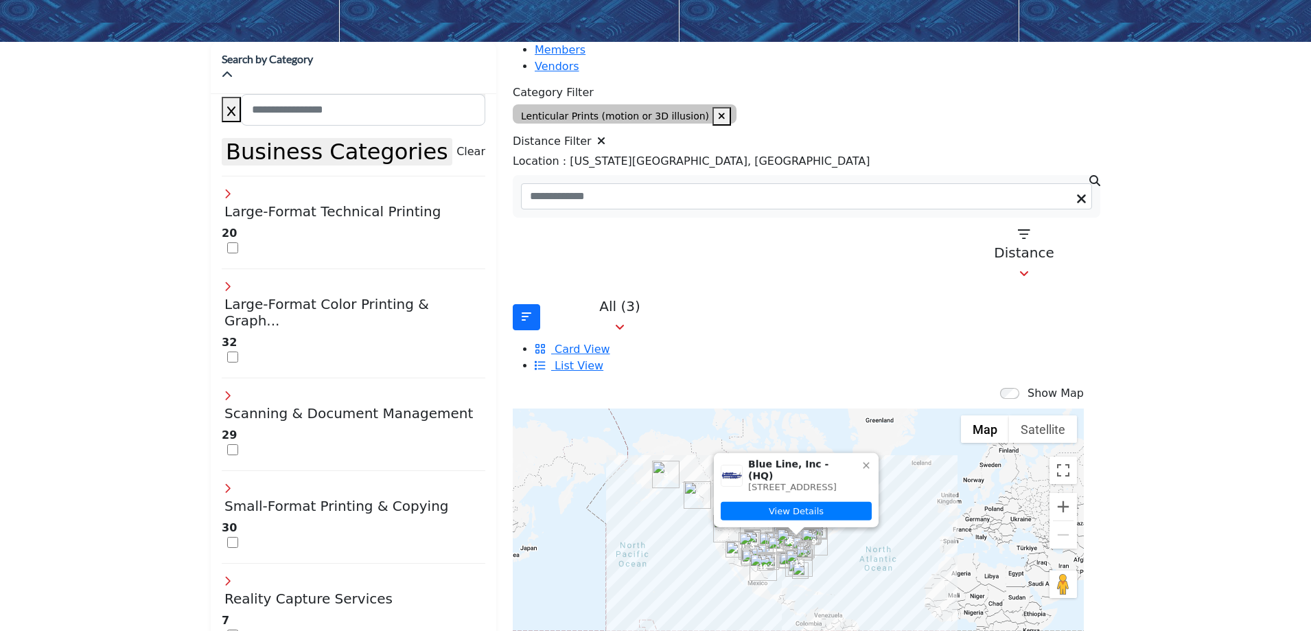
click at [861, 460] on icon at bounding box center [866, 465] width 11 height 11
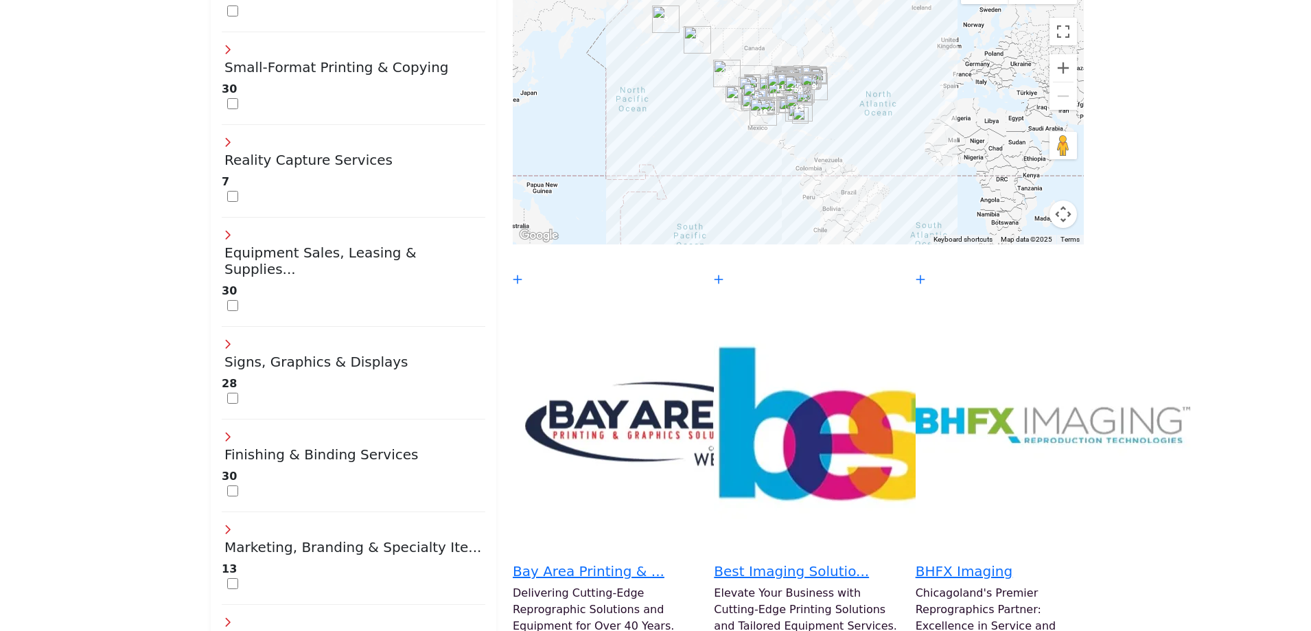
scroll to position [580, 0]
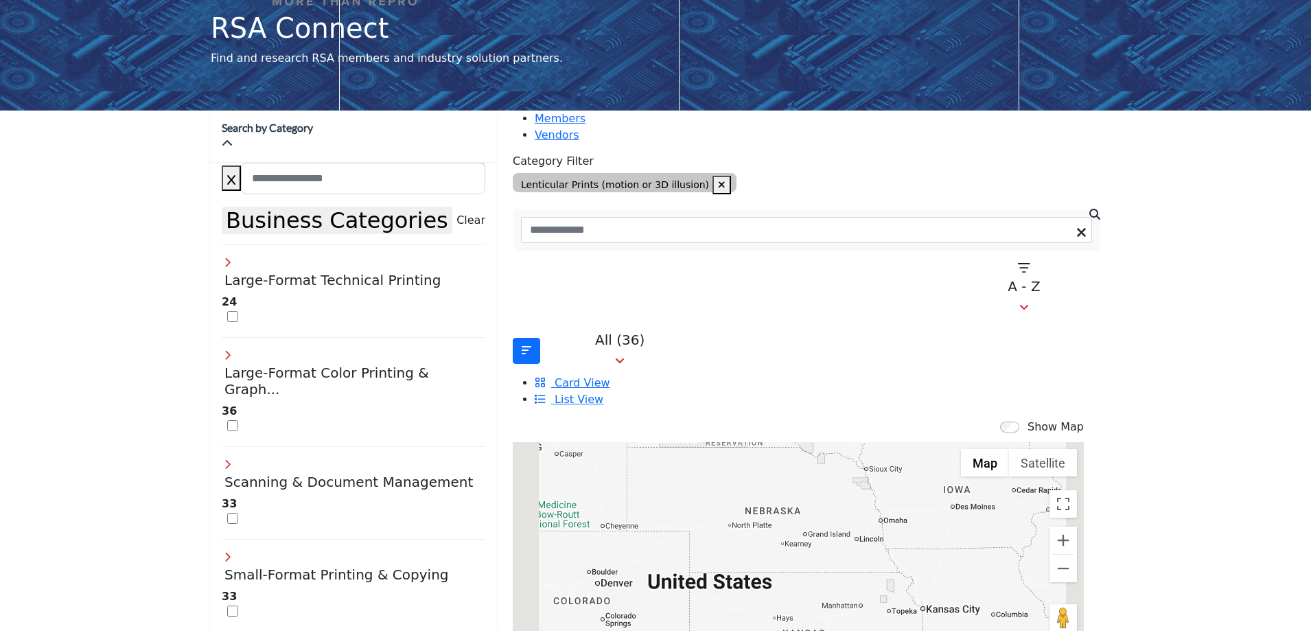
scroll to position [137, 0]
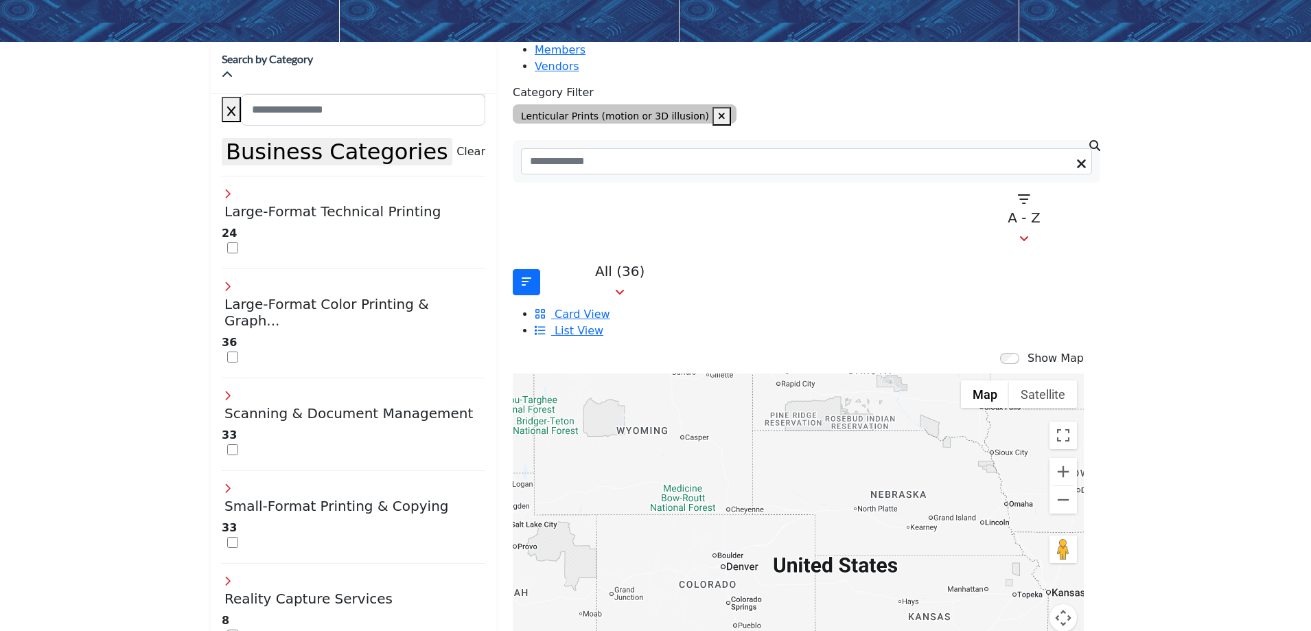
drag, startPoint x: 772, startPoint y: 451, endPoint x: 899, endPoint y: 503, distance: 138.0
click at [899, 503] on div at bounding box center [798, 510] width 571 height 275
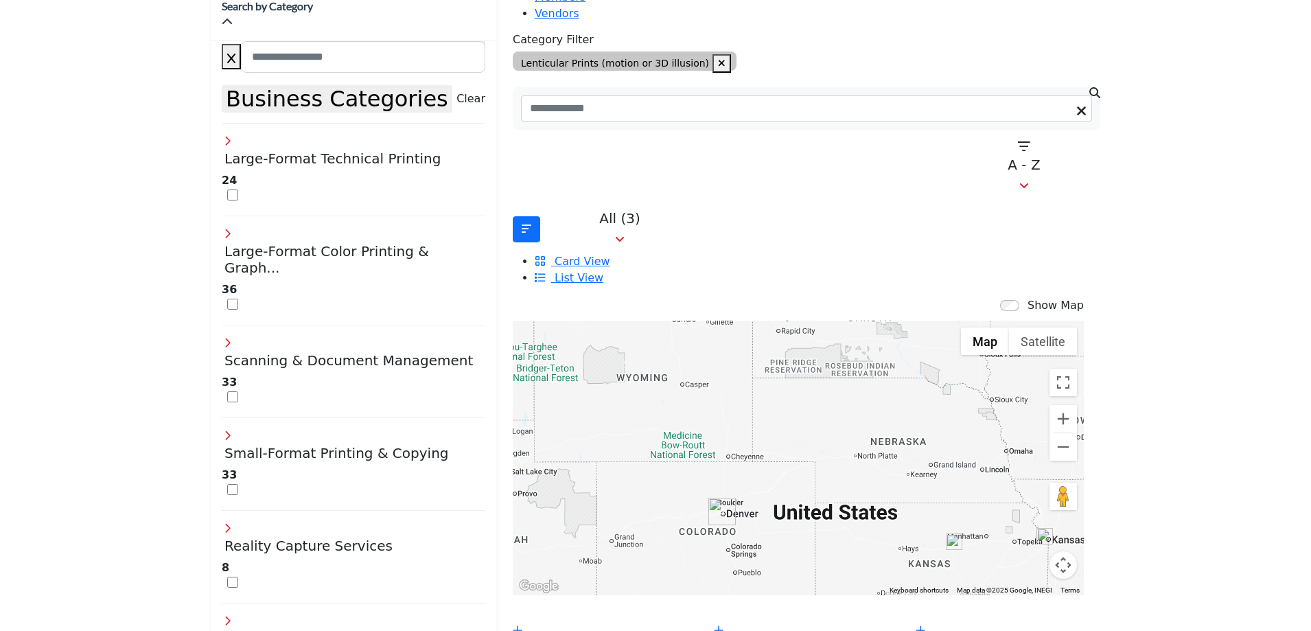
scroll to position [192, 0]
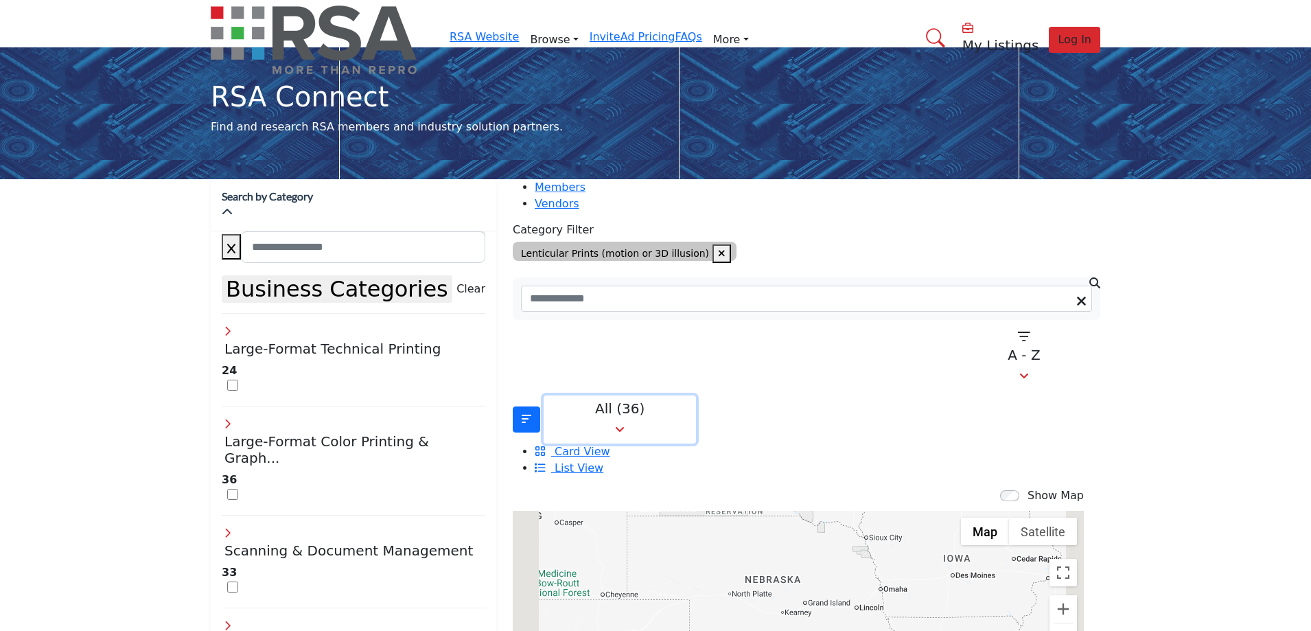
click at [553, 400] on p "All (36)" at bounding box center [620, 408] width 135 height 16
click at [741, 350] on div "Showing 36 results out of 36 A - Z" at bounding box center [807, 357] width 588 height 65
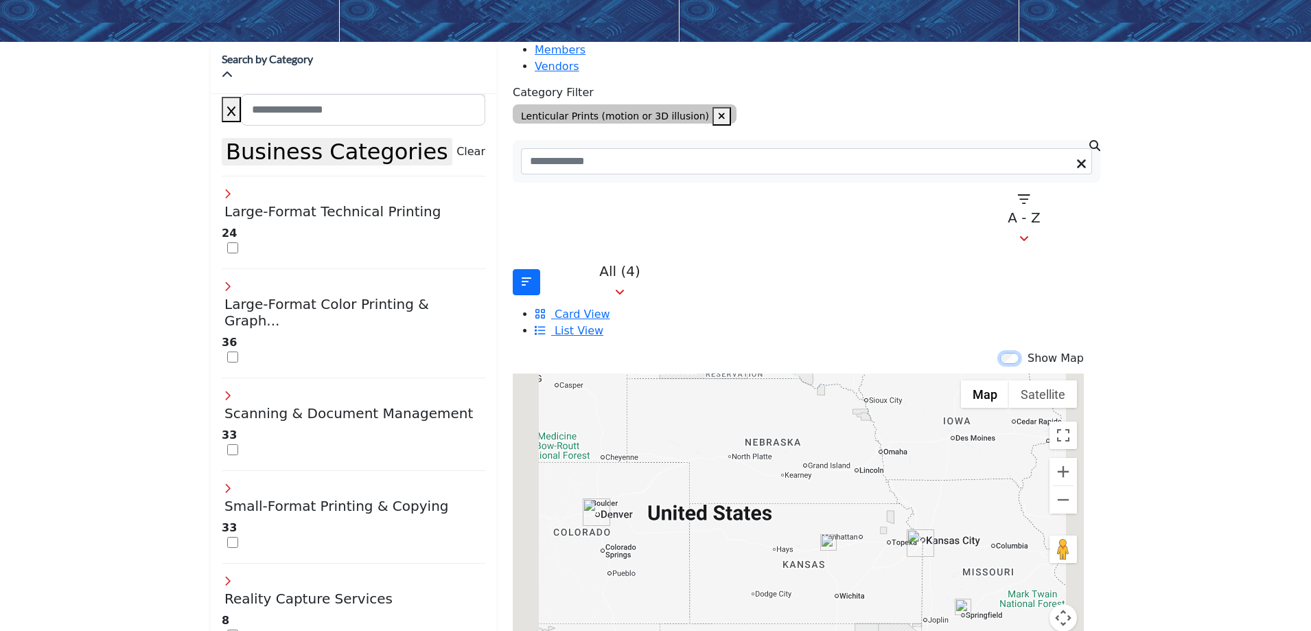
scroll to position [206, 0]
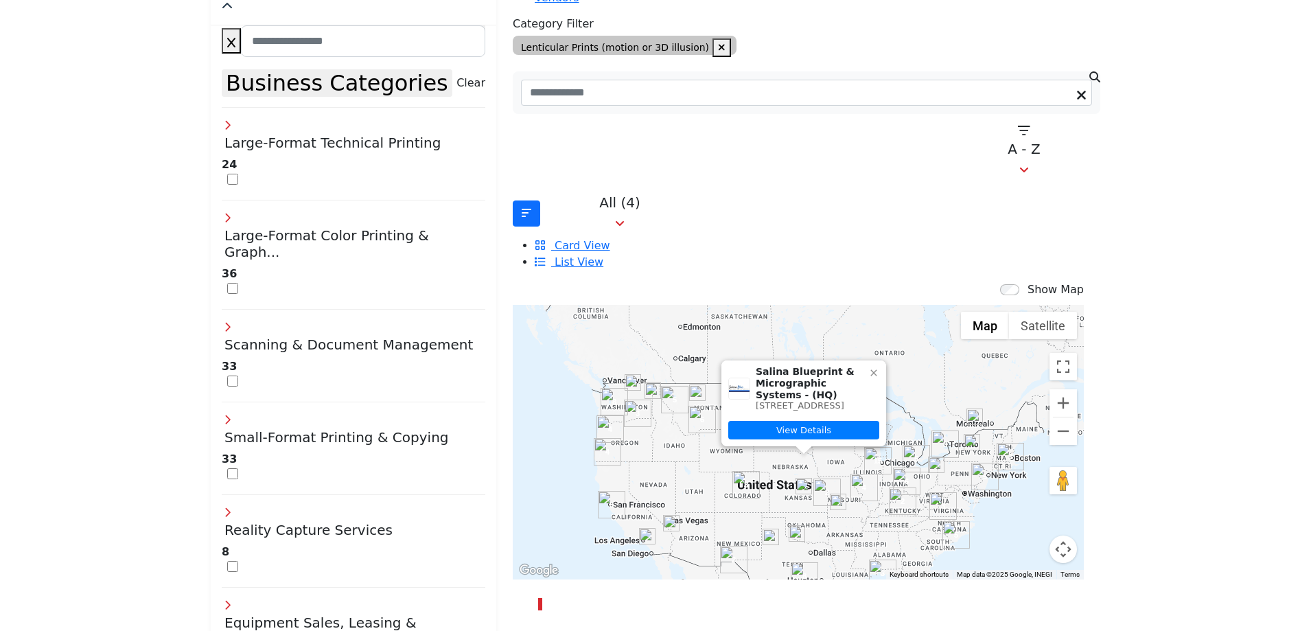
click at [871, 370] on icon at bounding box center [874, 373] width 6 height 6
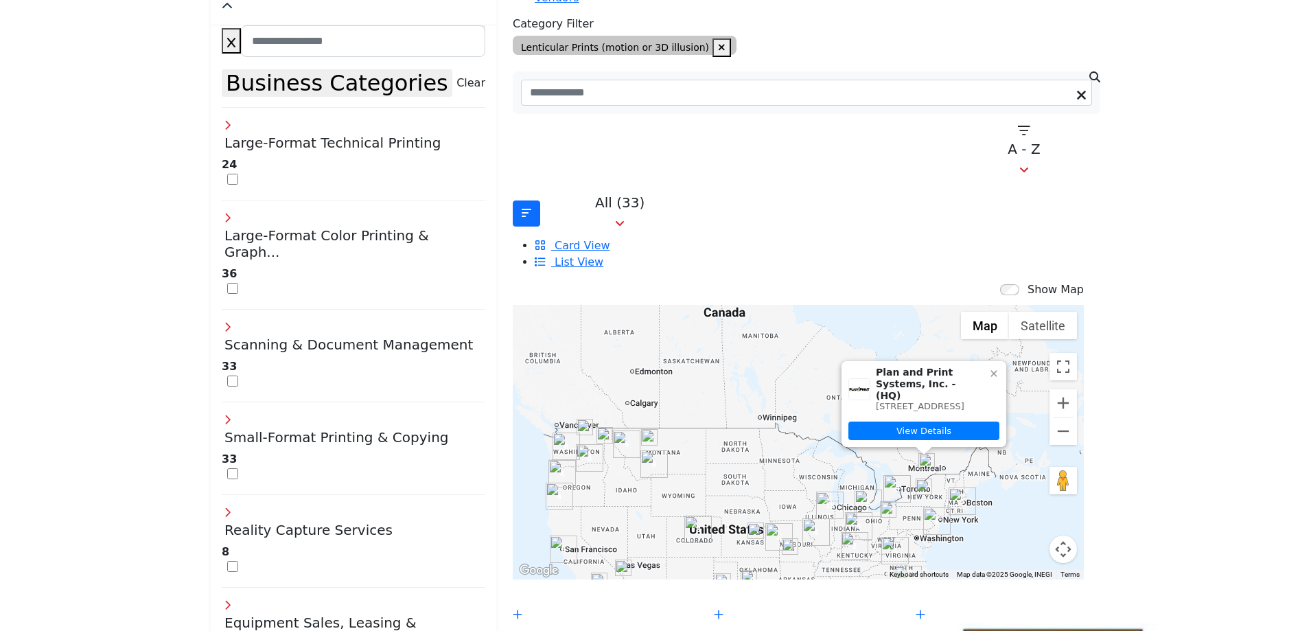
click at [989, 368] on icon at bounding box center [994, 373] width 11 height 11
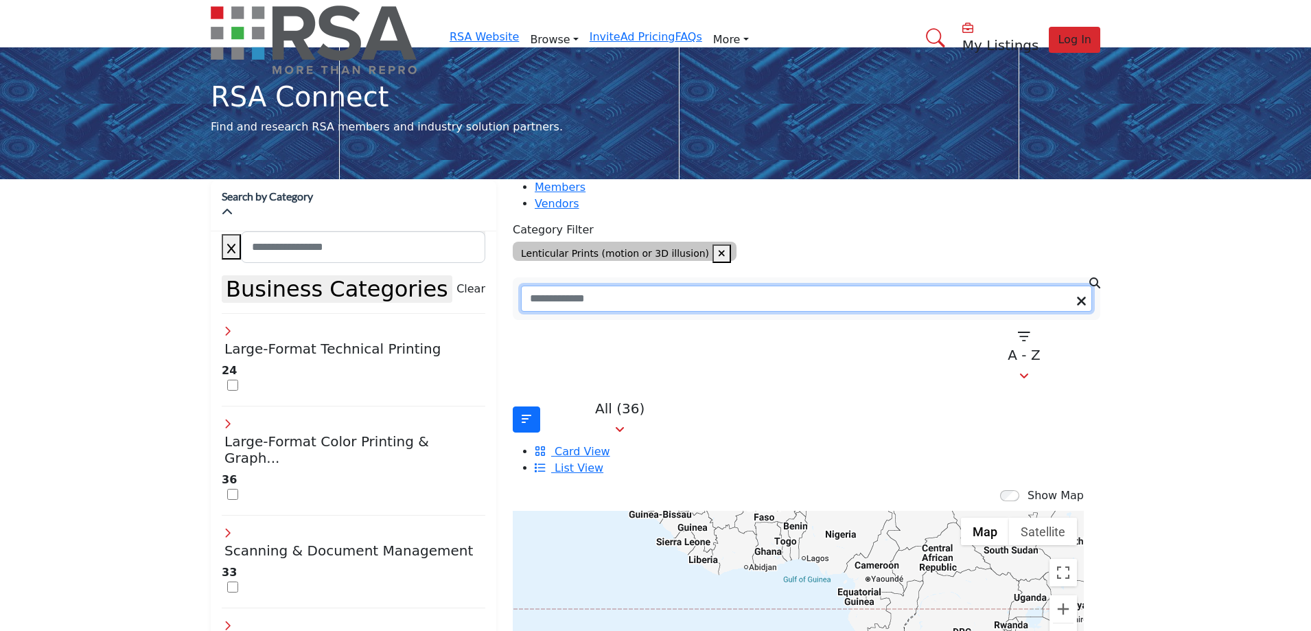
drag, startPoint x: 844, startPoint y: 292, endPoint x: 842, endPoint y: 303, distance: 10.5
click at [842, 303] on input "Search Keyword" at bounding box center [806, 299] width 571 height 26
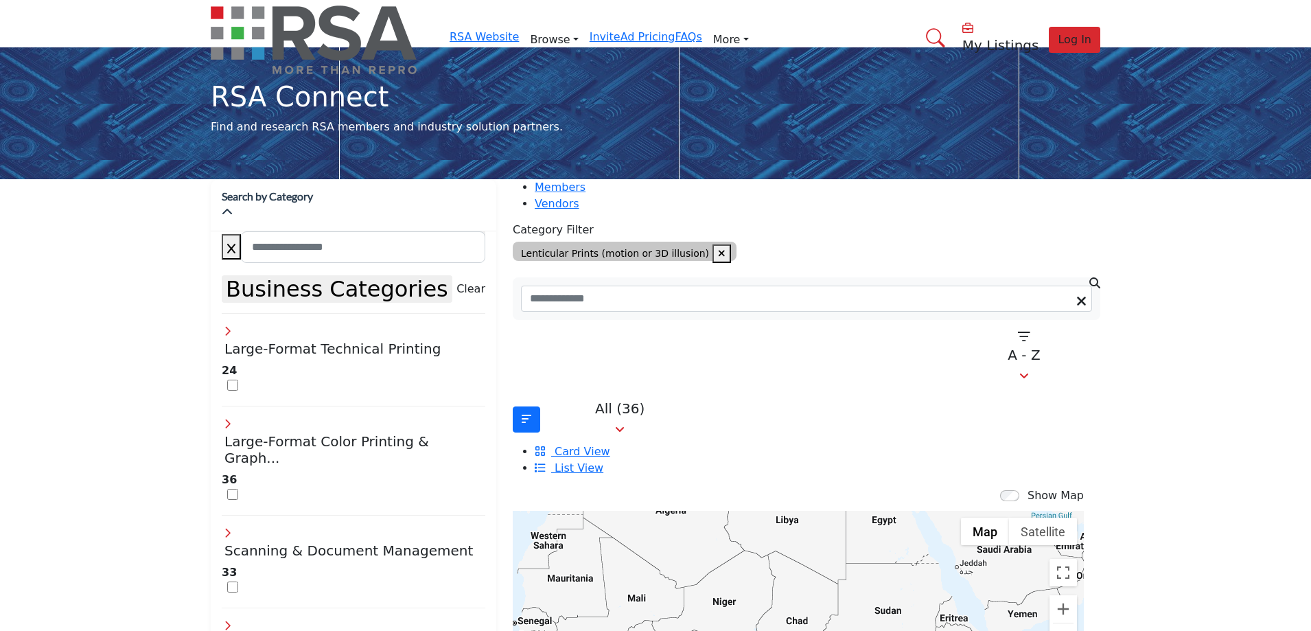
drag, startPoint x: 826, startPoint y: 496, endPoint x: 699, endPoint y: 629, distance: 183.6
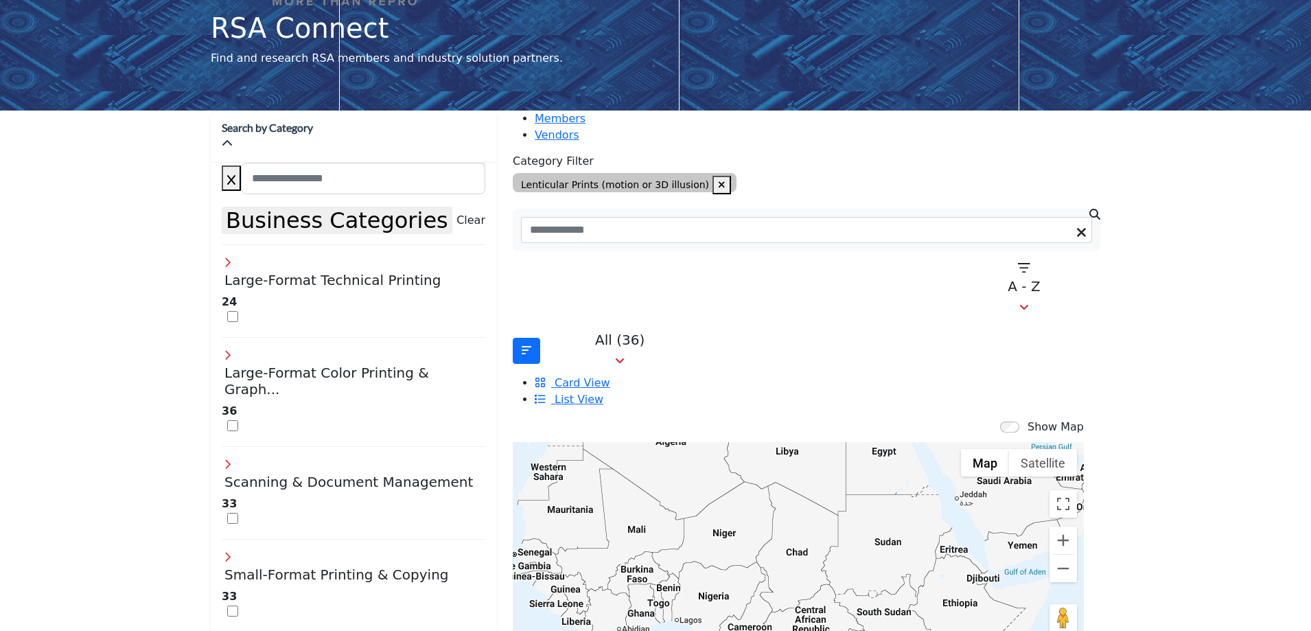
scroll to position [137, 0]
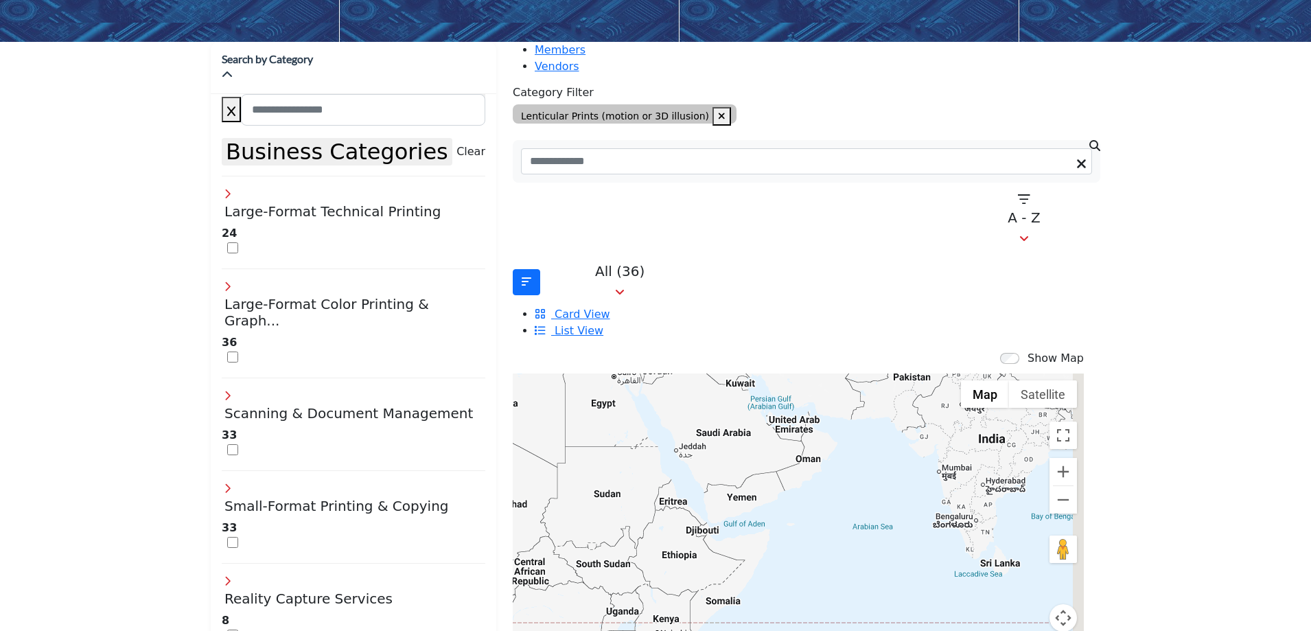
drag, startPoint x: 877, startPoint y: 482, endPoint x: 572, endPoint y: 507, distance: 305.9
click at [572, 507] on div at bounding box center [798, 510] width 571 height 275
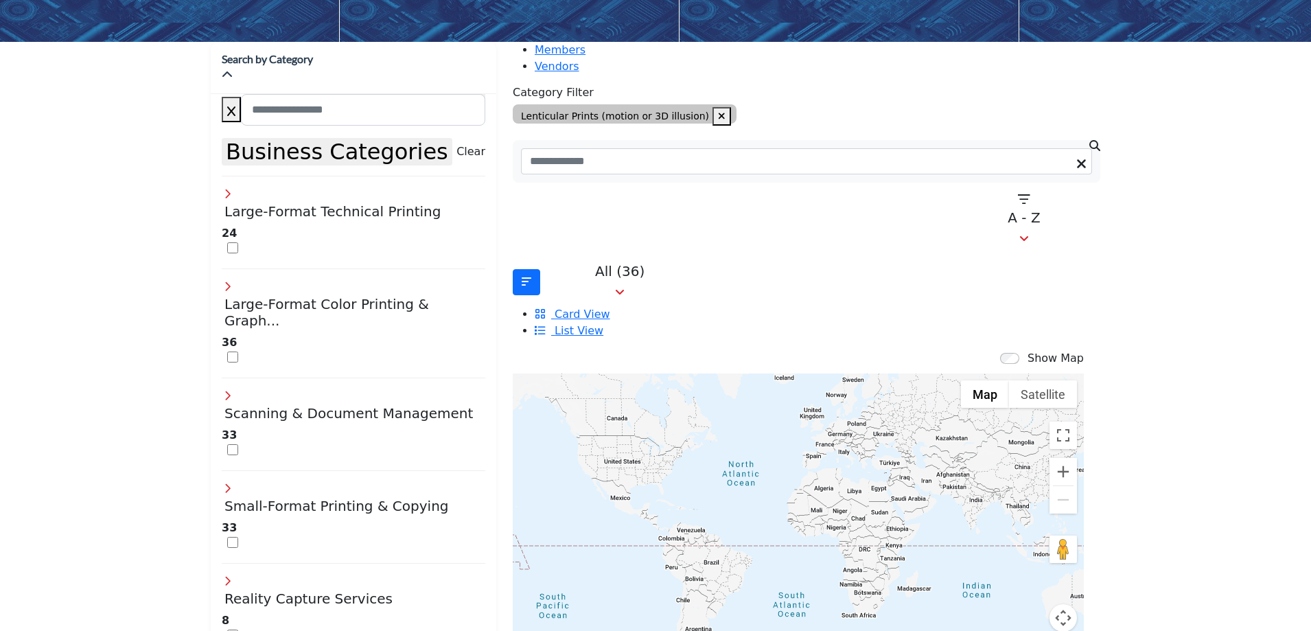
drag, startPoint x: 704, startPoint y: 402, endPoint x: 846, endPoint y: 439, distance: 146.9
click at [846, 439] on div at bounding box center [798, 510] width 571 height 275
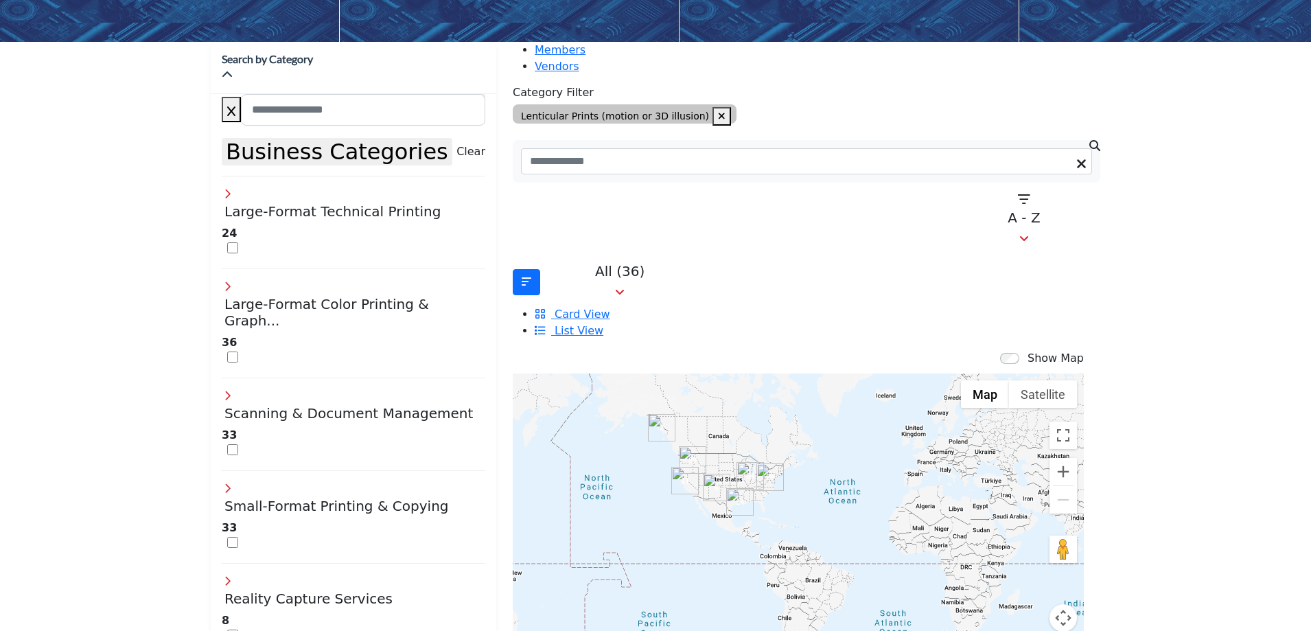
drag, startPoint x: 685, startPoint y: 439, endPoint x: 788, endPoint y: 457, distance: 105.2
click at [788, 457] on div at bounding box center [798, 510] width 571 height 275
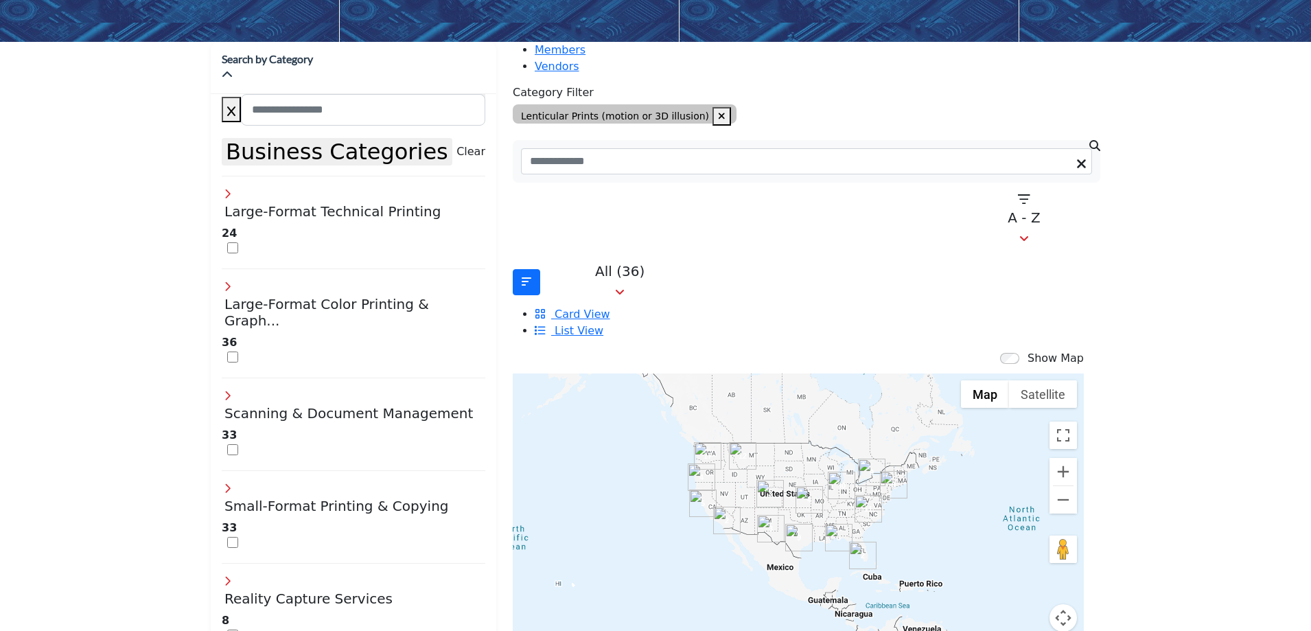
drag, startPoint x: 781, startPoint y: 400, endPoint x: 881, endPoint y: 470, distance: 122.3
click at [881, 470] on div at bounding box center [798, 510] width 571 height 275
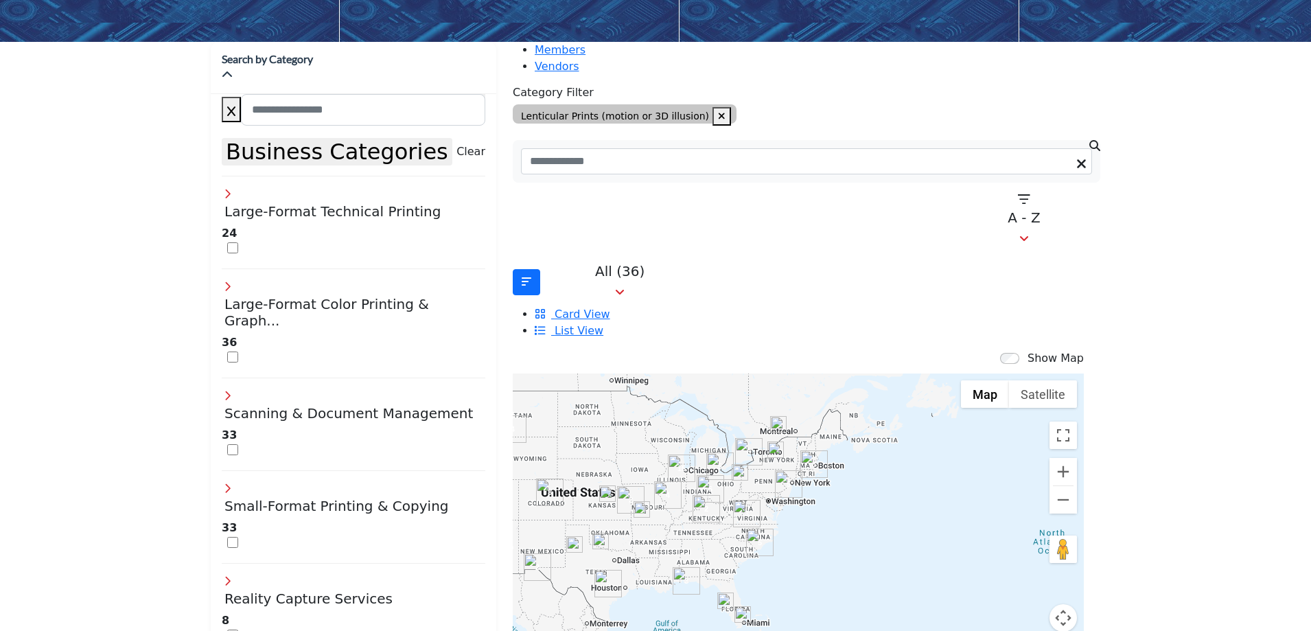
drag, startPoint x: 884, startPoint y: 435, endPoint x: 774, endPoint y: 490, distance: 122.8
click at [774, 490] on div at bounding box center [798, 510] width 571 height 275
click at [803, 404] on div at bounding box center [798, 510] width 571 height 275
click at [801, 450] on img "Cluster of 3 locations (1 HQ, 2 Branches)\aClick to view companies" at bounding box center [814, 463] width 27 height 27
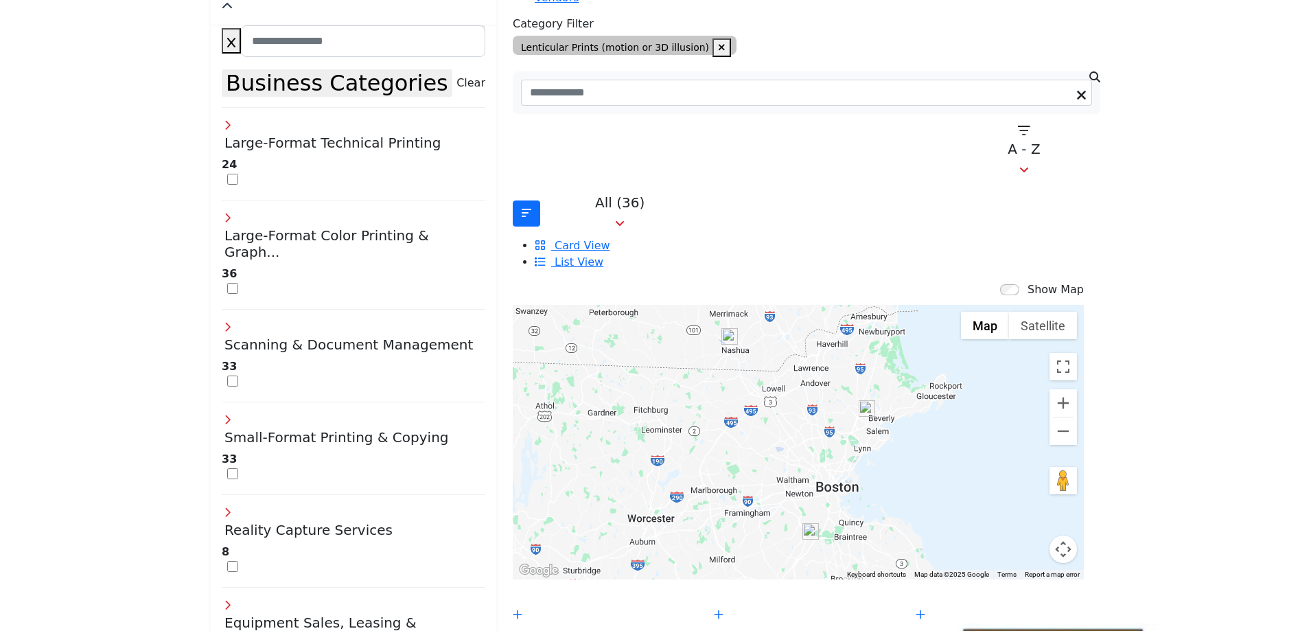
scroll to position [275, 0]
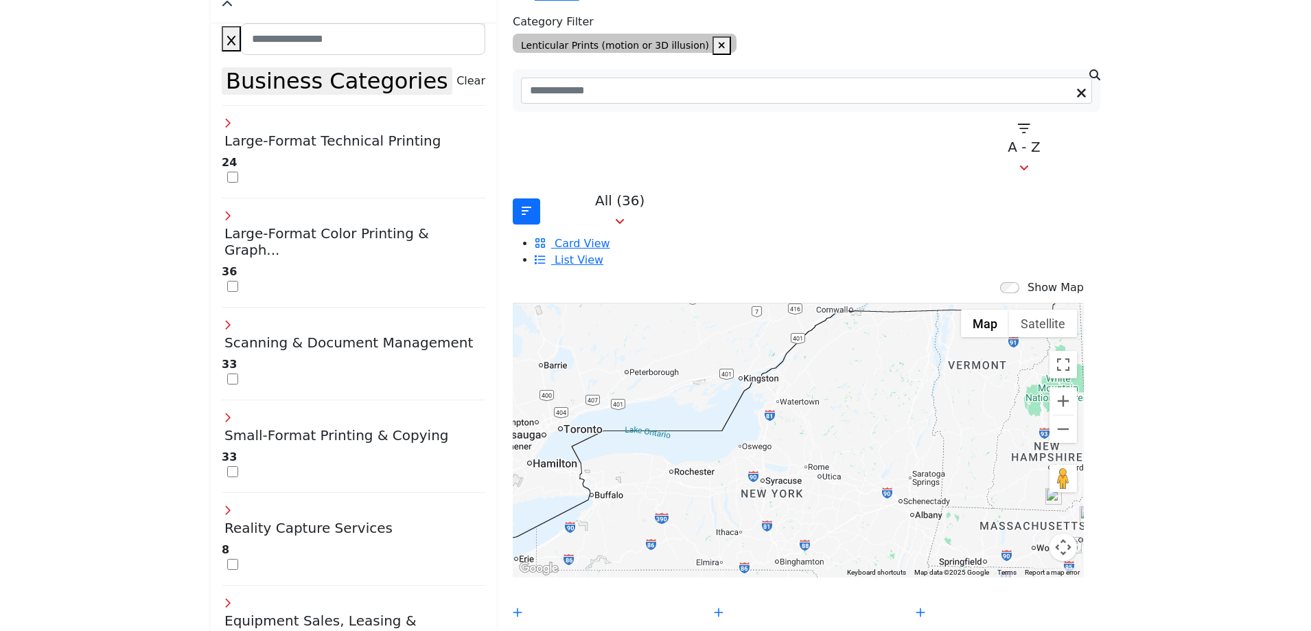
drag, startPoint x: 665, startPoint y: 347, endPoint x: 930, endPoint y: 438, distance: 281.0
click at [930, 438] on div "To navigate, press the arrow keys." at bounding box center [798, 440] width 571 height 275
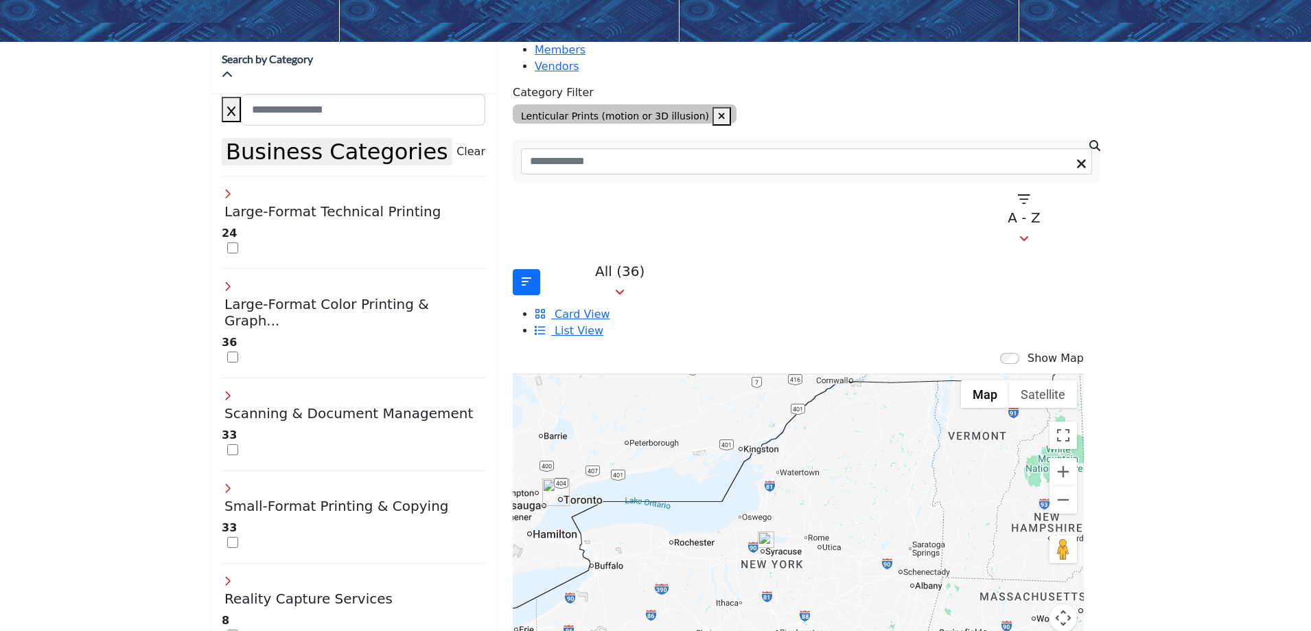
scroll to position [206, 0]
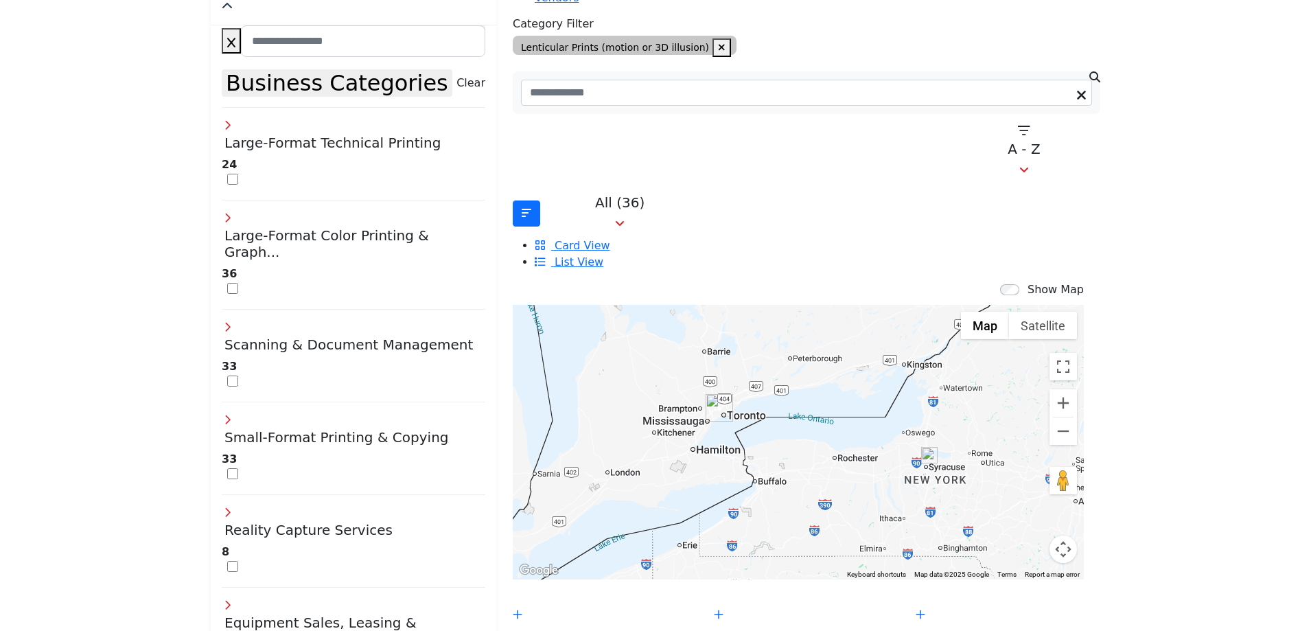
drag, startPoint x: 748, startPoint y: 435, endPoint x: 885, endPoint y: 423, distance: 137.8
click at [885, 423] on div "To navigate, press the arrow keys." at bounding box center [798, 442] width 571 height 275
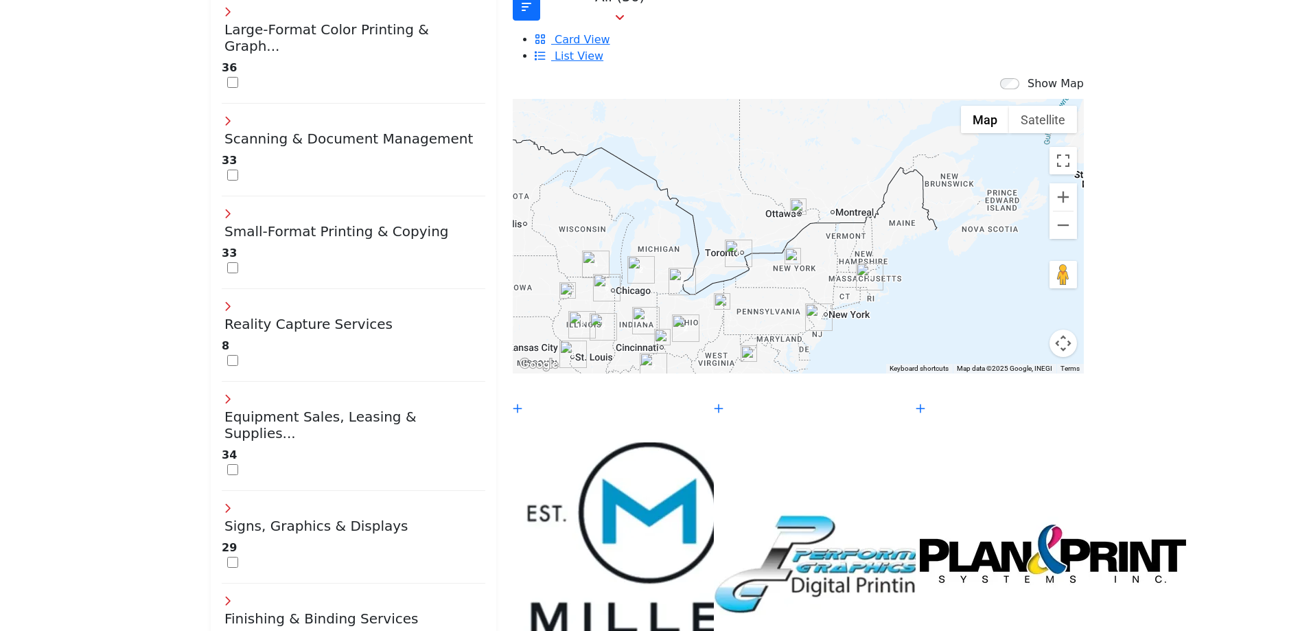
scroll to position [275, 0]
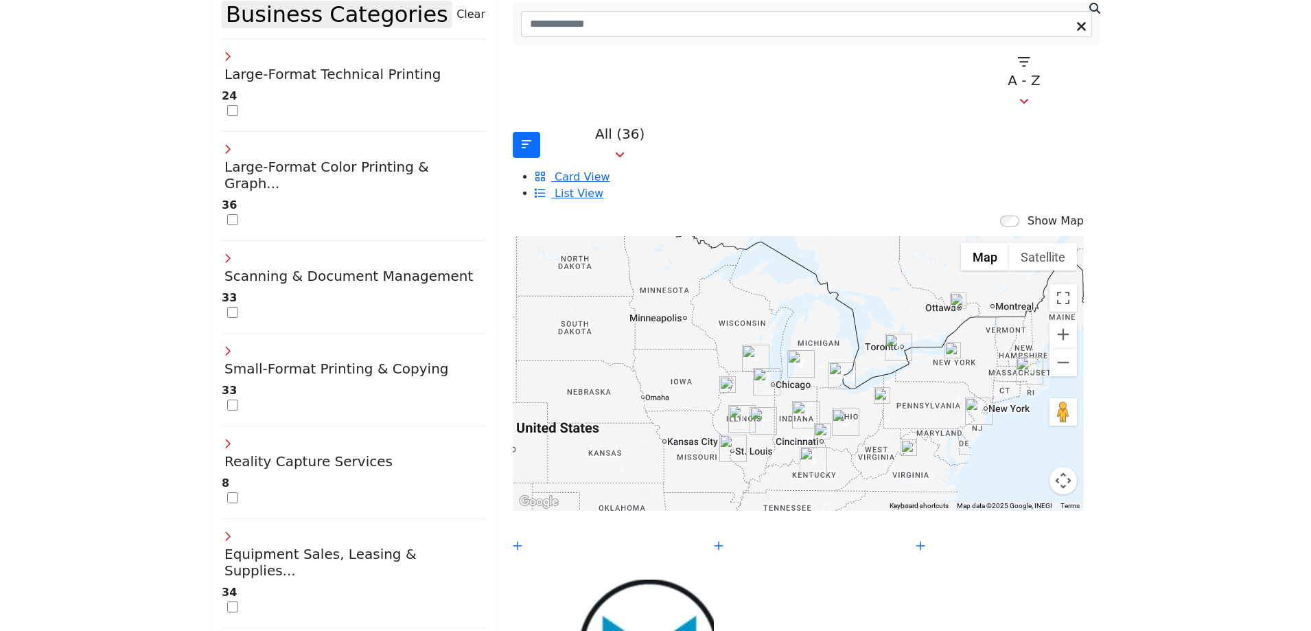
drag, startPoint x: 704, startPoint y: 282, endPoint x: 870, endPoint y: 238, distance: 171.2
click at [870, 238] on div "To navigate, press the arrow keys." at bounding box center [798, 373] width 571 height 275
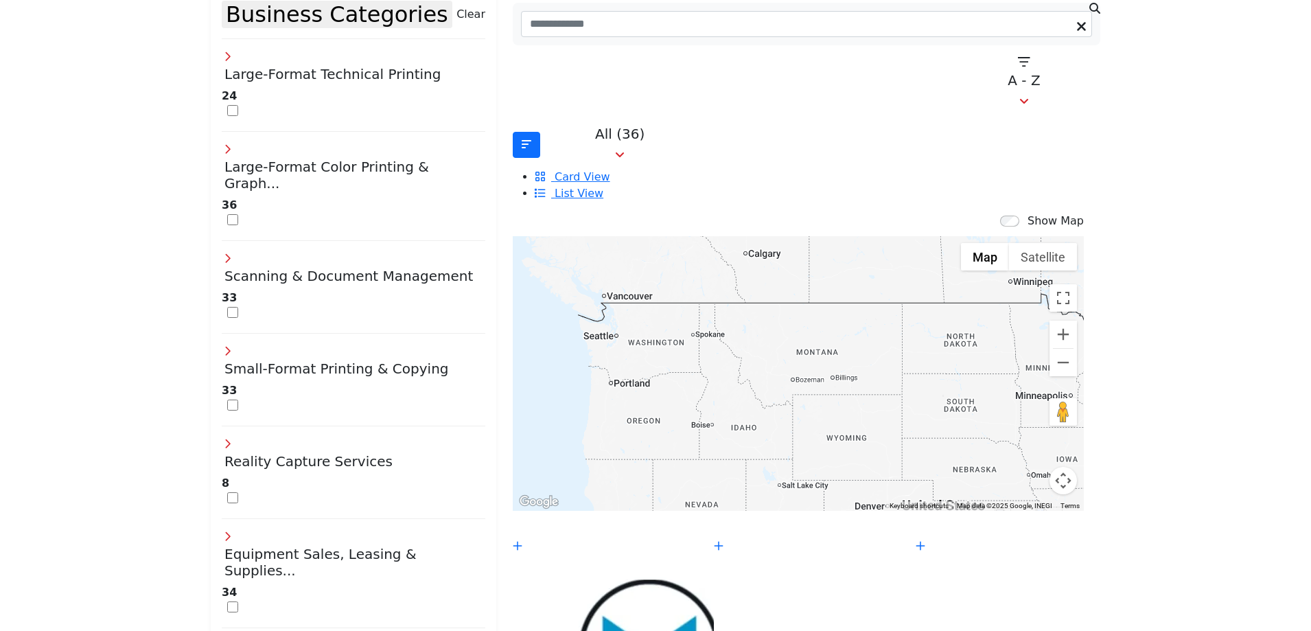
drag, startPoint x: 601, startPoint y: 327, endPoint x: 989, endPoint y: 404, distance: 396.3
click at [989, 404] on div "To navigate, press the arrow keys. Key Blue Prints, Inc. - (Branch) 411 Elliott…" at bounding box center [798, 373] width 571 height 275
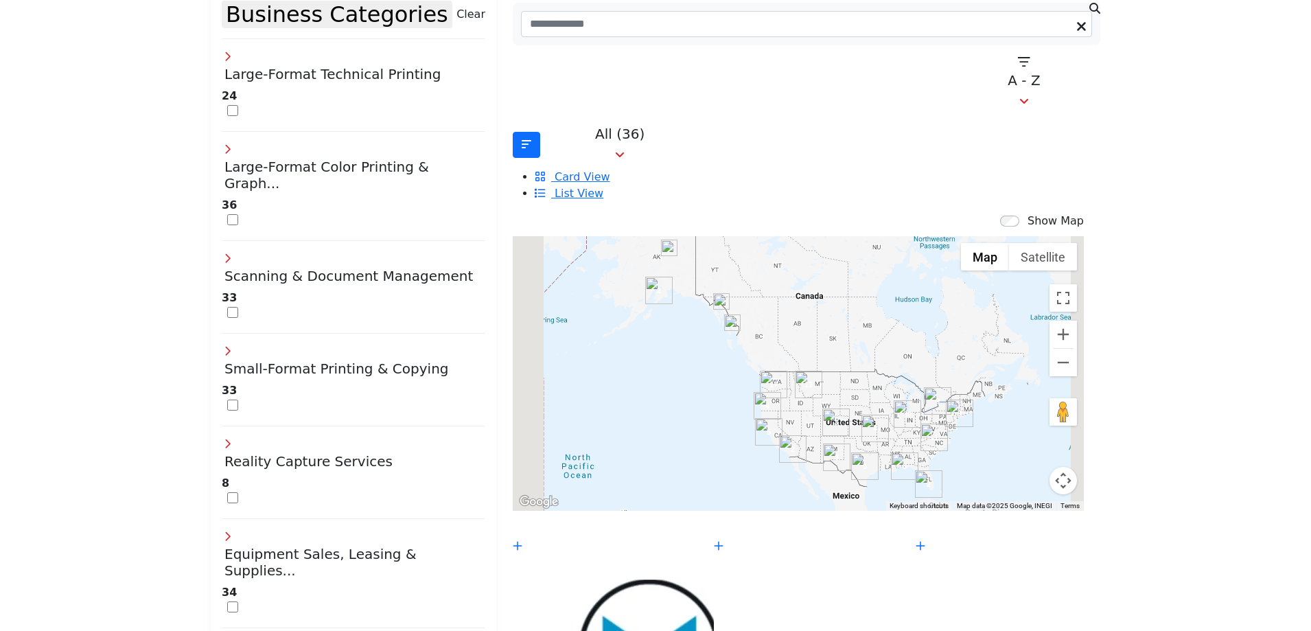
scroll to position [343, 0]
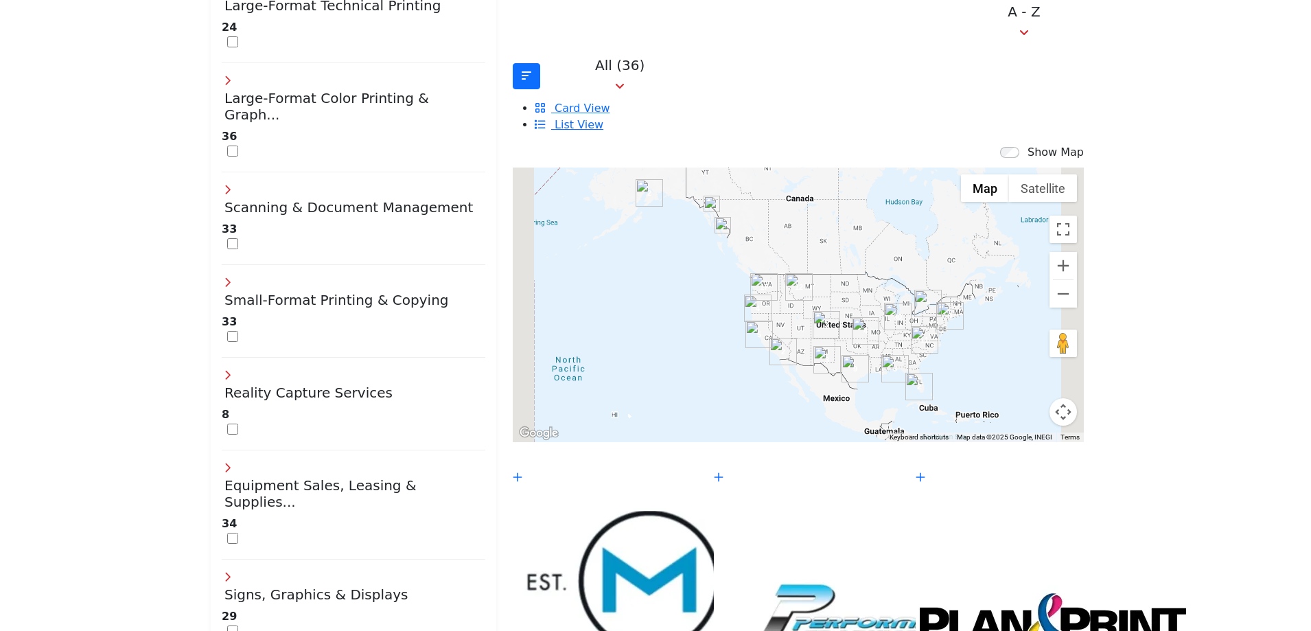
drag, startPoint x: 970, startPoint y: 321, endPoint x: 963, endPoint y: 296, distance: 26.3
click at [963, 296] on div "To navigate, press the arrow keys." at bounding box center [798, 305] width 571 height 275
type input "**********"
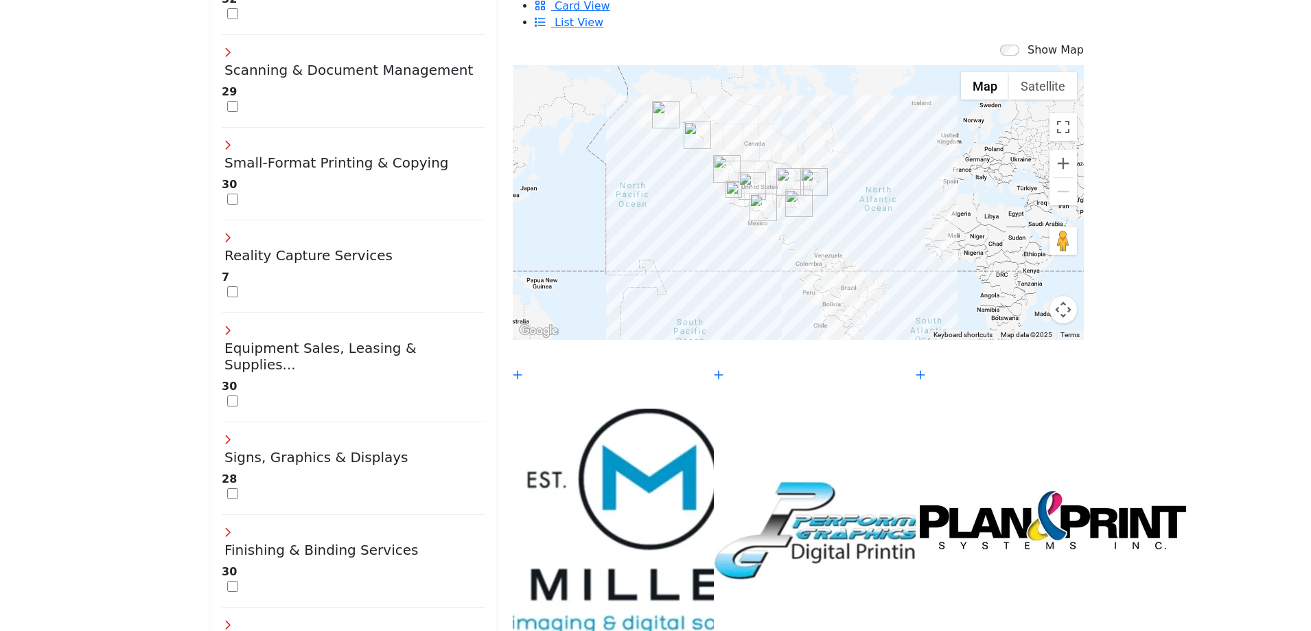
scroll to position [618, 0]
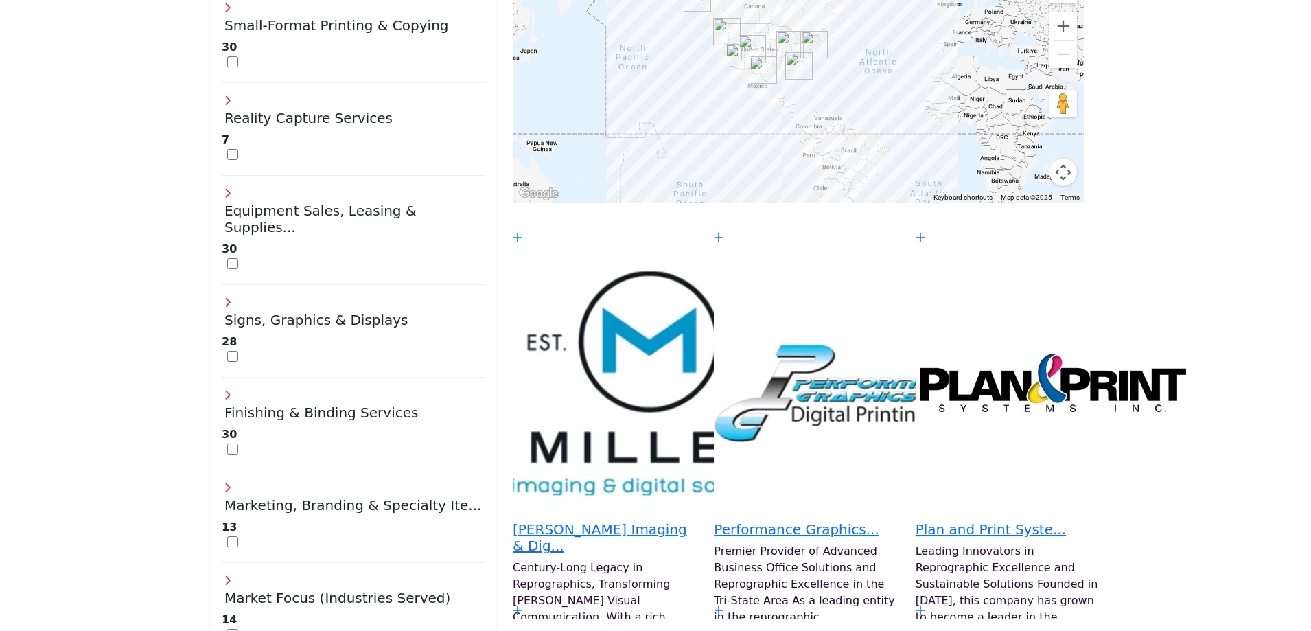
drag, startPoint x: 267, startPoint y: 415, endPoint x: 329, endPoint y: 415, distance: 61.8
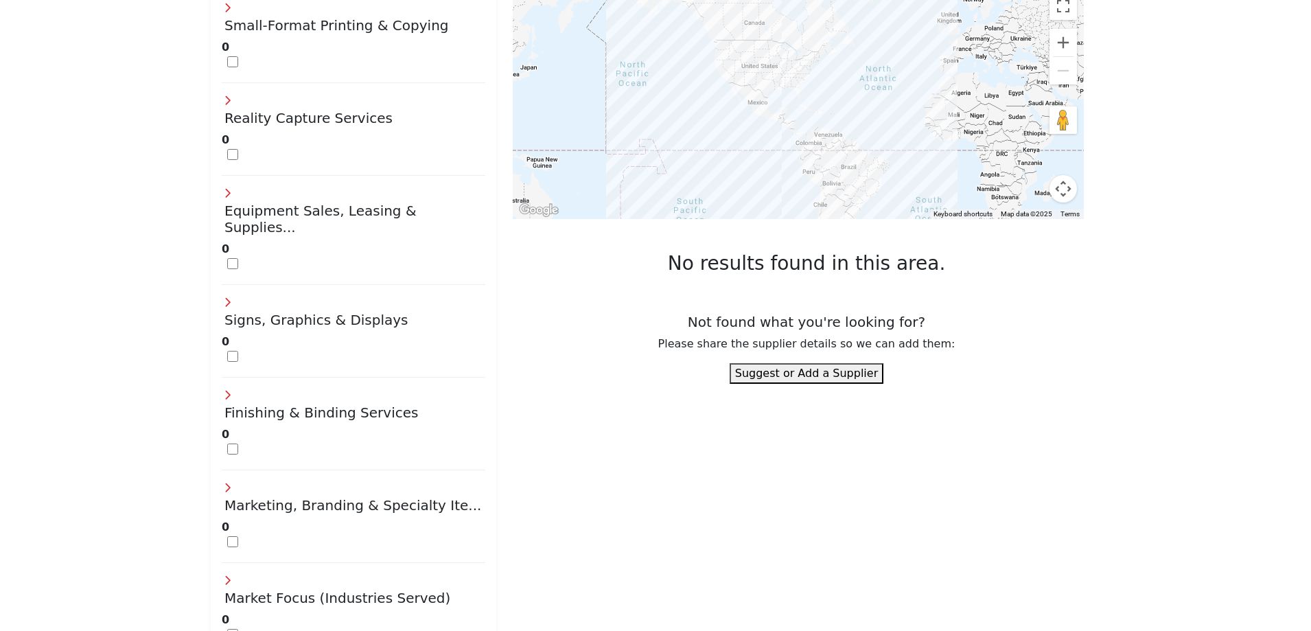
scroll to position [481, 0]
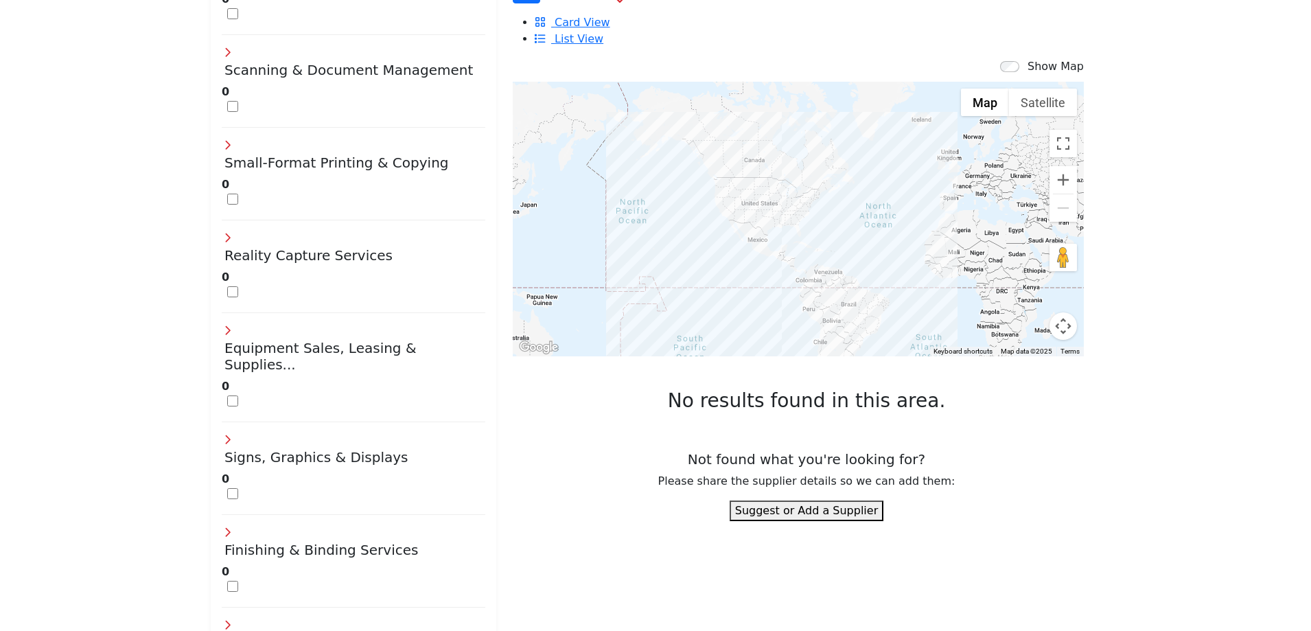
drag, startPoint x: 330, startPoint y: 577, endPoint x: 391, endPoint y: 575, distance: 61.2
drag, startPoint x: 392, startPoint y: 576, endPoint x: 484, endPoint y: 576, distance: 92.0
drag, startPoint x: 487, startPoint y: 578, endPoint x: 499, endPoint y: 577, distance: 11.7
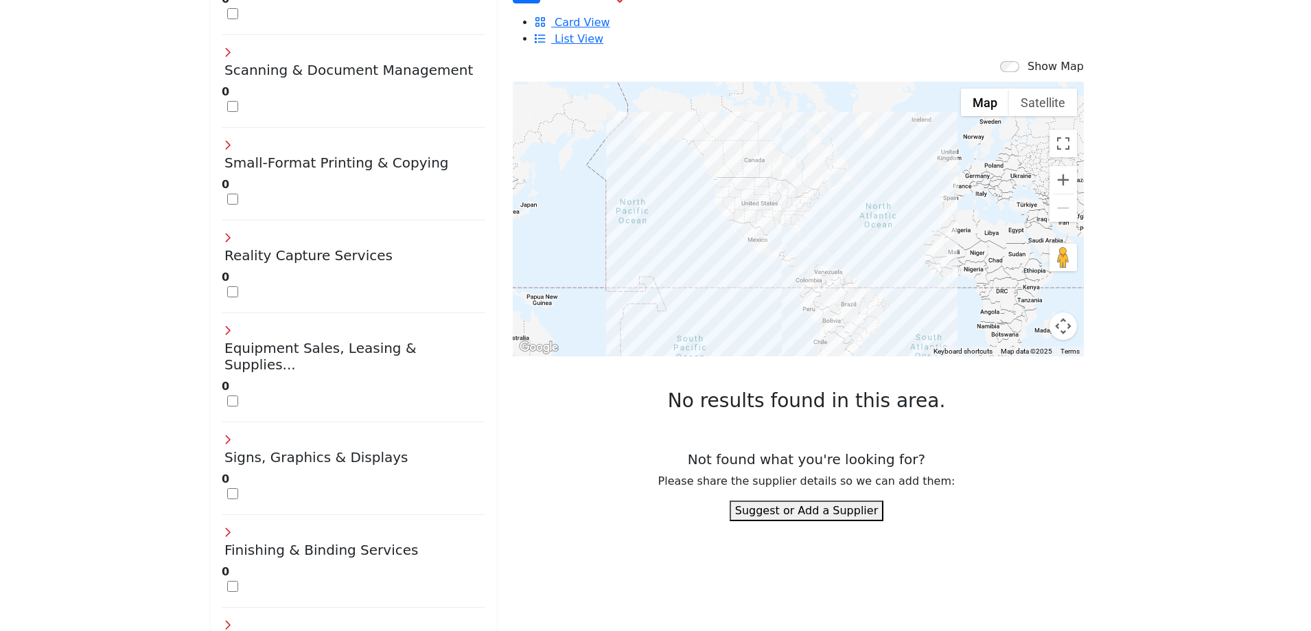
drag, startPoint x: 468, startPoint y: 576, endPoint x: 266, endPoint y: 576, distance: 201.9
type input "*"
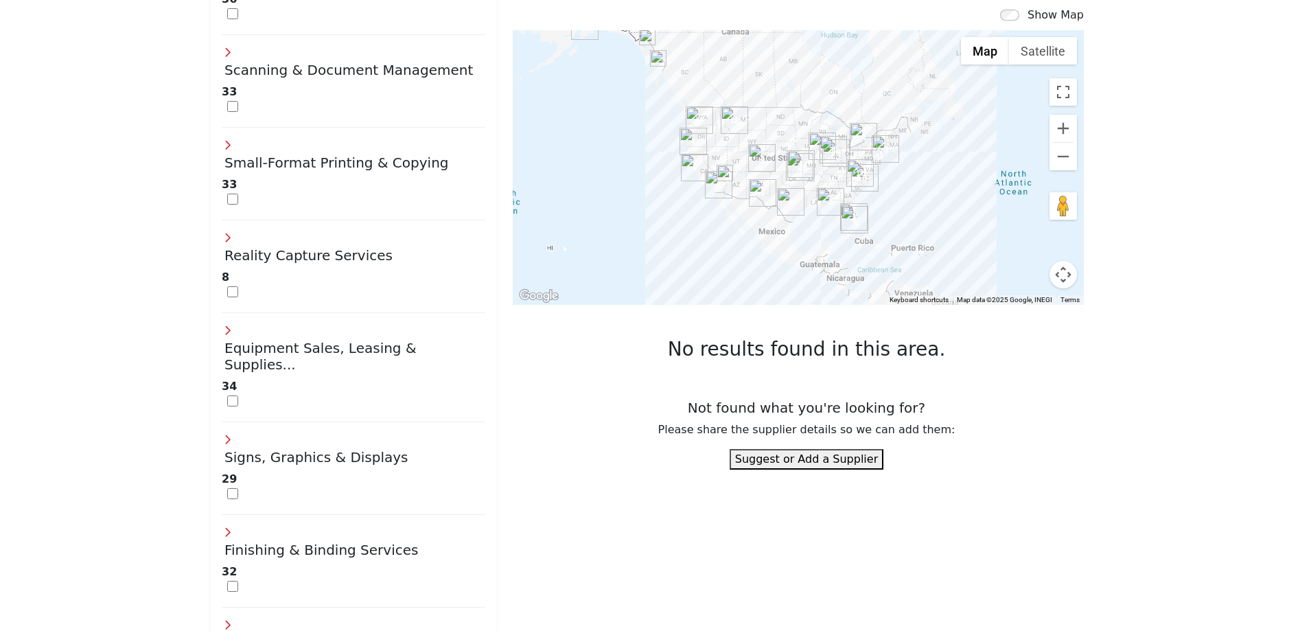
type input "**"
type input "**********"
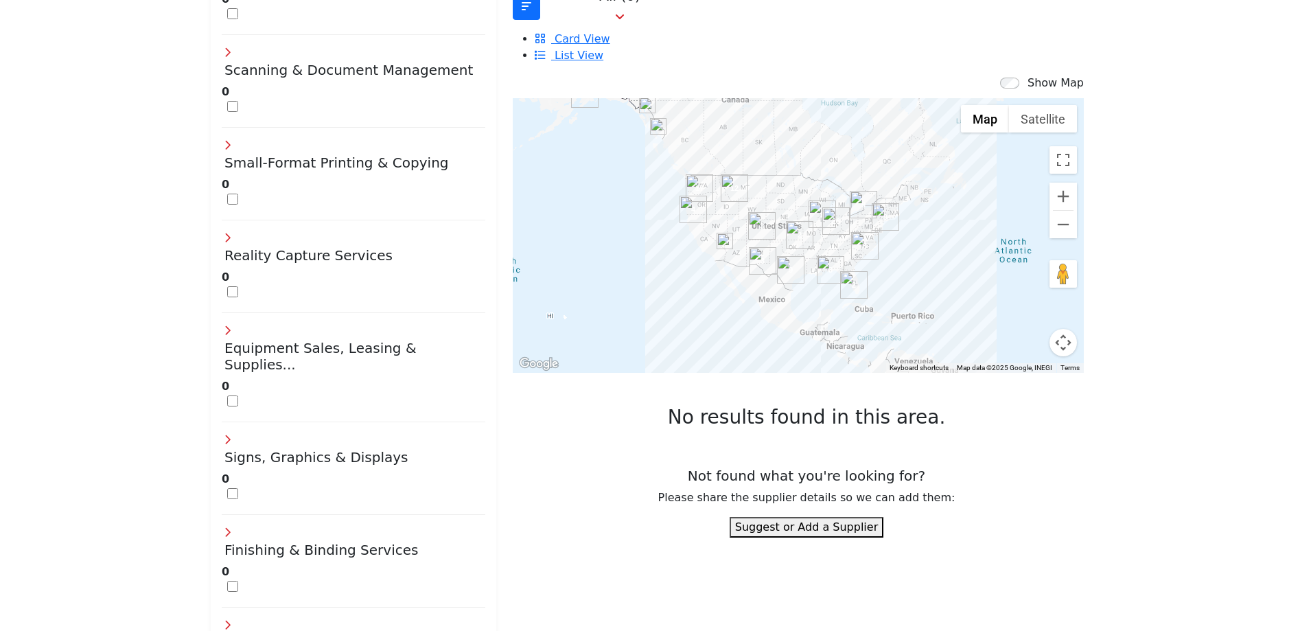
drag, startPoint x: 295, startPoint y: 575, endPoint x: 262, endPoint y: 577, distance: 33.1
type input "*"
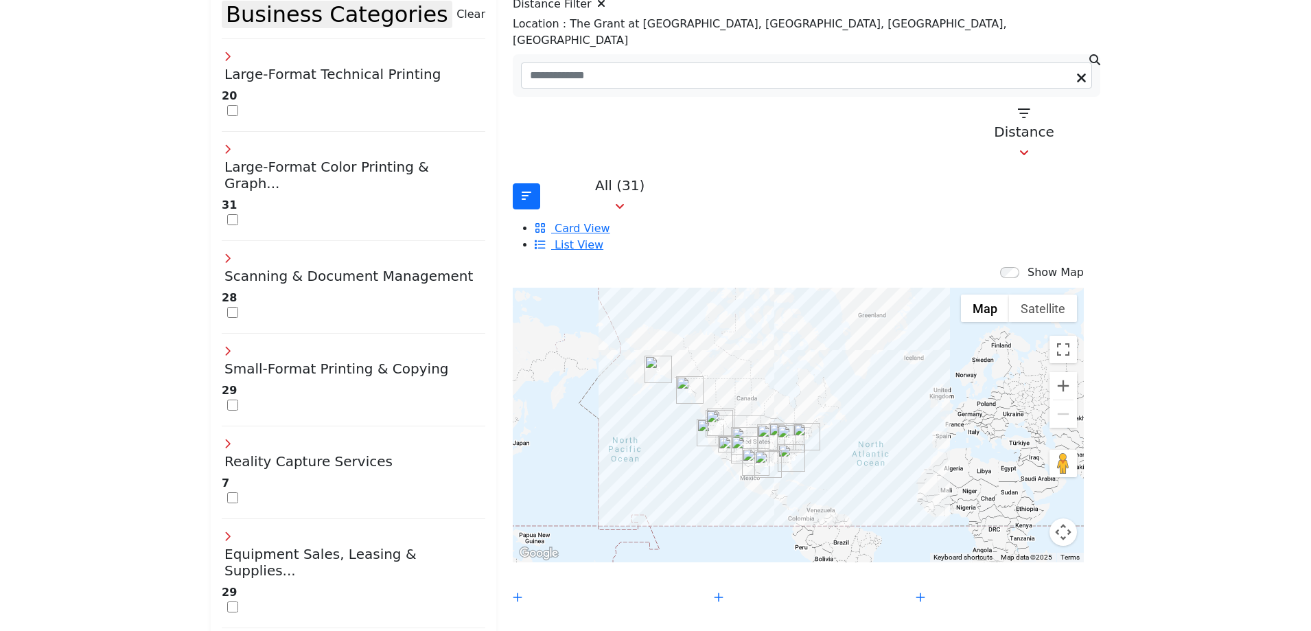
scroll to position [343, 0]
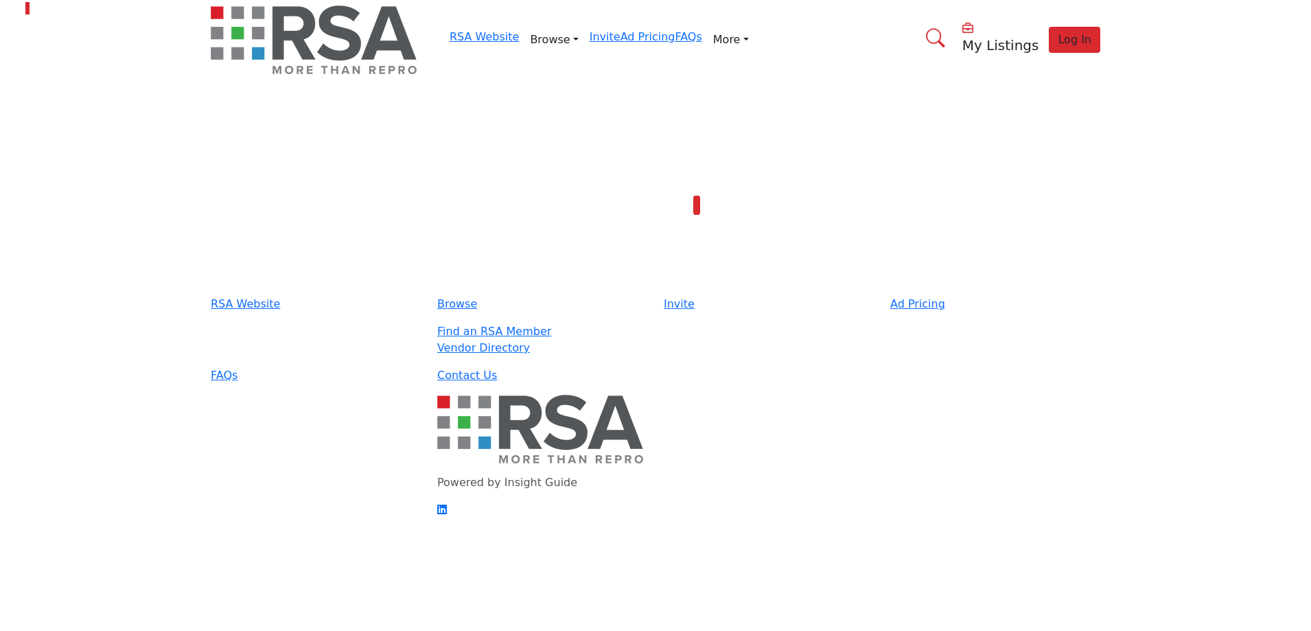
type input "**********"
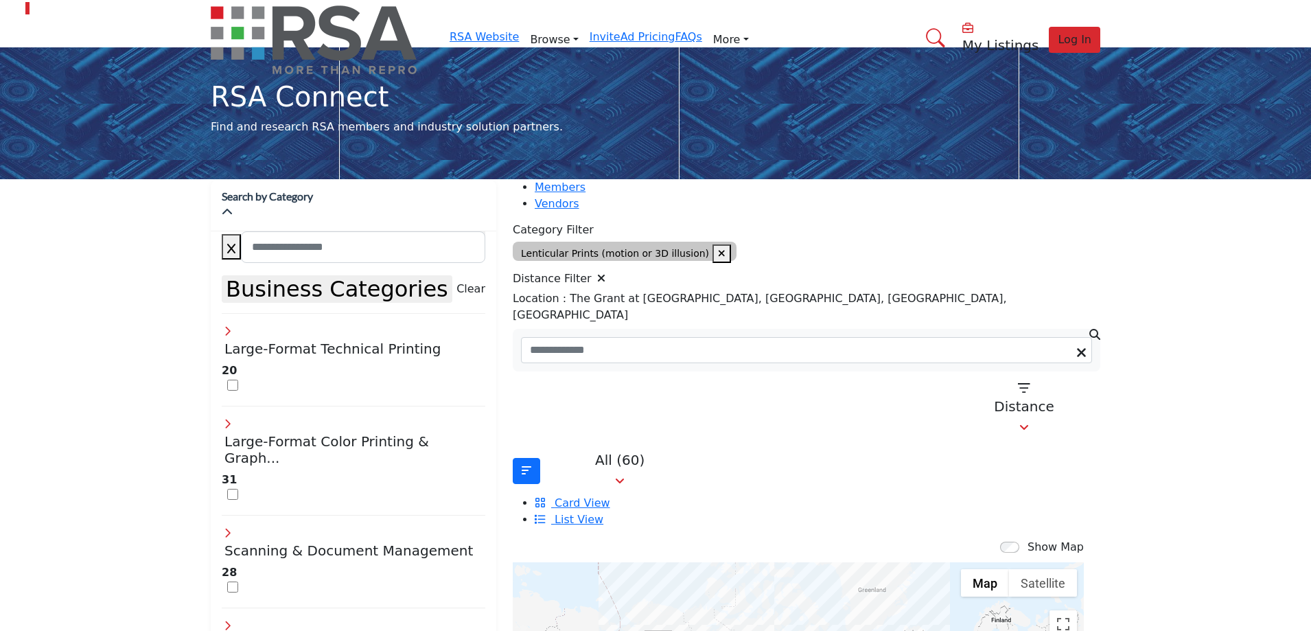
click at [606, 279] on icon at bounding box center [601, 278] width 8 height 11
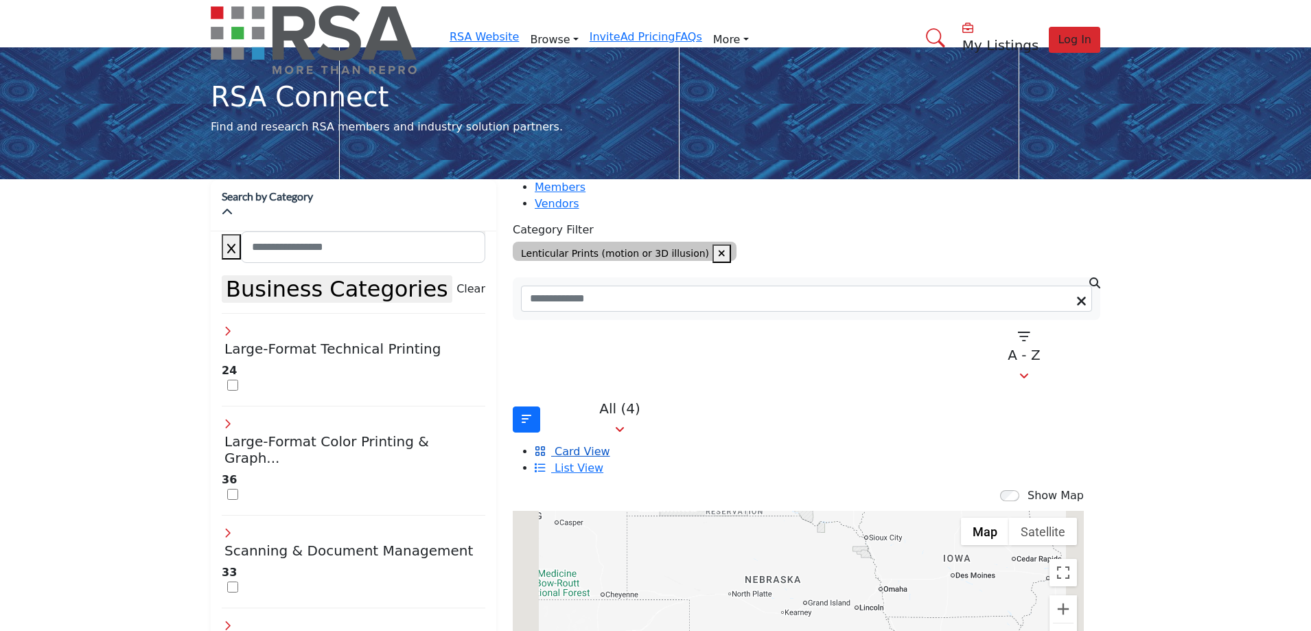
click at [610, 445] on span "Card View" at bounding box center [582, 451] width 55 height 13
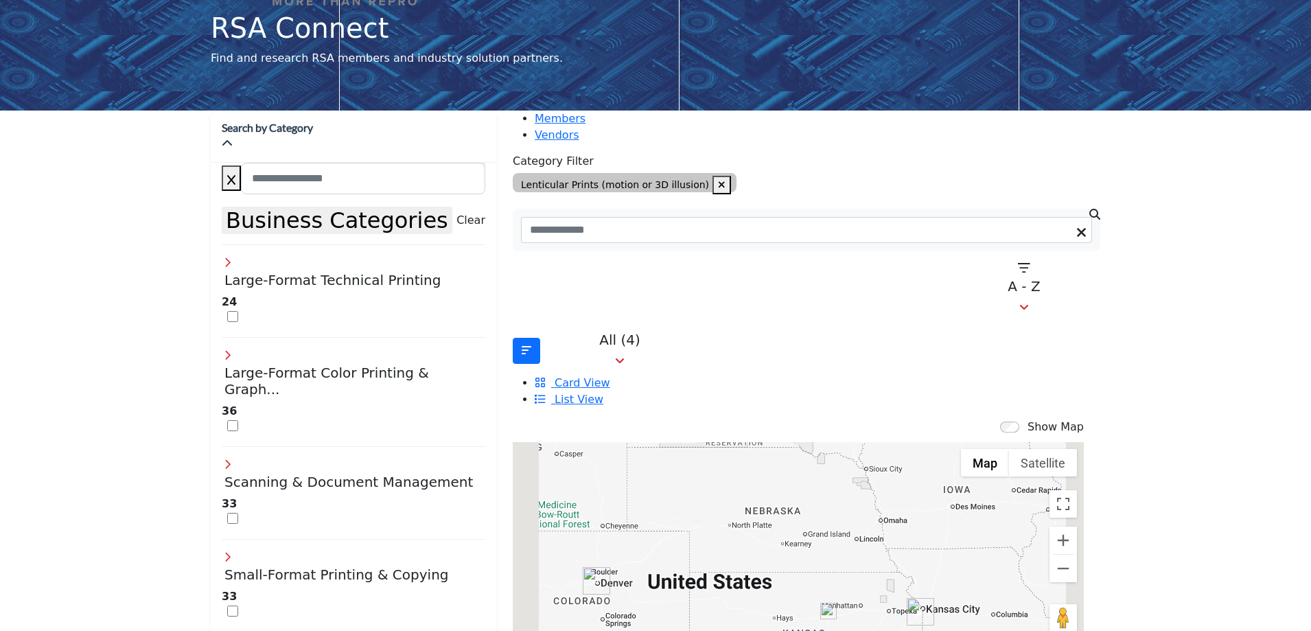
scroll to position [137, 0]
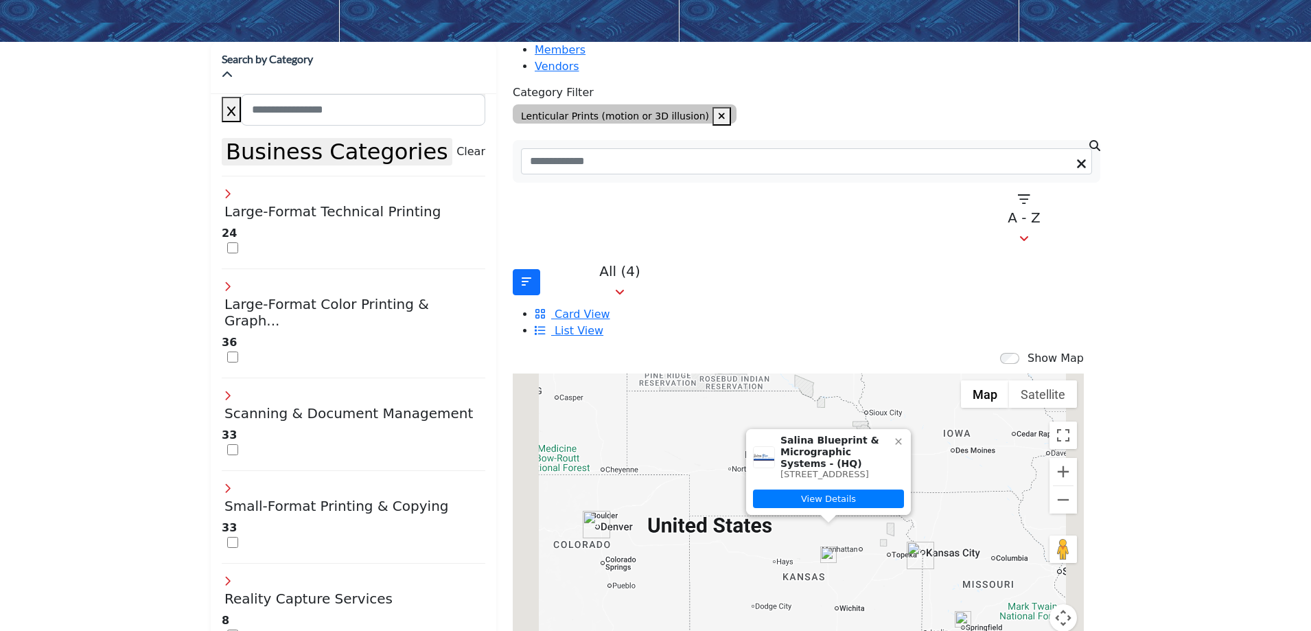
click at [895, 439] on icon at bounding box center [898, 442] width 6 height 6
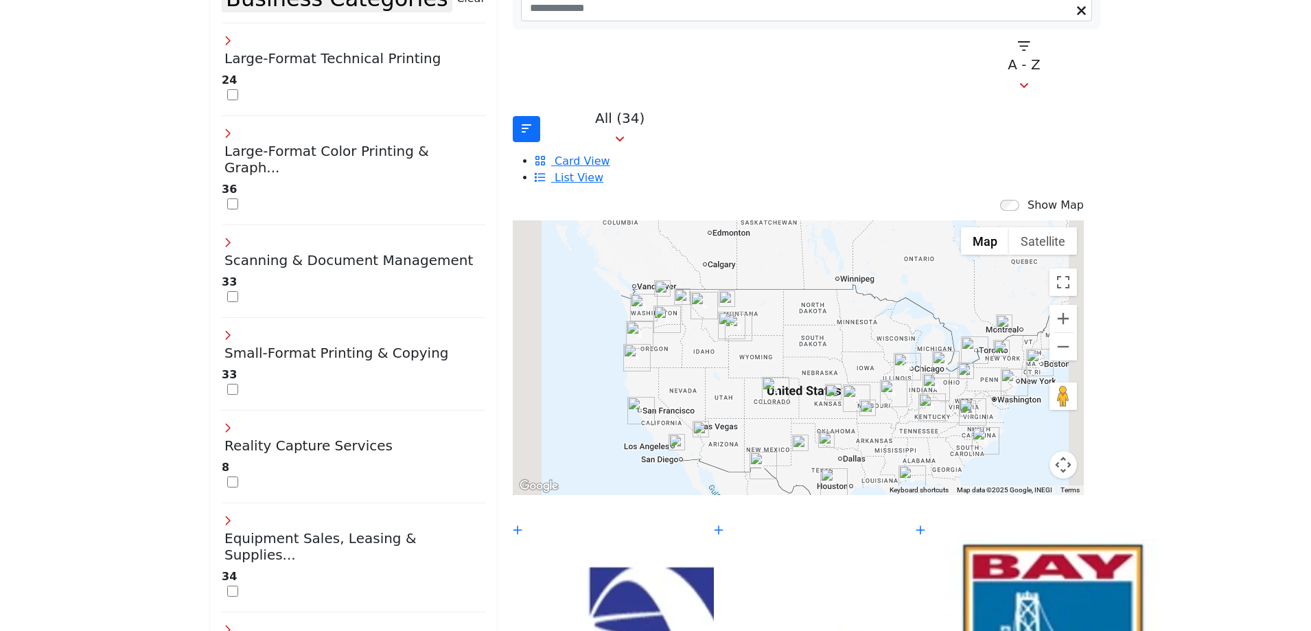
scroll to position [295, 0]
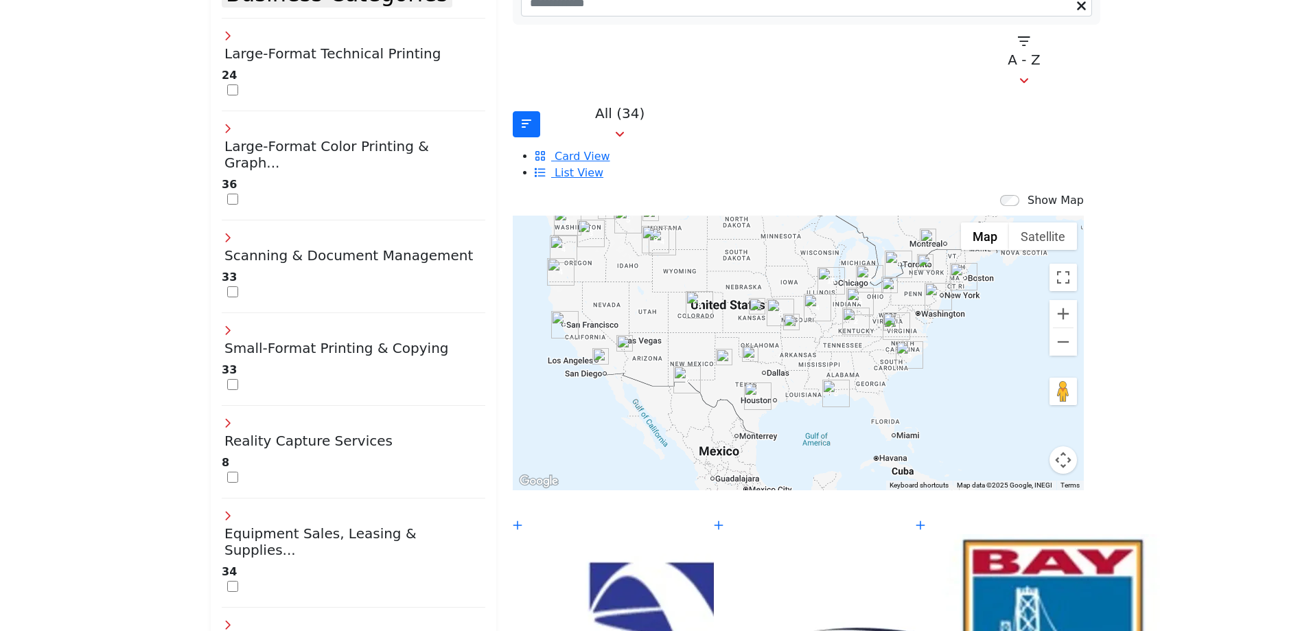
drag, startPoint x: 850, startPoint y: 271, endPoint x: 773, endPoint y: 188, distance: 112.7
click at [773, 216] on div at bounding box center [798, 353] width 571 height 275
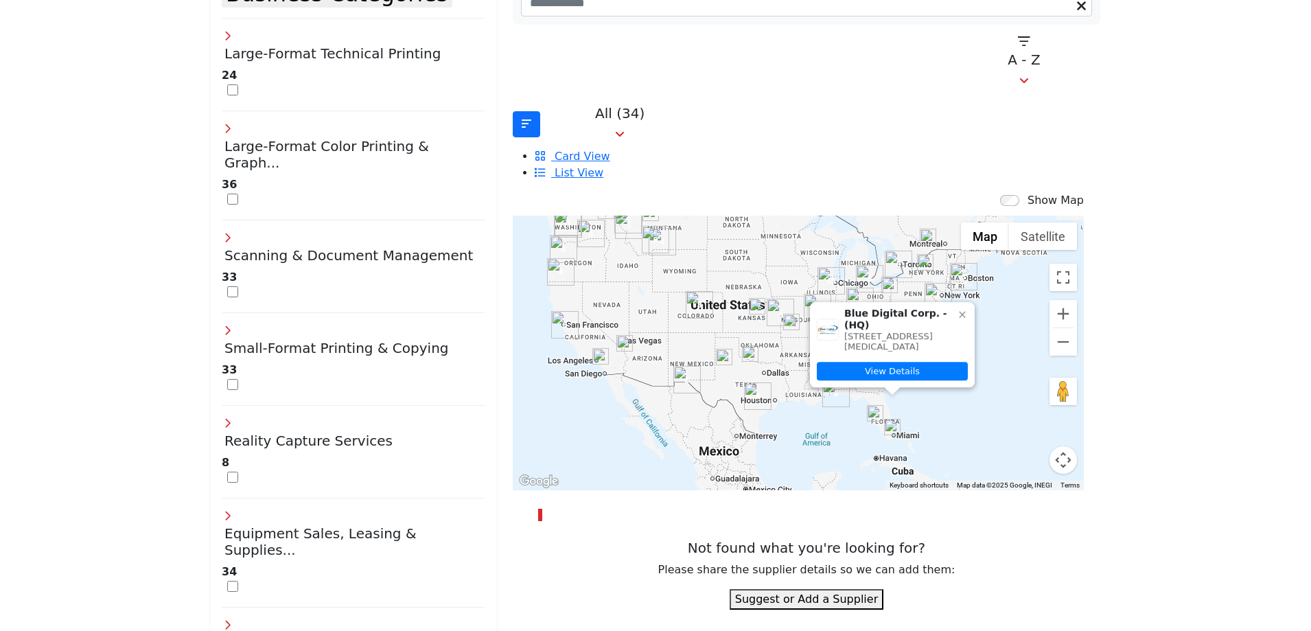
click at [884, 419] on img "Blue Digital Corp. (HQ)" at bounding box center [892, 427] width 16 height 16
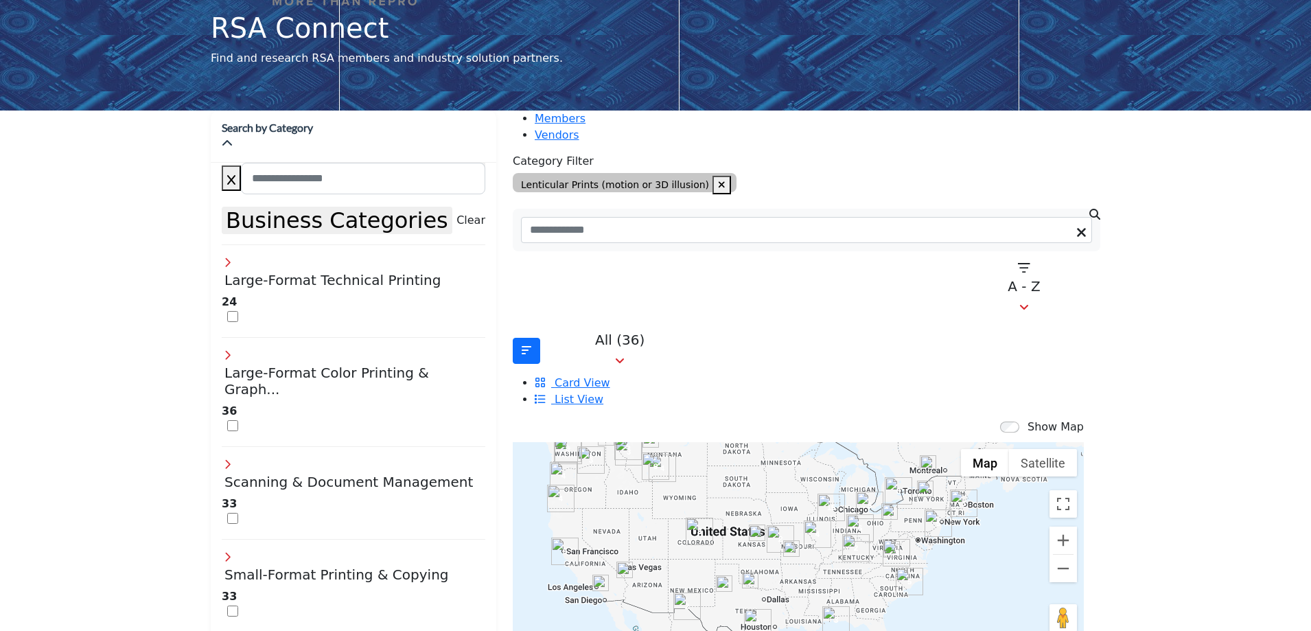
scroll to position [137, 0]
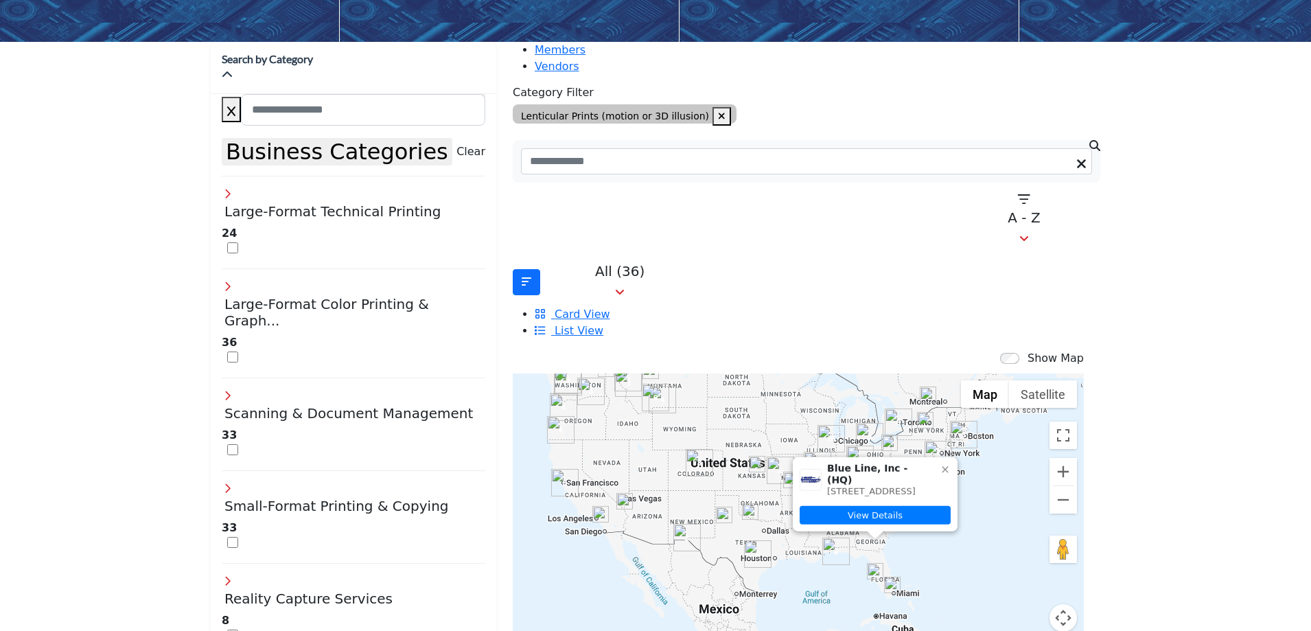
click at [940, 464] on icon at bounding box center [945, 469] width 11 height 11
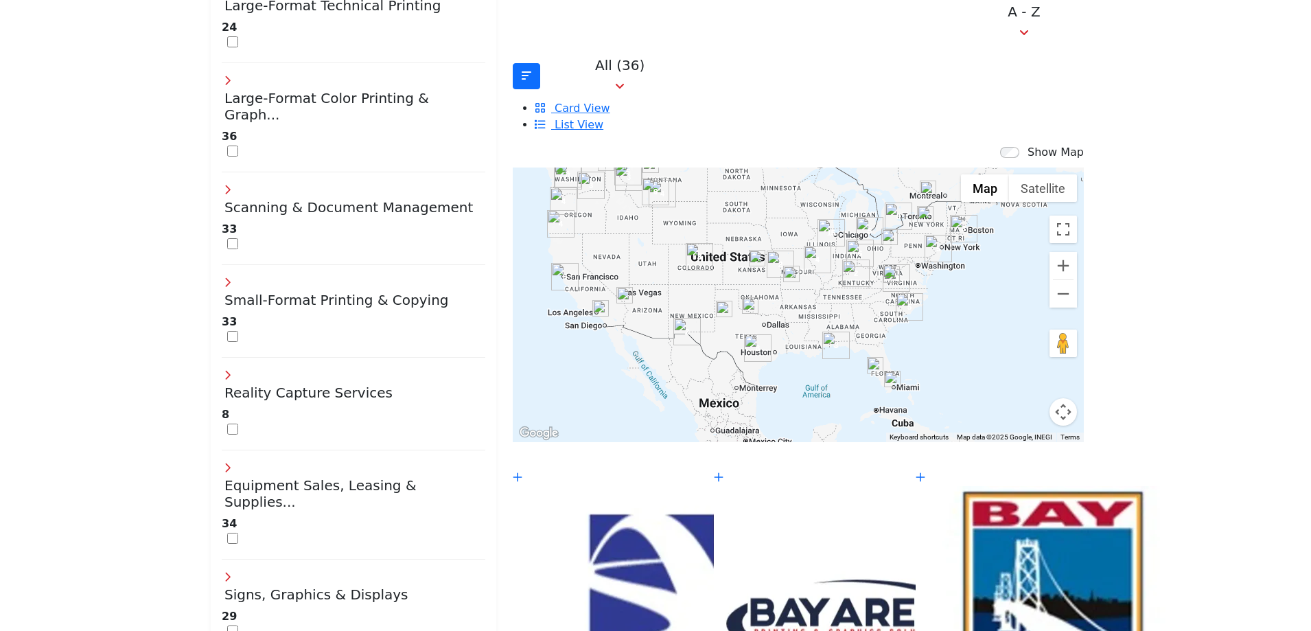
scroll to position [481, 0]
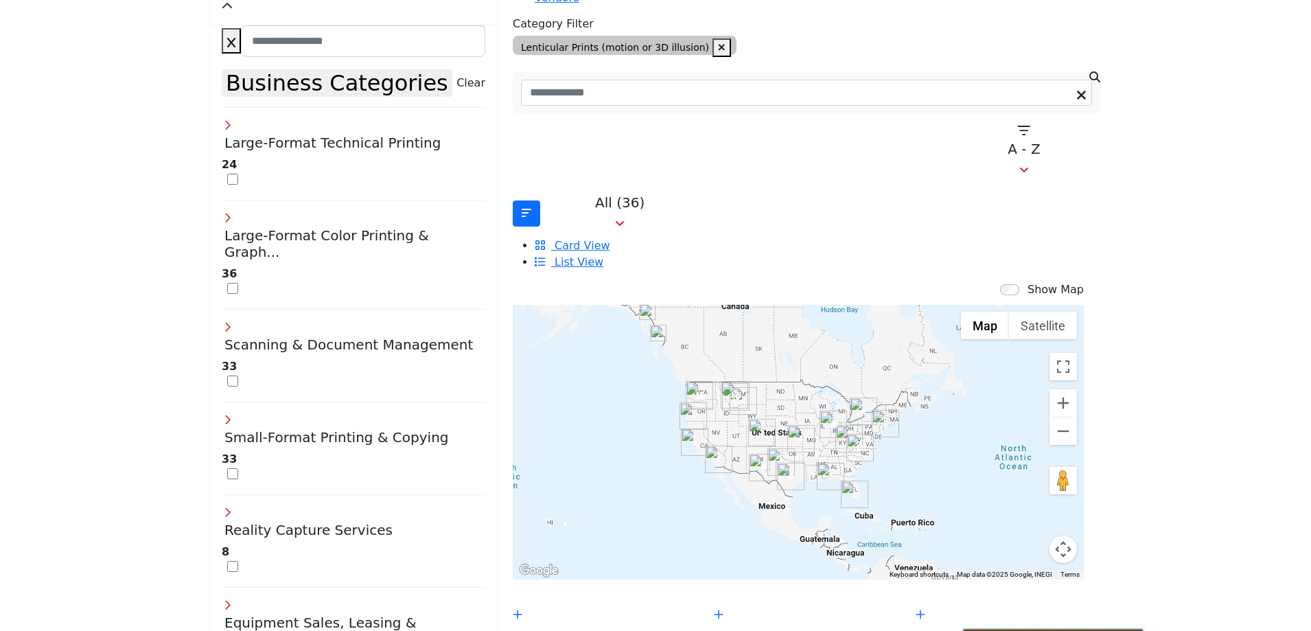
scroll to position [275, 0]
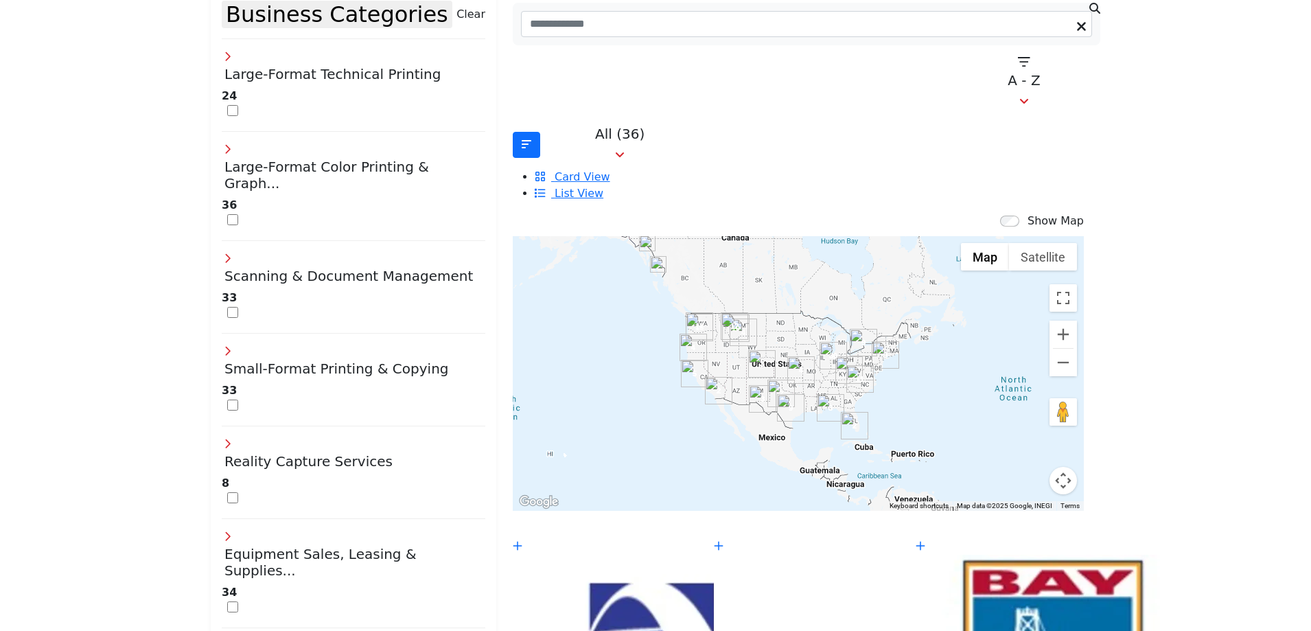
type input "**********"
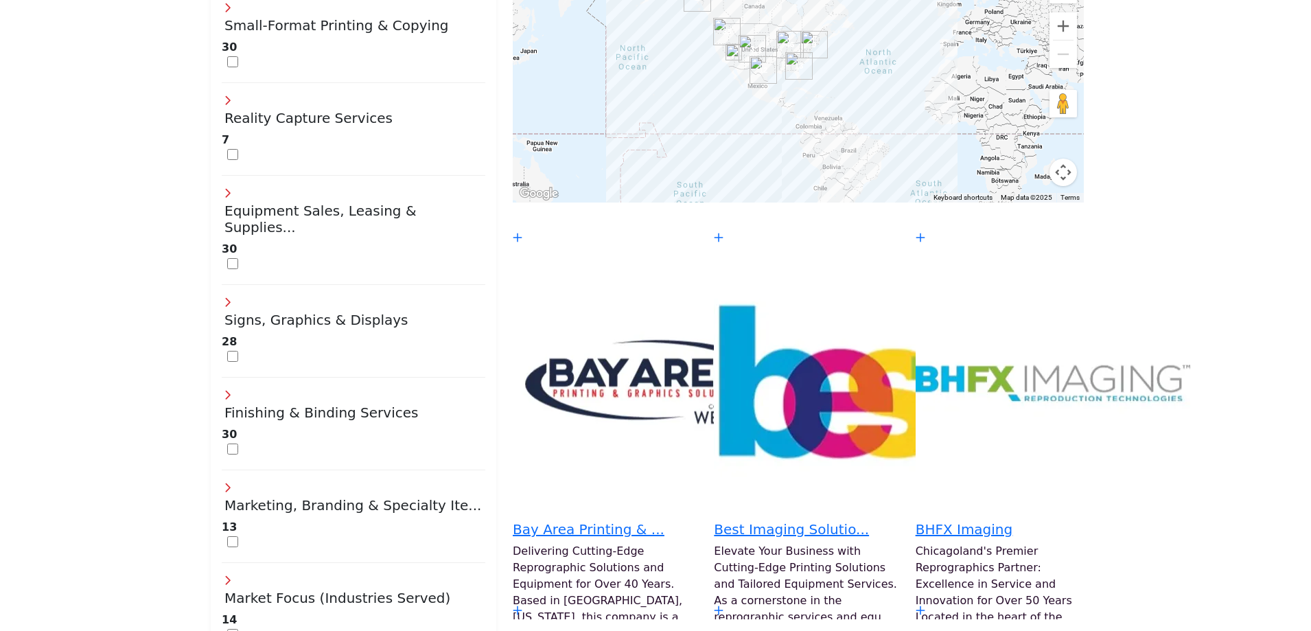
scroll to position [687, 0]
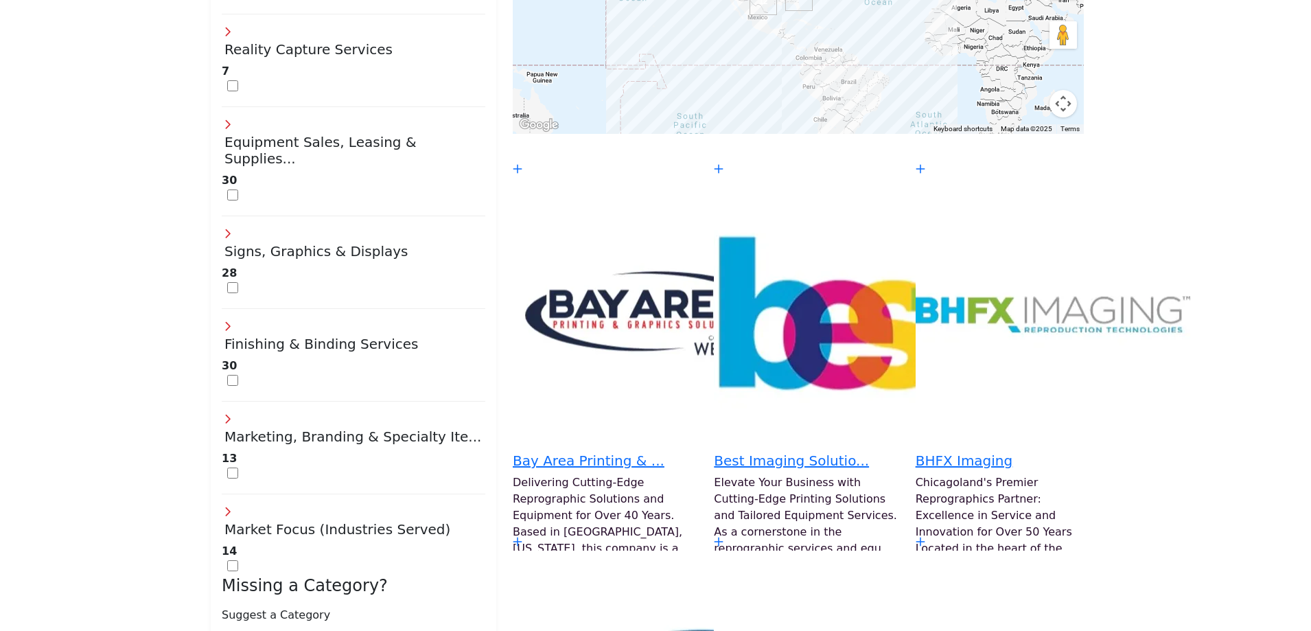
drag, startPoint x: 268, startPoint y: 349, endPoint x: 329, endPoint y: 353, distance: 60.5
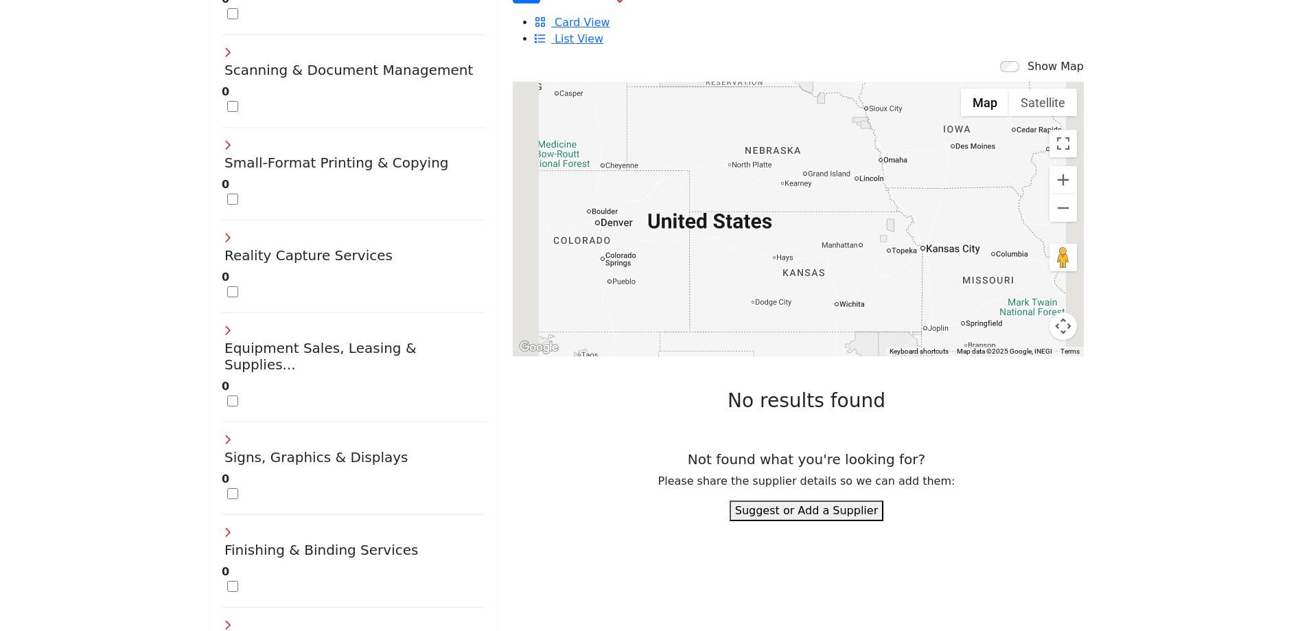
scroll to position [549, 0]
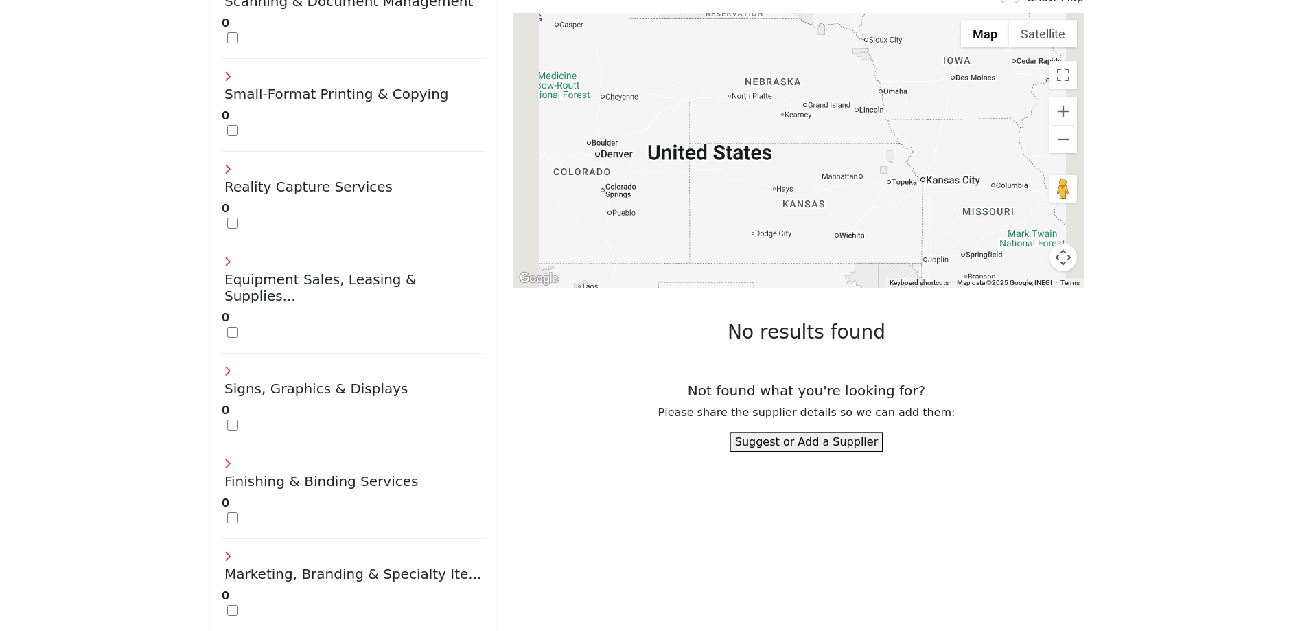
drag, startPoint x: 332, startPoint y: 503, endPoint x: 378, endPoint y: 507, distance: 46.9
drag, startPoint x: 379, startPoint y: 507, endPoint x: 526, endPoint y: 516, distance: 147.2
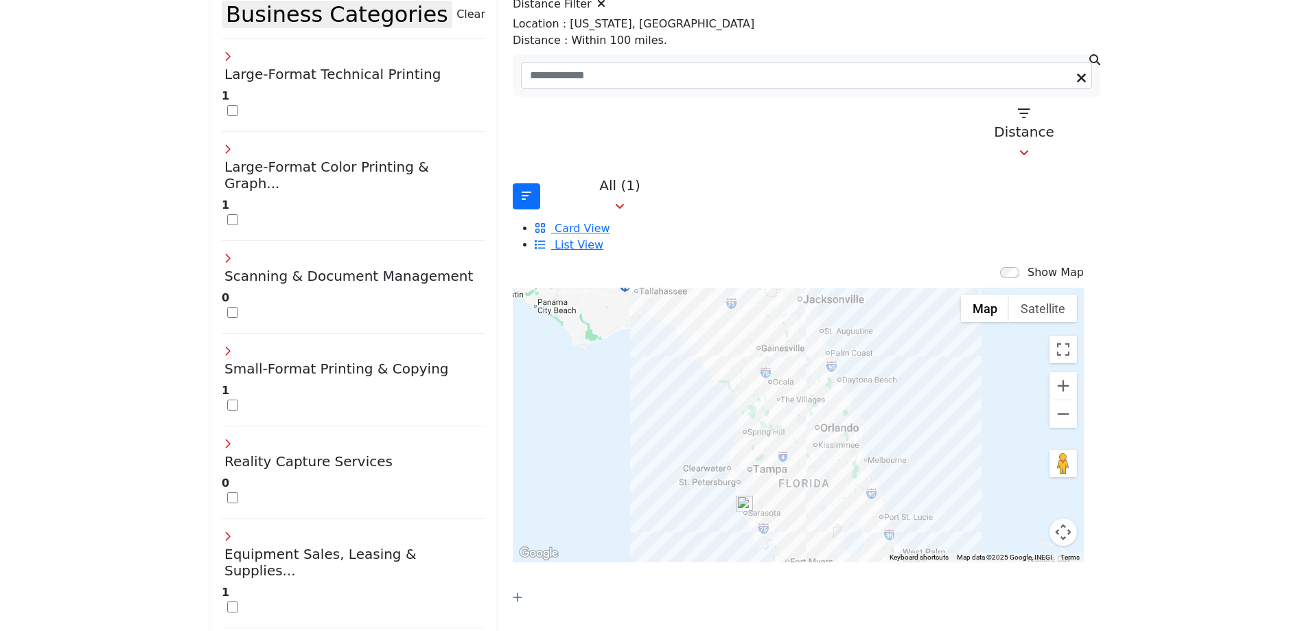
scroll to position [412, 0]
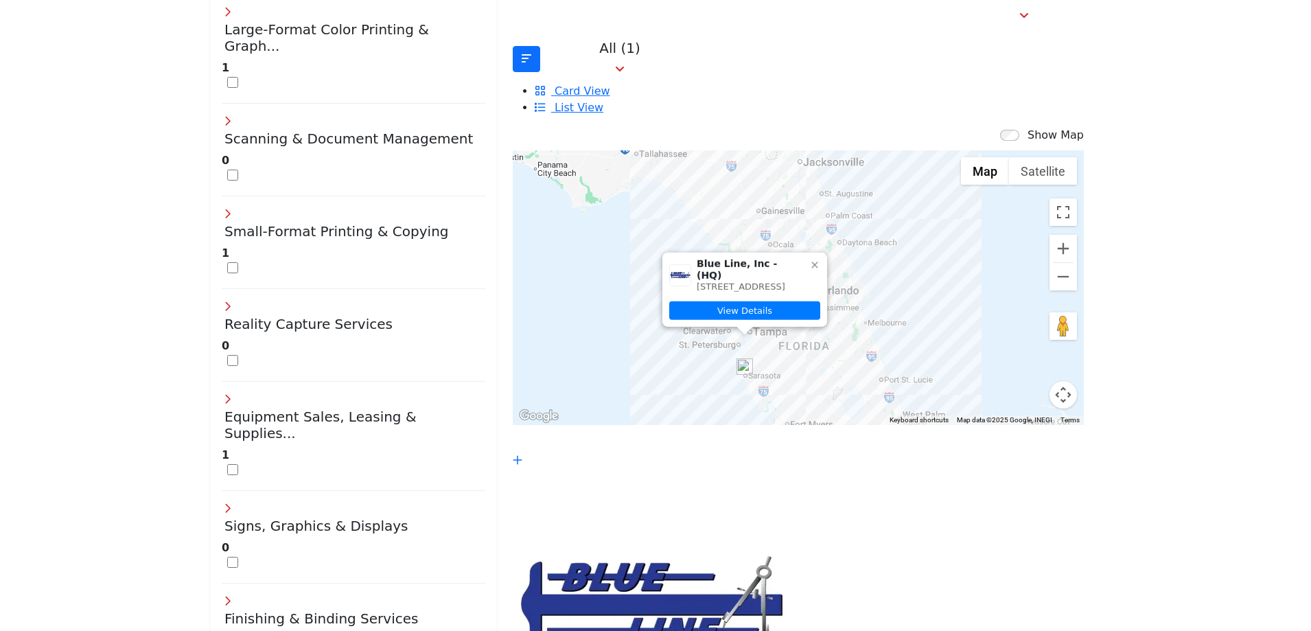
click at [809, 260] on icon at bounding box center [814, 265] width 11 height 11
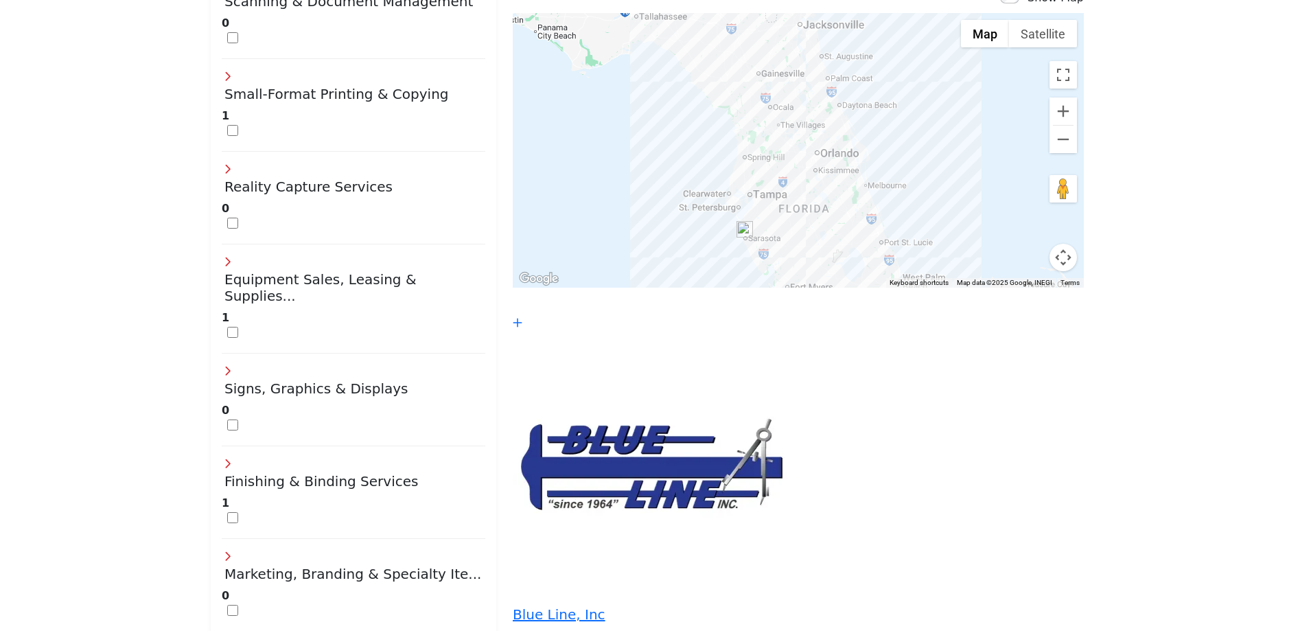
drag, startPoint x: 494, startPoint y: 504, endPoint x: 273, endPoint y: 505, distance: 220.4
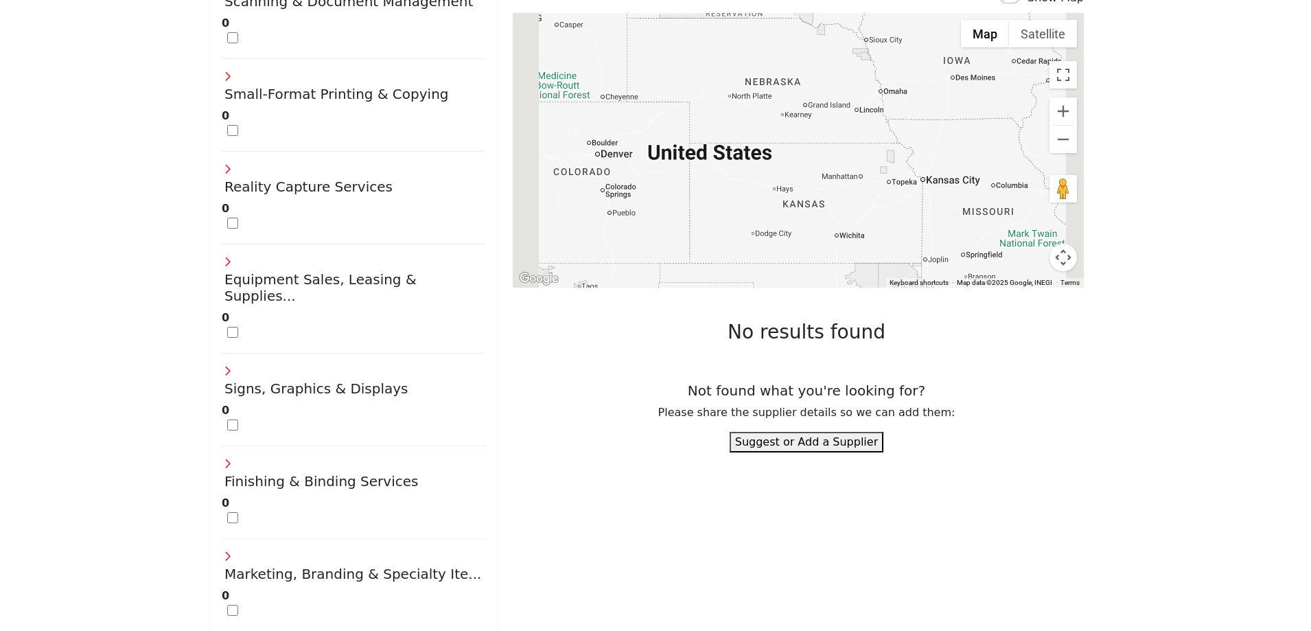
drag, startPoint x: 272, startPoint y: 504, endPoint x: 257, endPoint y: 504, distance: 15.1
type input "*"
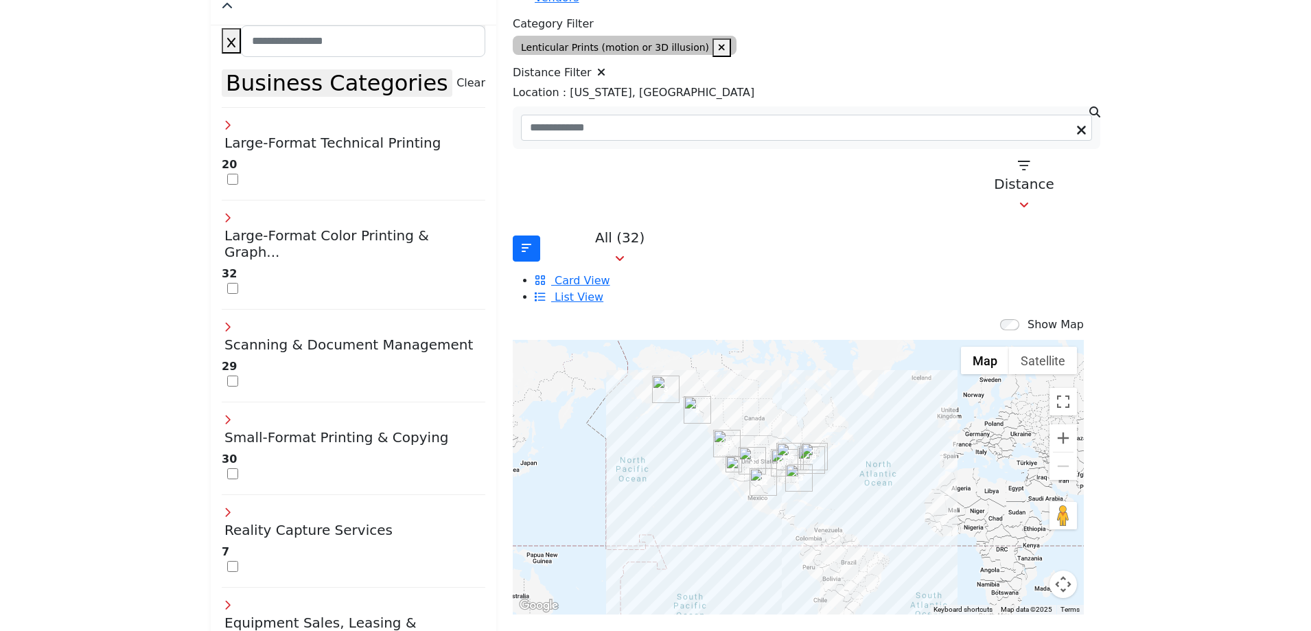
scroll to position [343, 0]
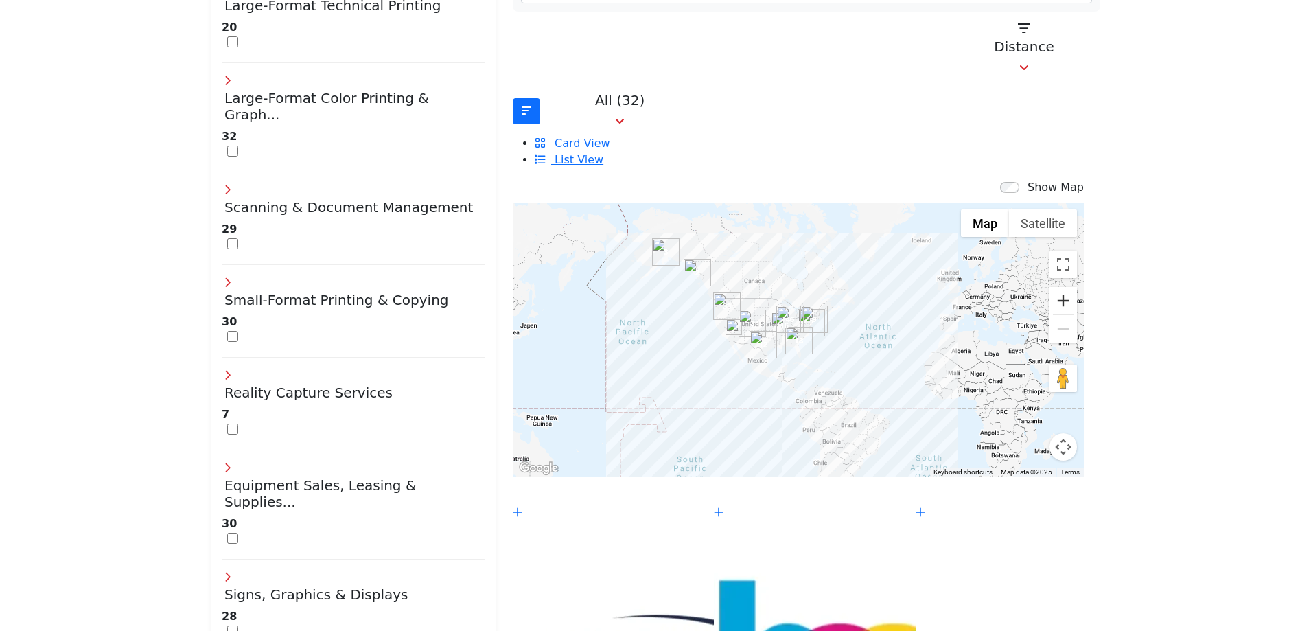
click at [1050, 287] on button "Zoom in" at bounding box center [1063, 300] width 27 height 27
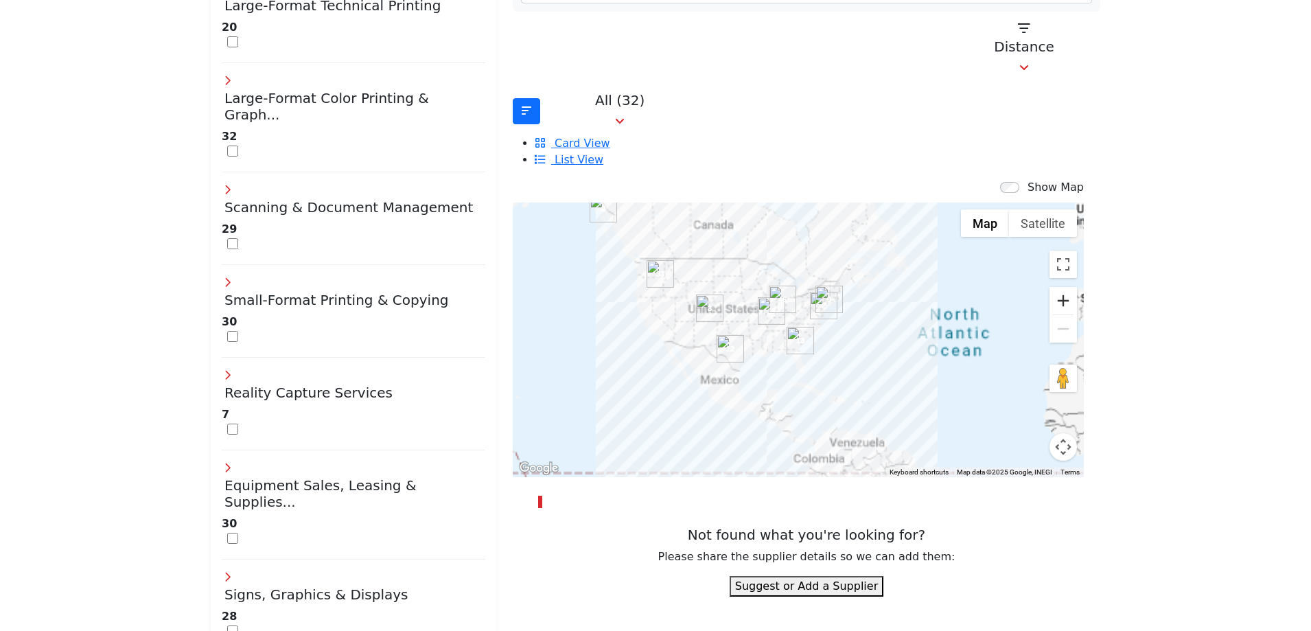
click at [1050, 287] on button "Zoom in" at bounding box center [1063, 300] width 27 height 27
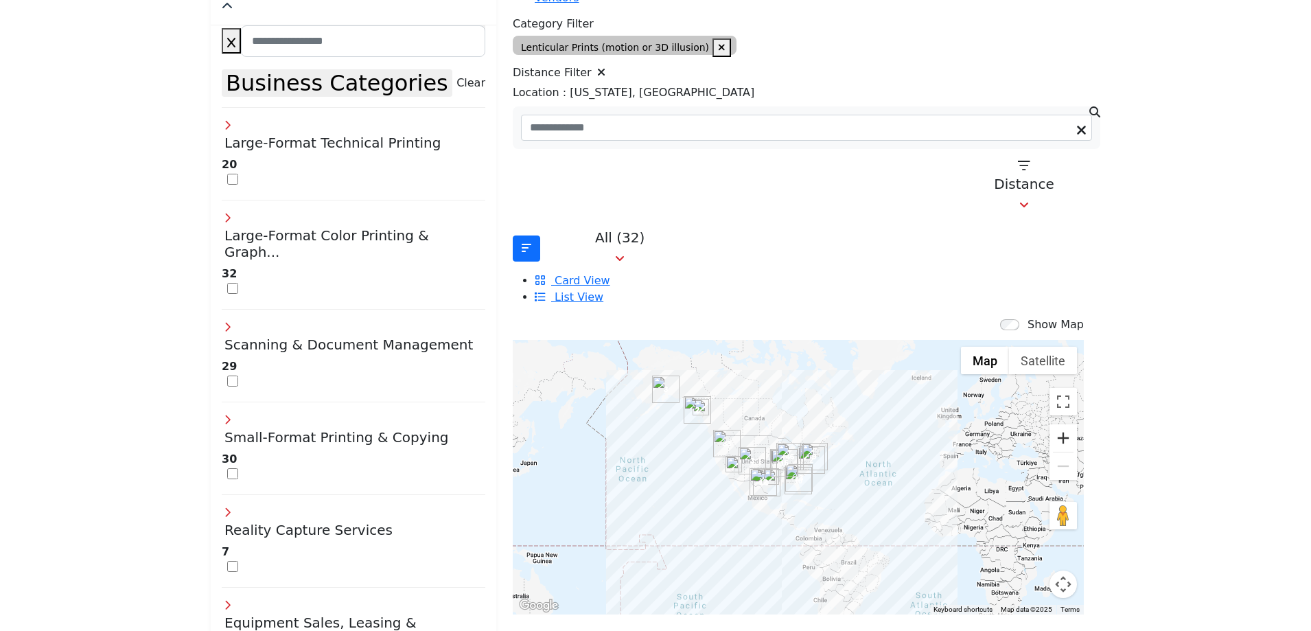
scroll to position [275, 0]
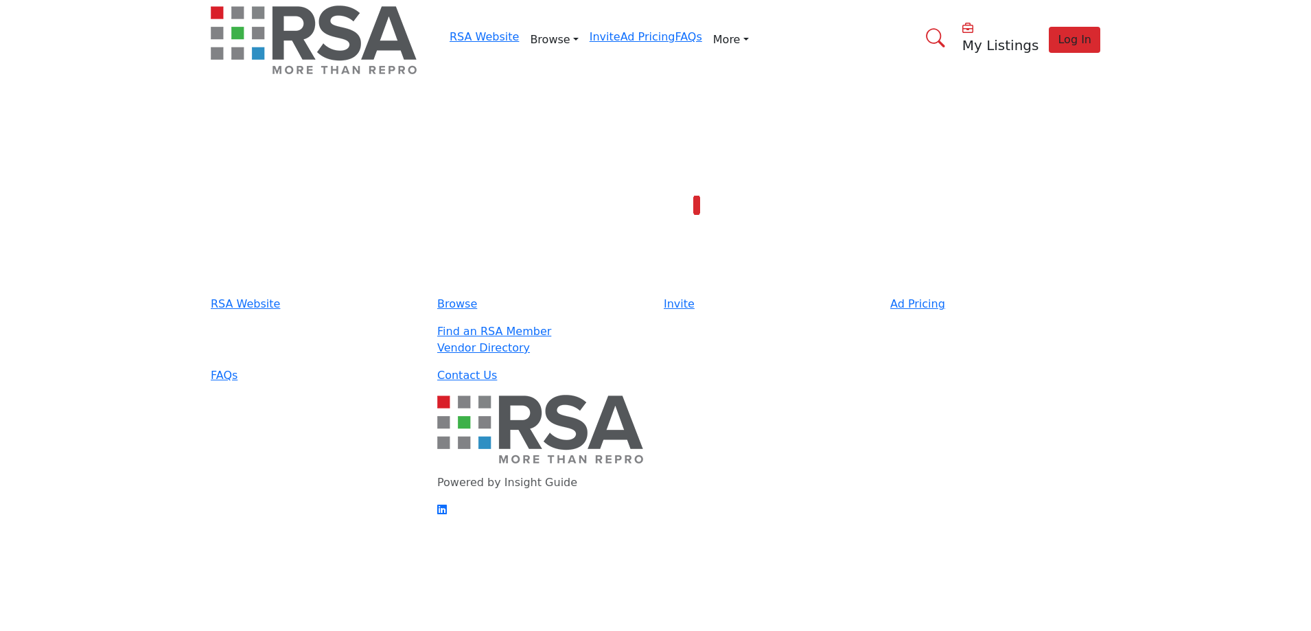
scroll to position [106, 0]
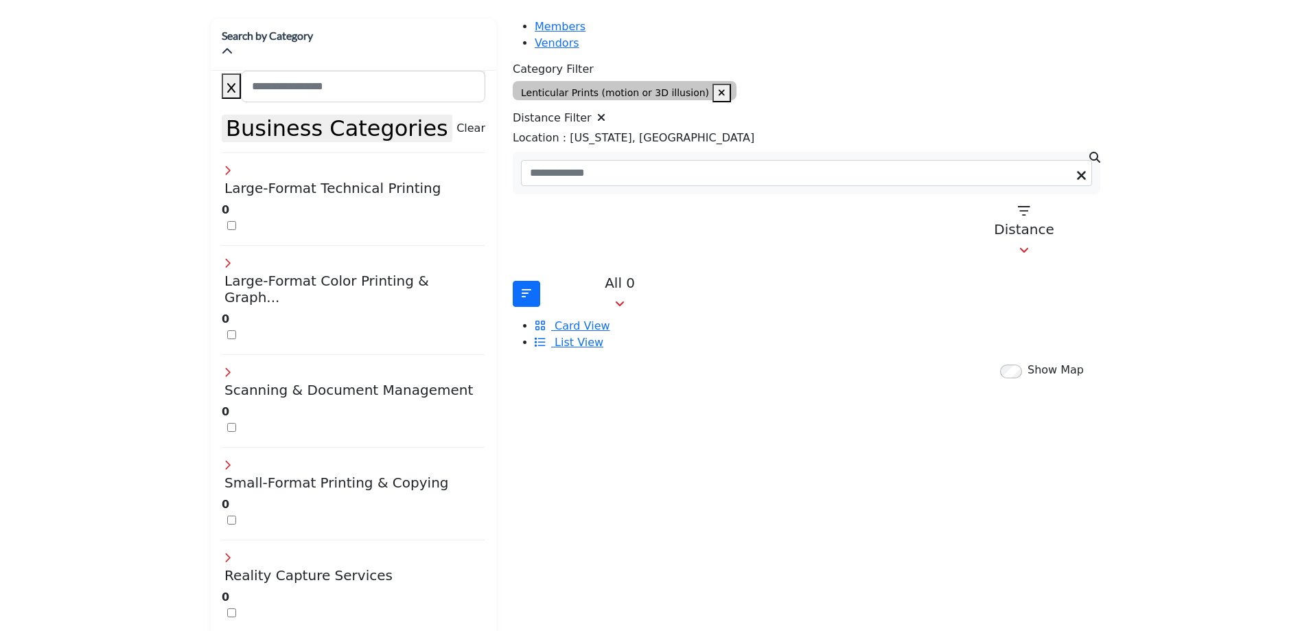
type input "**********"
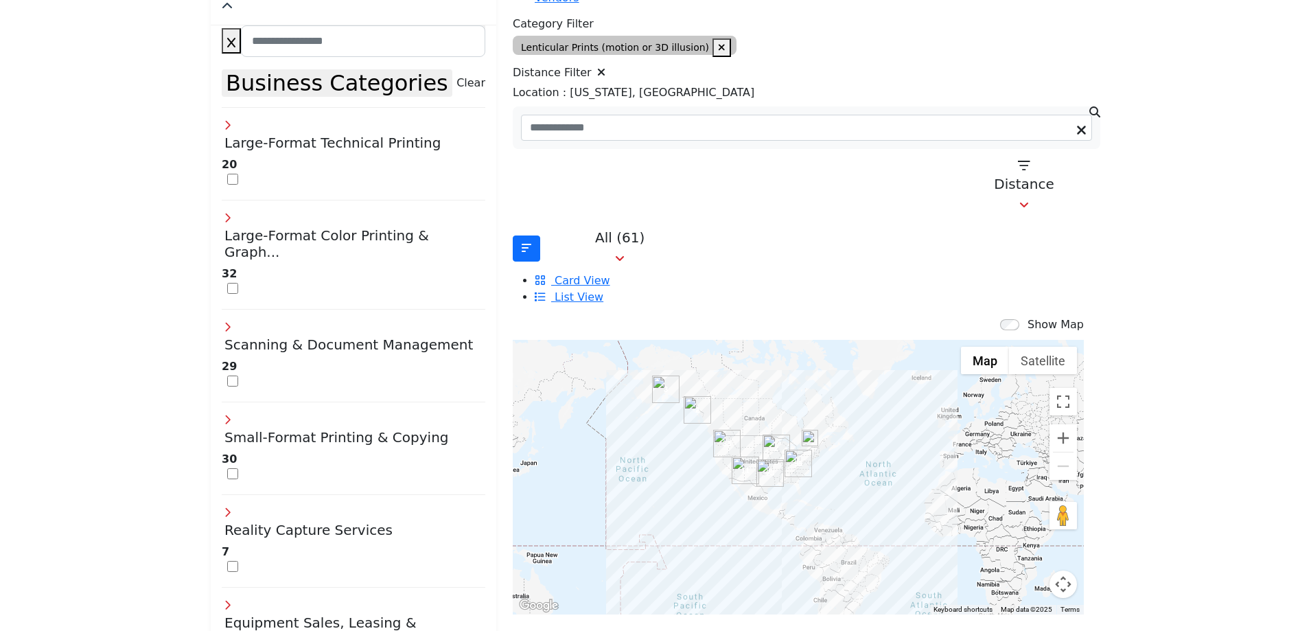
scroll to position [275, 0]
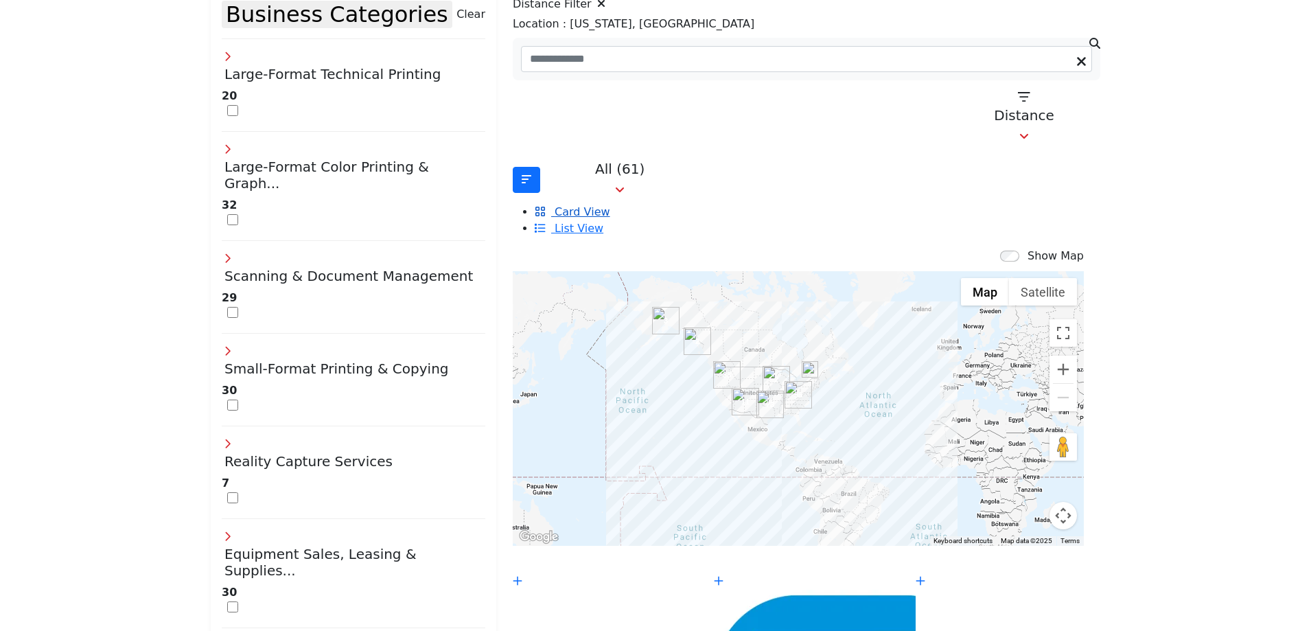
click at [610, 205] on span "Card View" at bounding box center [582, 211] width 55 height 13
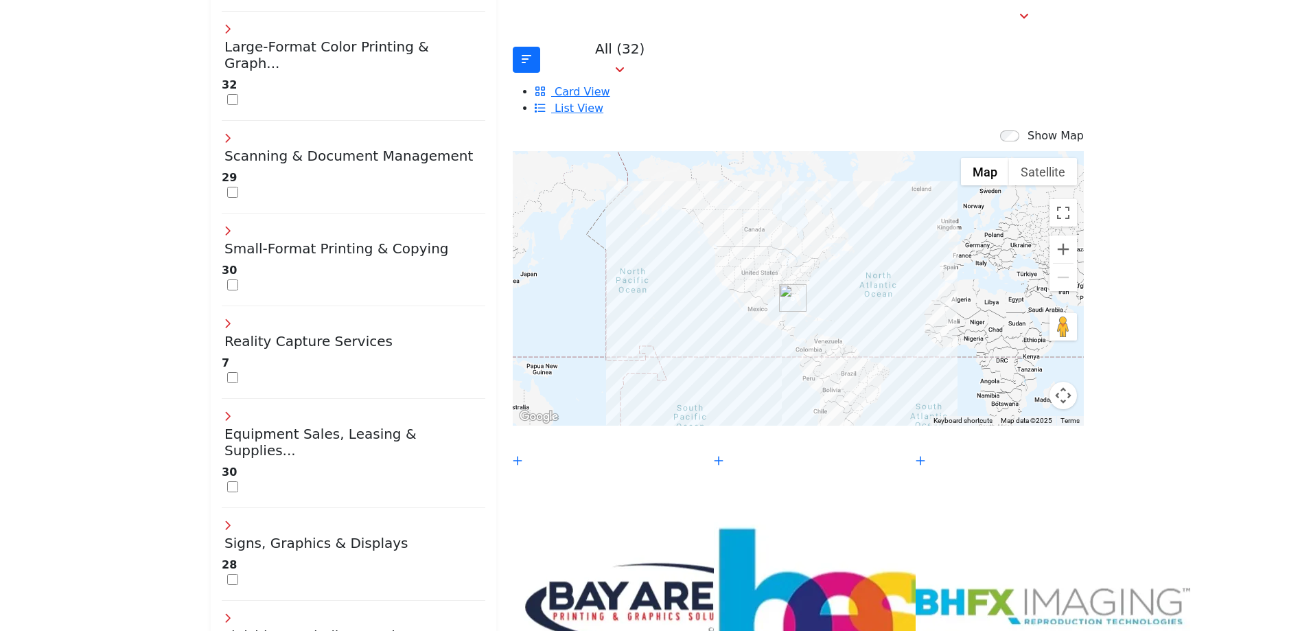
scroll to position [411, 0]
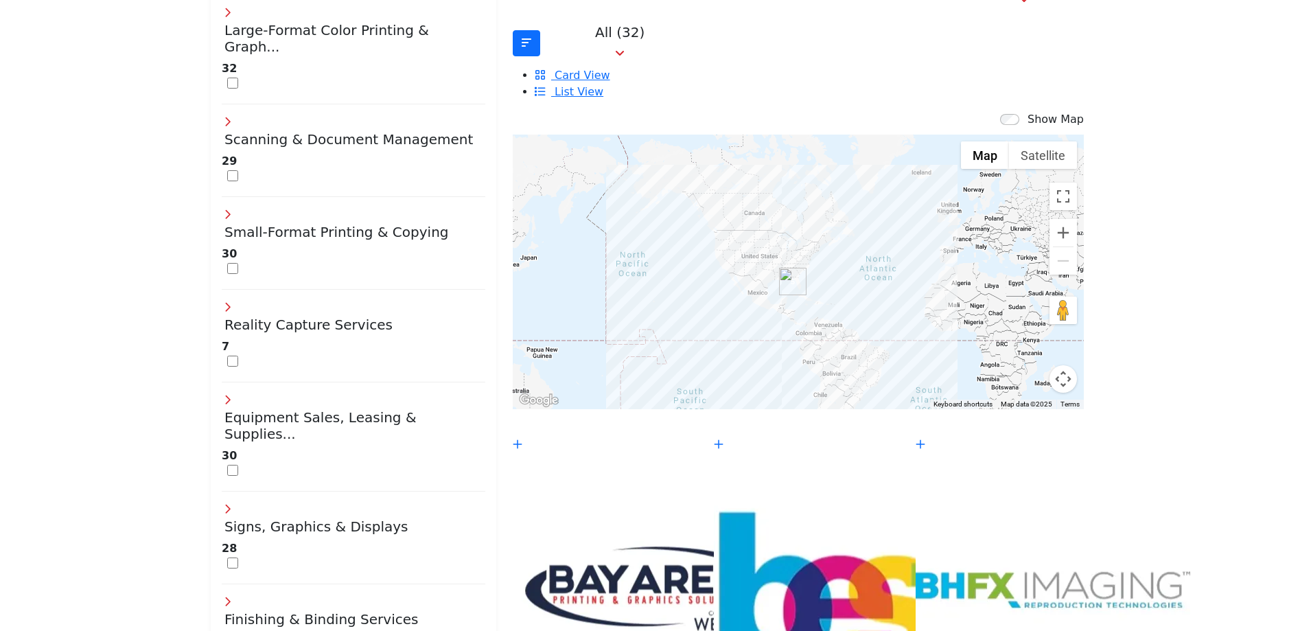
click at [779, 268] on img "Cluster of 5 locations (3 HQ, 2 Branches)\aClick to view companies" at bounding box center [792, 281] width 27 height 27
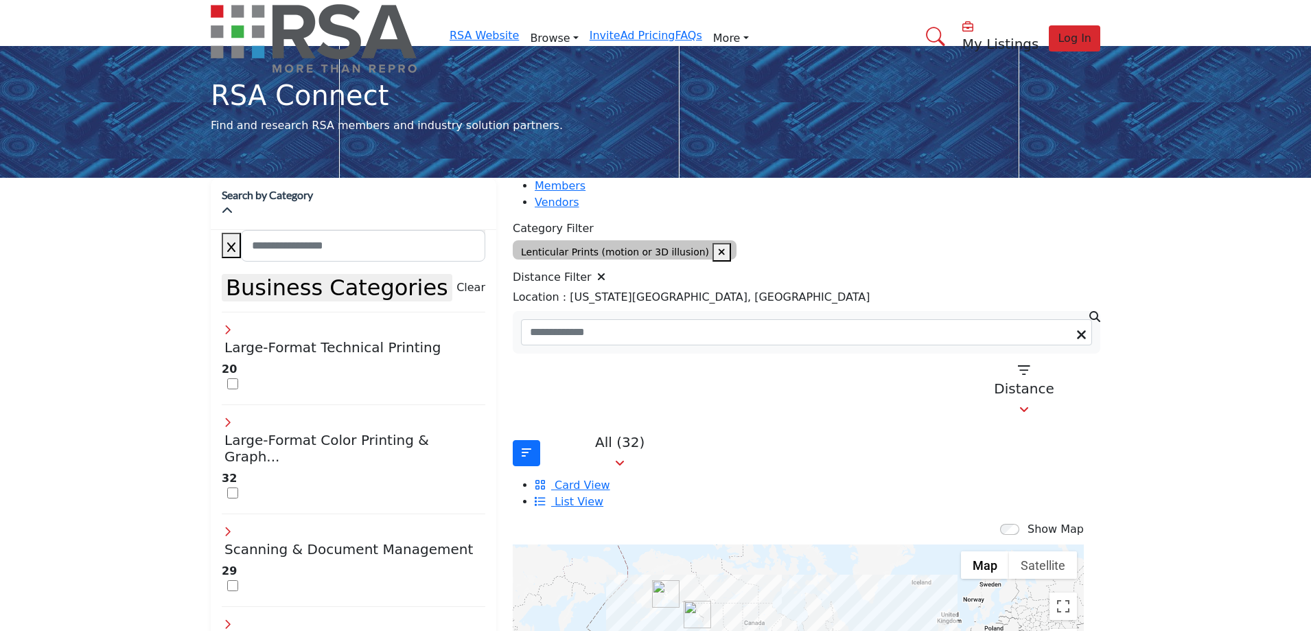
scroll to position [0, 0]
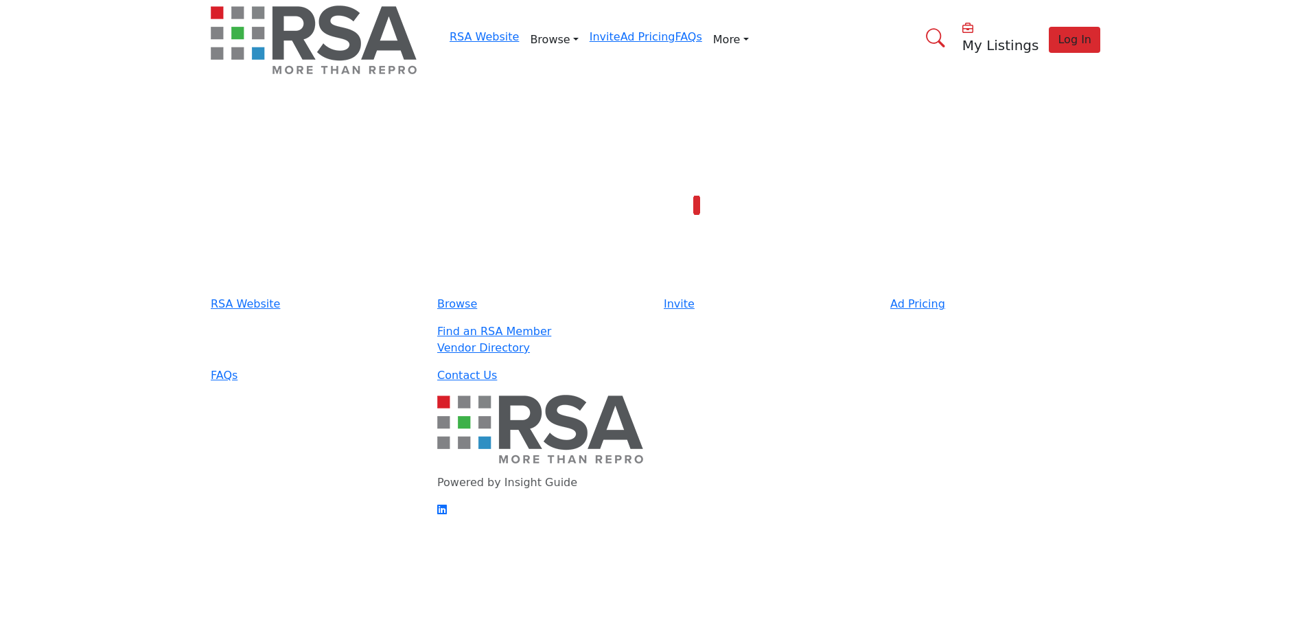
type input "**********"
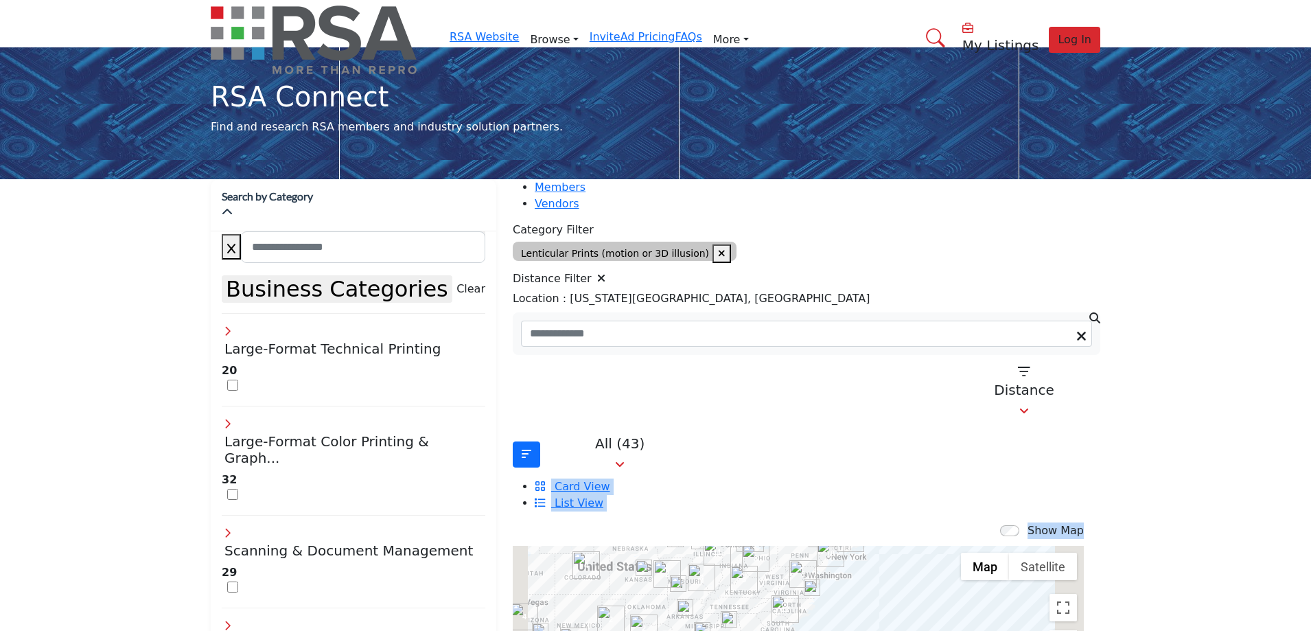
drag, startPoint x: 813, startPoint y: 413, endPoint x: 856, endPoint y: 444, distance: 52.8
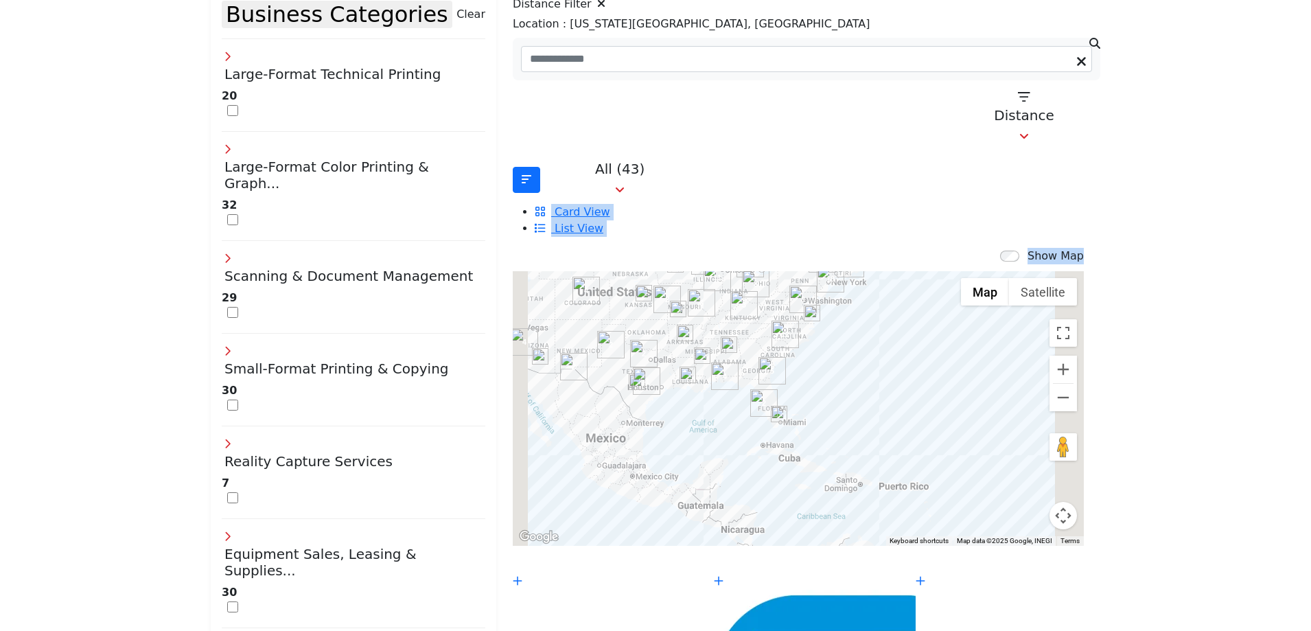
scroll to position [343, 0]
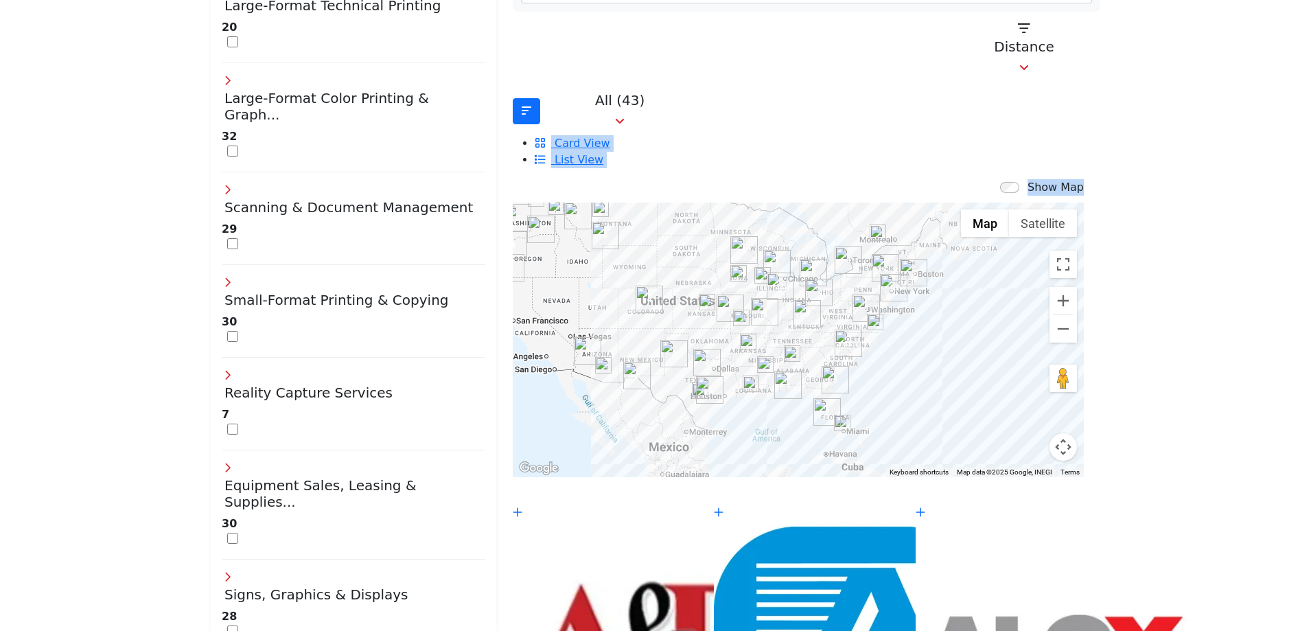
drag, startPoint x: 809, startPoint y: 327, endPoint x: 873, endPoint y: 404, distance: 100.0
click at [873, 404] on div at bounding box center [798, 340] width 571 height 275
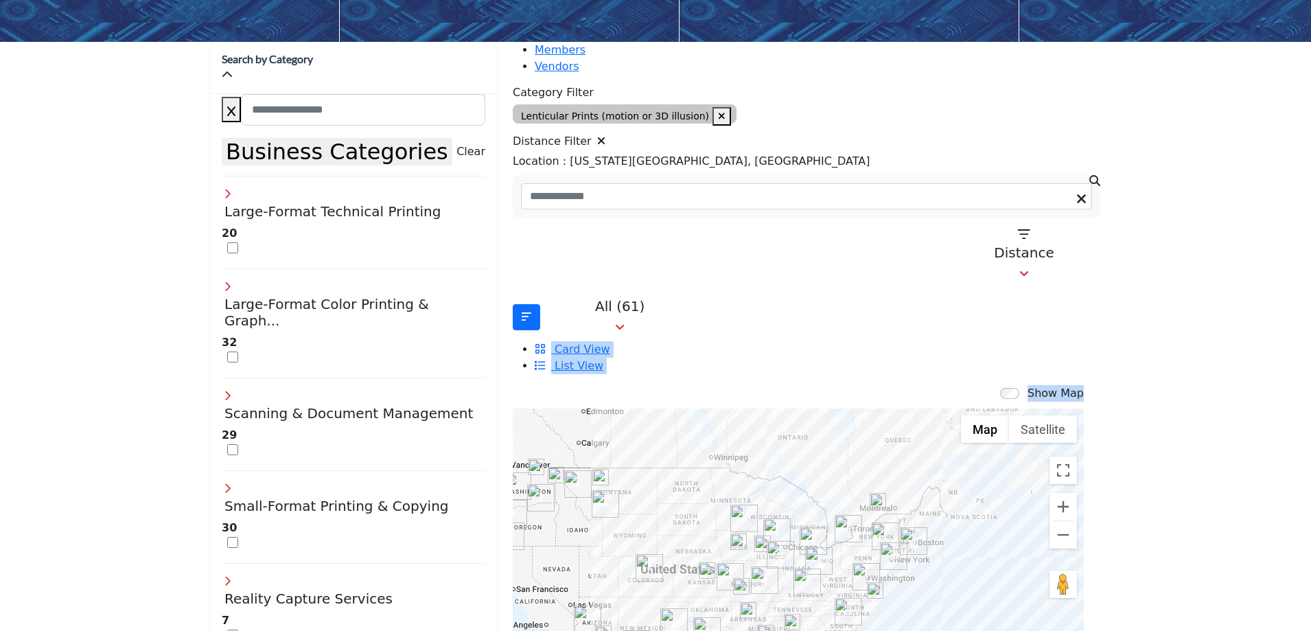
scroll to position [275, 0]
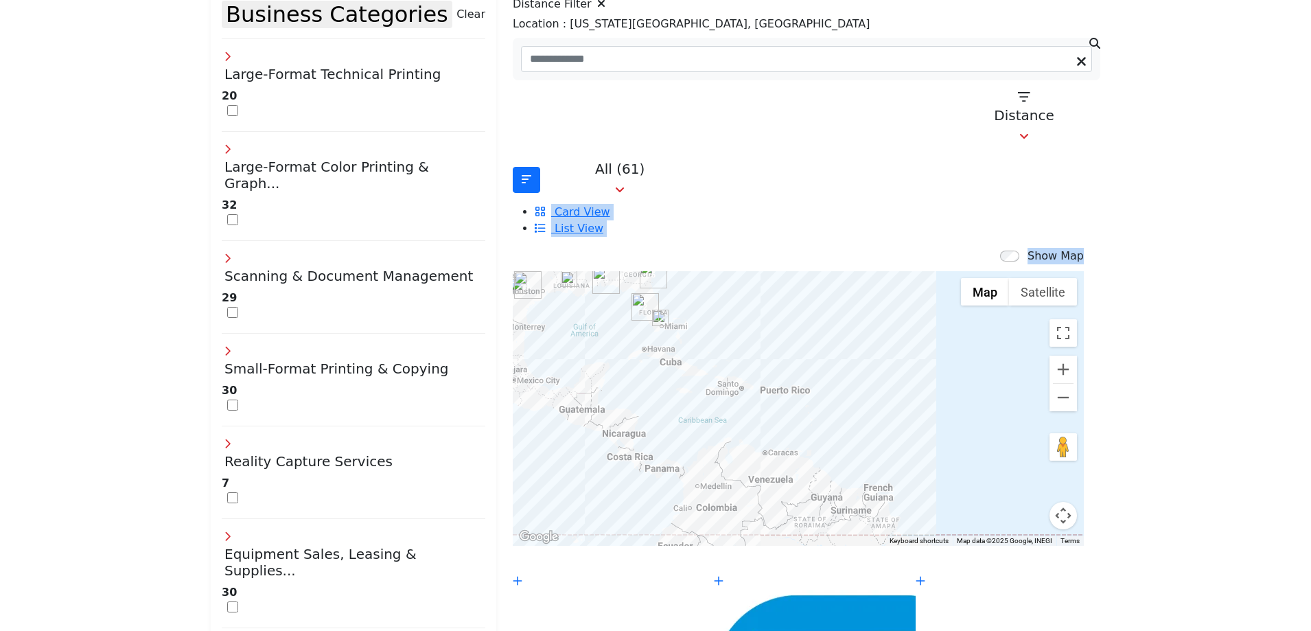
drag, startPoint x: 926, startPoint y: 342, endPoint x: 735, endPoint y: 105, distance: 304.6
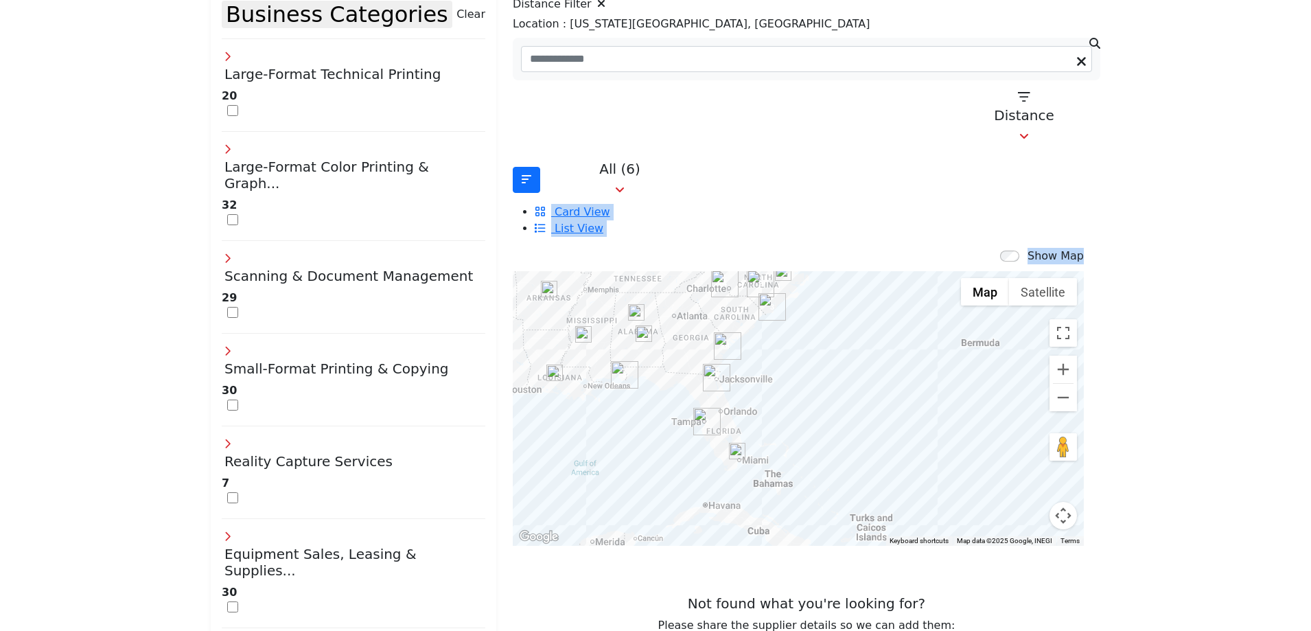
drag, startPoint x: 646, startPoint y: 310, endPoint x: 728, endPoint y: 510, distance: 216.7
click at [728, 510] on div "← Move left → Move right ↑ Move up ↓ Move down + Zoom in - Zoom out Home Jump l…" at bounding box center [799, 408] width 588 height 275
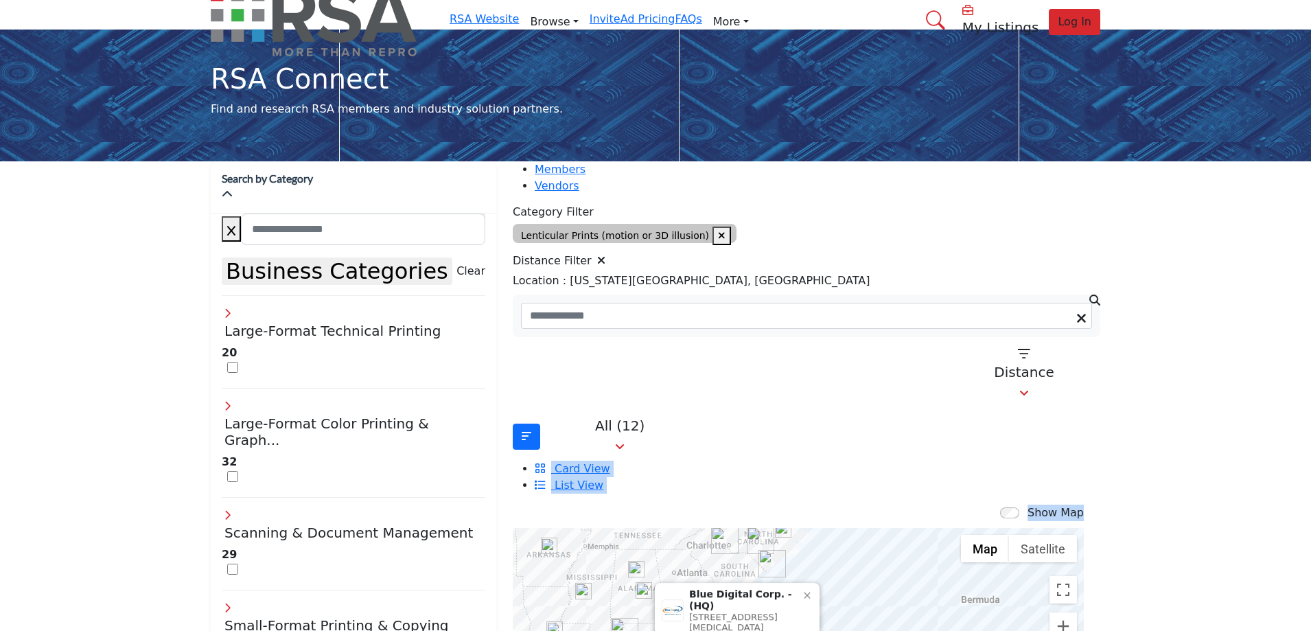
scroll to position [0, 0]
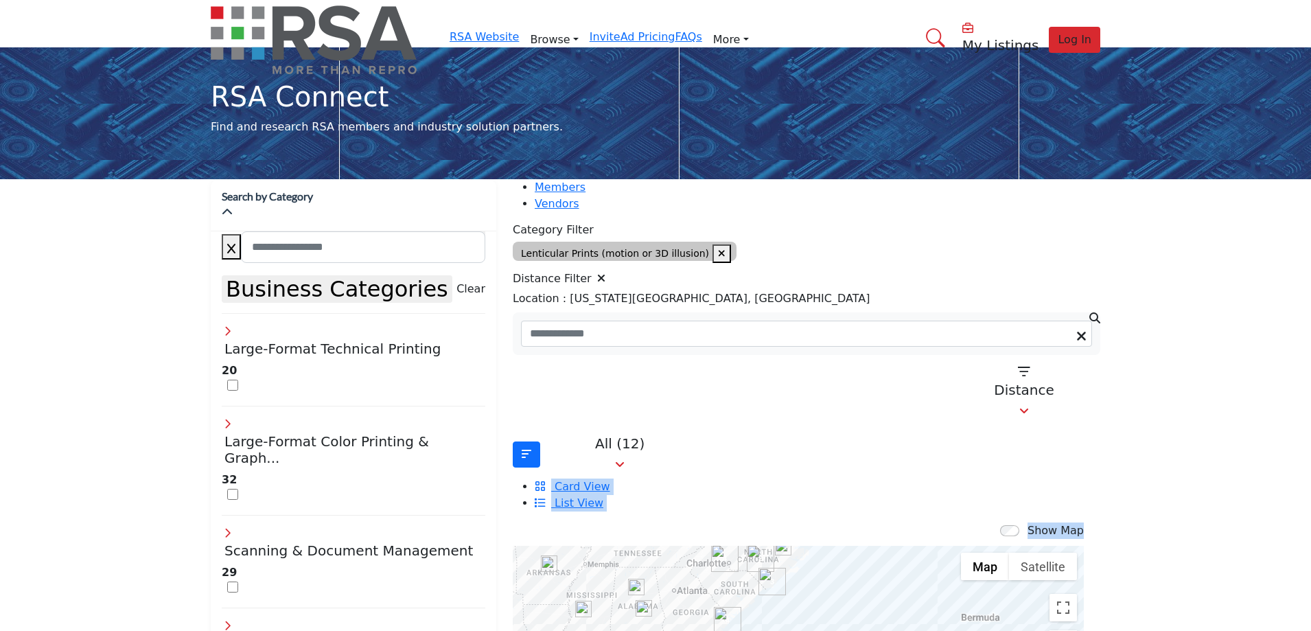
click at [606, 275] on icon at bounding box center [601, 278] width 8 height 11
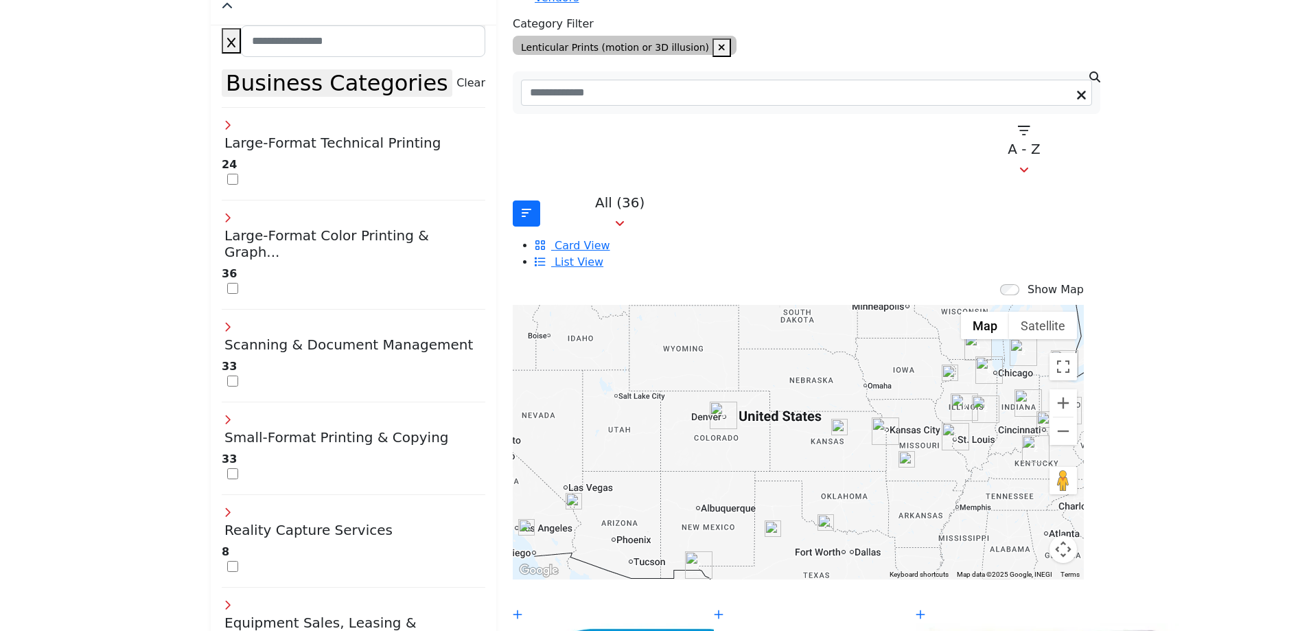
scroll to position [275, 0]
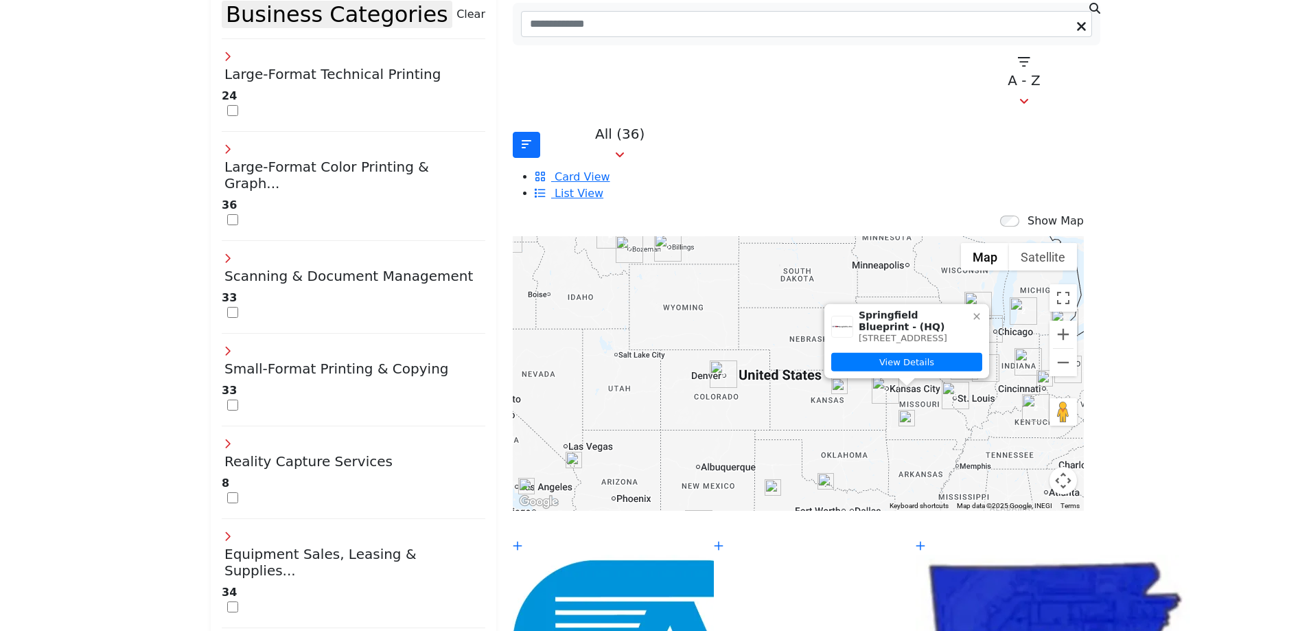
click at [972, 311] on icon at bounding box center [977, 316] width 11 height 11
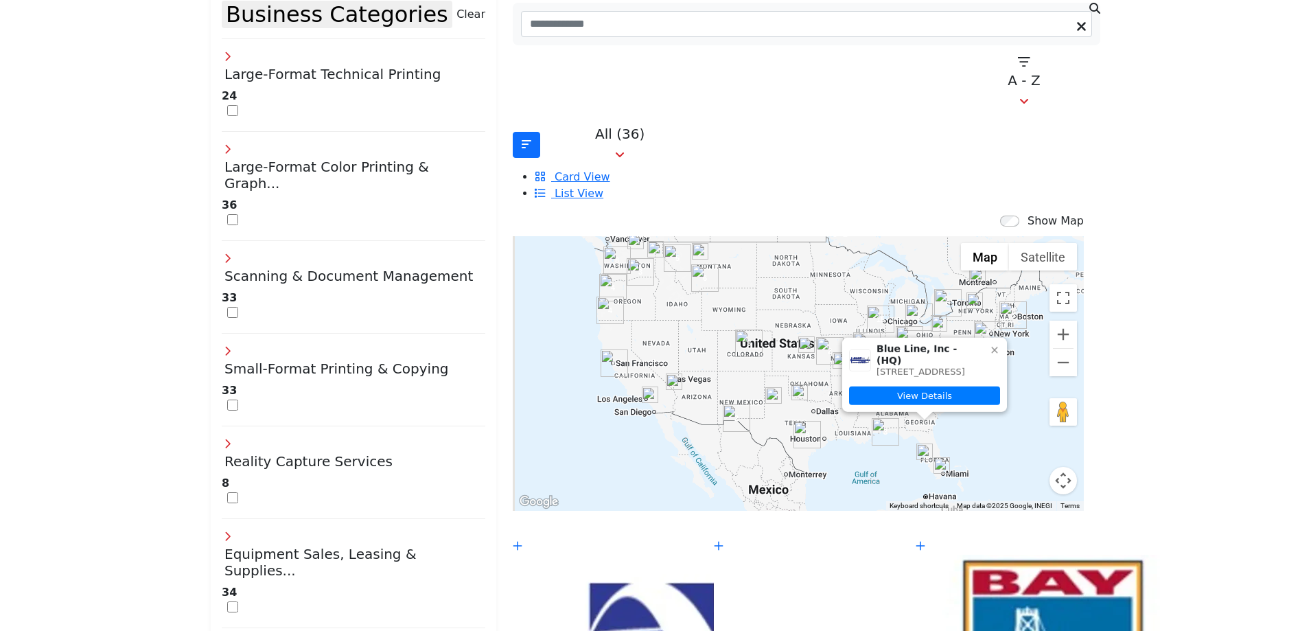
click at [989, 345] on icon at bounding box center [994, 350] width 11 height 11
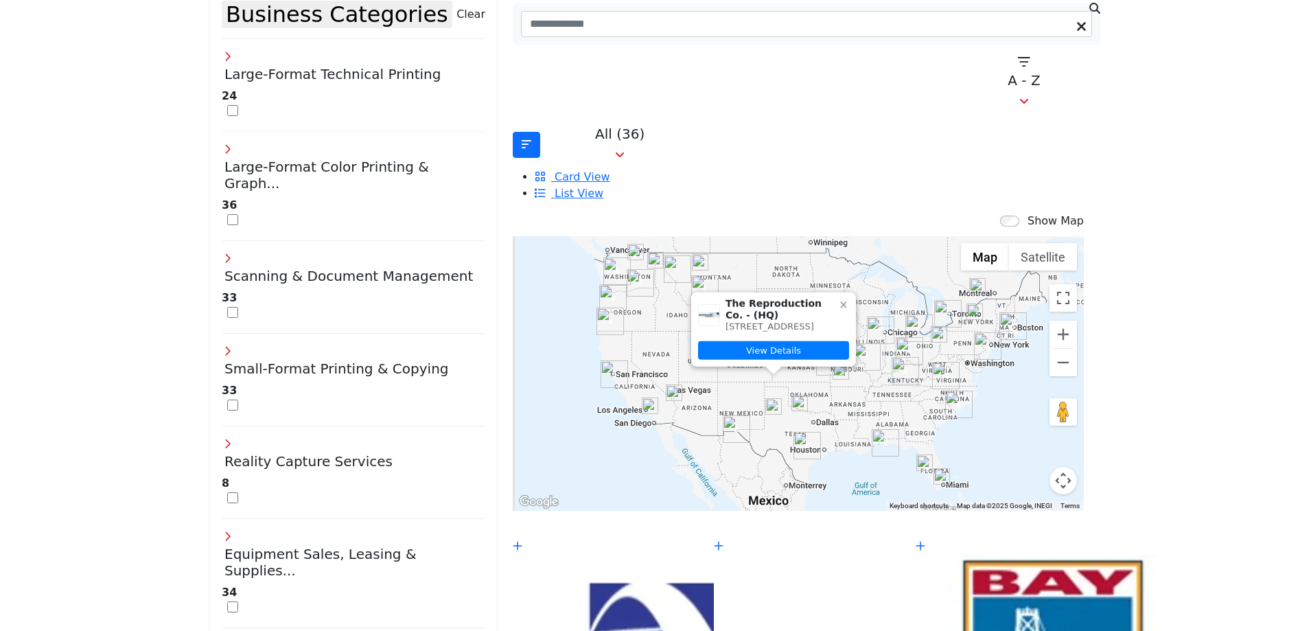
click at [838, 299] on icon at bounding box center [843, 304] width 11 height 11
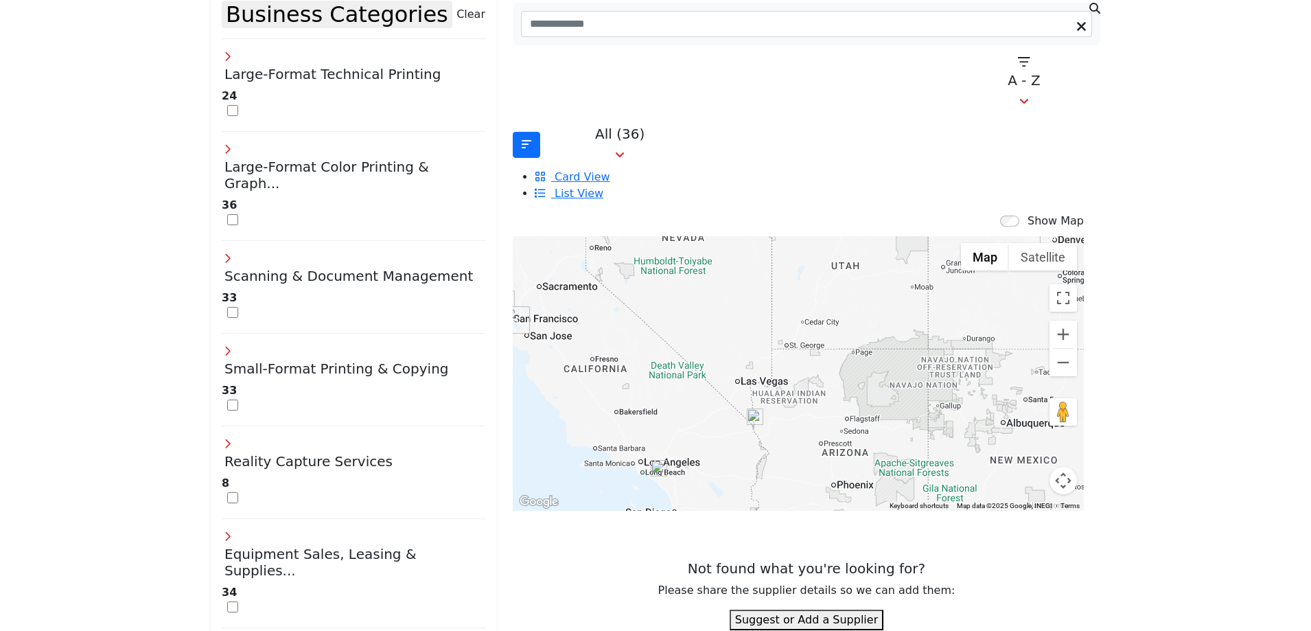
drag, startPoint x: 701, startPoint y: 333, endPoint x: 693, endPoint y: 205, distance: 128.7
click at [693, 236] on div at bounding box center [798, 373] width 571 height 275
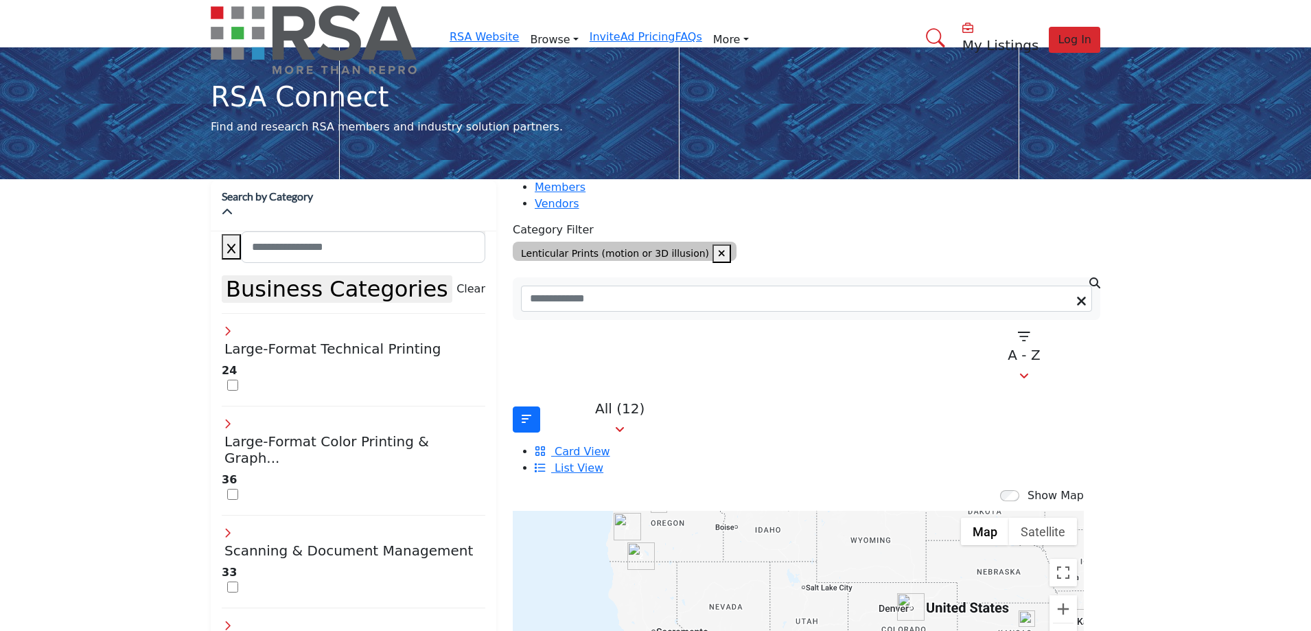
scroll to position [137, 0]
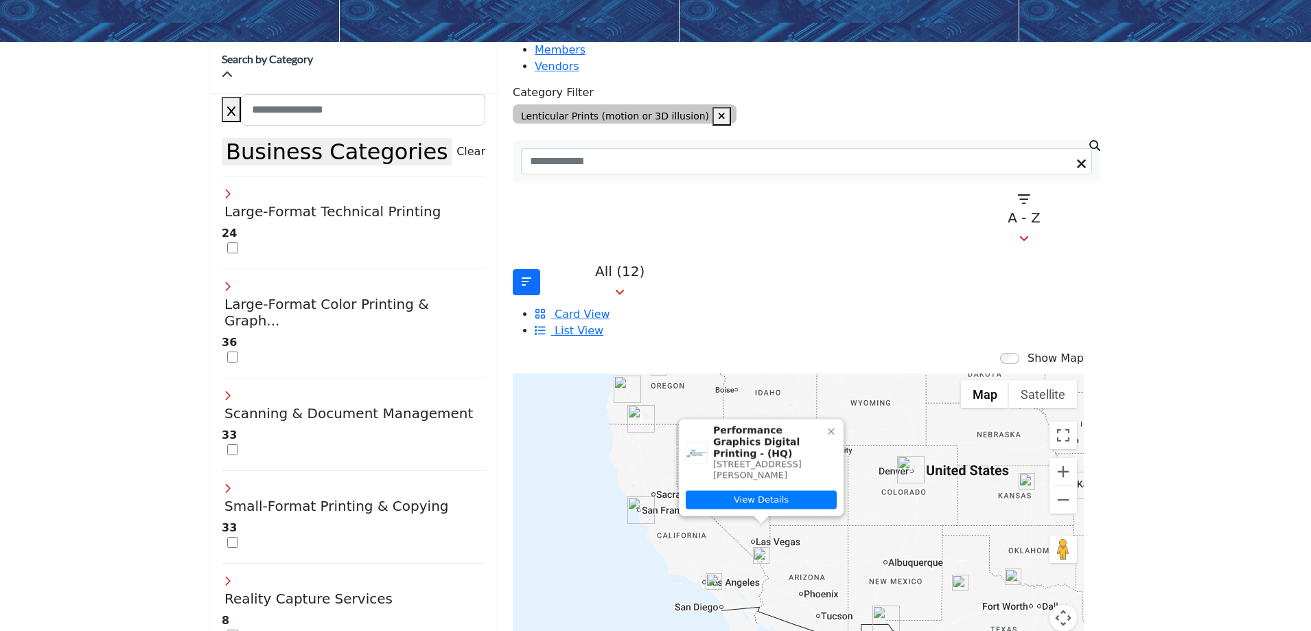
click at [826, 426] on icon at bounding box center [831, 431] width 11 height 11
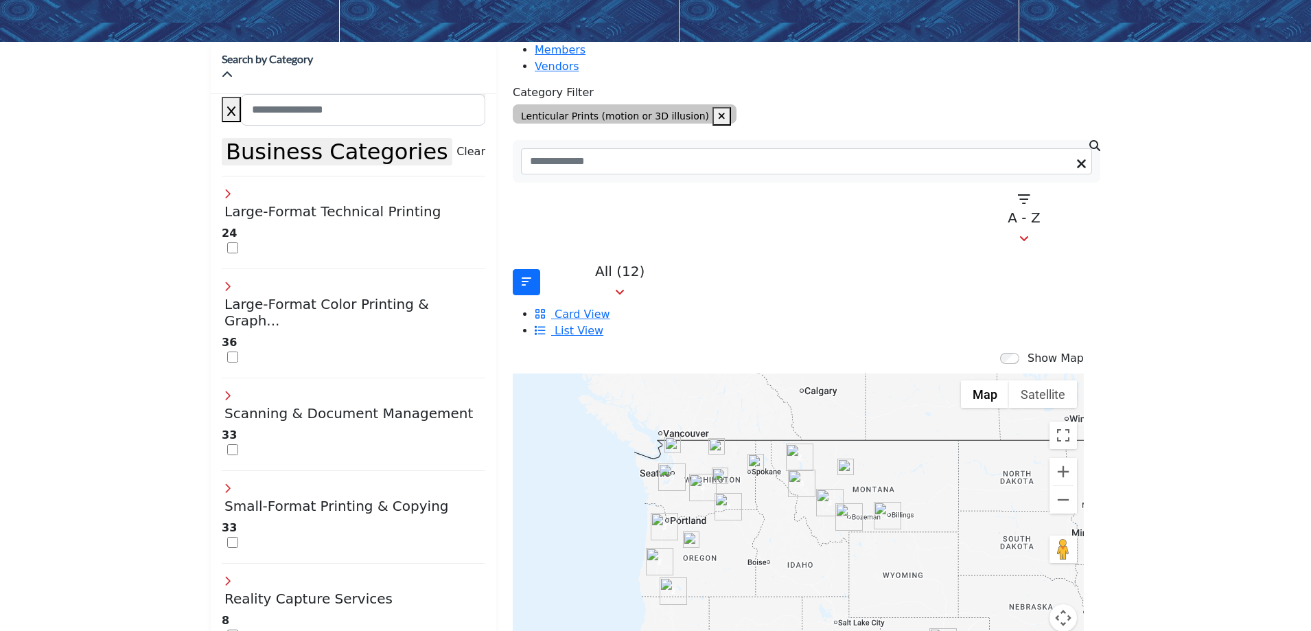
drag, startPoint x: 681, startPoint y: 404, endPoint x: 706, endPoint y: 571, distance: 168.8
click at [706, 571] on div at bounding box center [798, 510] width 571 height 275
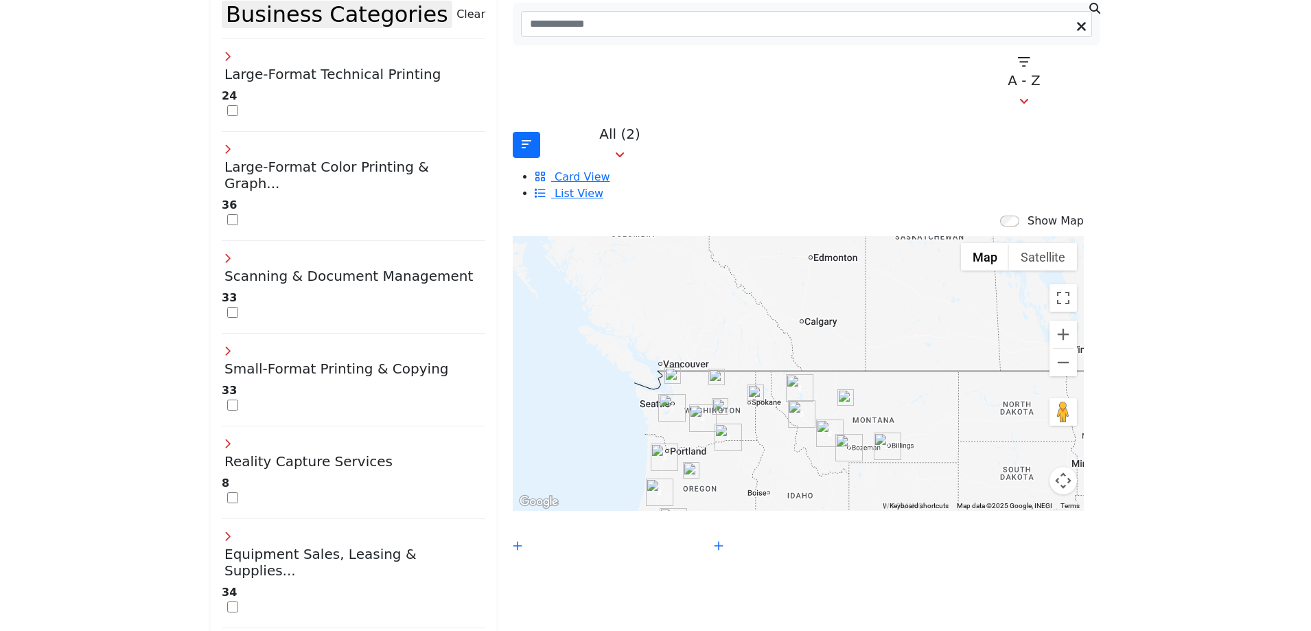
scroll to position [343, 0]
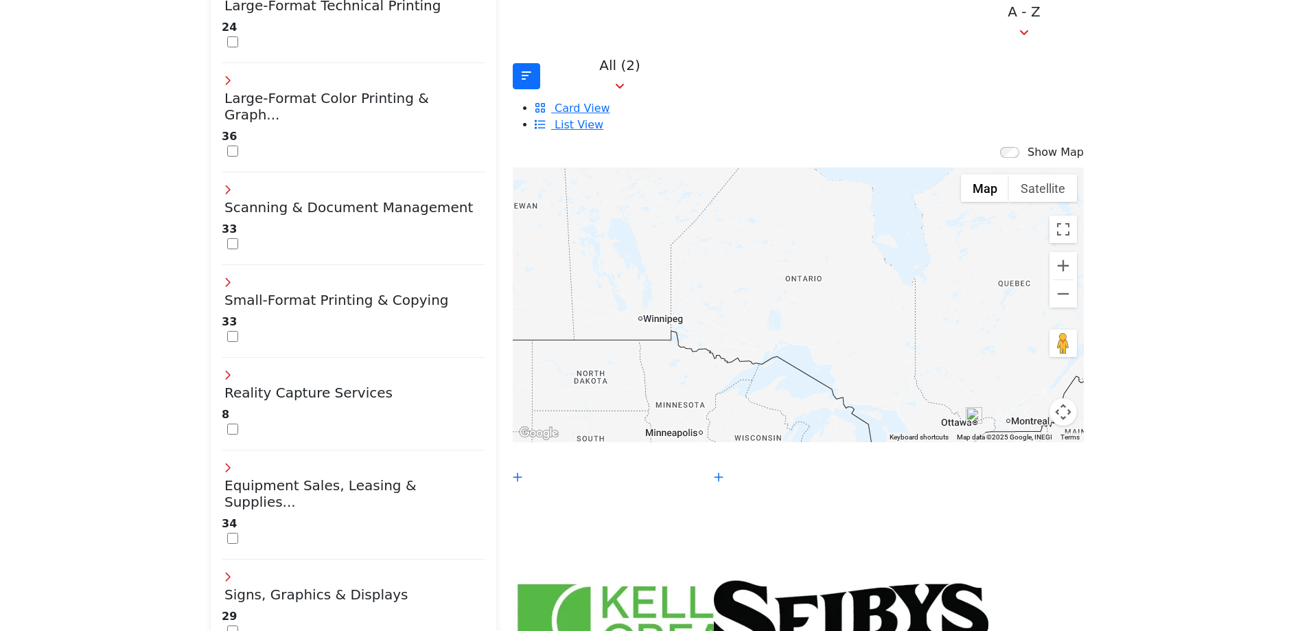
drag, startPoint x: 921, startPoint y: 257, endPoint x: 498, endPoint y: 299, distance: 424.9
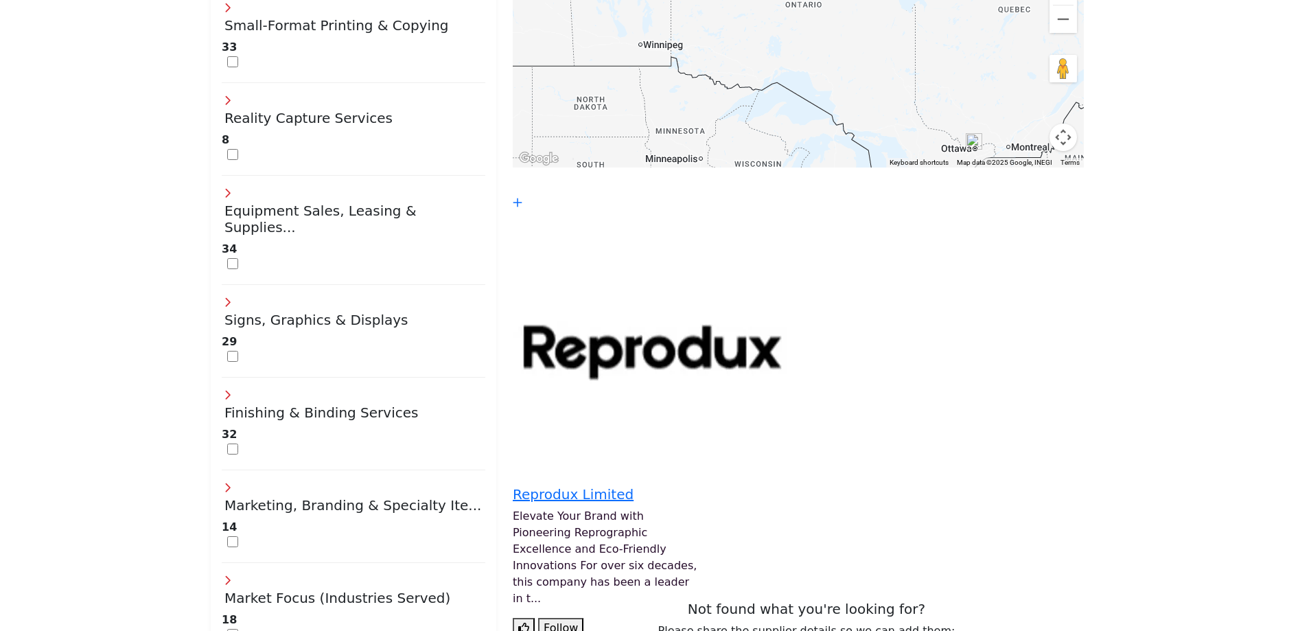
scroll to position [275, 0]
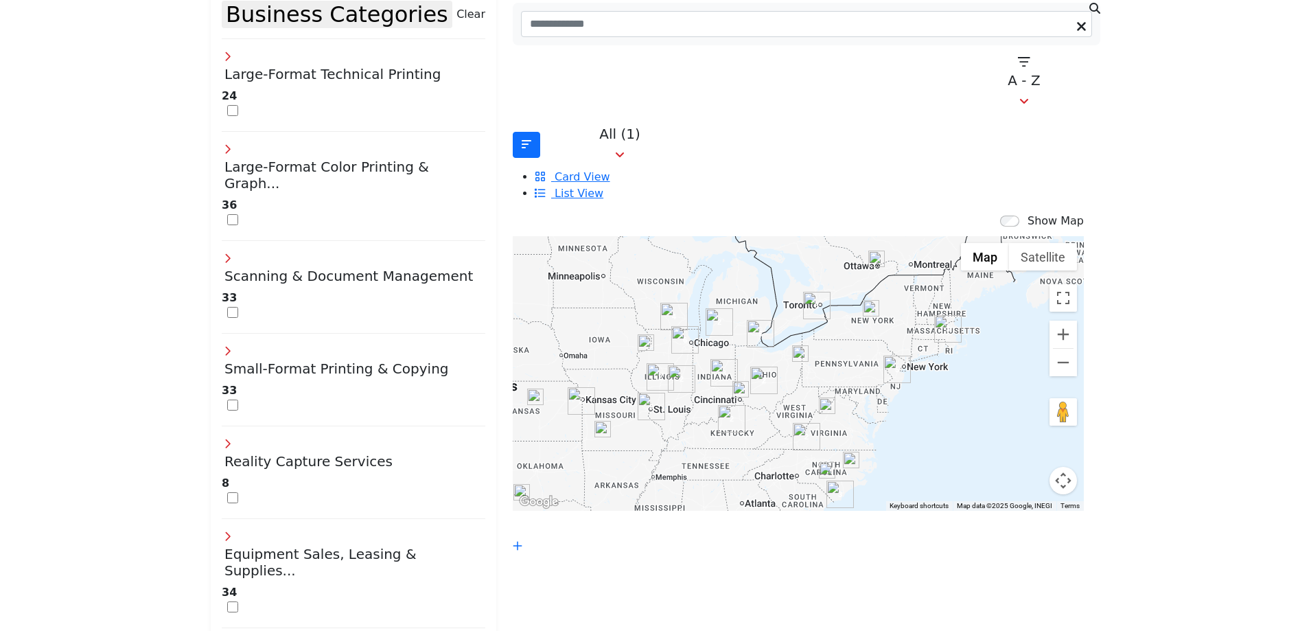
drag, startPoint x: 869, startPoint y: 338, endPoint x: 766, endPoint y: 109, distance: 250.8
